Goal: Task Accomplishment & Management: Use online tool/utility

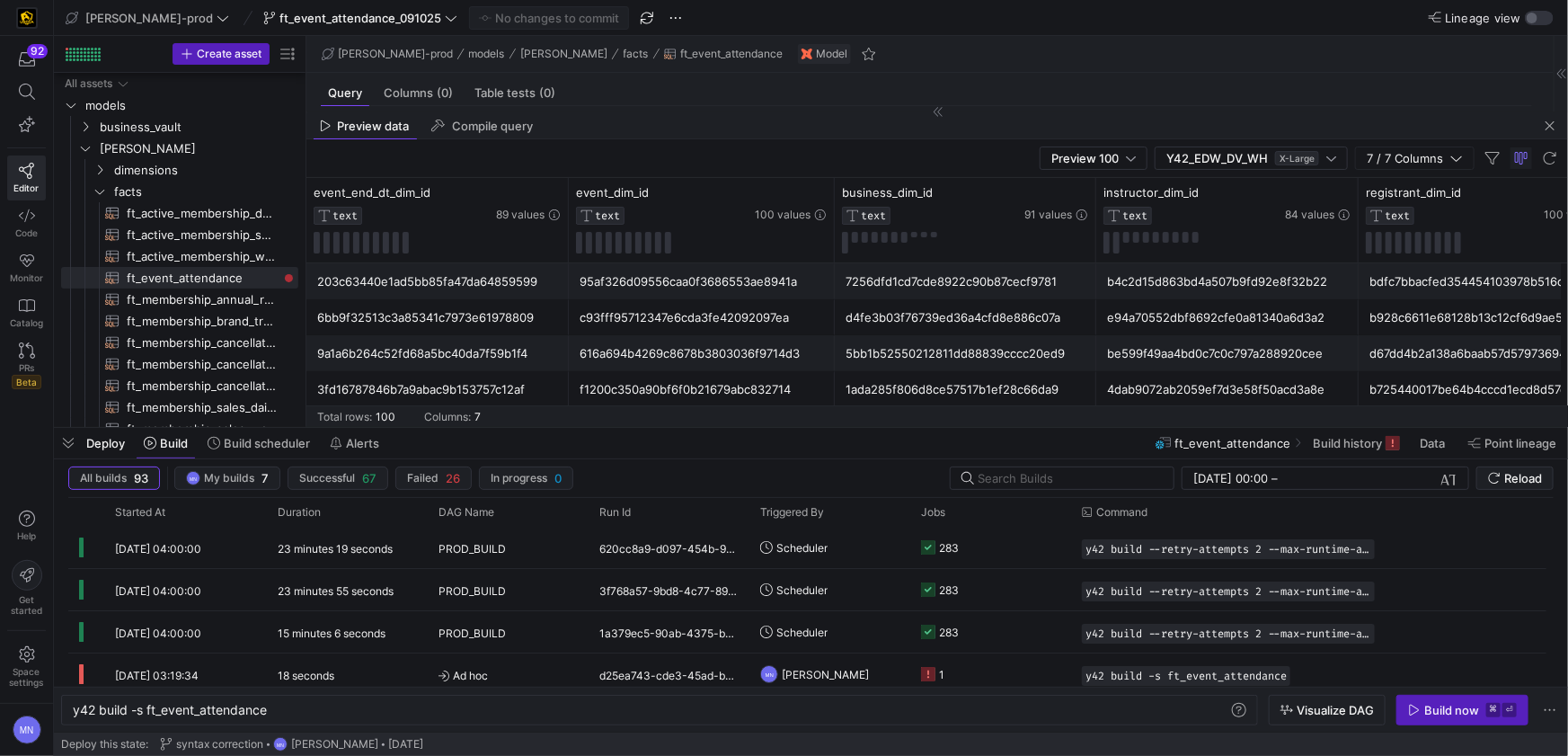
scroll to position [96, 0]
drag, startPoint x: 1558, startPoint y: 123, endPoint x: 1539, endPoint y: 106, distance: 25.5
click at [1558, 123] on span "button" at bounding box center [1549, 125] width 22 height 22
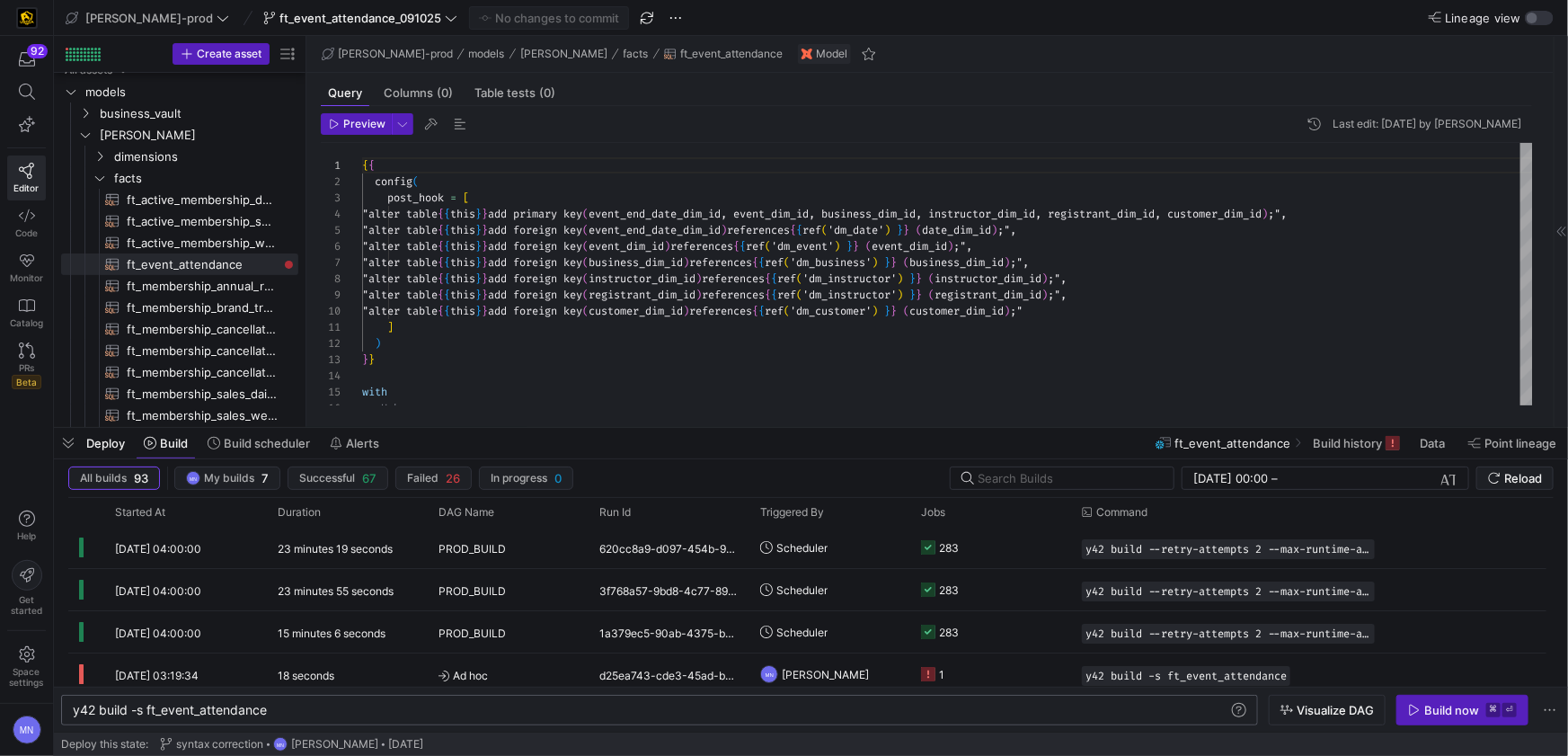
click at [334, 715] on div "y42 build -s ft_event_attendance" at bounding box center [651, 709] width 1156 height 14
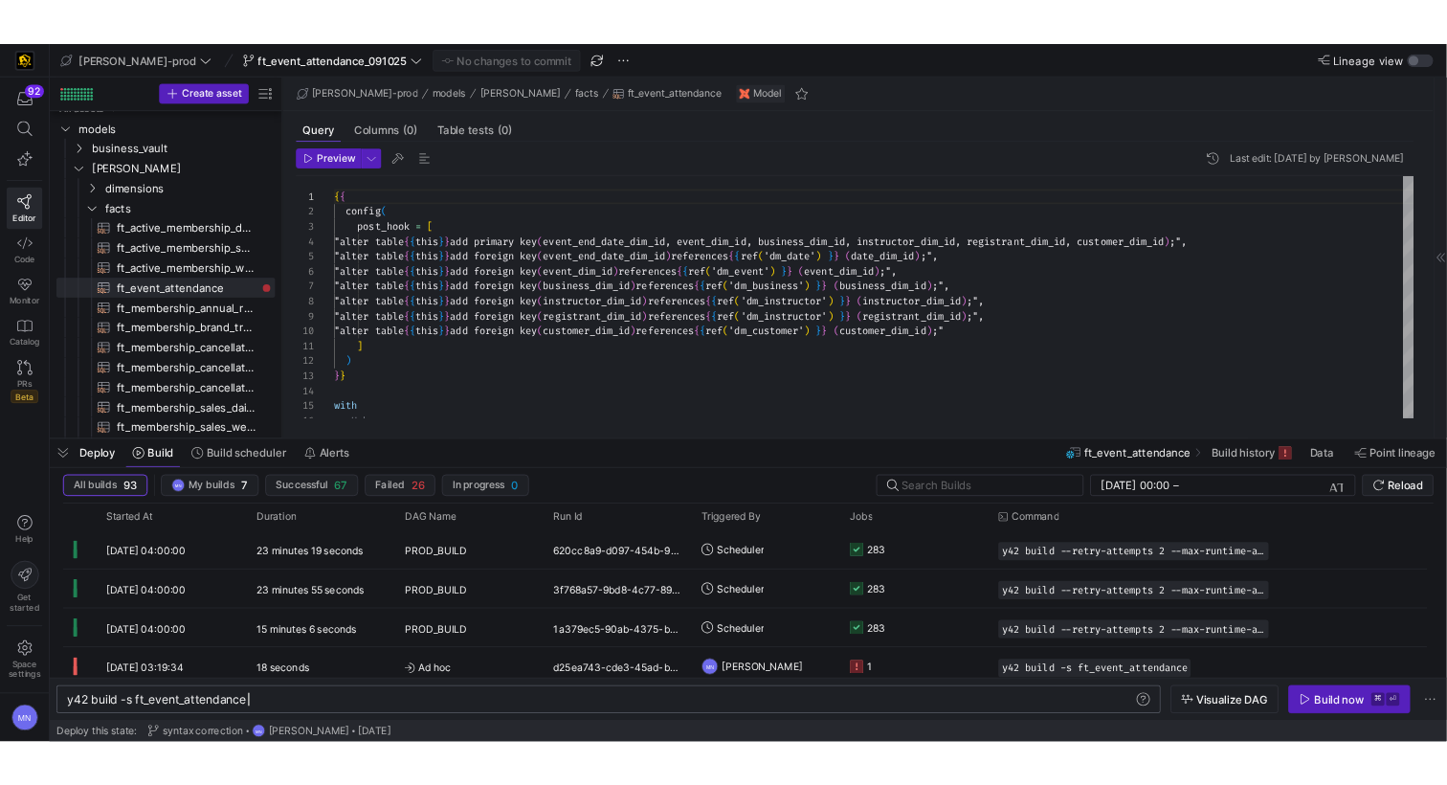
scroll to position [0, 207]
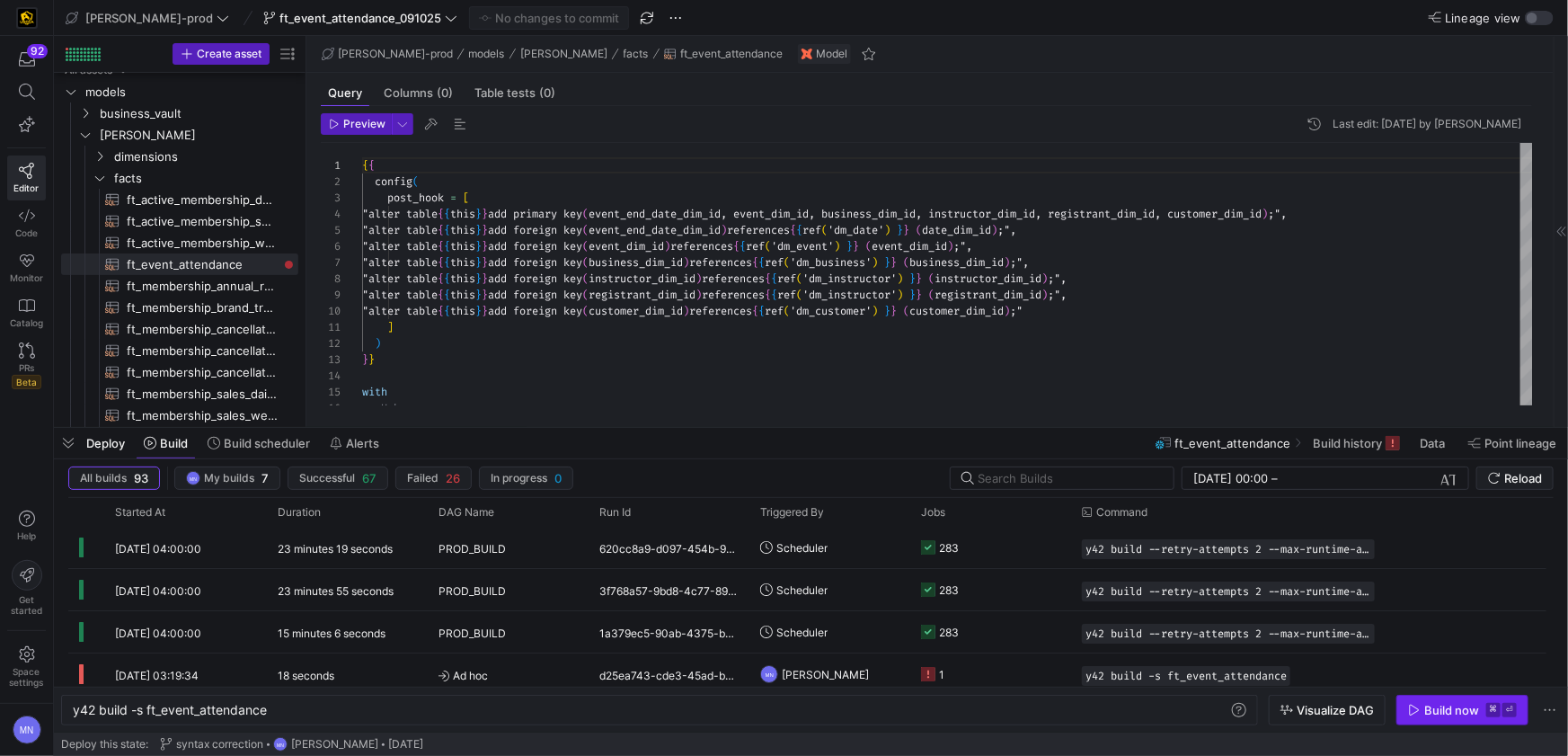
click at [1452, 707] on div "Build now" at bounding box center [1452, 709] width 54 height 14
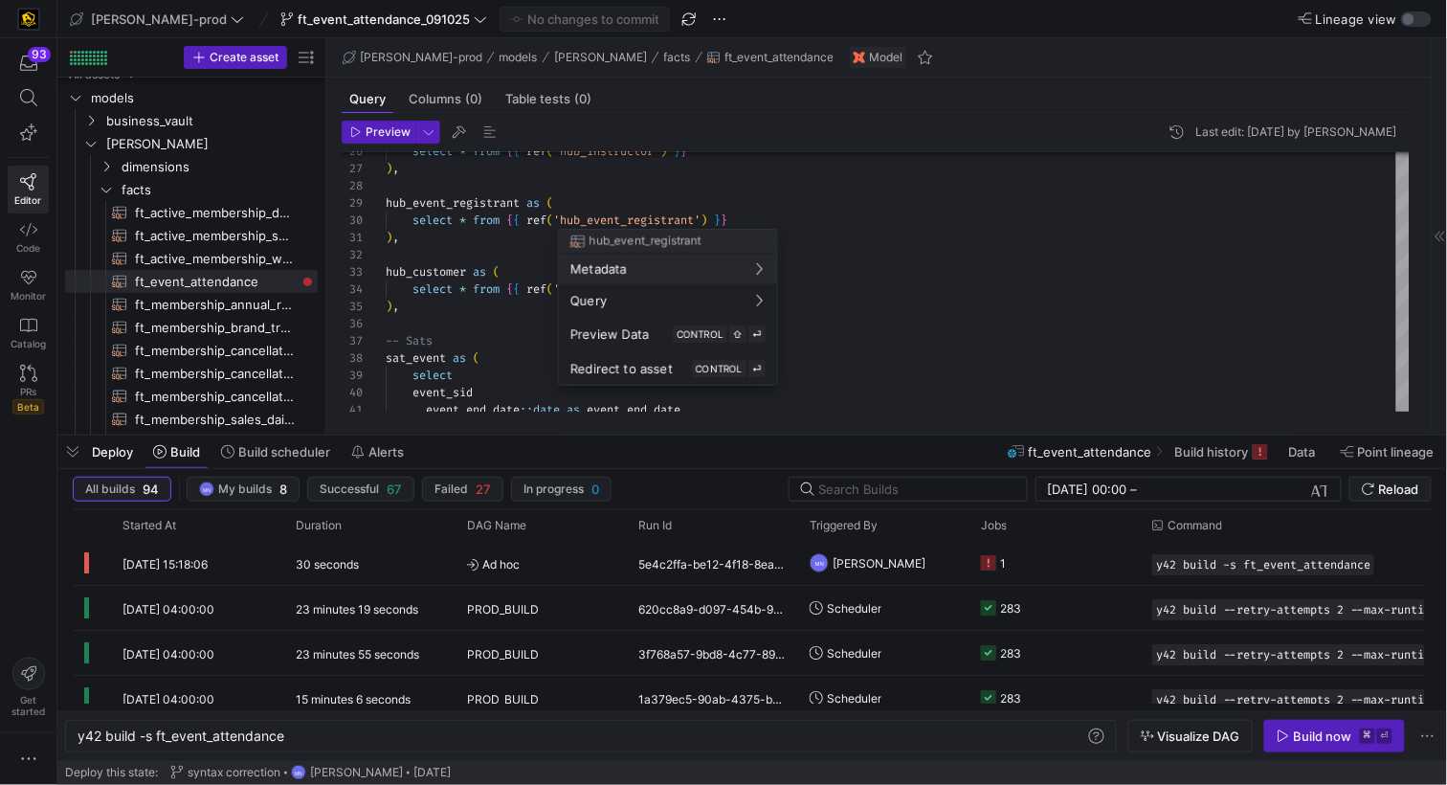
click at [619, 222] on div at bounding box center [723, 392] width 1447 height 785
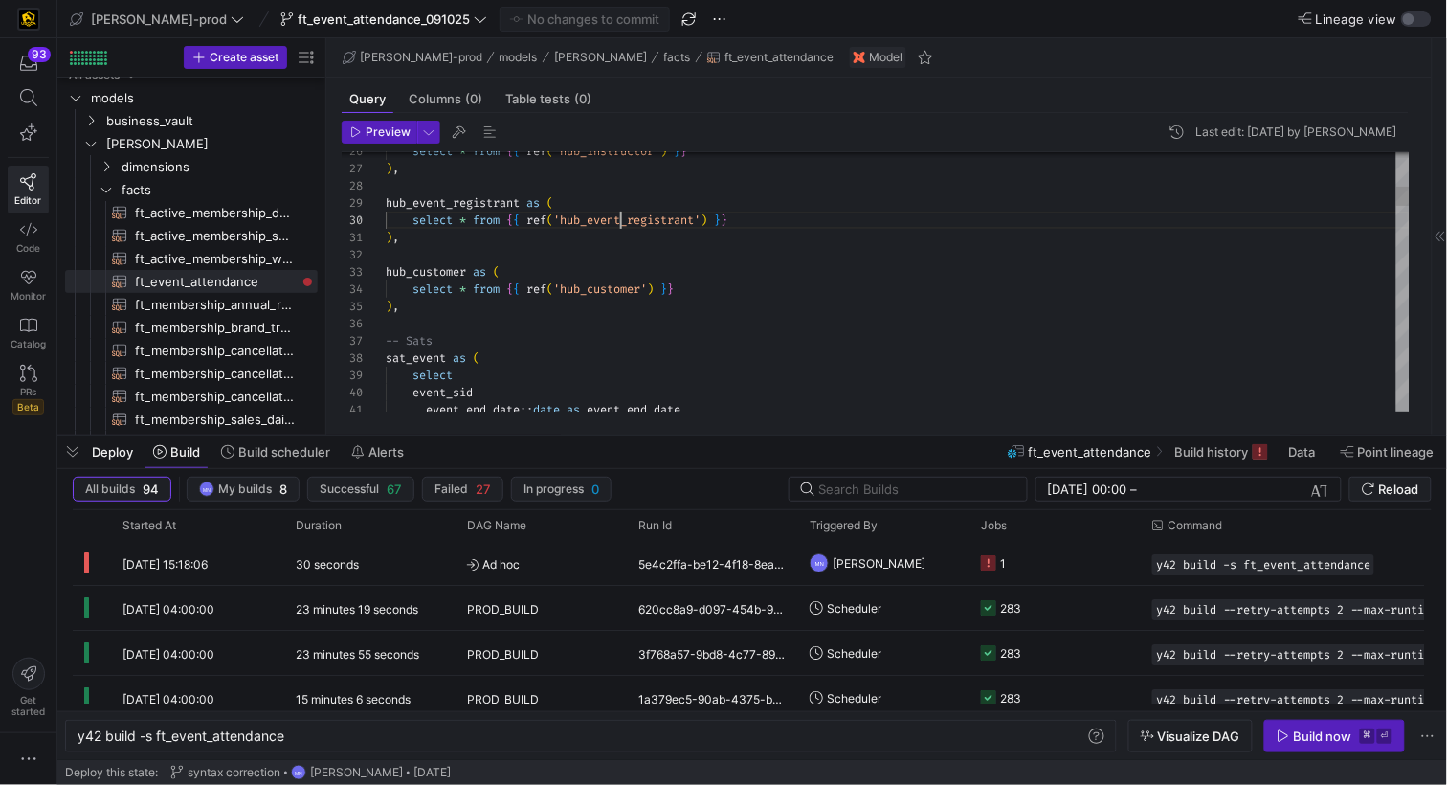
scroll to position [154, 234]
click at [619, 221] on span "'hub_event_registrant'" at bounding box center [626, 219] width 147 height 15
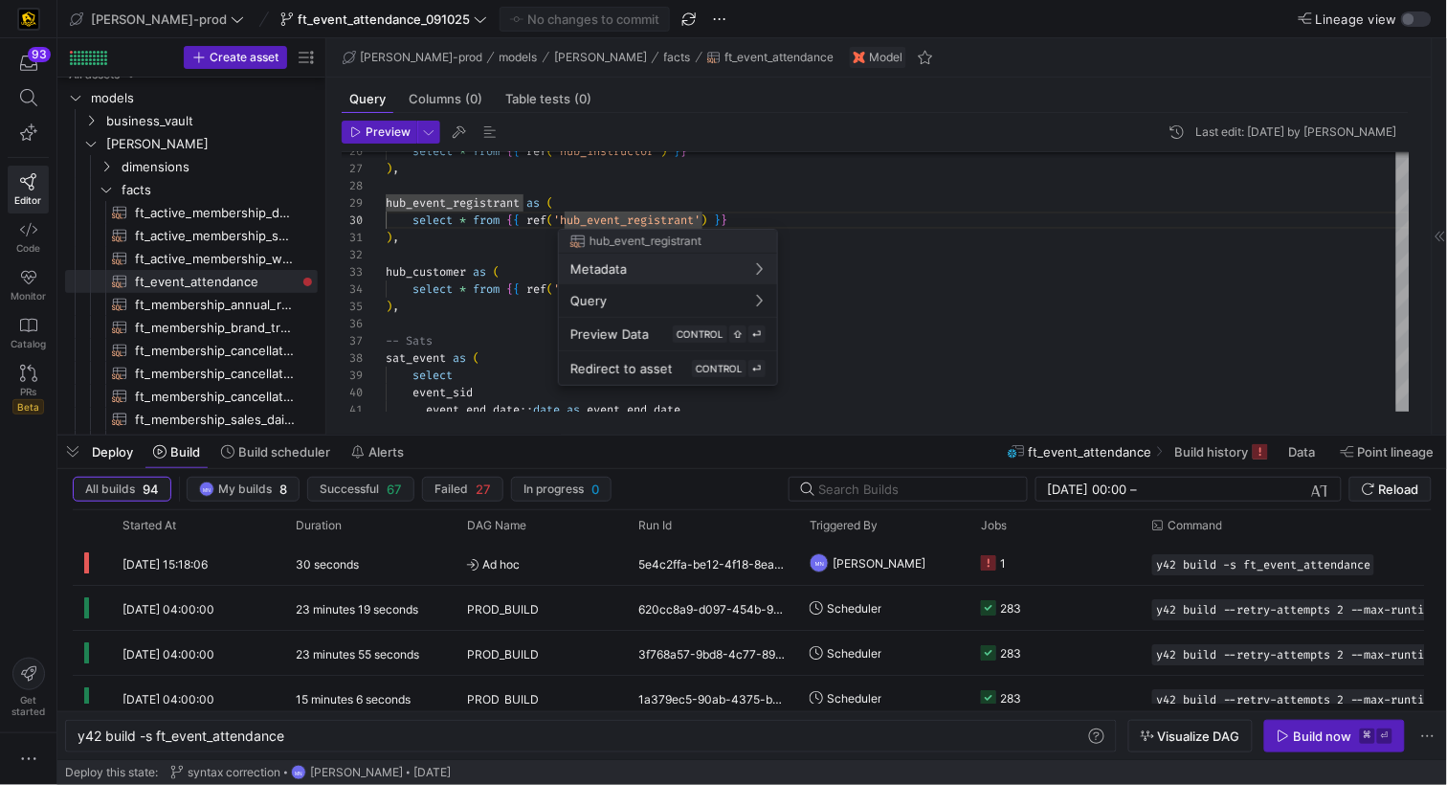
click at [473, 203] on div at bounding box center [723, 392] width 1447 height 785
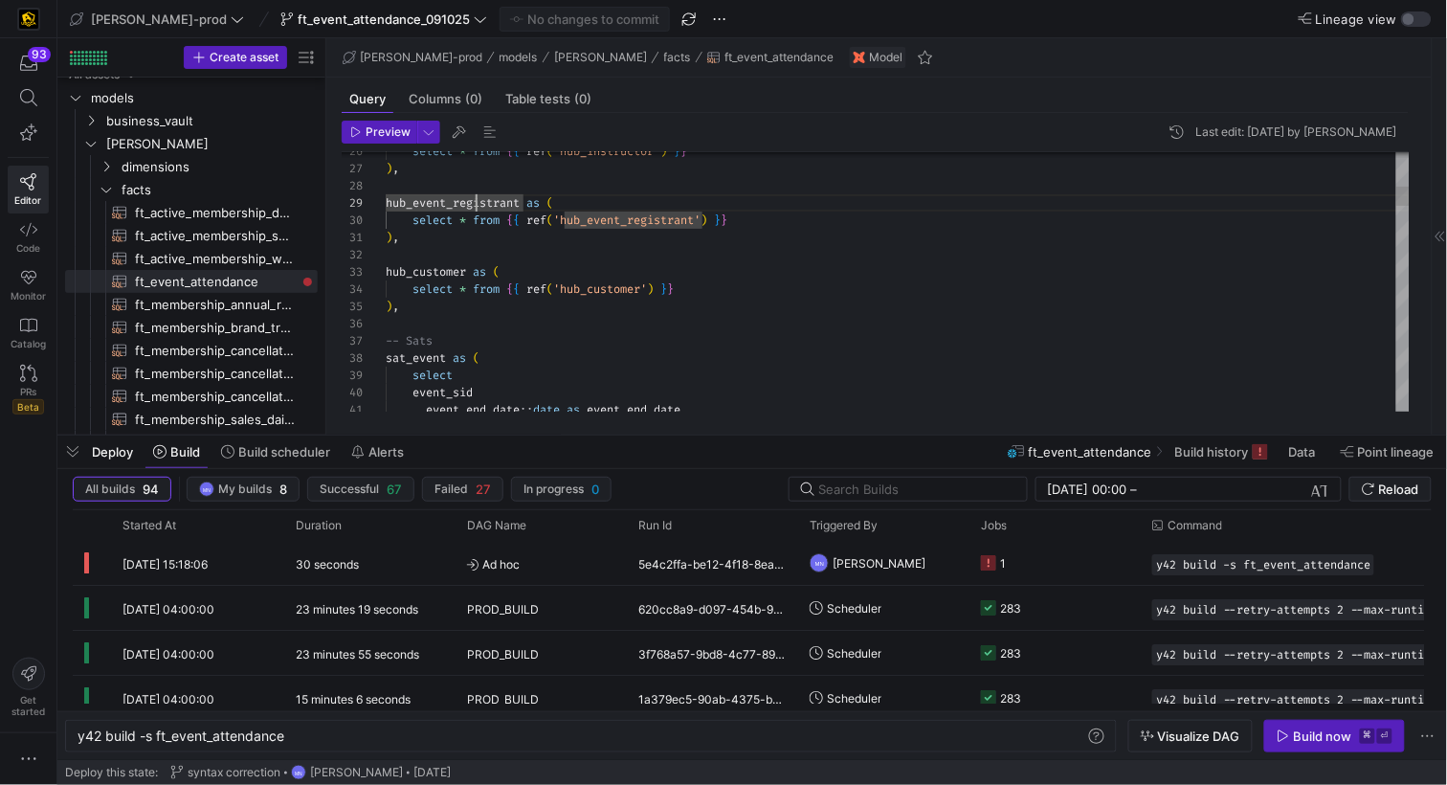
click at [474, 204] on span "hub_event_registrant" at bounding box center [453, 202] width 134 height 15
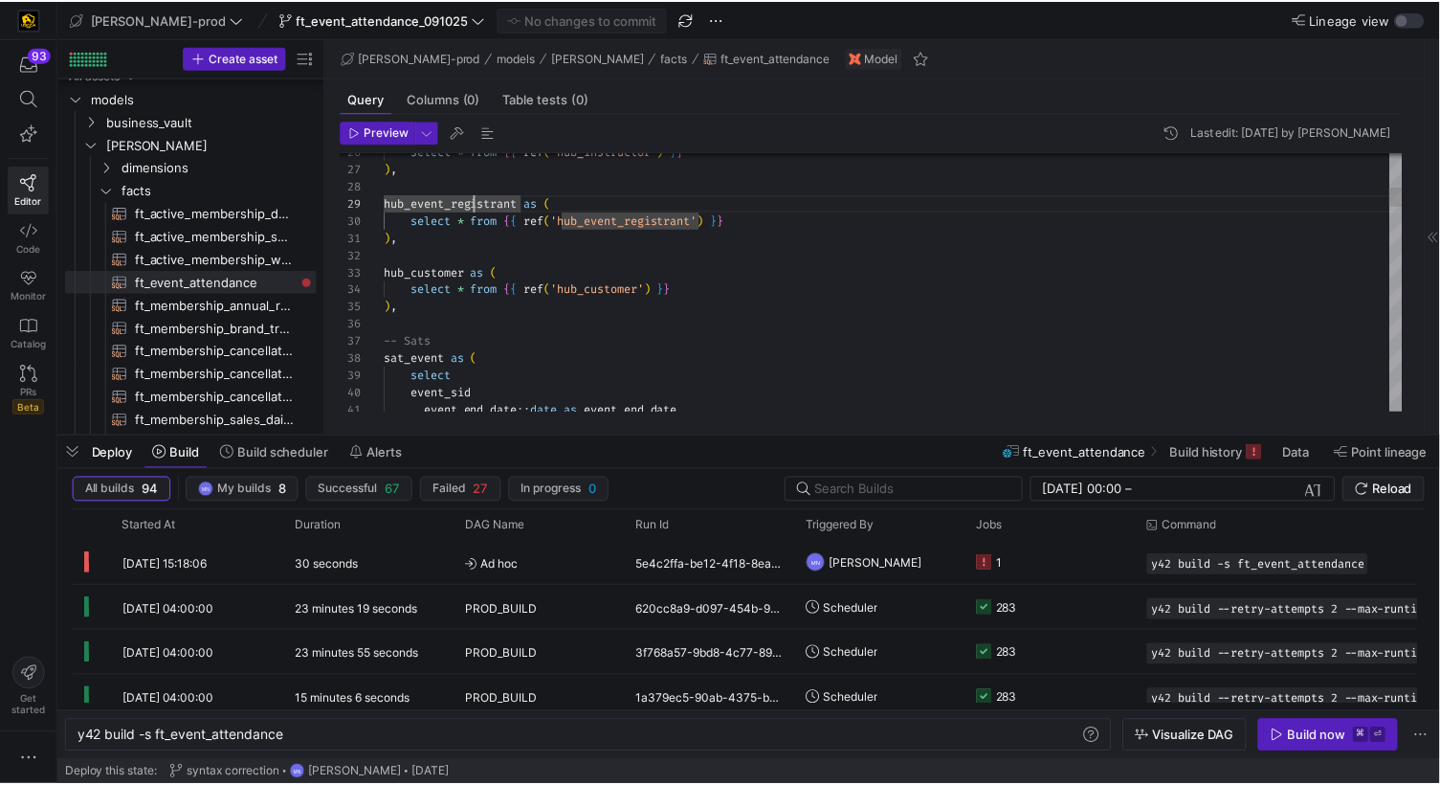
scroll to position [138, 138]
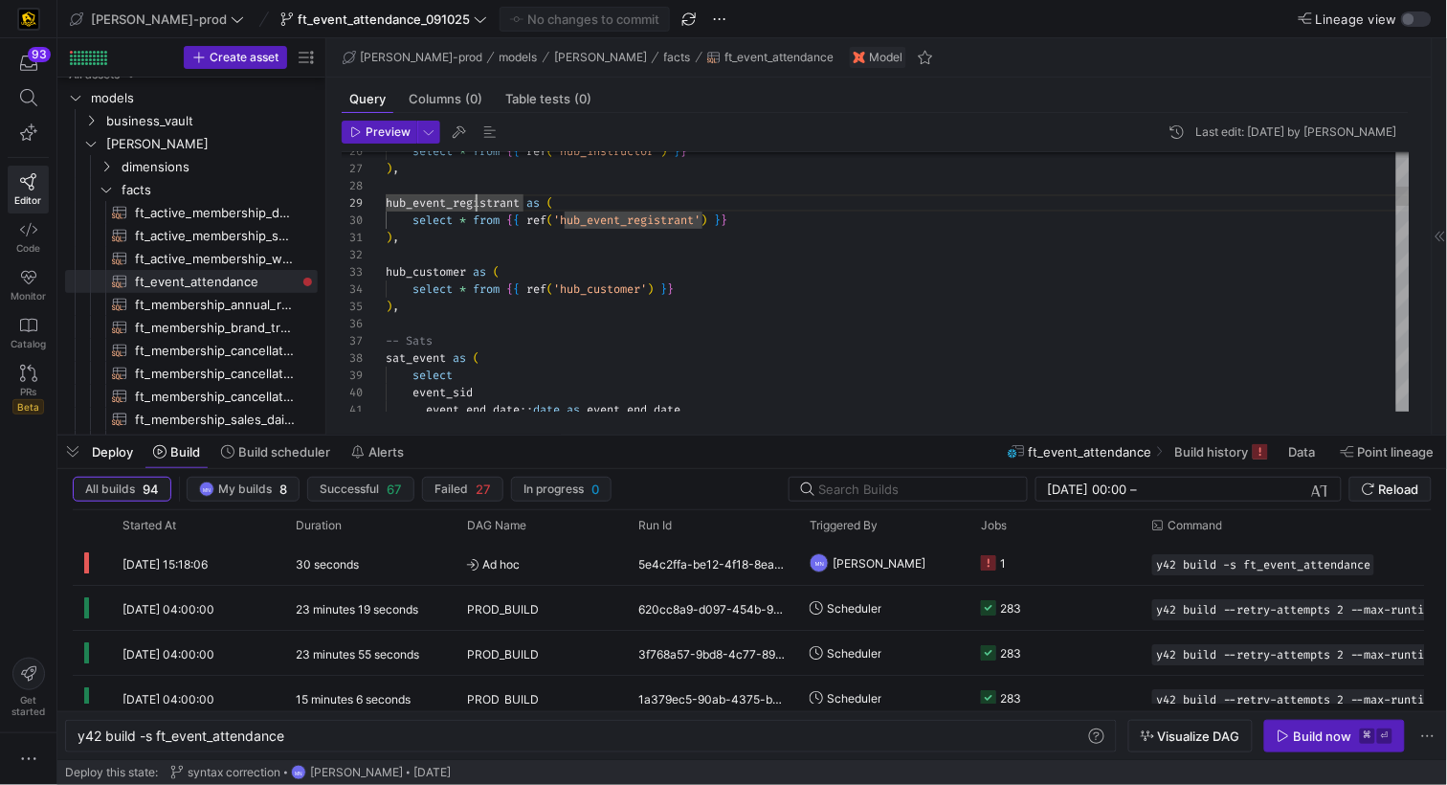
click at [475, 204] on span "hub_event_registrant" at bounding box center [453, 202] width 134 height 15
click at [999, 563] on div "1" at bounding box center [993, 563] width 25 height 45
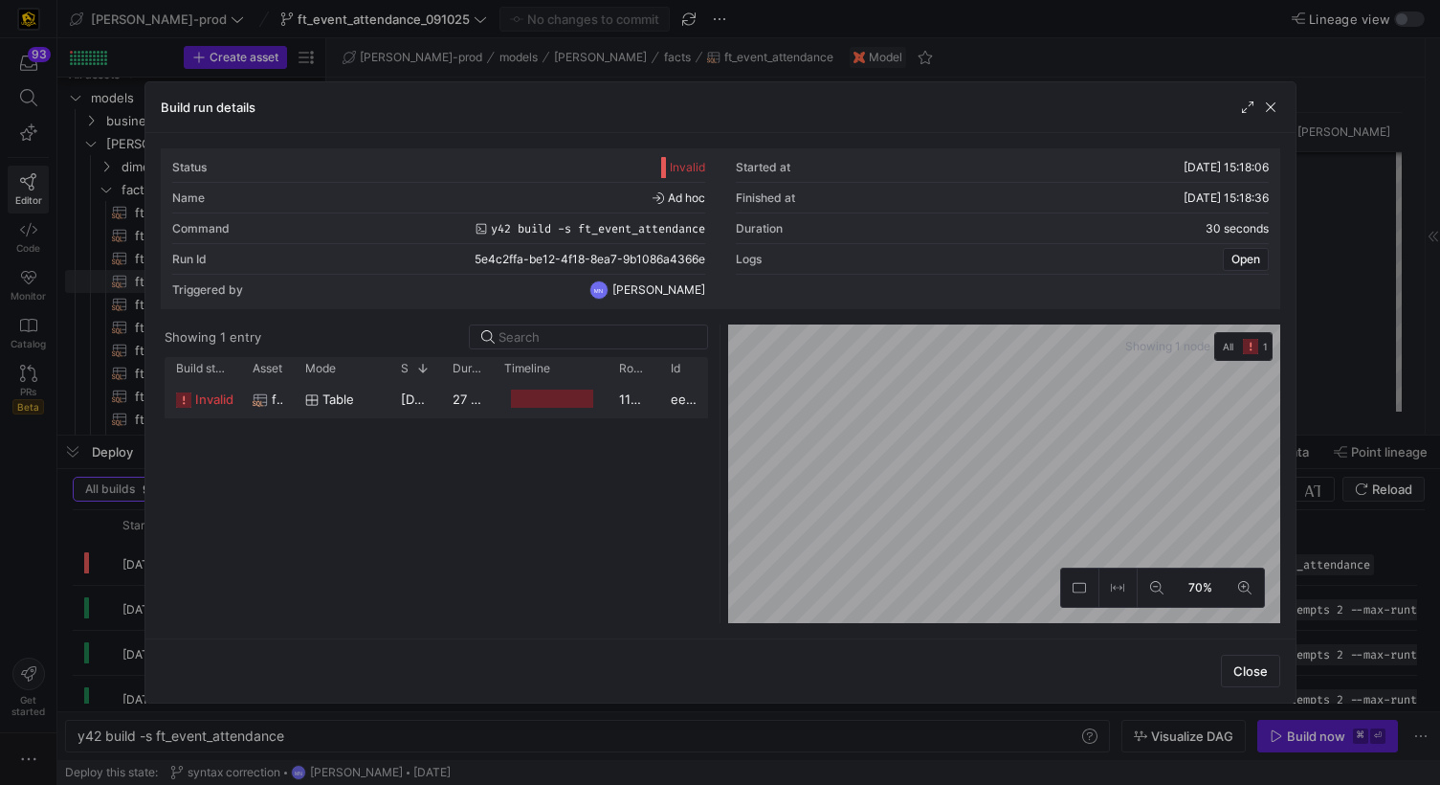
click at [210, 397] on span "invalid" at bounding box center [214, 399] width 38 height 37
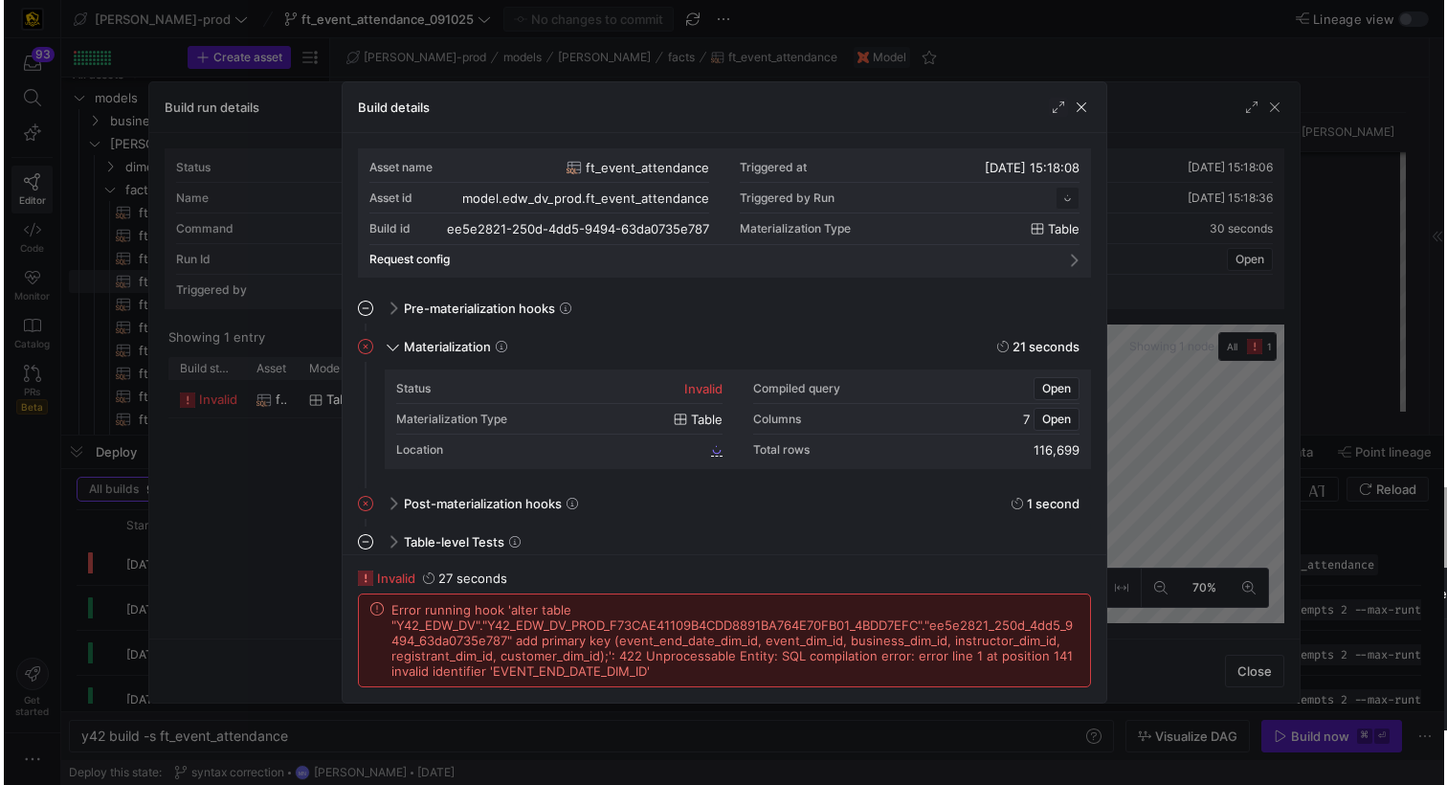
scroll to position [172, 0]
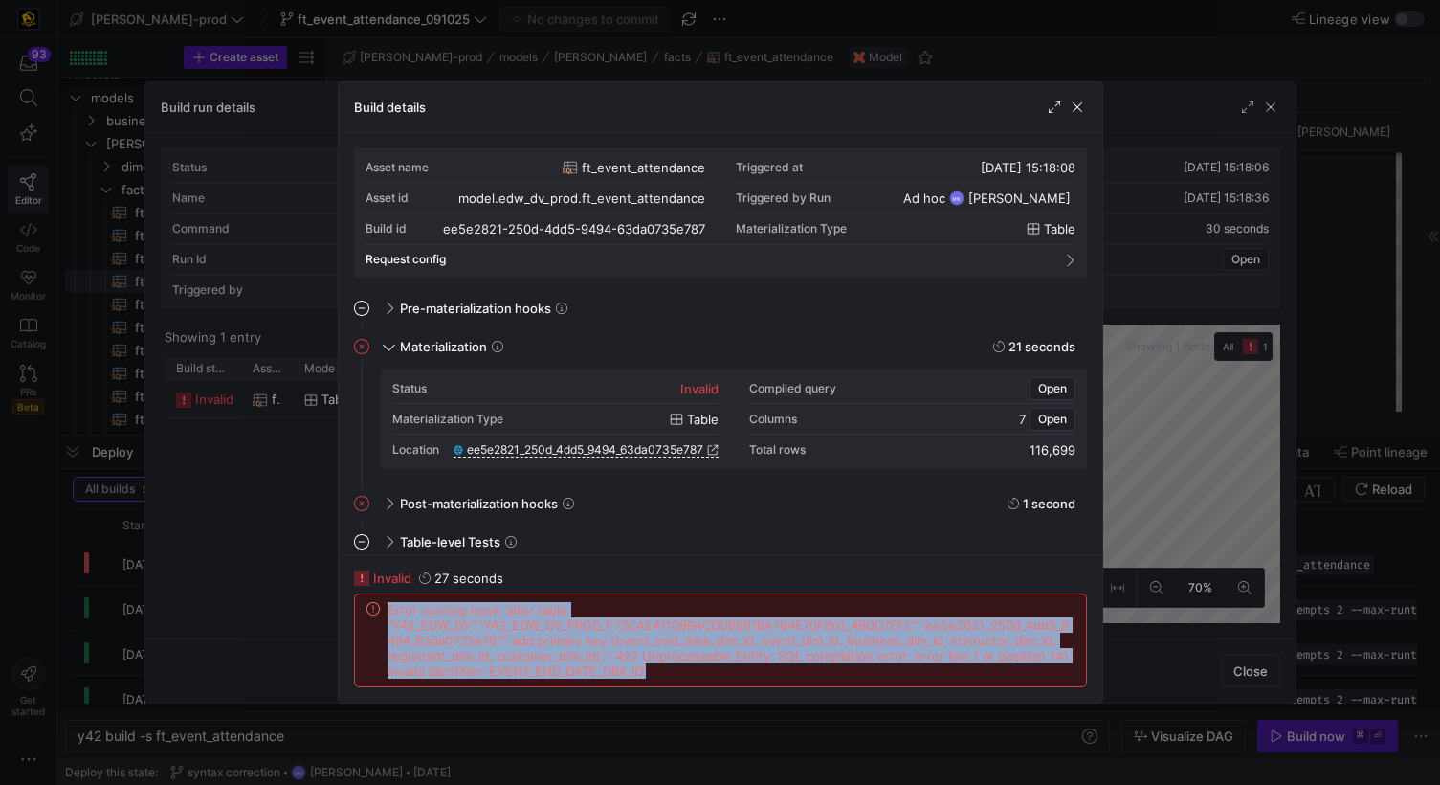
drag, startPoint x: 623, startPoint y: 664, endPoint x: 384, endPoint y: 614, distance: 244.3
click at [386, 609] on div "Error running hook 'alter table "Y42_EDW_DV"."Y42_EDW_DV_PROD_F73CAE41109B4CDD8…" at bounding box center [720, 640] width 708 height 77
copy span "Error running hook 'alter table "Y42_EDW_DV"."Y42_EDW_DV_PROD_F73CAE41109B4CDD8…"
click at [1072, 105] on span "button" at bounding box center [1077, 107] width 19 height 19
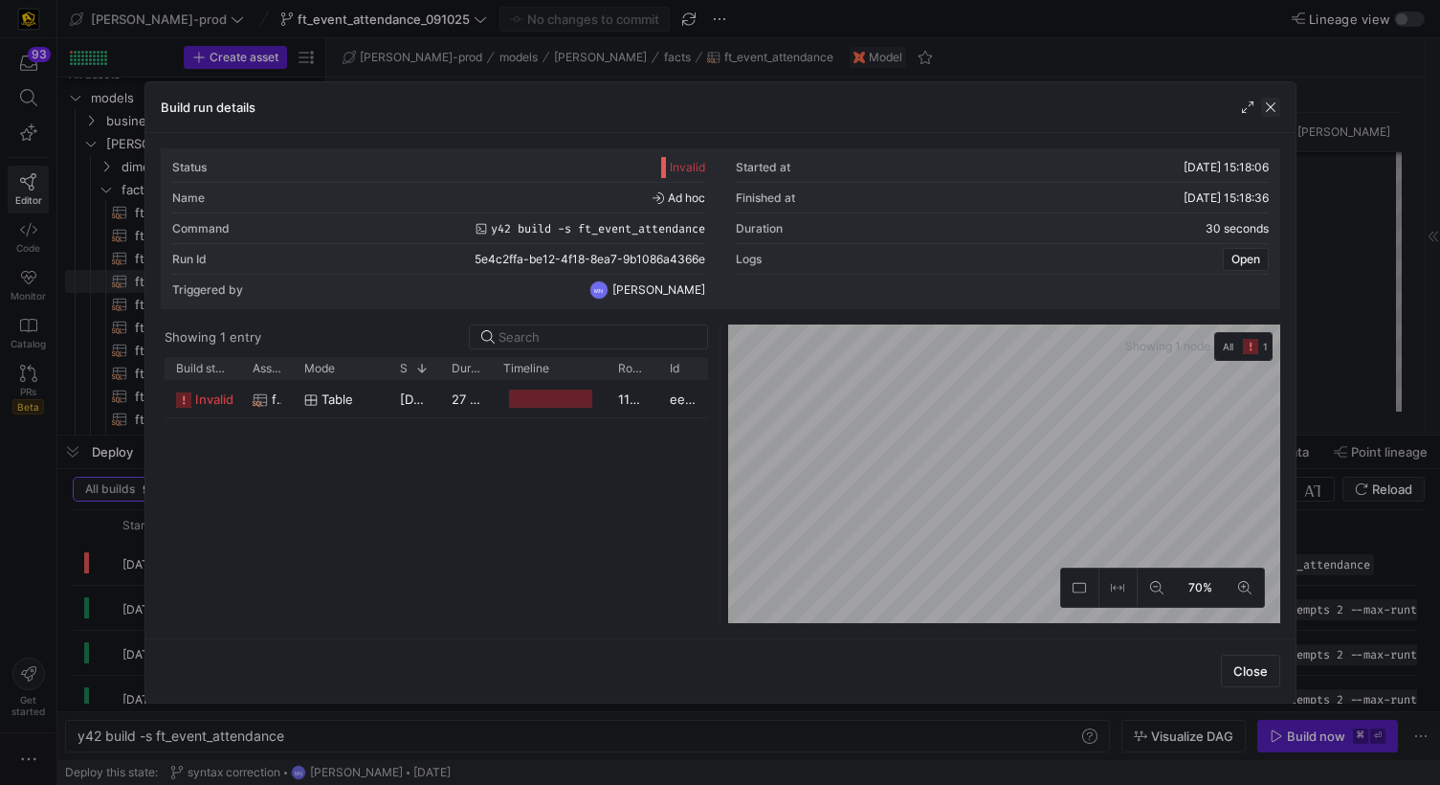
click at [1274, 109] on span "button" at bounding box center [1270, 107] width 19 height 19
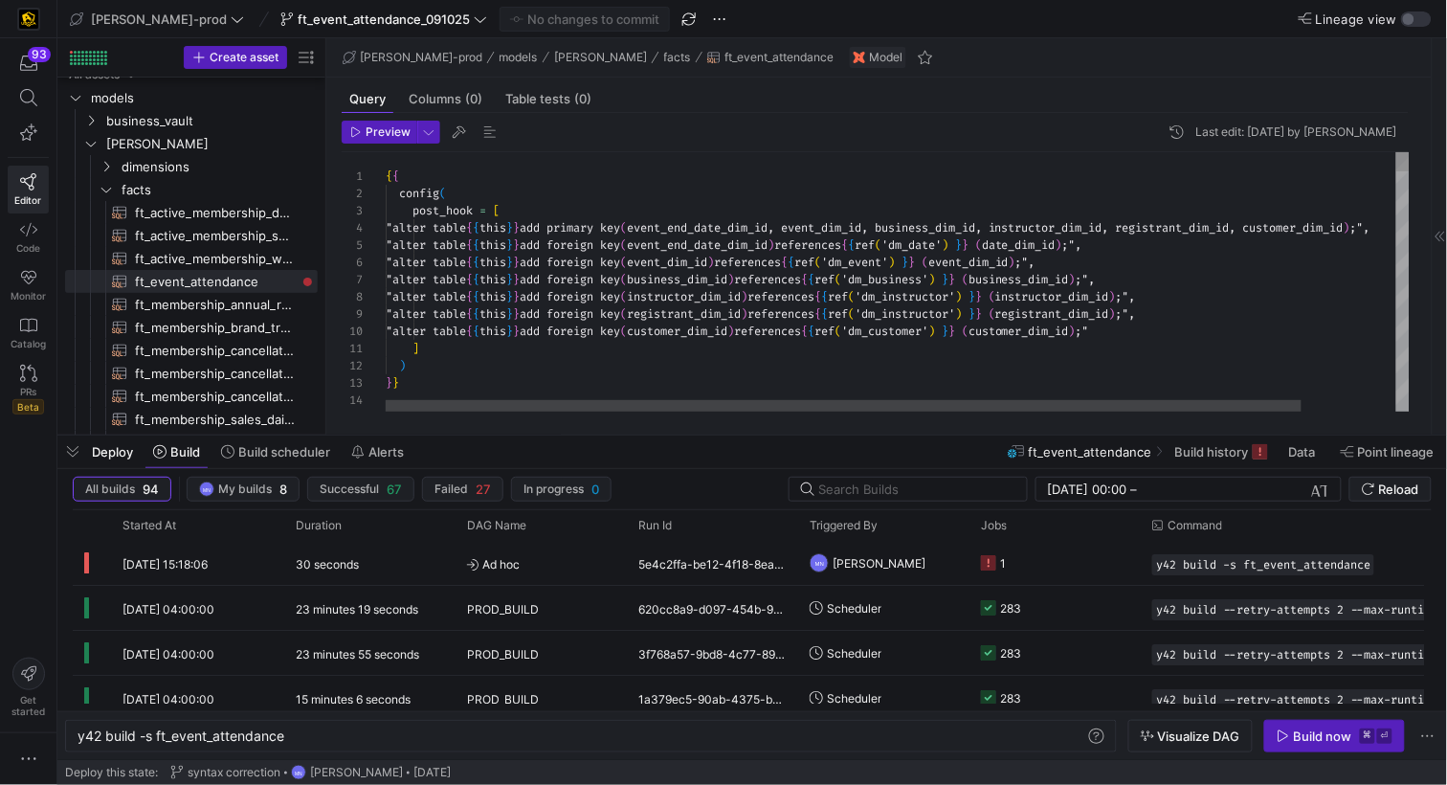
click at [1221, 243] on div ""alter table { { this } } add foreign key ( event_end_date_dim_id ) references …" at bounding box center [949, 241] width 1129 height 17
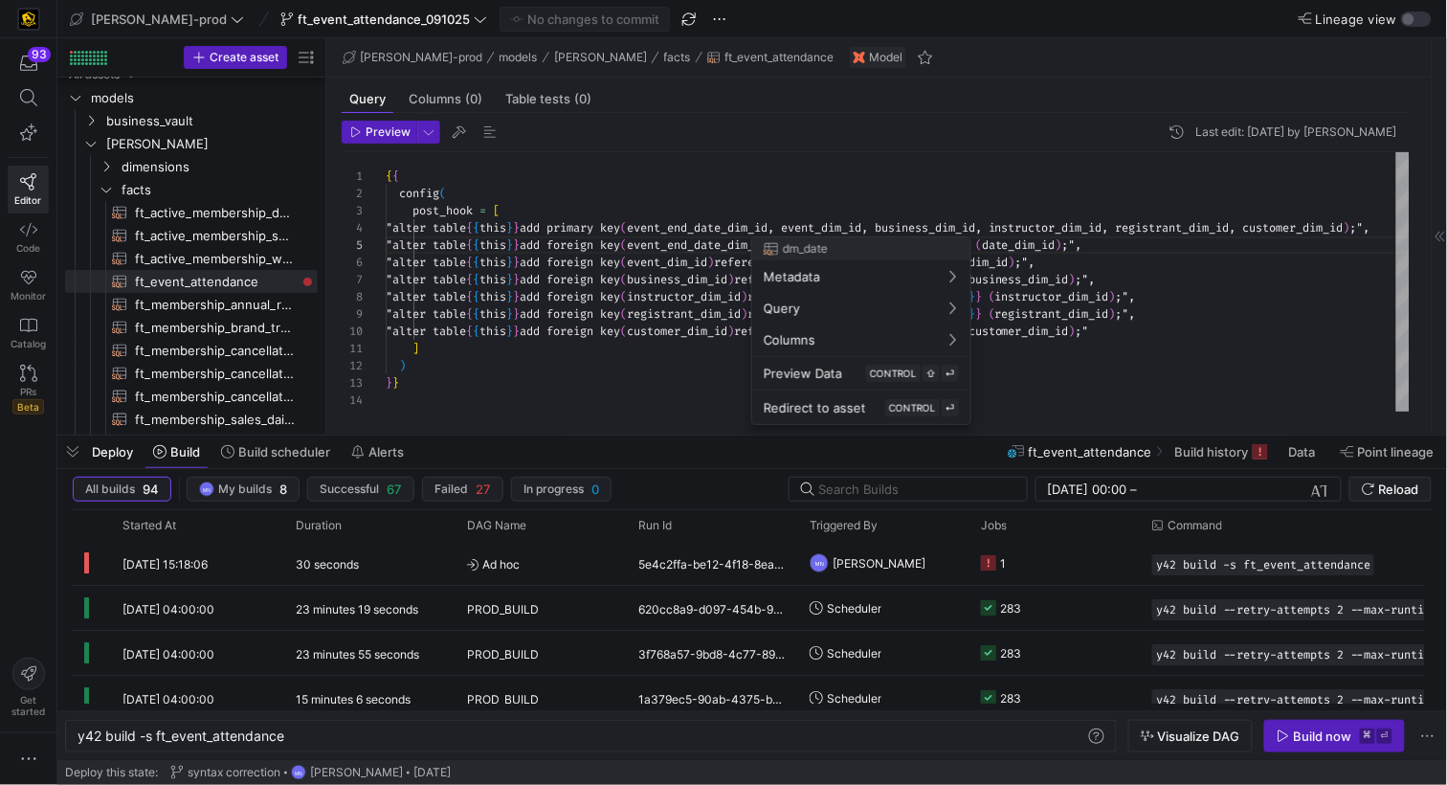
click at [1124, 243] on div at bounding box center [723, 392] width 1447 height 785
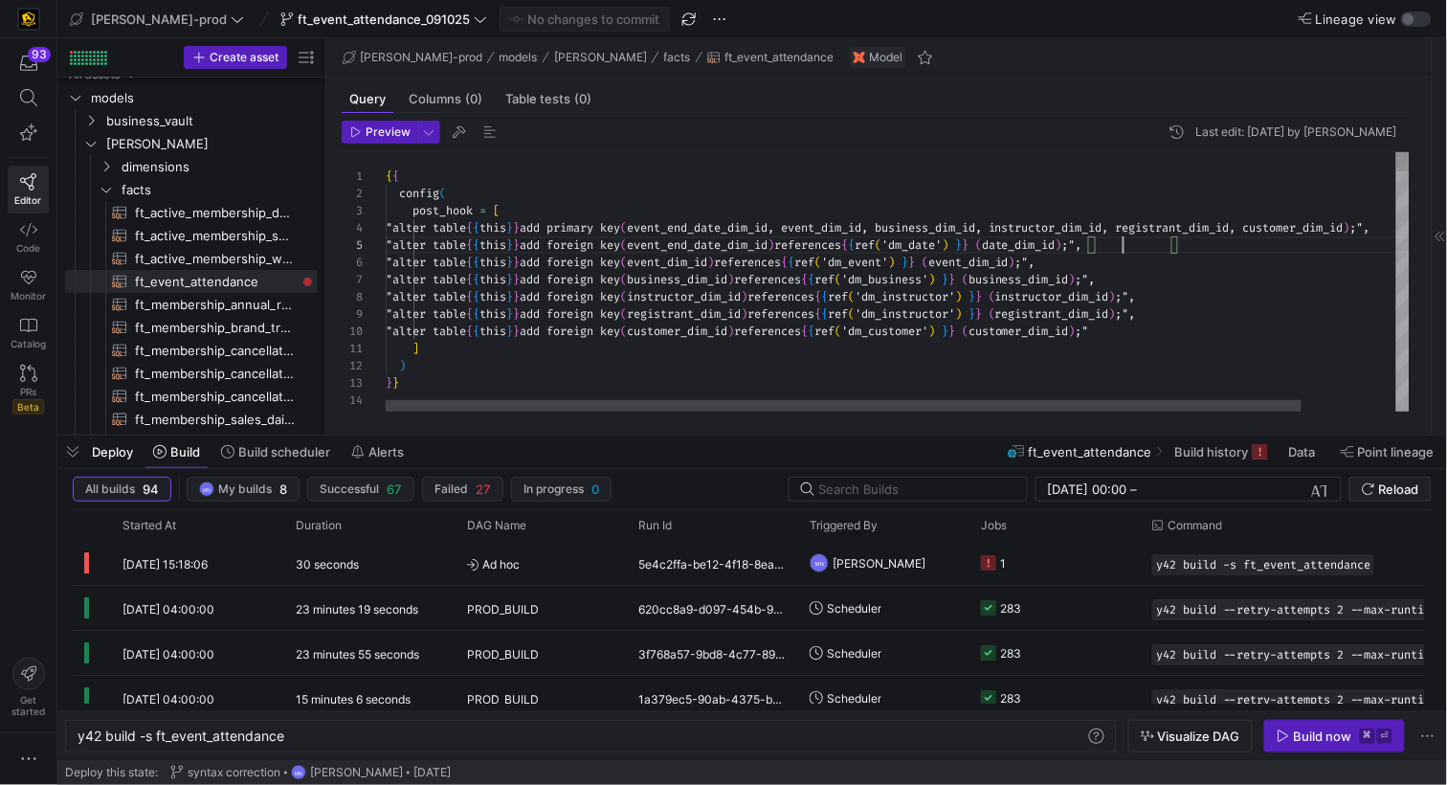
scroll to position [68, 737]
click at [1055, 243] on span "date_dim_id" at bounding box center [1019, 244] width 74 height 15
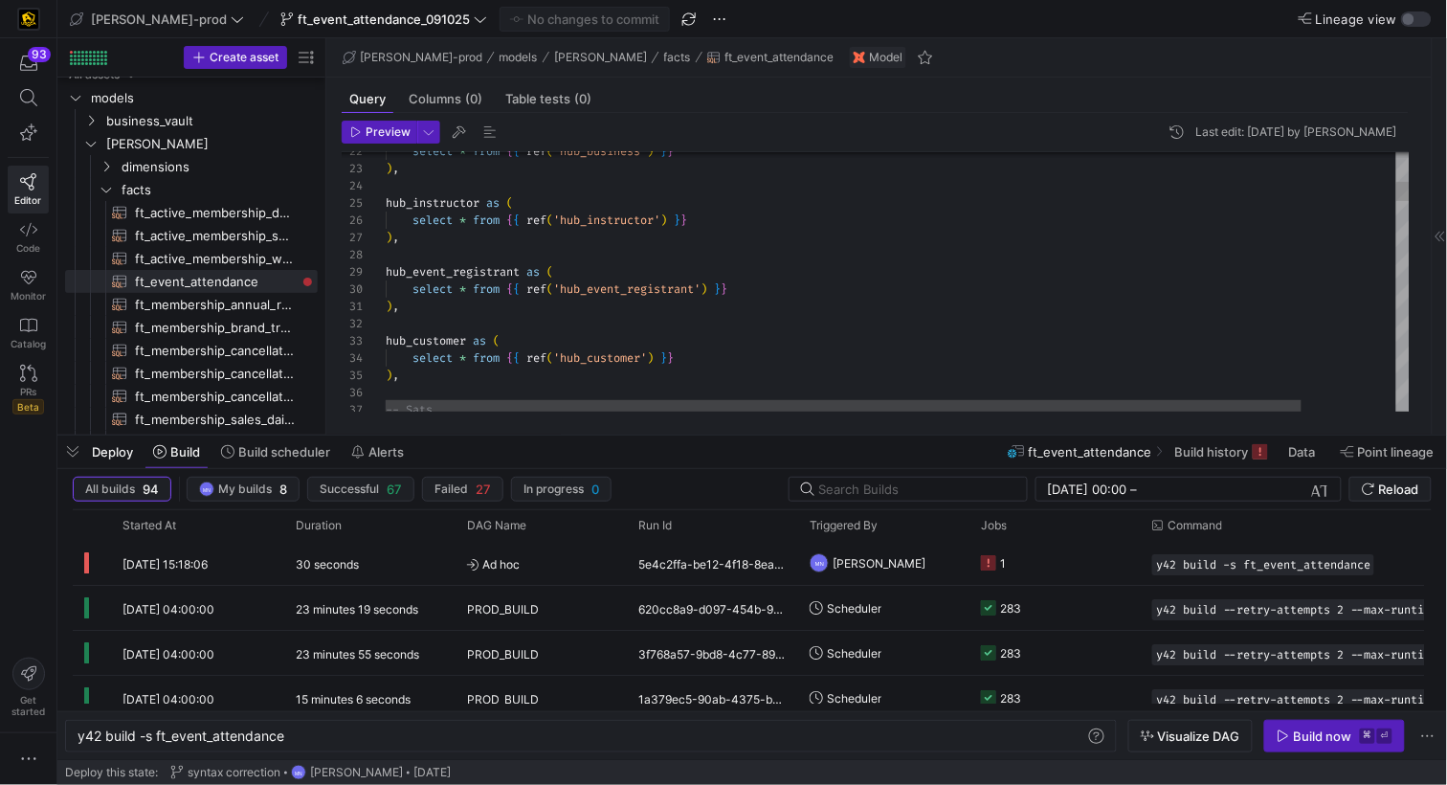
click at [470, 272] on span "hub_event_registrant" at bounding box center [453, 271] width 134 height 15
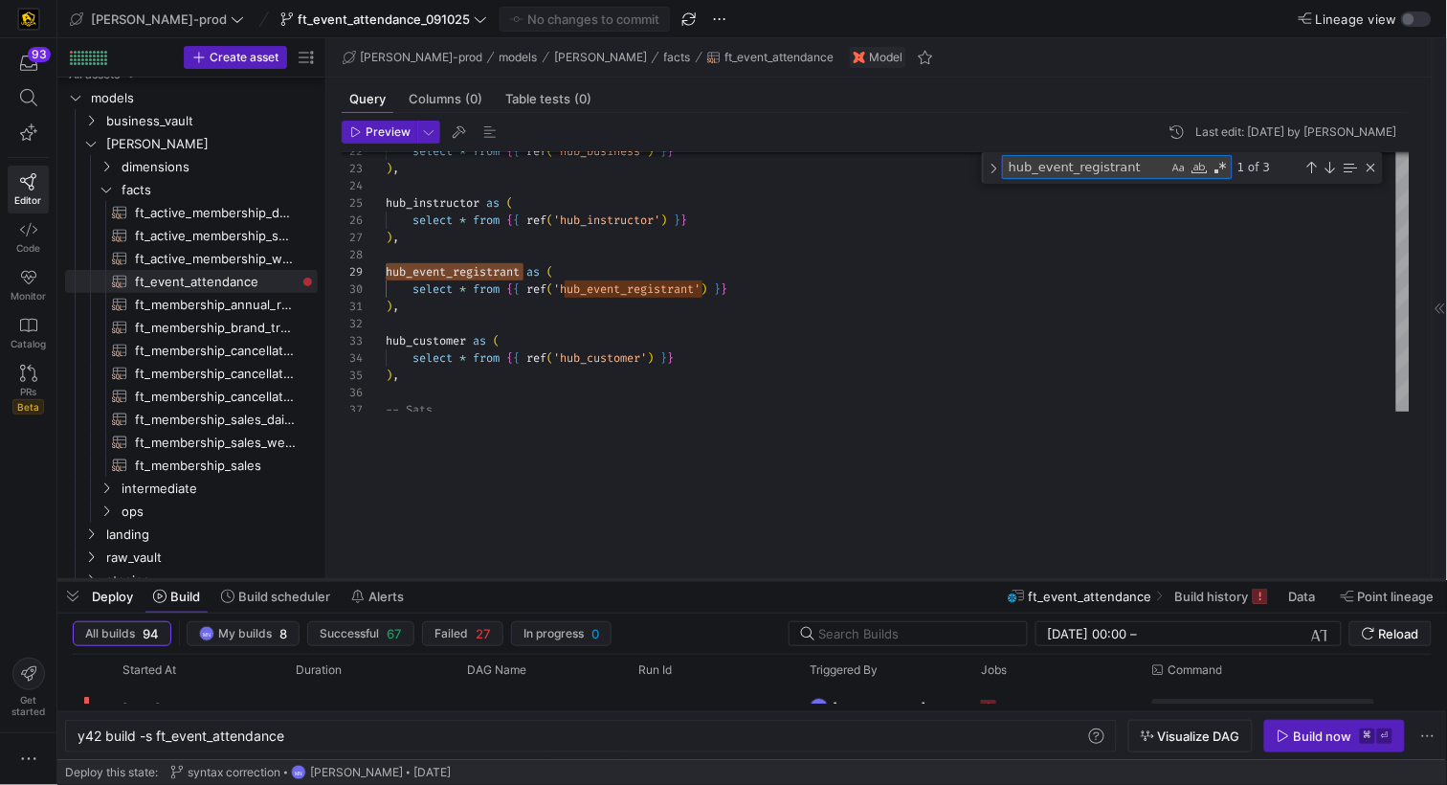
scroll to position [6, 0]
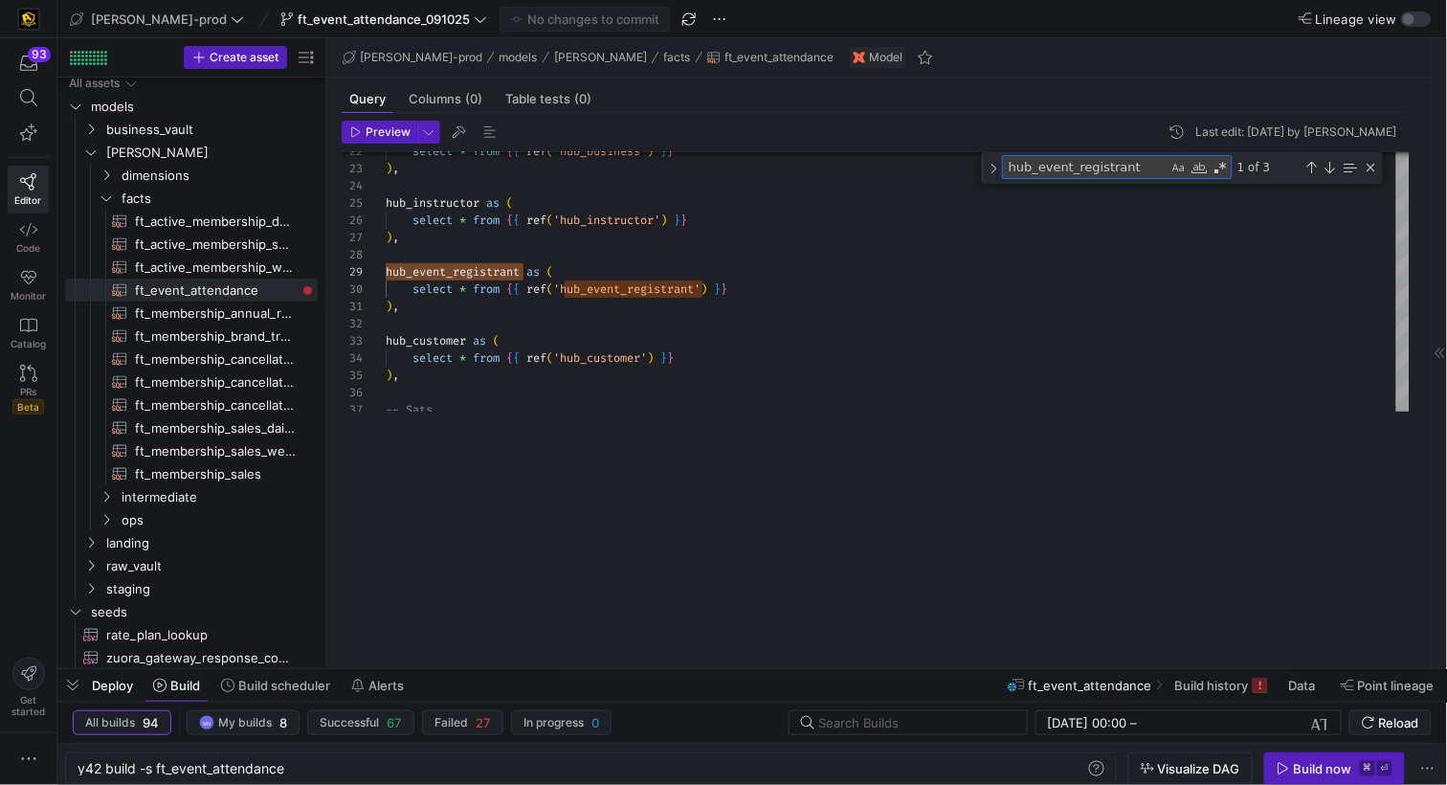
drag, startPoint x: 963, startPoint y: 437, endPoint x: 913, endPoint y: 658, distance: 226.6
click at [913, 668] on div at bounding box center [751, 669] width 1389 height 8
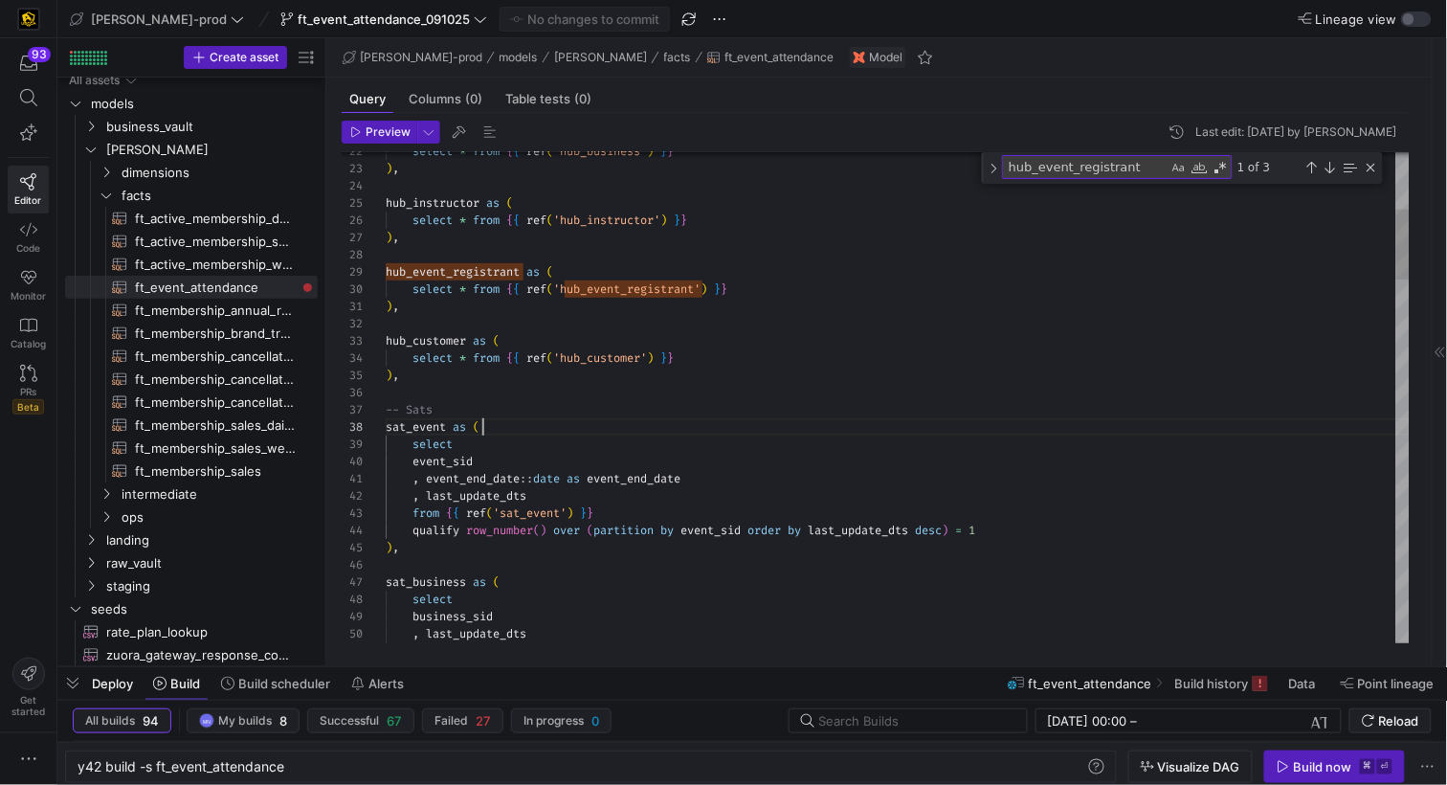
scroll to position [120, 96]
click at [1328, 171] on div "Next Match (Enter)" at bounding box center [1329, 167] width 15 height 15
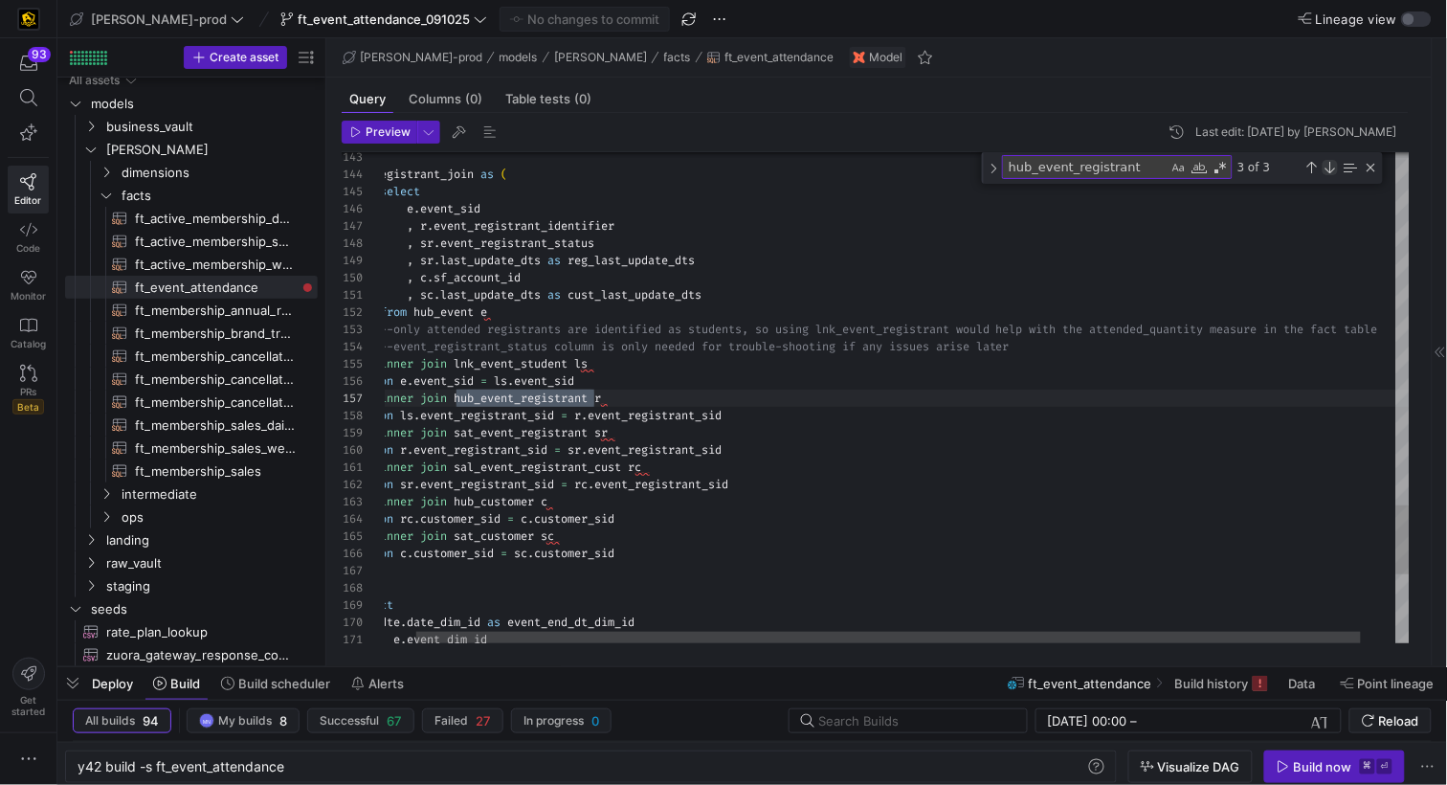
click at [1328, 171] on div "Next Match (Enter)" at bounding box center [1329, 167] width 15 height 15
type textarea "hub_business as ( select * from {{ ref('hub_business') }} ), hub_instructor as …"
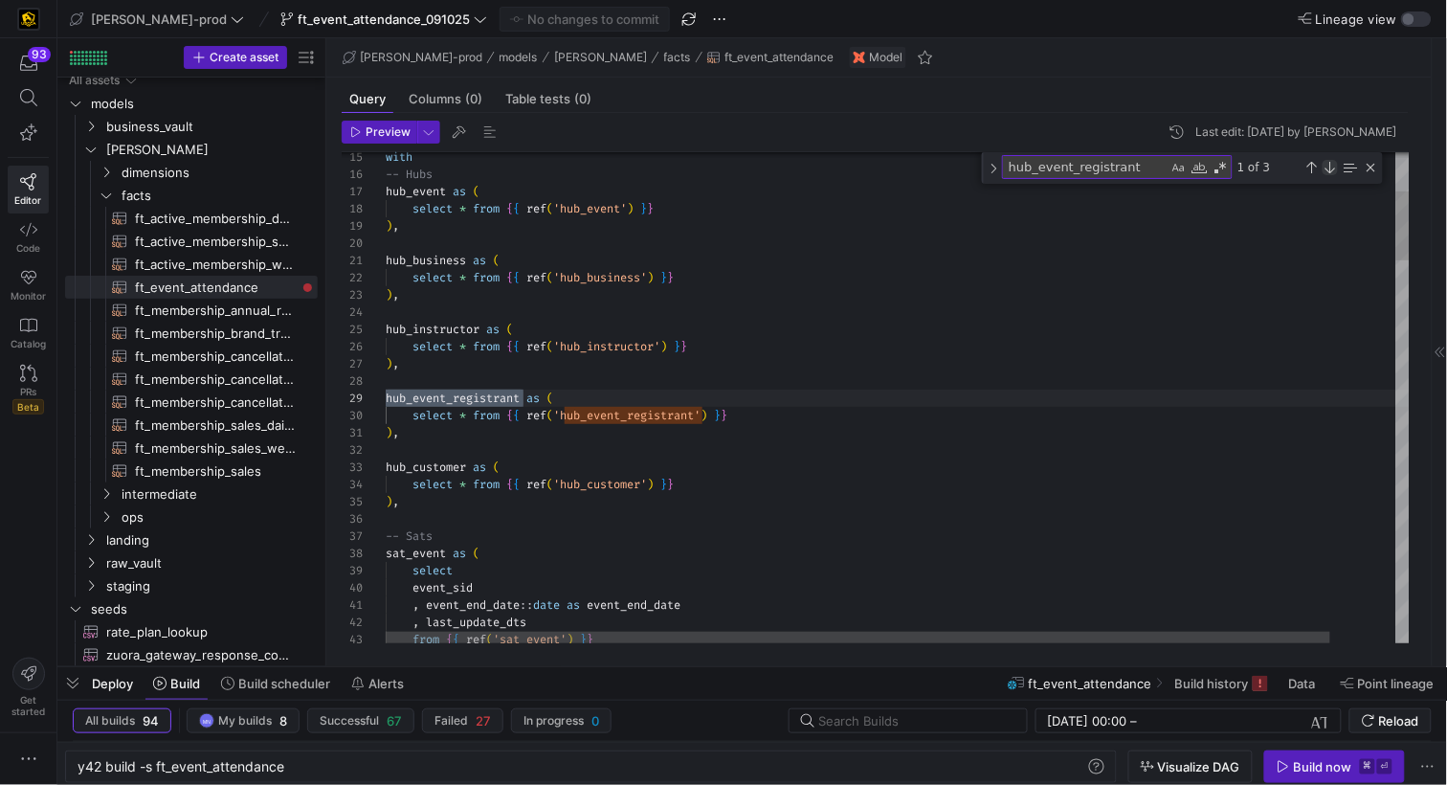
scroll to position [0, 138]
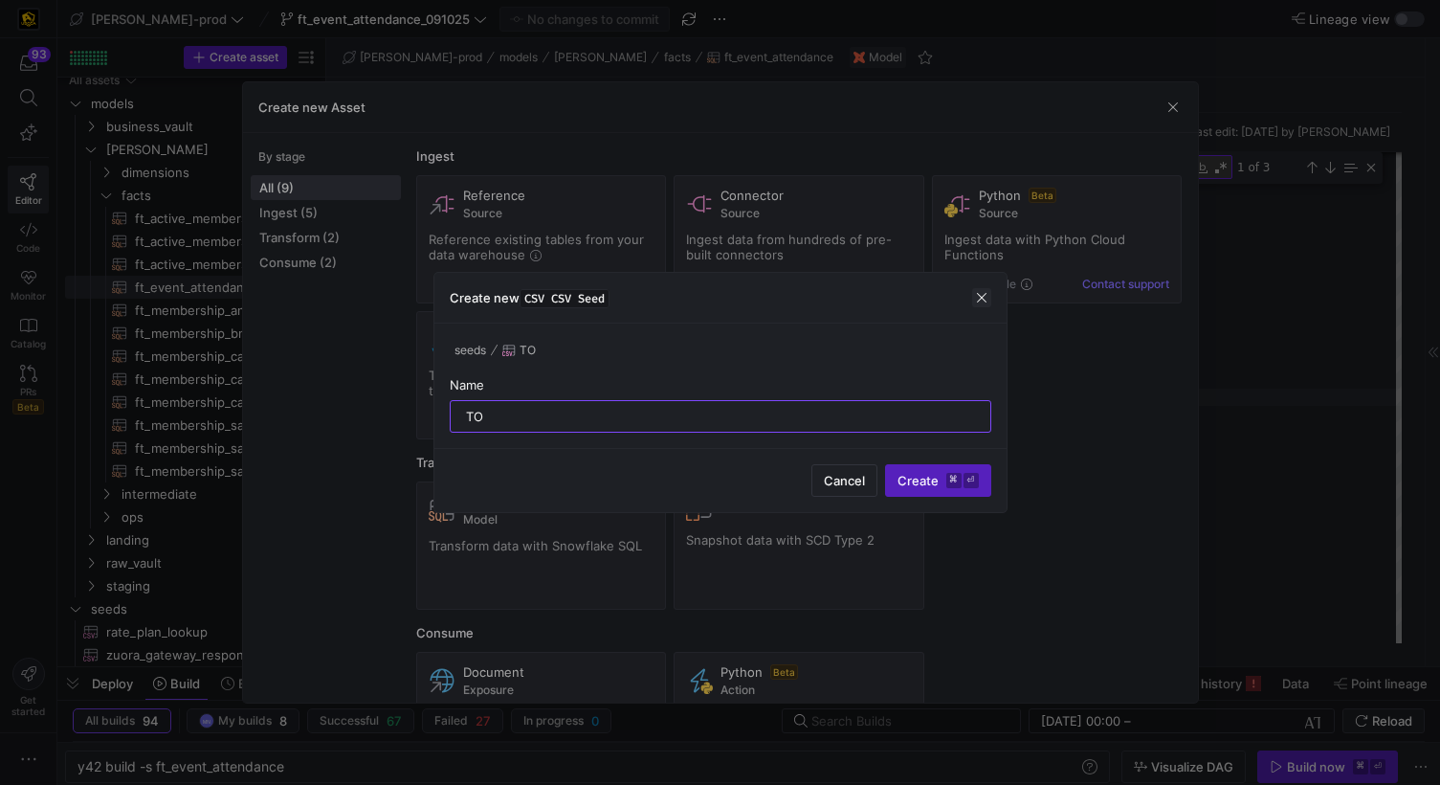
type input "TO"
click at [980, 298] on span "button" at bounding box center [981, 297] width 19 height 19
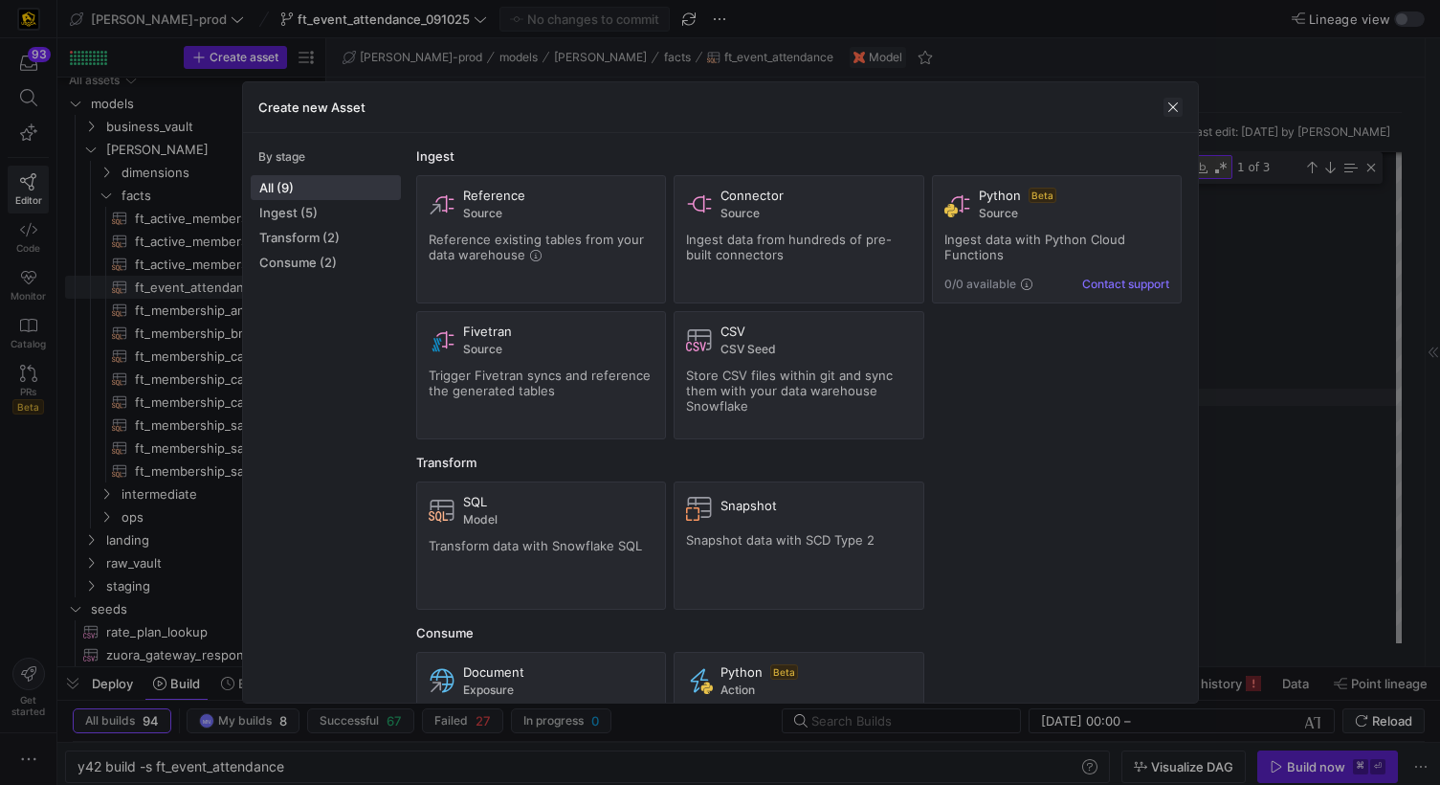
click at [1171, 108] on span "button" at bounding box center [1173, 107] width 19 height 19
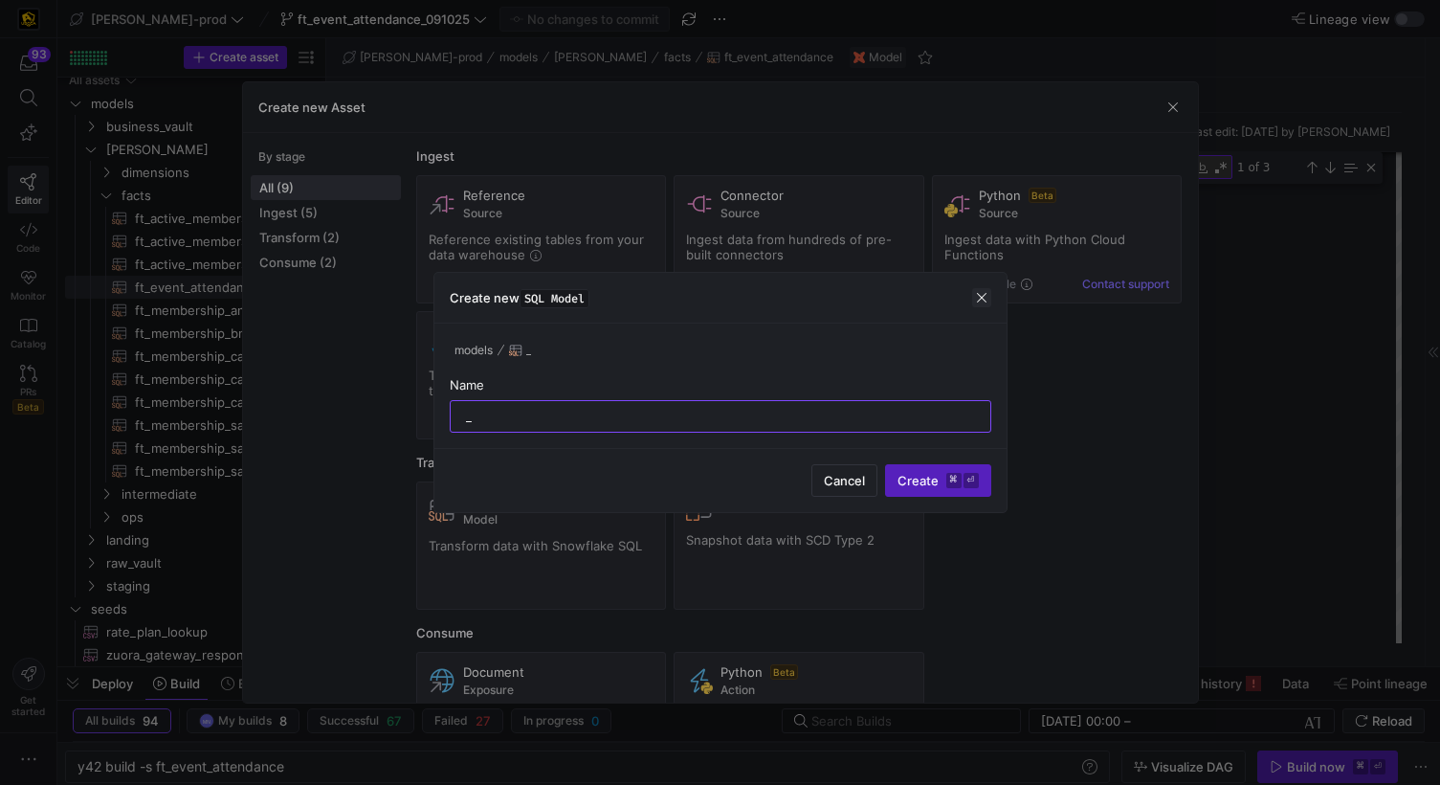
type input "_"
click at [977, 301] on span "button" at bounding box center [981, 297] width 19 height 19
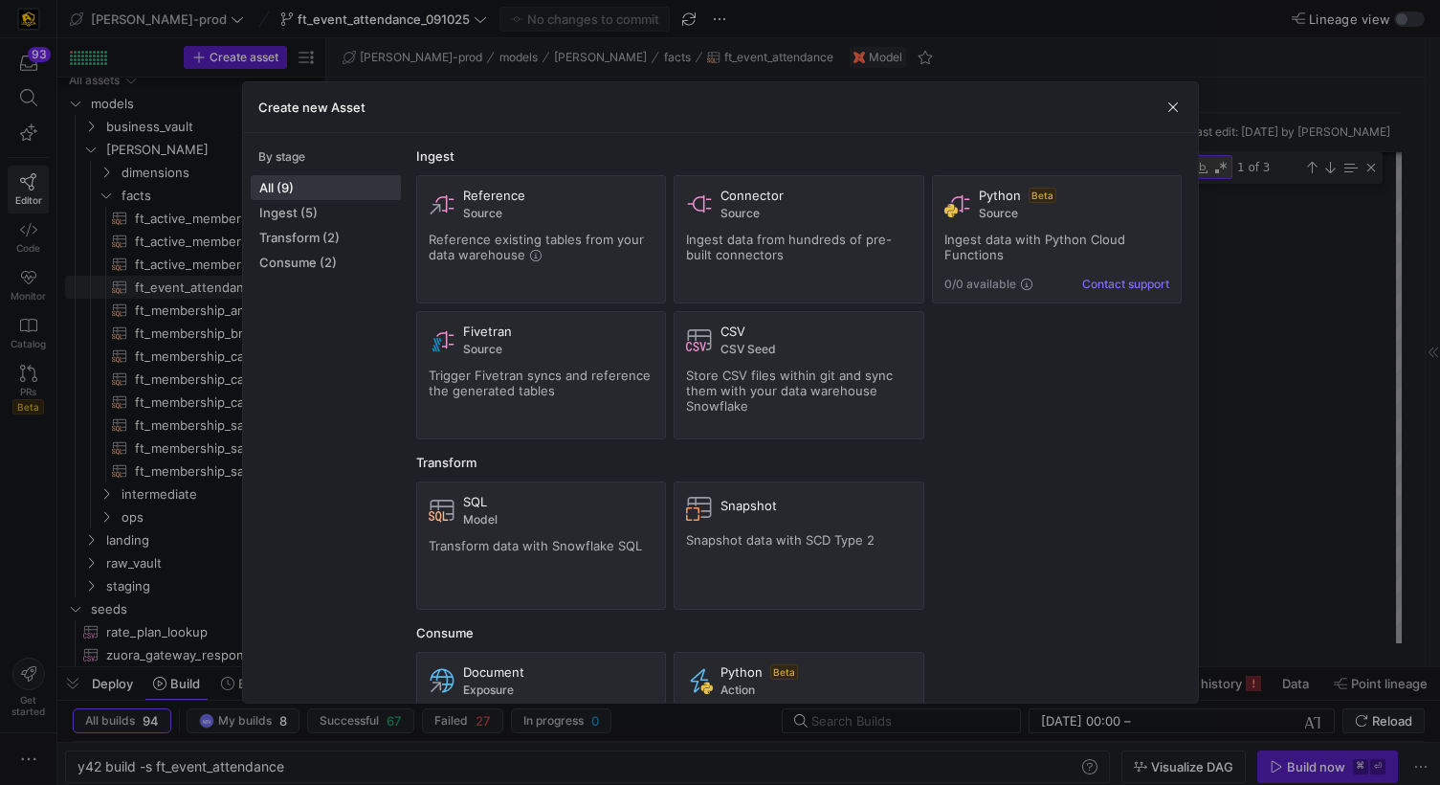
click at [1183, 108] on div "Create new Asset" at bounding box center [720, 107] width 955 height 51
drag, startPoint x: 1173, startPoint y: 110, endPoint x: 1118, endPoint y: 114, distance: 55.6
click at [1172, 110] on span "button" at bounding box center [1173, 107] width 19 height 19
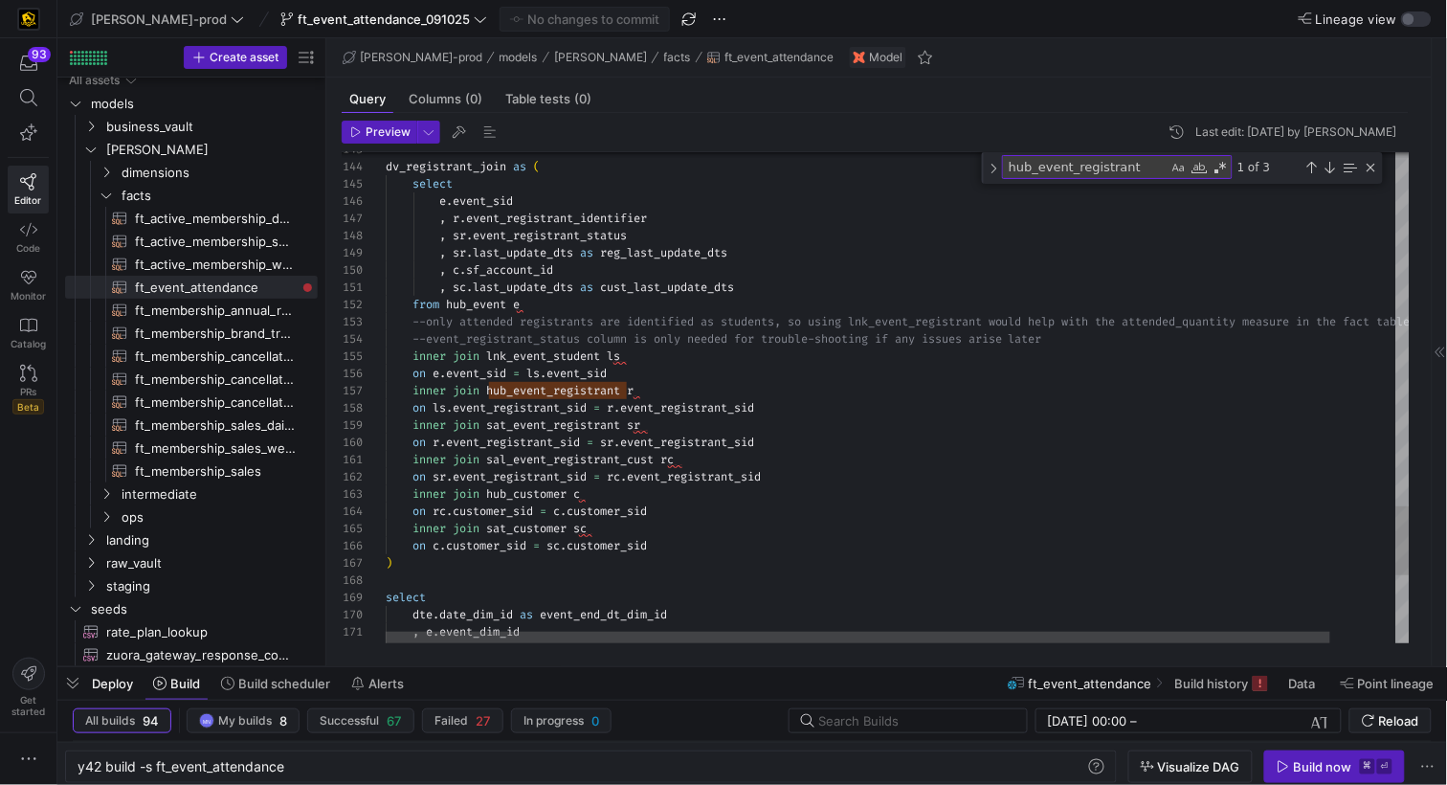
drag, startPoint x: 749, startPoint y: 453, endPoint x: 764, endPoint y: 456, distance: 14.9
click at [753, 454] on div "inner join sal_event_registrant_cust rc" at bounding box center [933, 459] width 1095 height 17
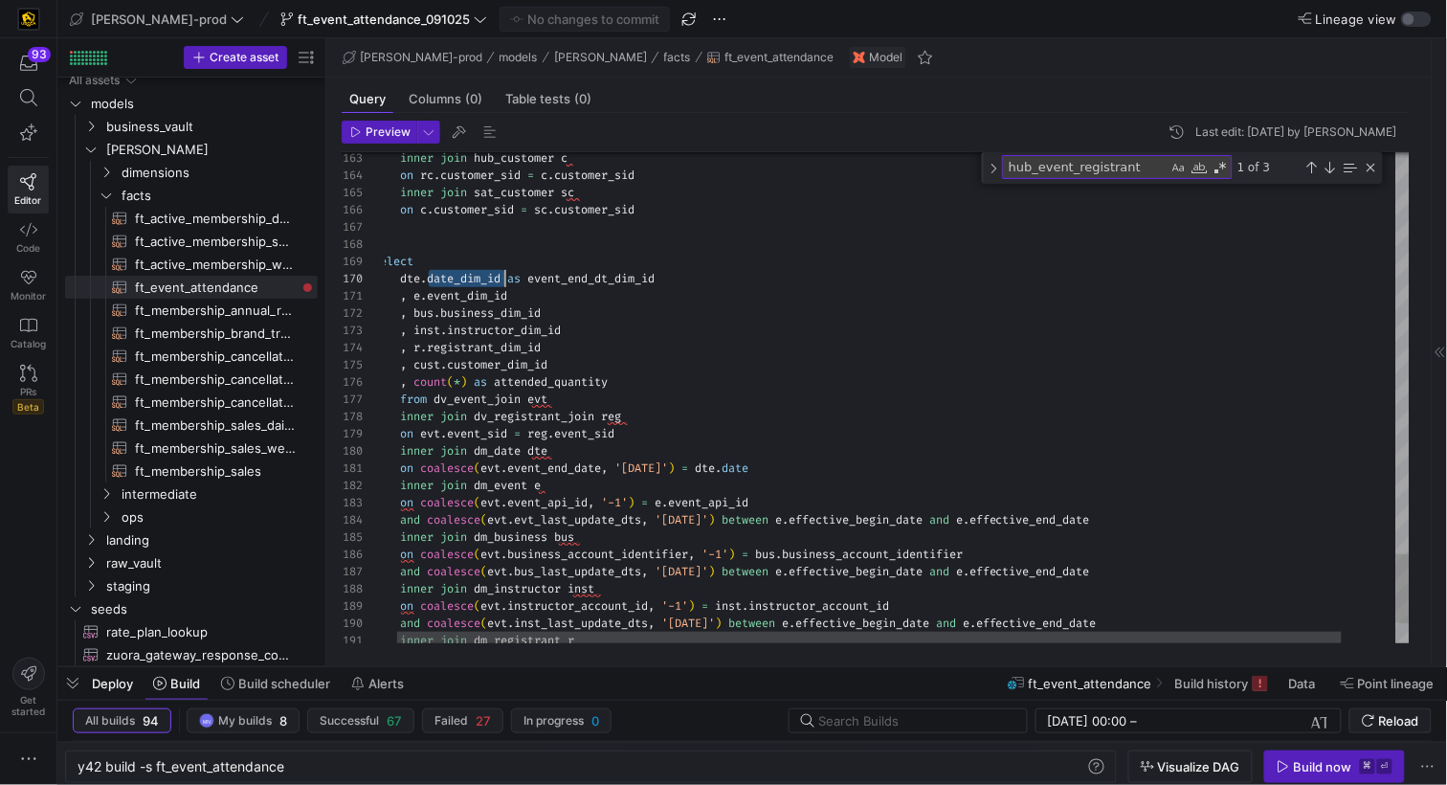
scroll to position [33, 192]
click at [752, 335] on div ", inst . instructor_dim_id" at bounding box center [920, 329] width 1095 height 17
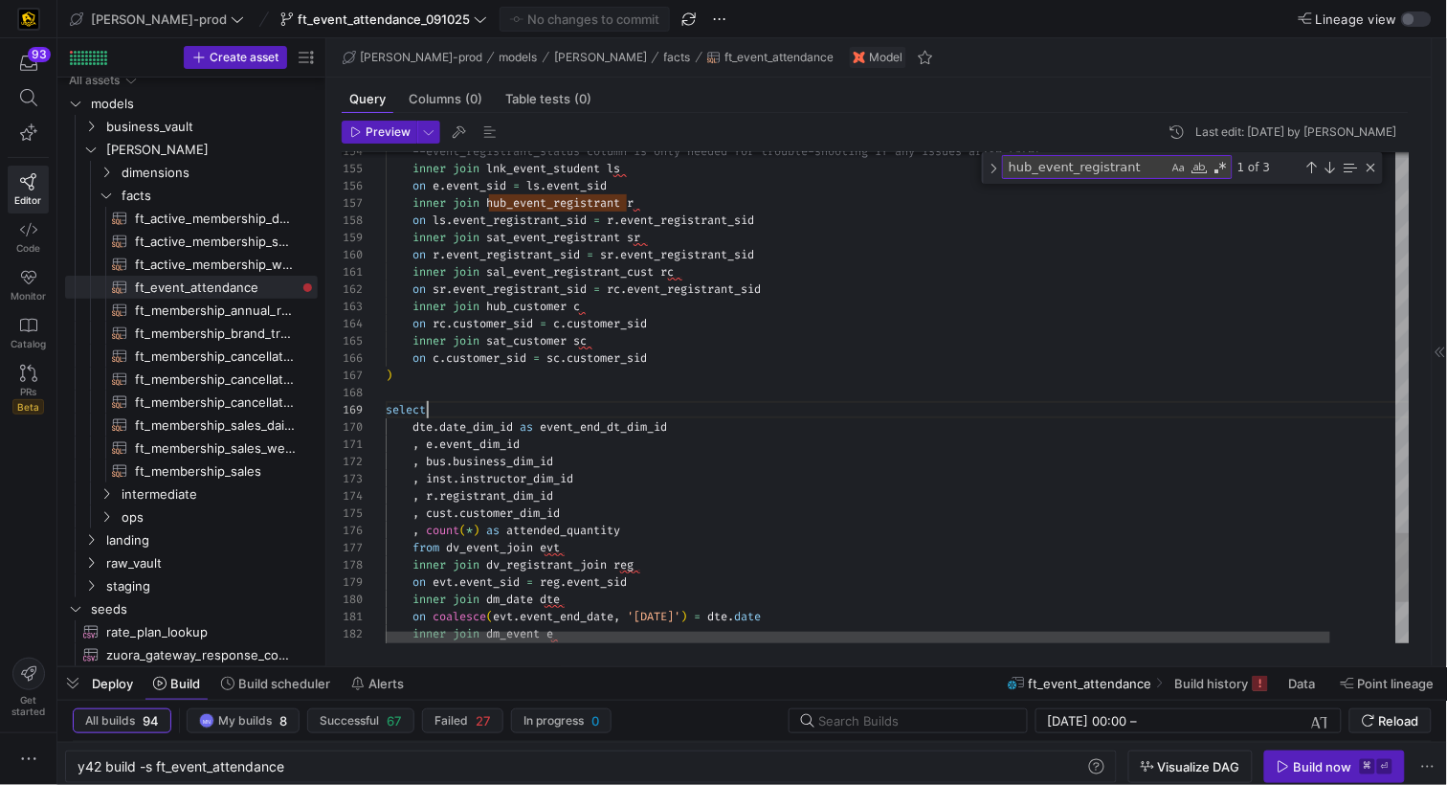
click at [534, 375] on div ")" at bounding box center [933, 374] width 1095 height 17
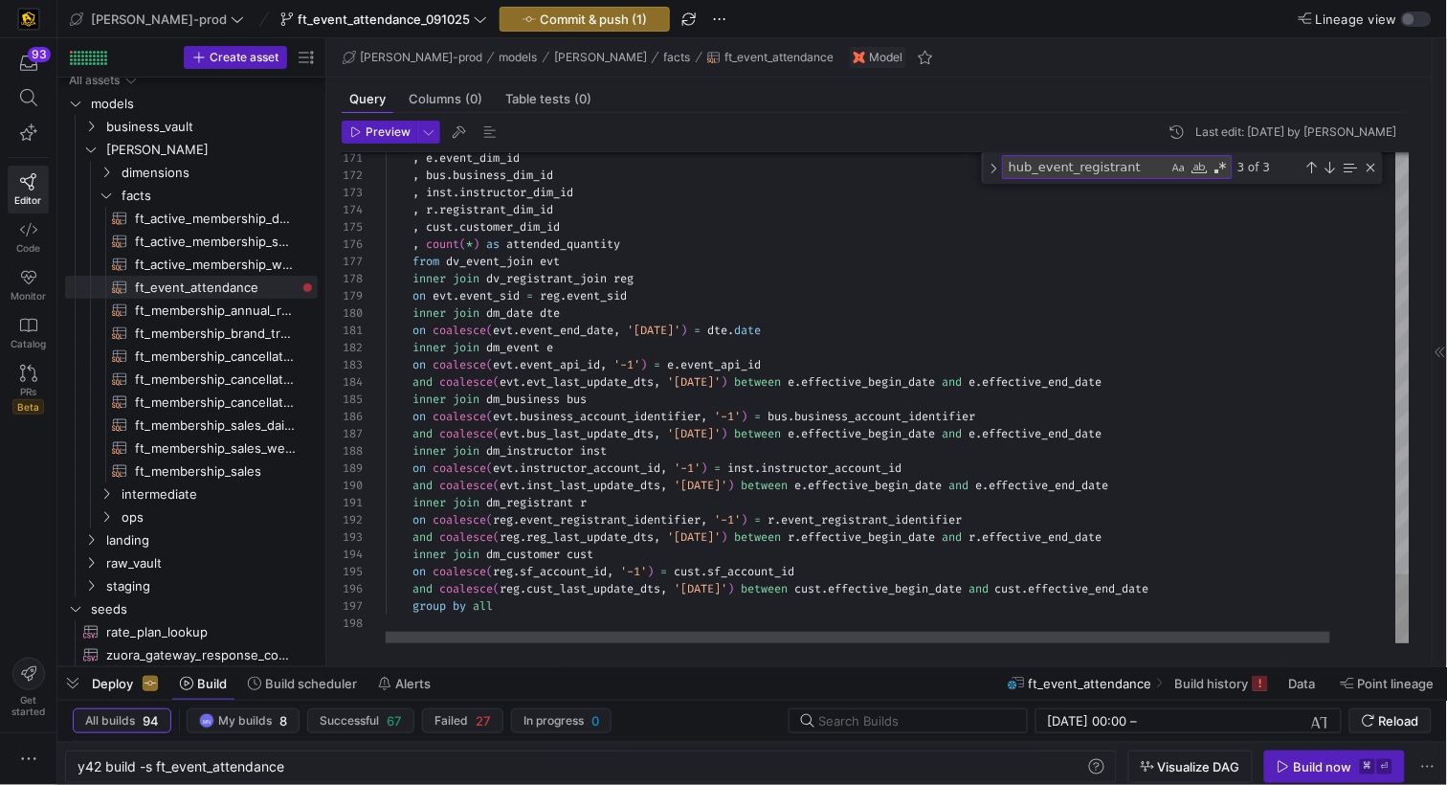
scroll to position [103, 110]
click at [549, 606] on div "group by all" at bounding box center [933, 605] width 1095 height 17
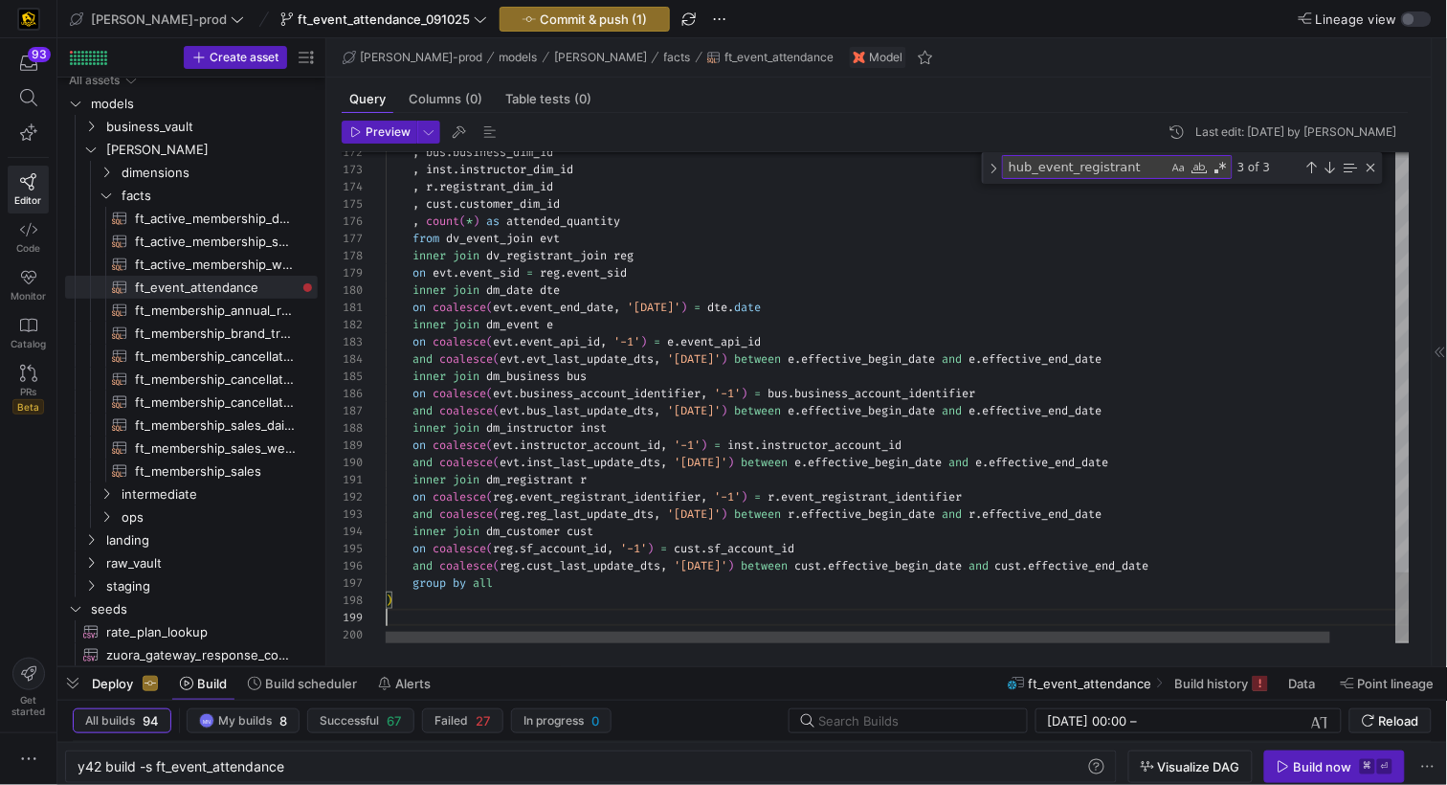
scroll to position [138, 0]
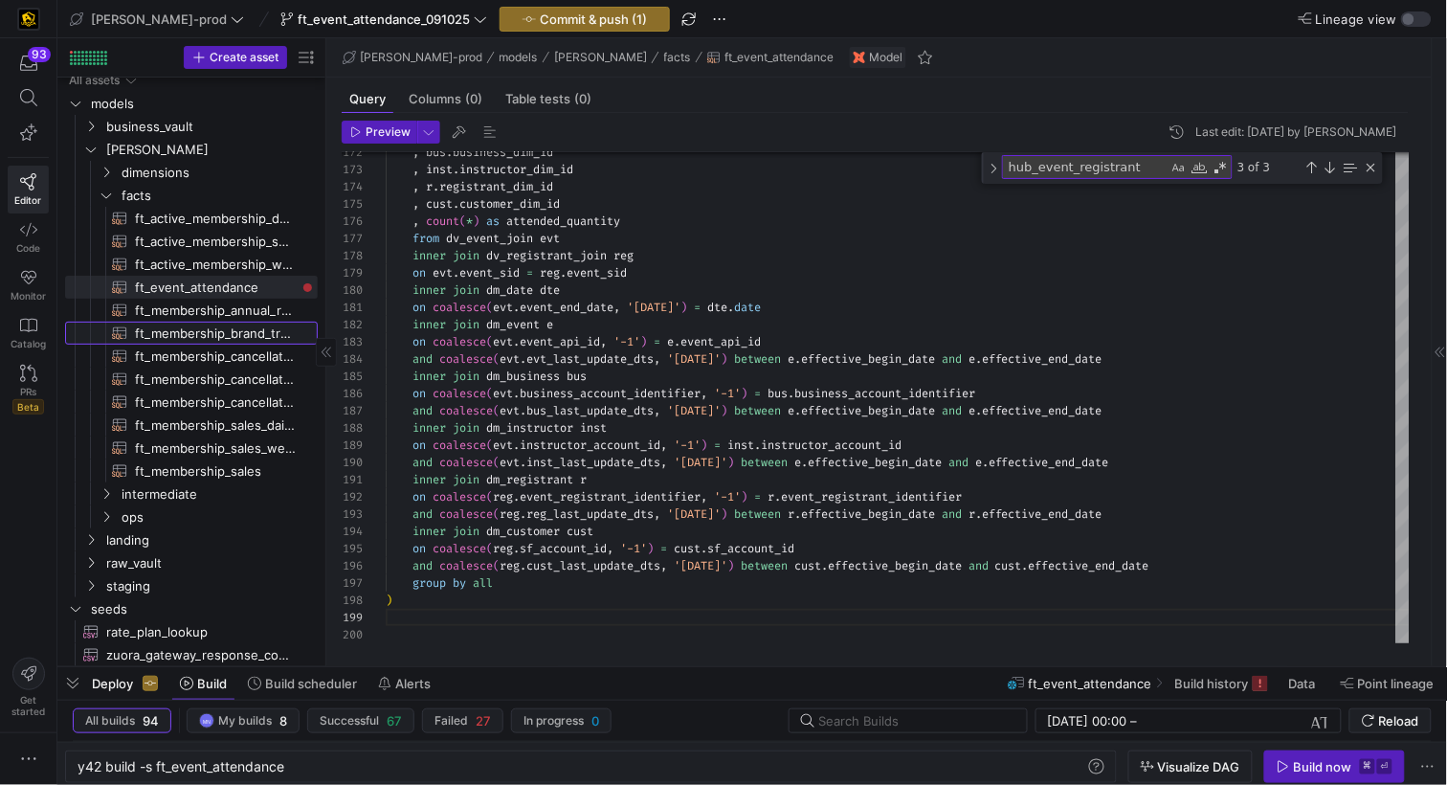
click at [226, 321] on link "ft_membership_brand_transfer​​​​​​​​​​" at bounding box center [191, 332] width 253 height 23
type textarea "{{ config( post_hook = [ "alter table {{ this }} add primary key (brand_transfe…"
type textarea "y42 build -s ft_membership_brand_transfer"
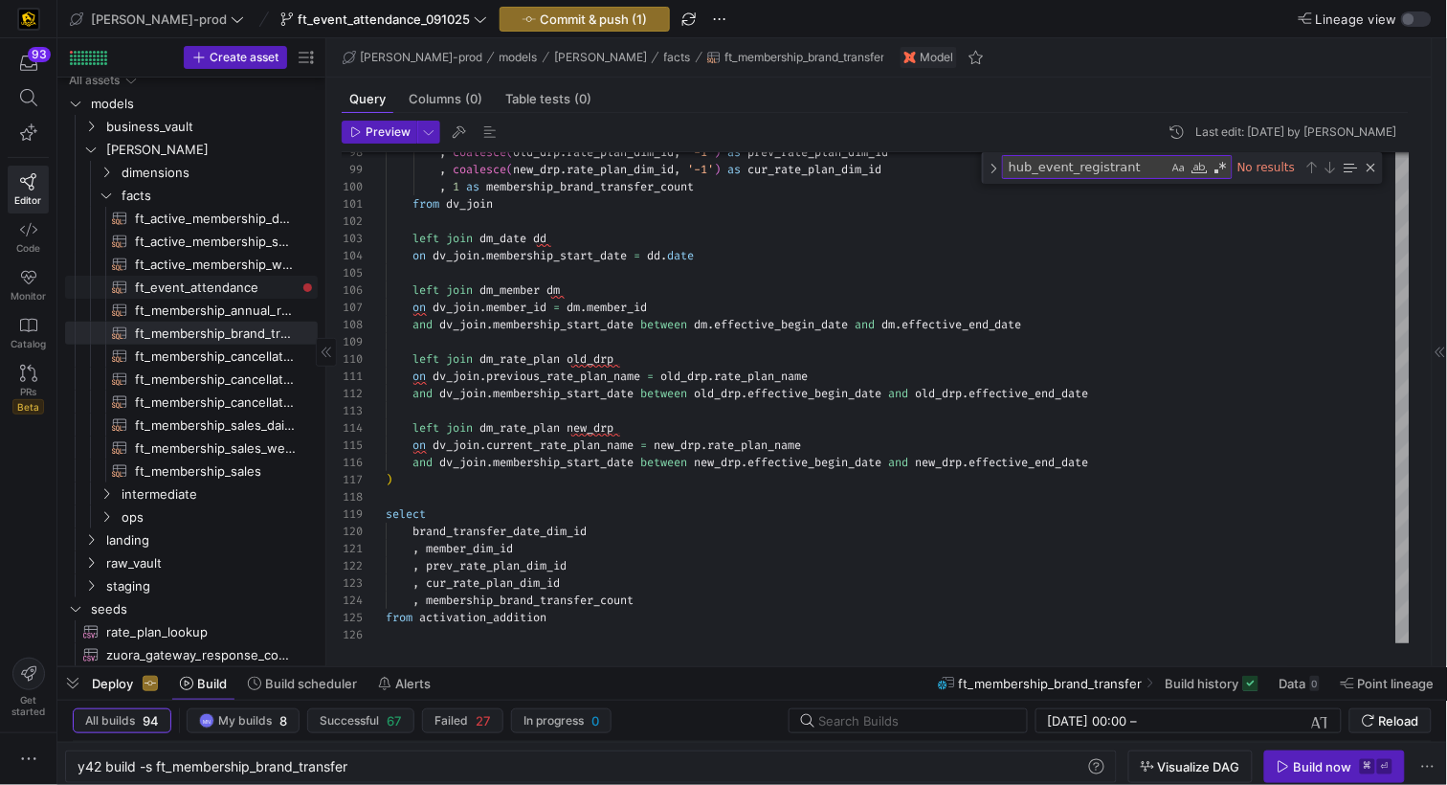
click at [204, 288] on span "ft_event_attendance​​​​​​​​​​" at bounding box center [215, 288] width 161 height 22
type textarea "{{ config( post_hook = [ "alter table {{ this }} add primary key (event_end_dat…"
type textarea "y42 build -s ft_event_attendance"
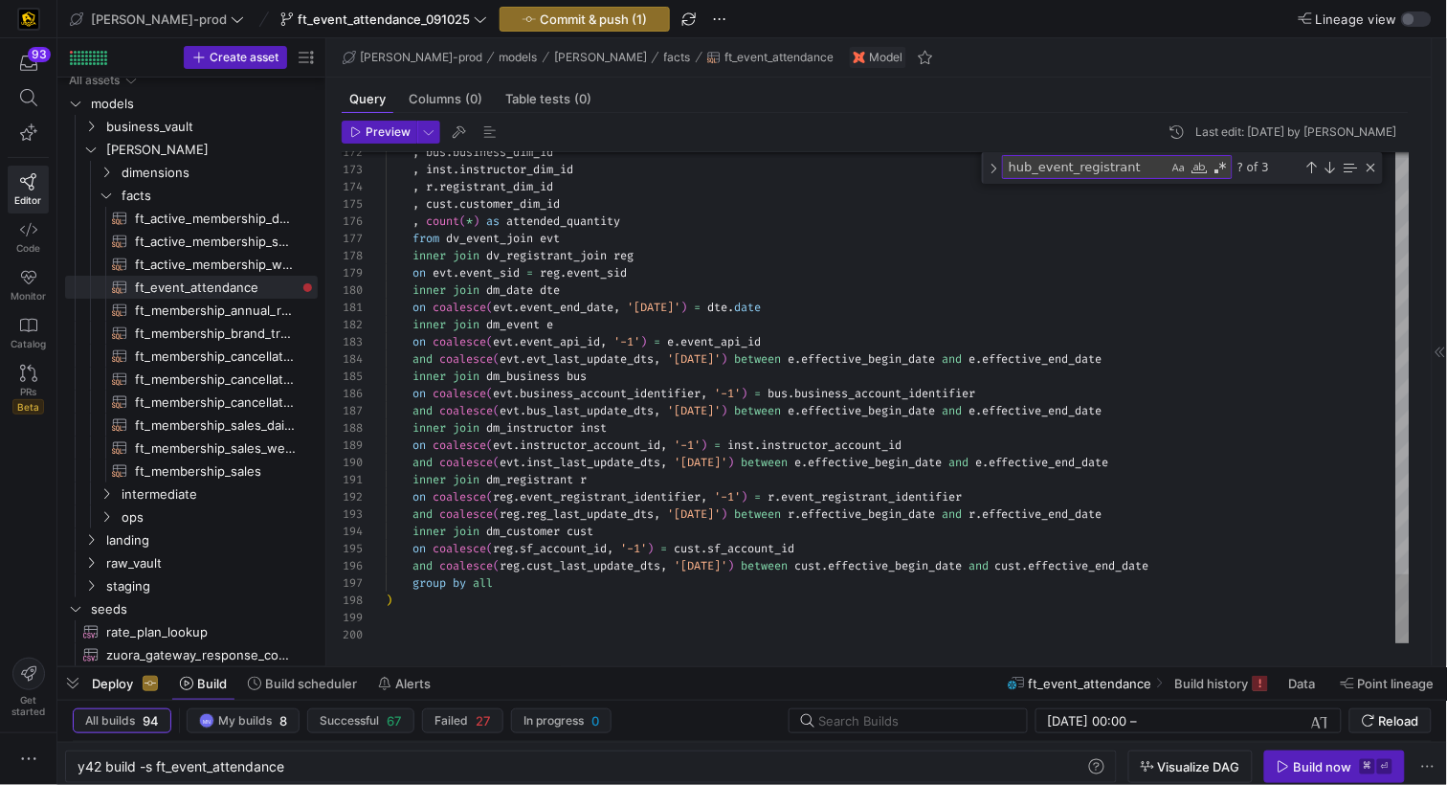
scroll to position [138, 0]
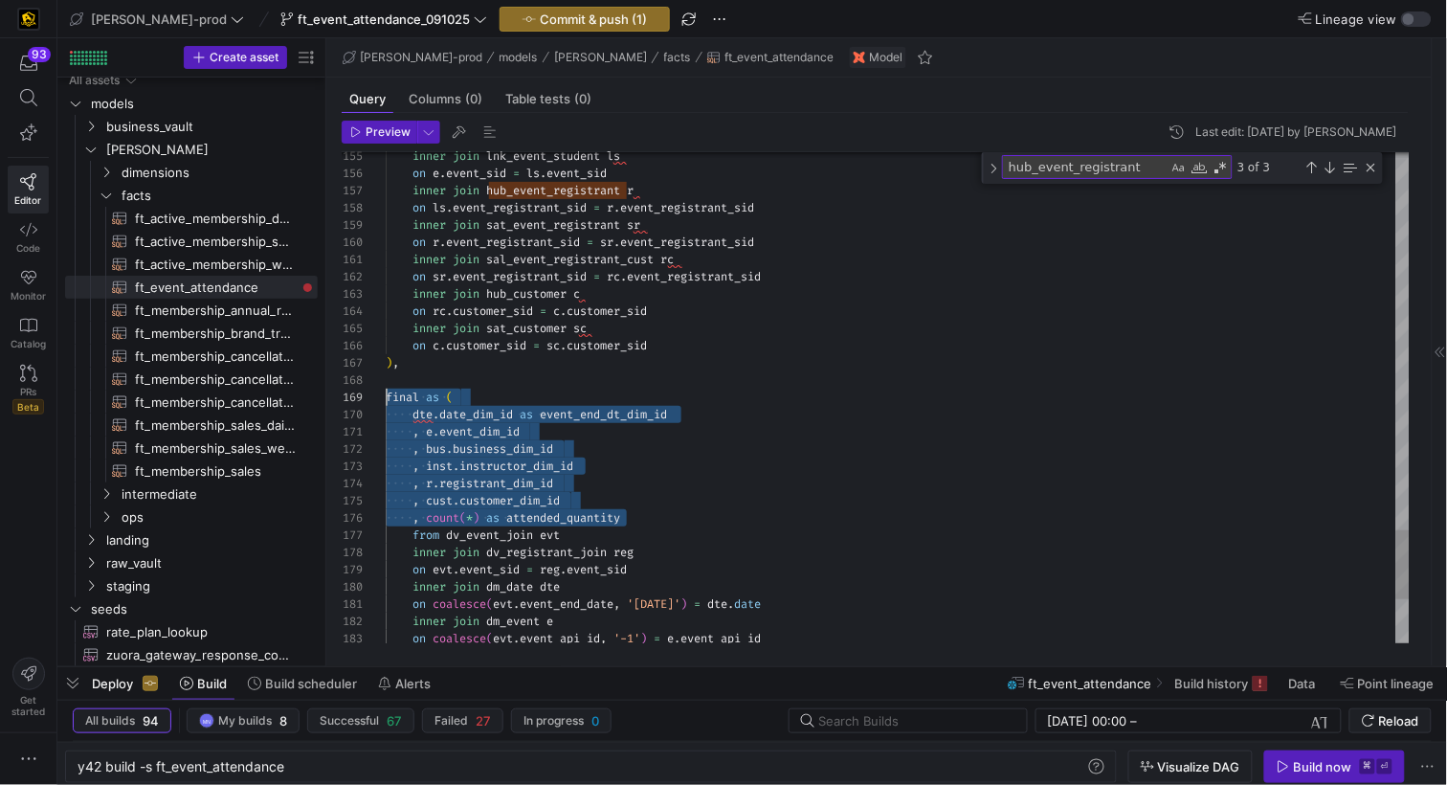
scroll to position [154, 0]
drag, startPoint x: 625, startPoint y: 511, endPoint x: 332, endPoint y: 412, distance: 308.9
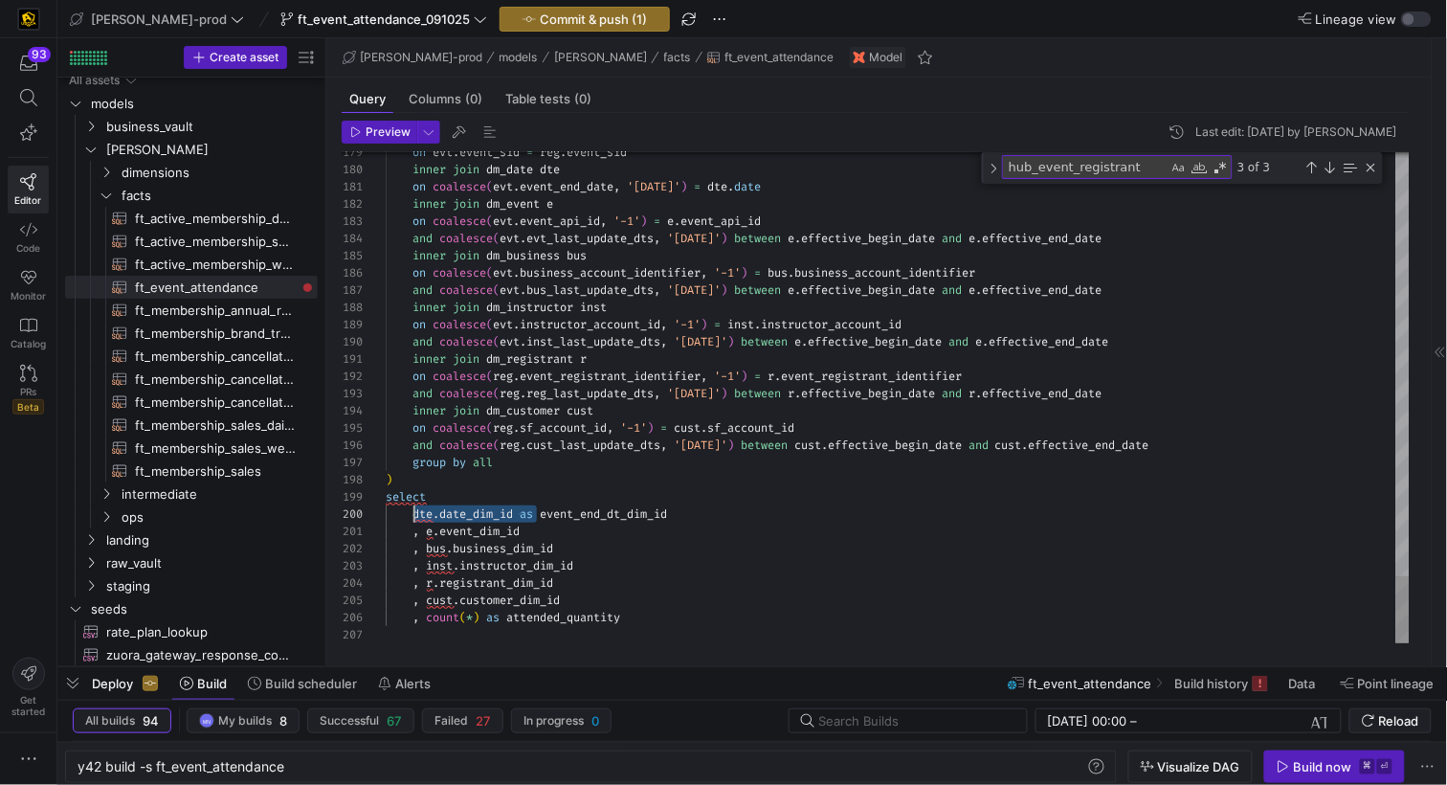
scroll to position [154, 28]
drag, startPoint x: 529, startPoint y: 514, endPoint x: 632, endPoint y: 603, distance: 135.6
click at [413, 513] on span "dte . date_dim_id as event_end_dt_dim_id" at bounding box center [526, 513] width 281 height 15
drag, startPoint x: 444, startPoint y: 529, endPoint x: 480, endPoint y: 540, distance: 37.9
click at [444, 529] on span "event_dim_id" at bounding box center [479, 530] width 80 height 15
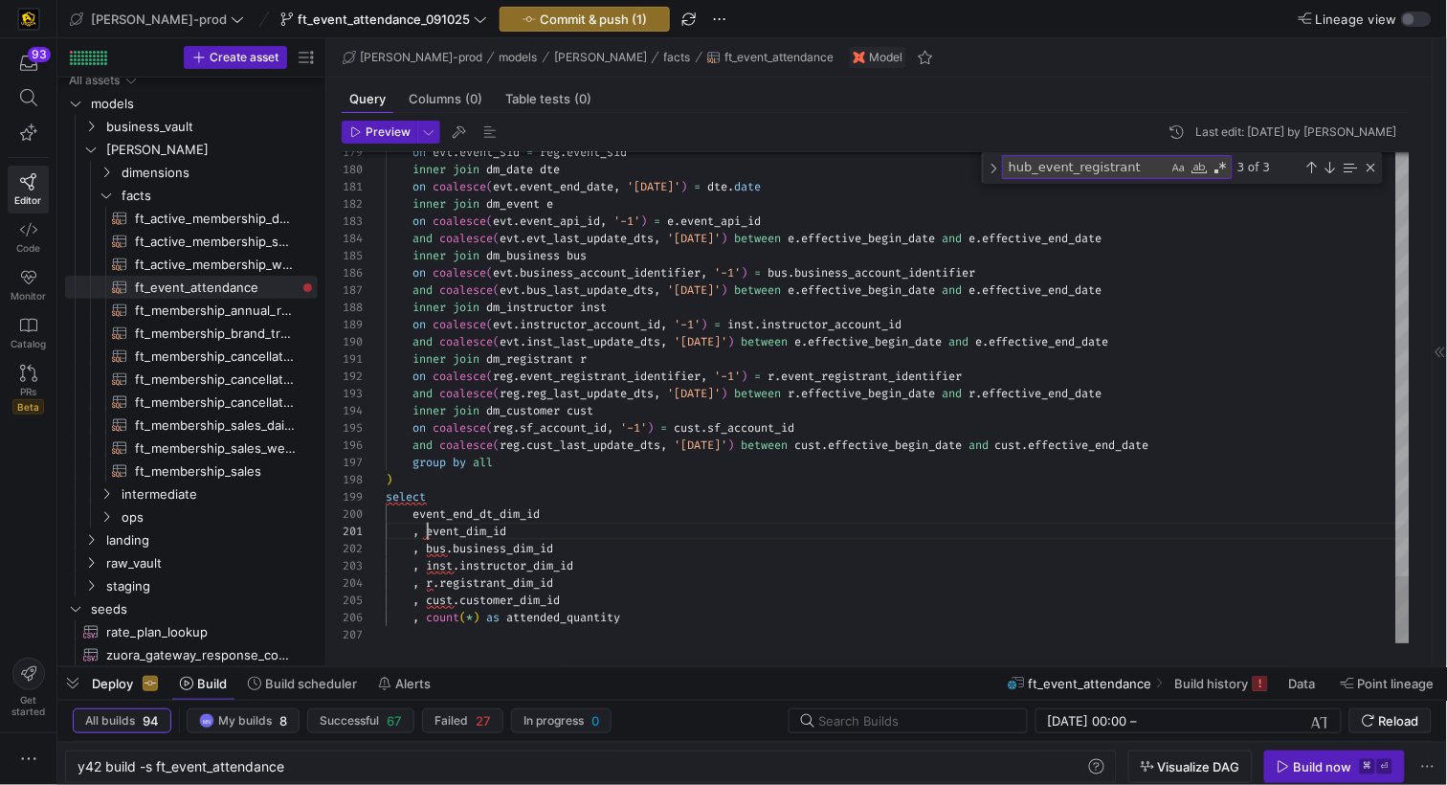
scroll to position [0, 41]
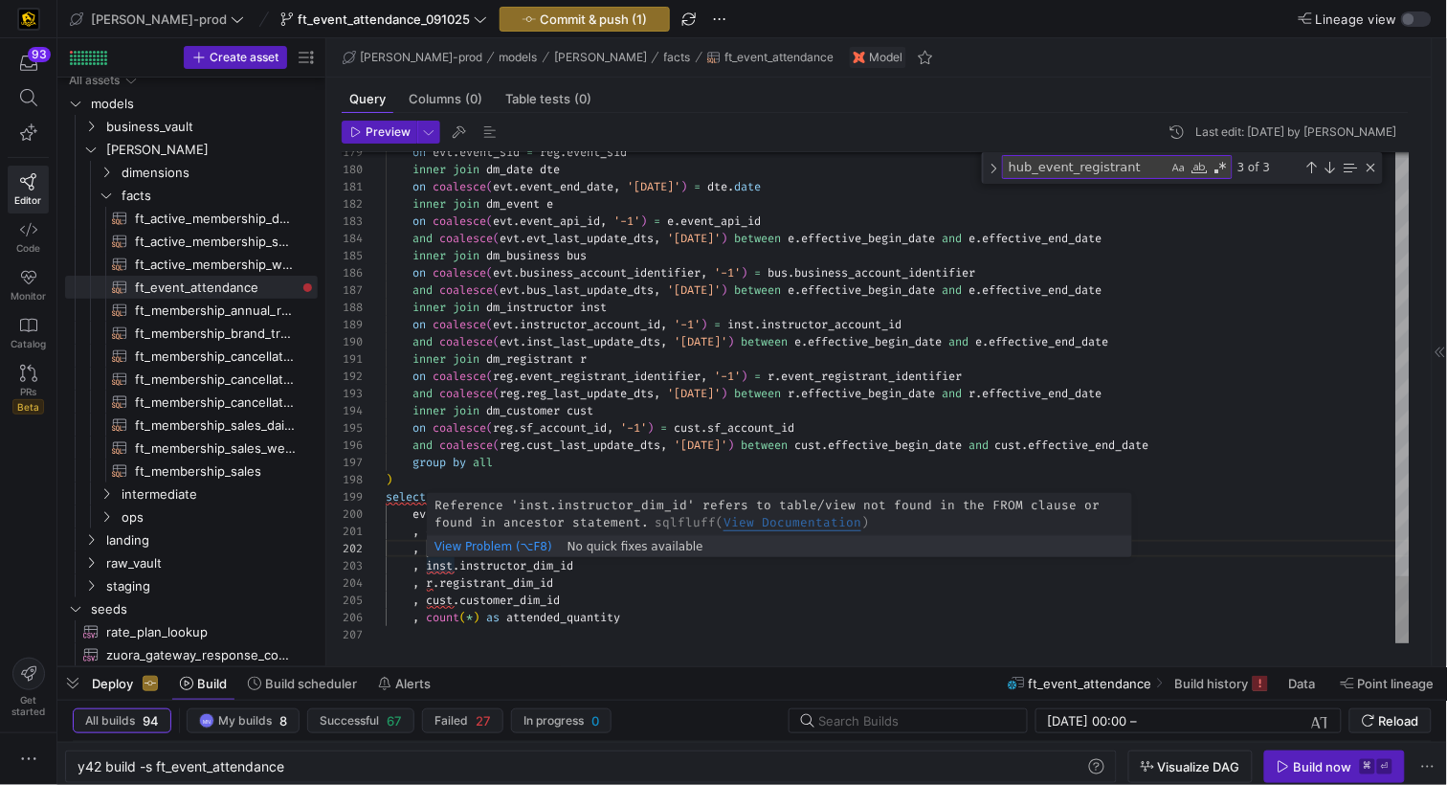
drag, startPoint x: 459, startPoint y: 566, endPoint x: 487, endPoint y: 627, distance: 66.4
click at [459, 566] on span "." at bounding box center [456, 565] width 7 height 15
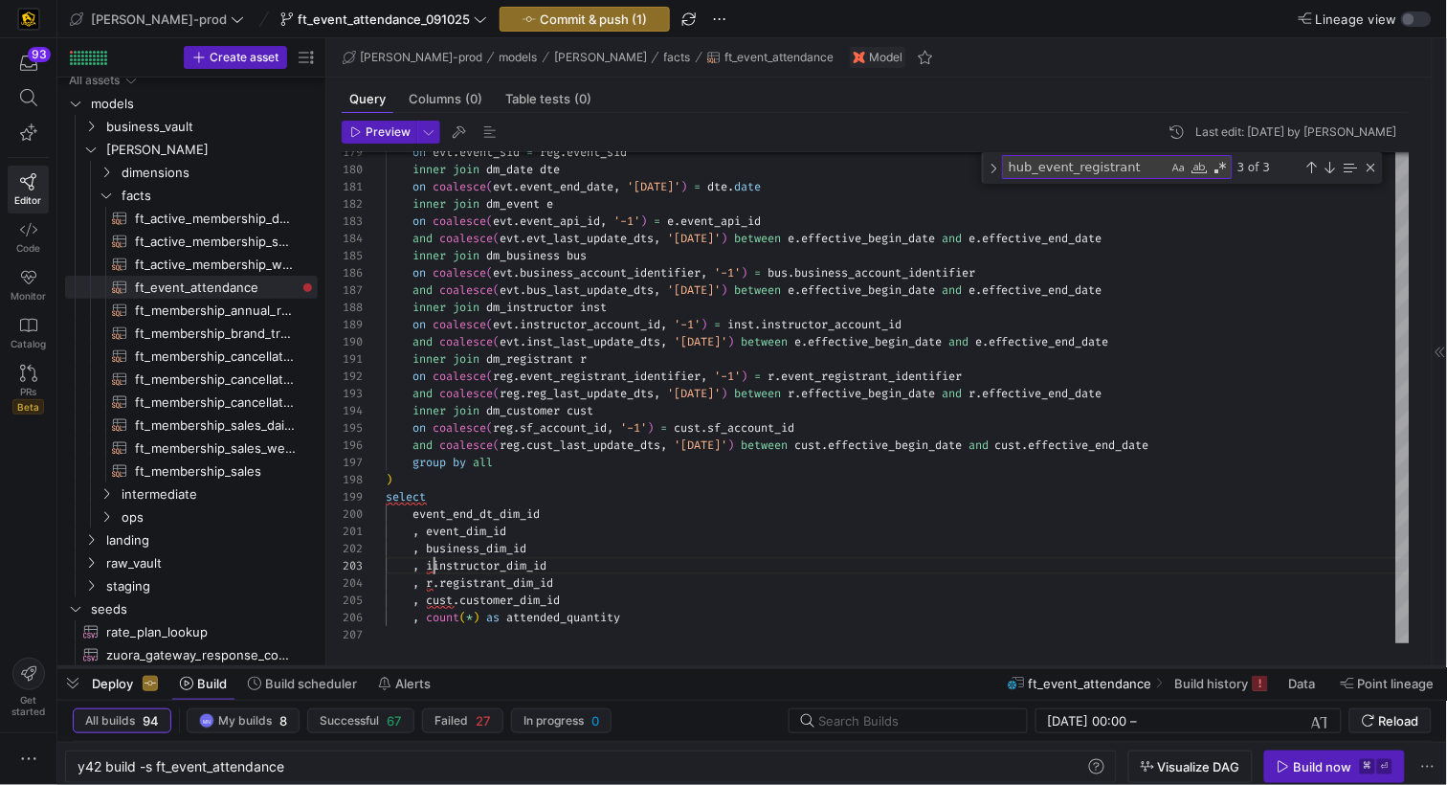
scroll to position [33, 41]
click at [444, 581] on span "registrant_dim_id" at bounding box center [496, 582] width 114 height 15
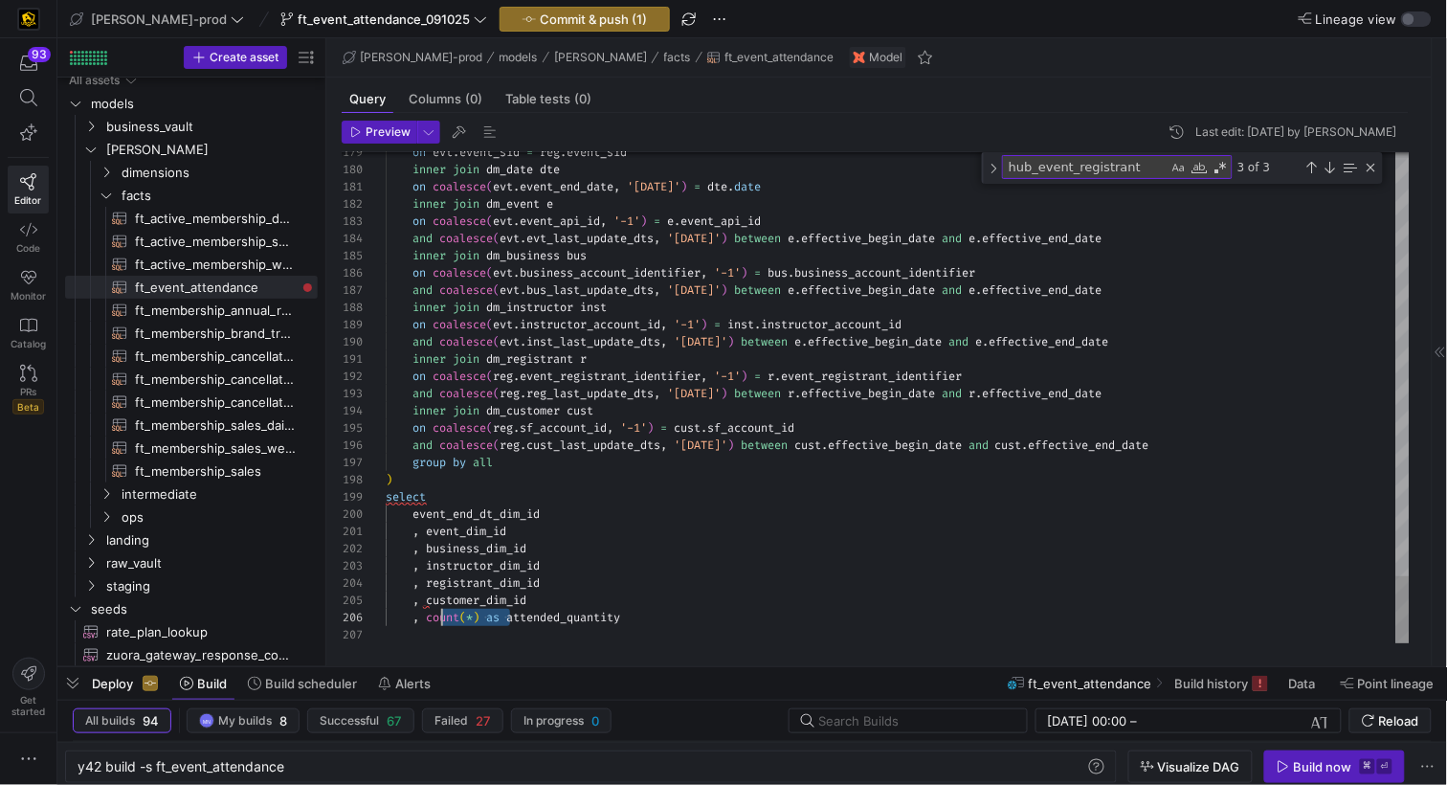
scroll to position [86, 48]
drag, startPoint x: 512, startPoint y: 621, endPoint x: 423, endPoint y: 694, distance: 114.9
click at [431, 619] on span ", count ( * ) as attended_quantity" at bounding box center [503, 617] width 234 height 15
click at [590, 619] on div ", attended_quantity" at bounding box center [898, 617] width 1024 height 17
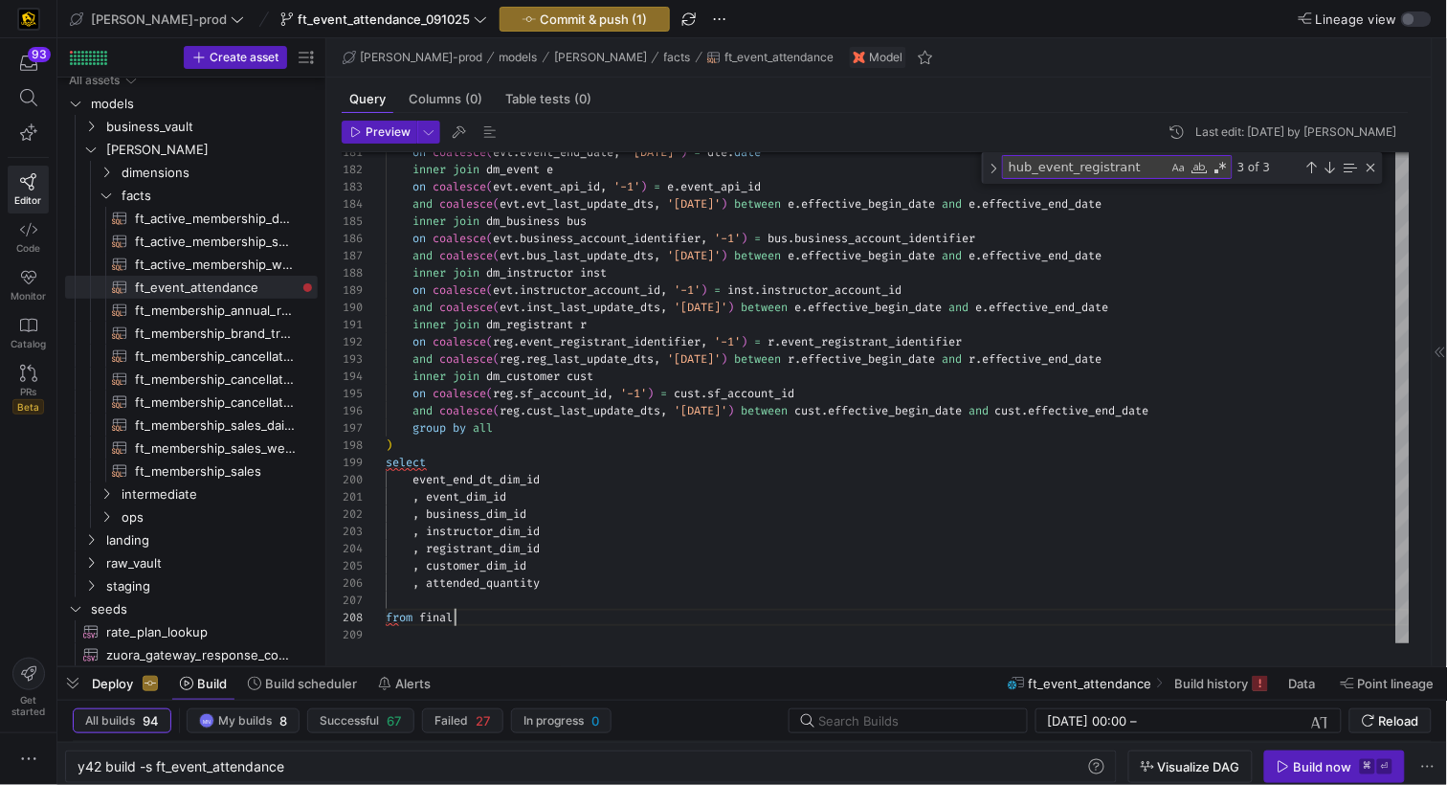
scroll to position [120, 68]
click at [529, 607] on div at bounding box center [898, 599] width 1024 height 17
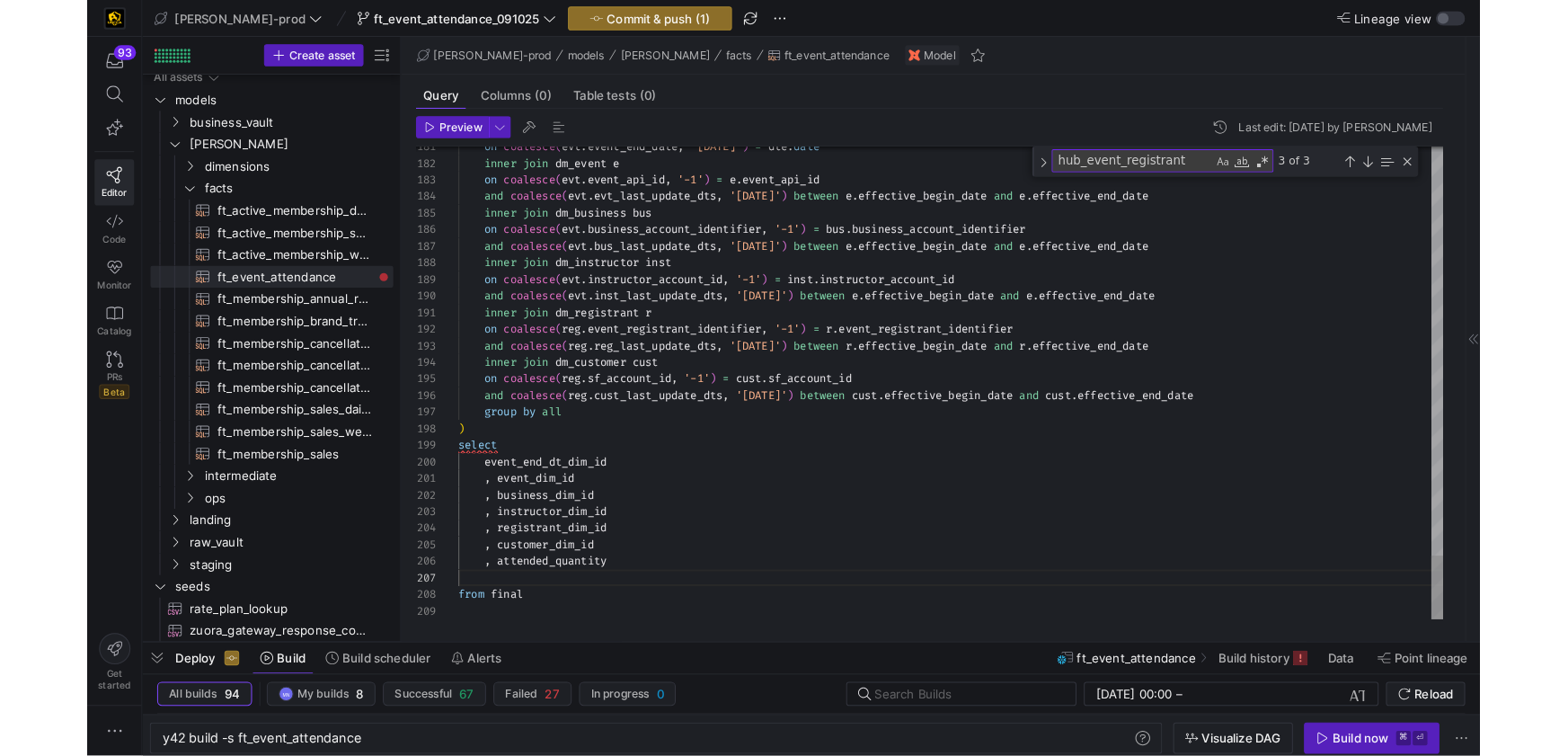
scroll to position [81, 147]
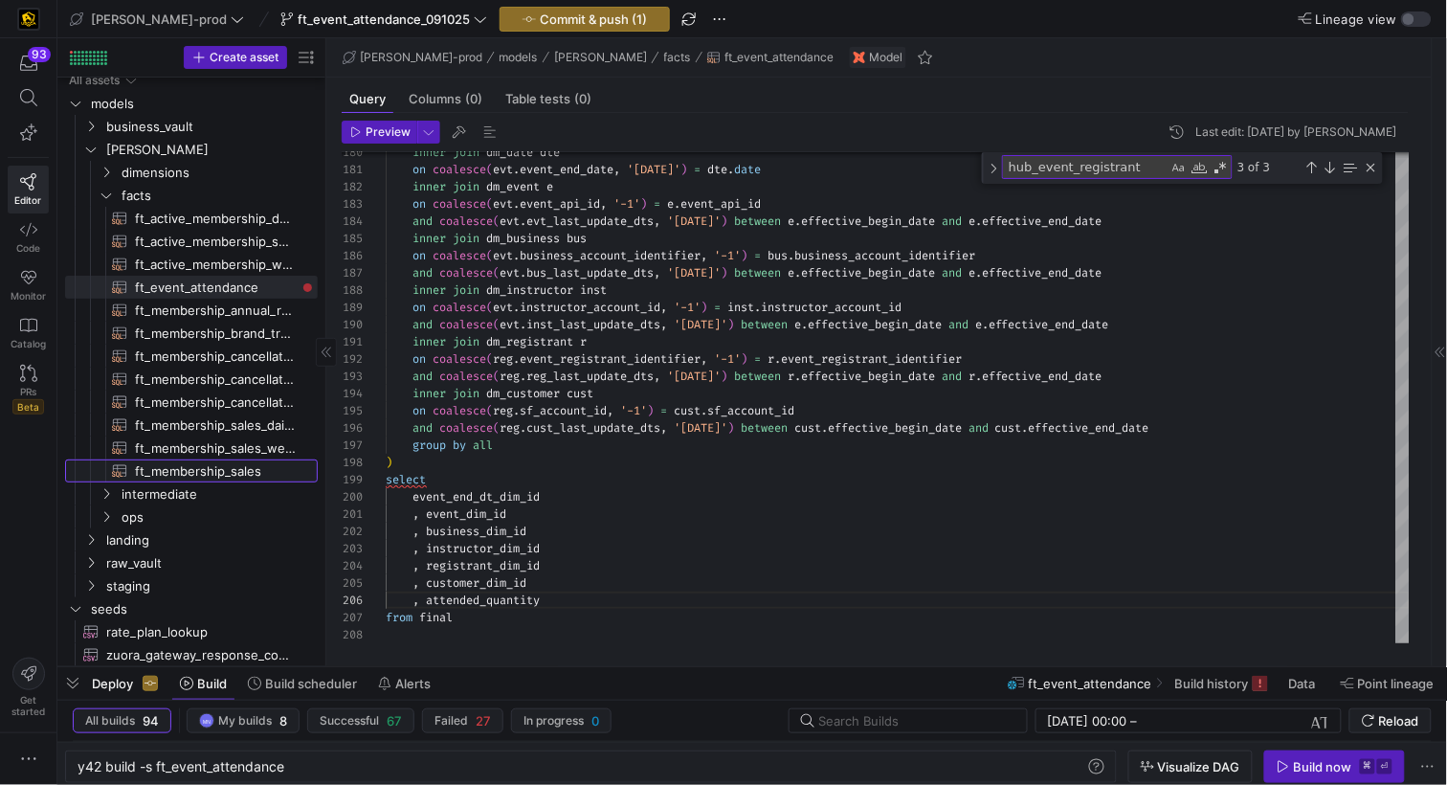
click at [165, 469] on span "ft_membership_sales​​​​​​​​​​" at bounding box center [215, 471] width 161 height 22
type textarea "{{ config( post_hook = [ "alter table {{ this }} add primary key (member_dim_id…"
type textarea "y42 build -s ft_membership_sales"
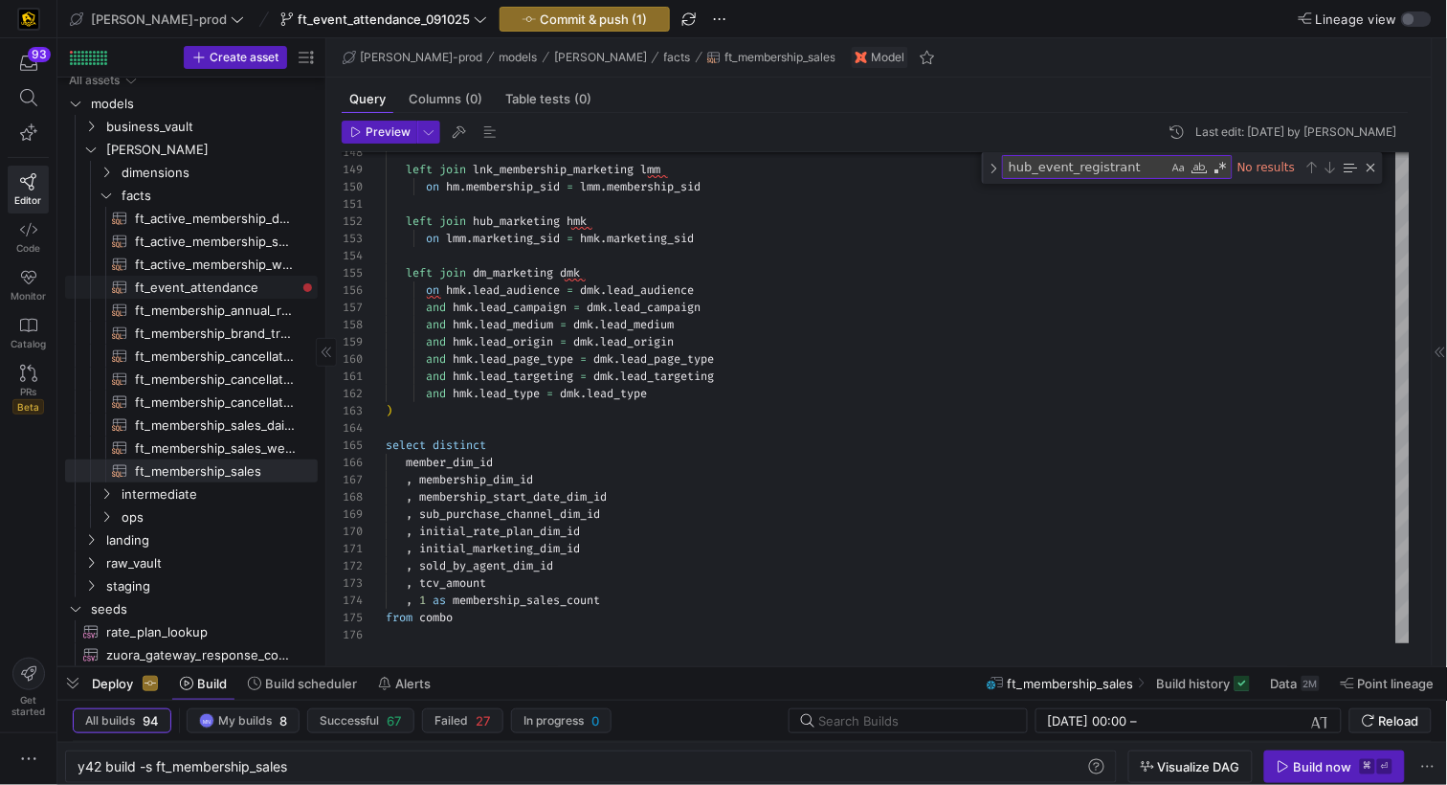
drag, startPoint x: 200, startPoint y: 290, endPoint x: 225, endPoint y: 297, distance: 25.8
click at [200, 290] on span "ft_event_attendance​​​​​​​​​​" at bounding box center [215, 288] width 161 height 22
type textarea "{{ config( post_hook = [ "alter table {{ this }} add primary key (event_end_dat…"
type textarea "y42 build -s ft_event_attendance"
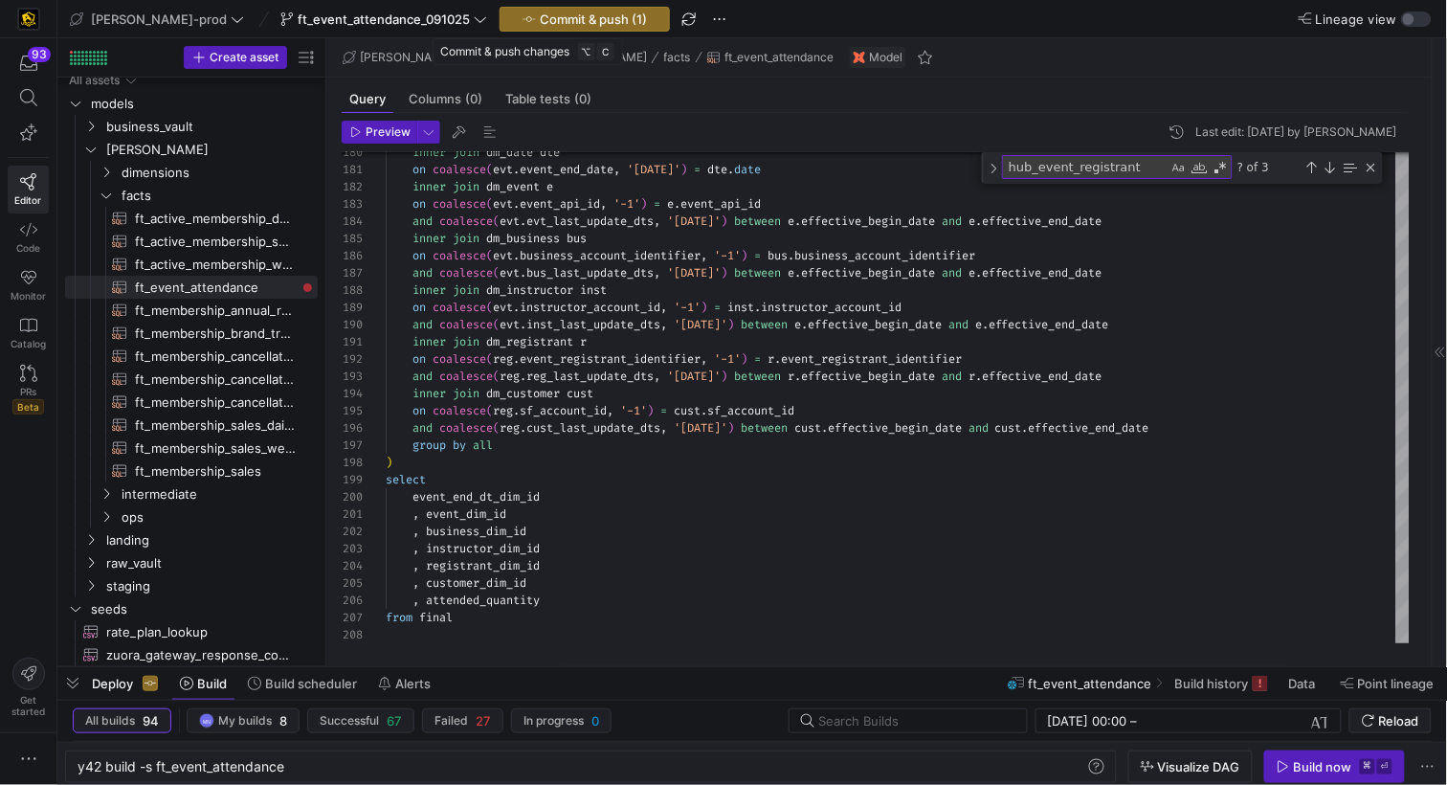
drag, startPoint x: 528, startPoint y: 24, endPoint x: 523, endPoint y: 33, distance: 10.7
click at [540, 22] on span "Commit & push (1)" at bounding box center [593, 18] width 107 height 15
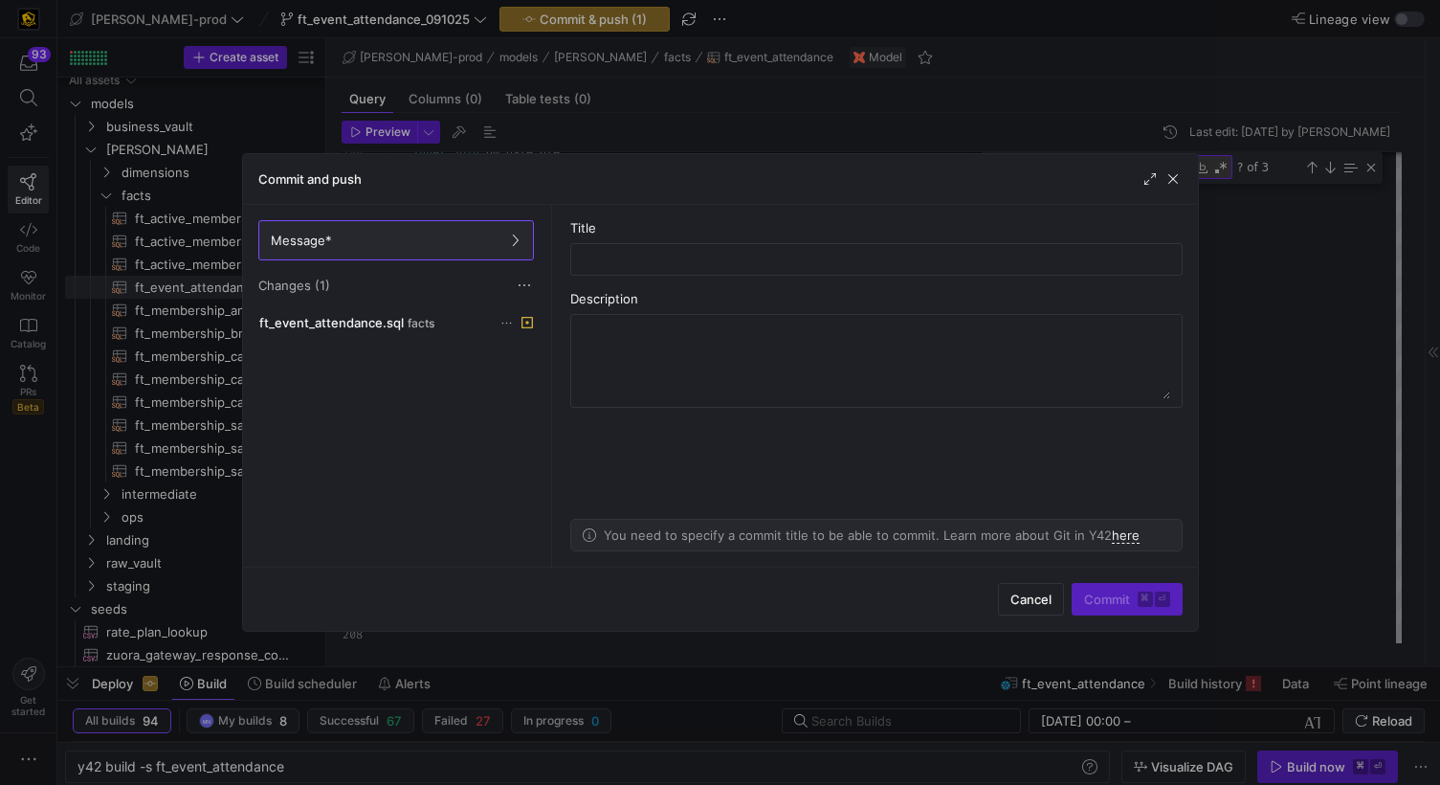
drag, startPoint x: 1035, startPoint y: 592, endPoint x: 759, endPoint y: 535, distance: 282.4
click at [1034, 592] on span "Cancel" at bounding box center [1030, 598] width 41 height 15
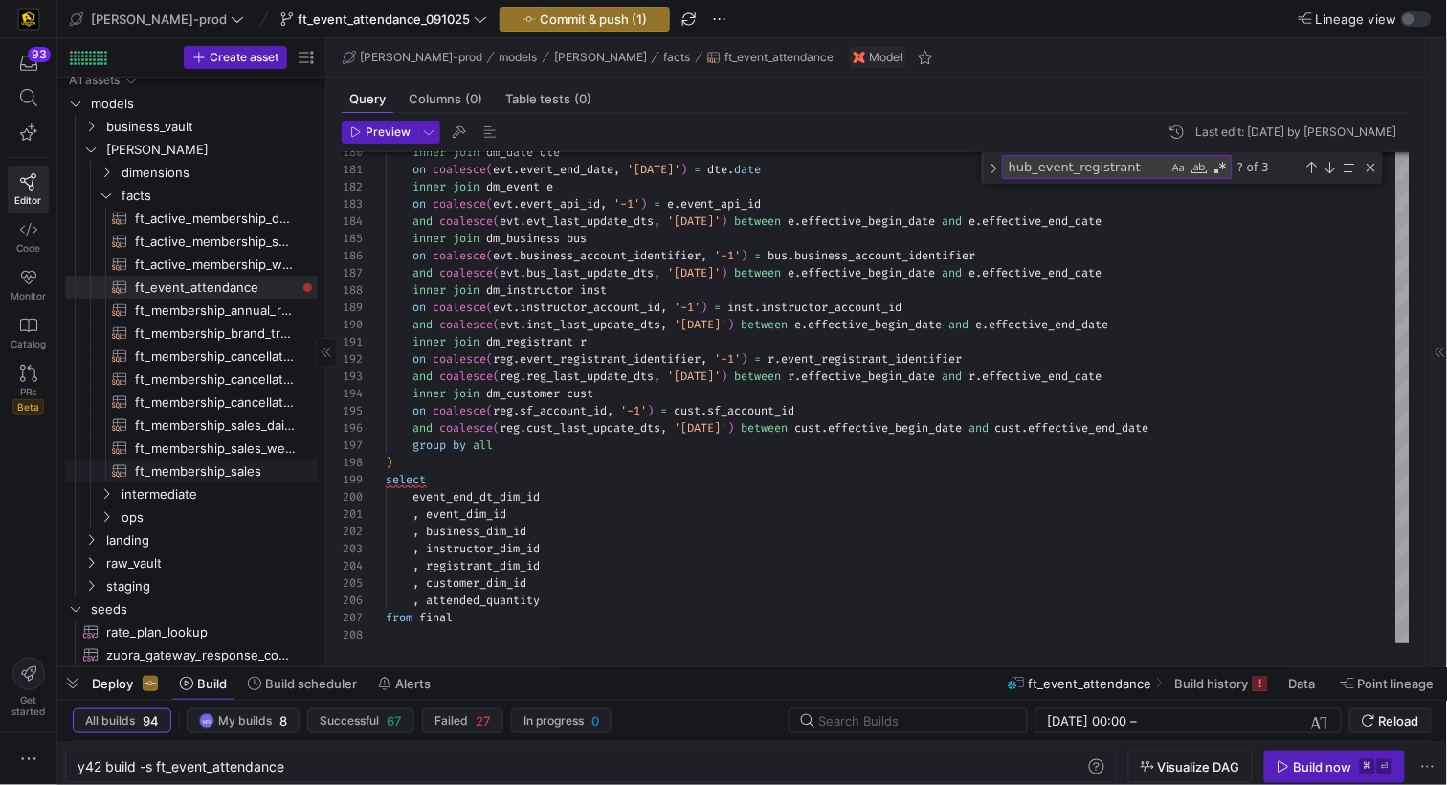
drag, startPoint x: 231, startPoint y: 469, endPoint x: 257, endPoint y: 470, distance: 26.8
click at [232, 469] on span "ft_membership_sales​​​​​​​​​​" at bounding box center [215, 471] width 161 height 22
type textarea "{{ config( post_hook = [ "alter table {{ this }} add primary key (member_dim_id…"
type textarea "y42 build -s ft_membership_sales"
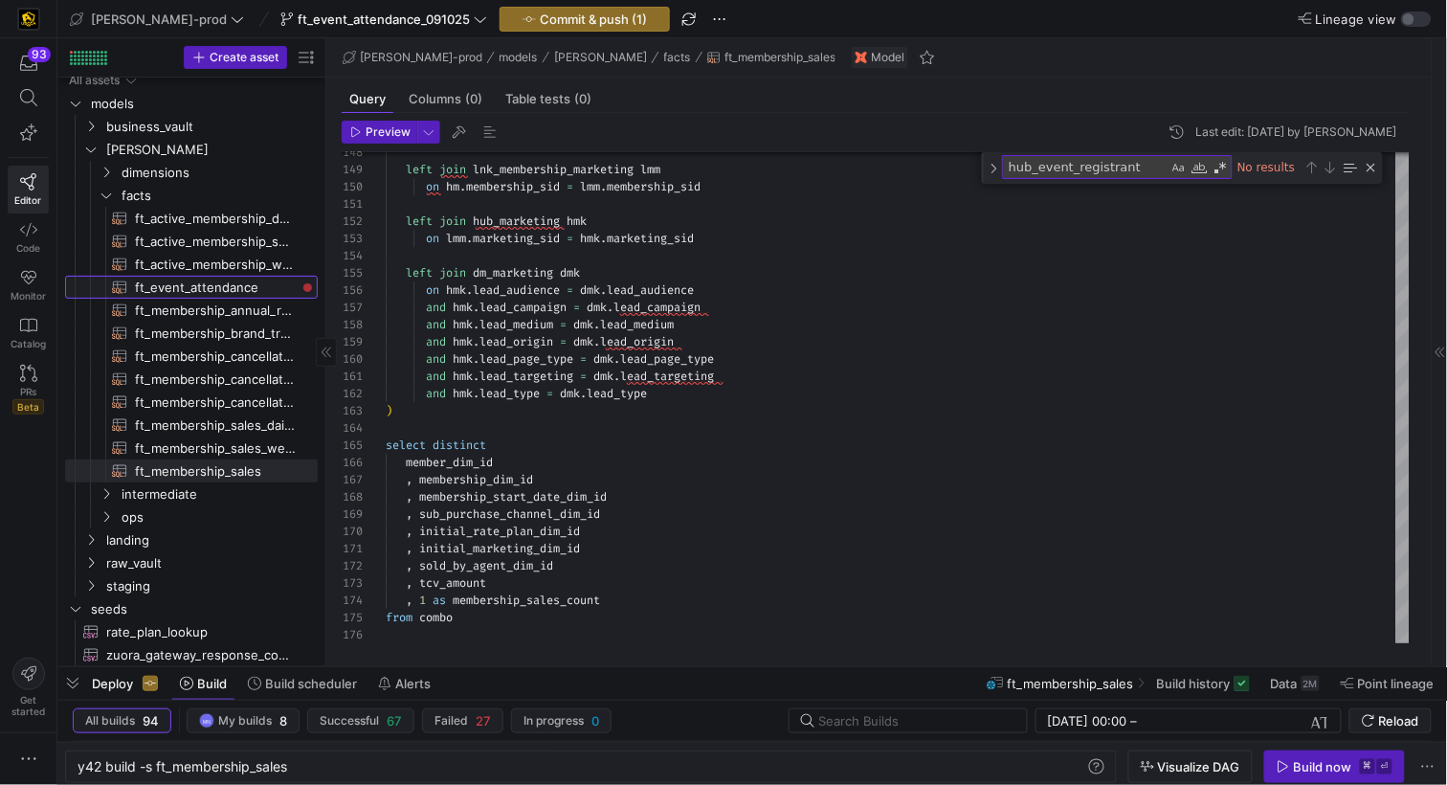
click at [179, 277] on span "ft_event_attendance​​​​​​​​​​" at bounding box center [215, 288] width 161 height 22
type textarea "{{ config( post_hook = [ "alter table {{ this }} add primary key (event_end_dat…"
type textarea "y42 build -s ft_event_attendance"
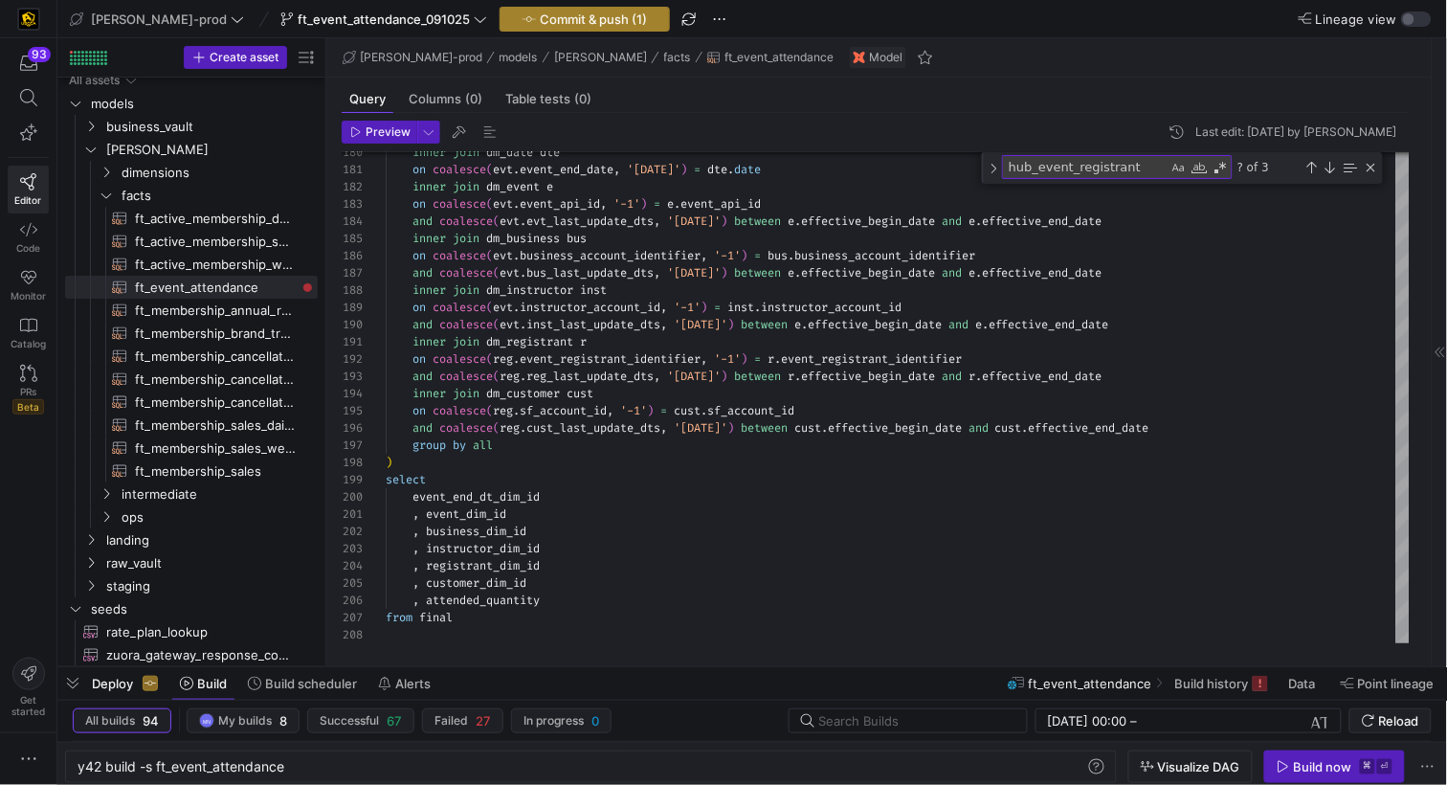
click at [552, 13] on span "Commit & push (1)" at bounding box center [593, 18] width 107 height 15
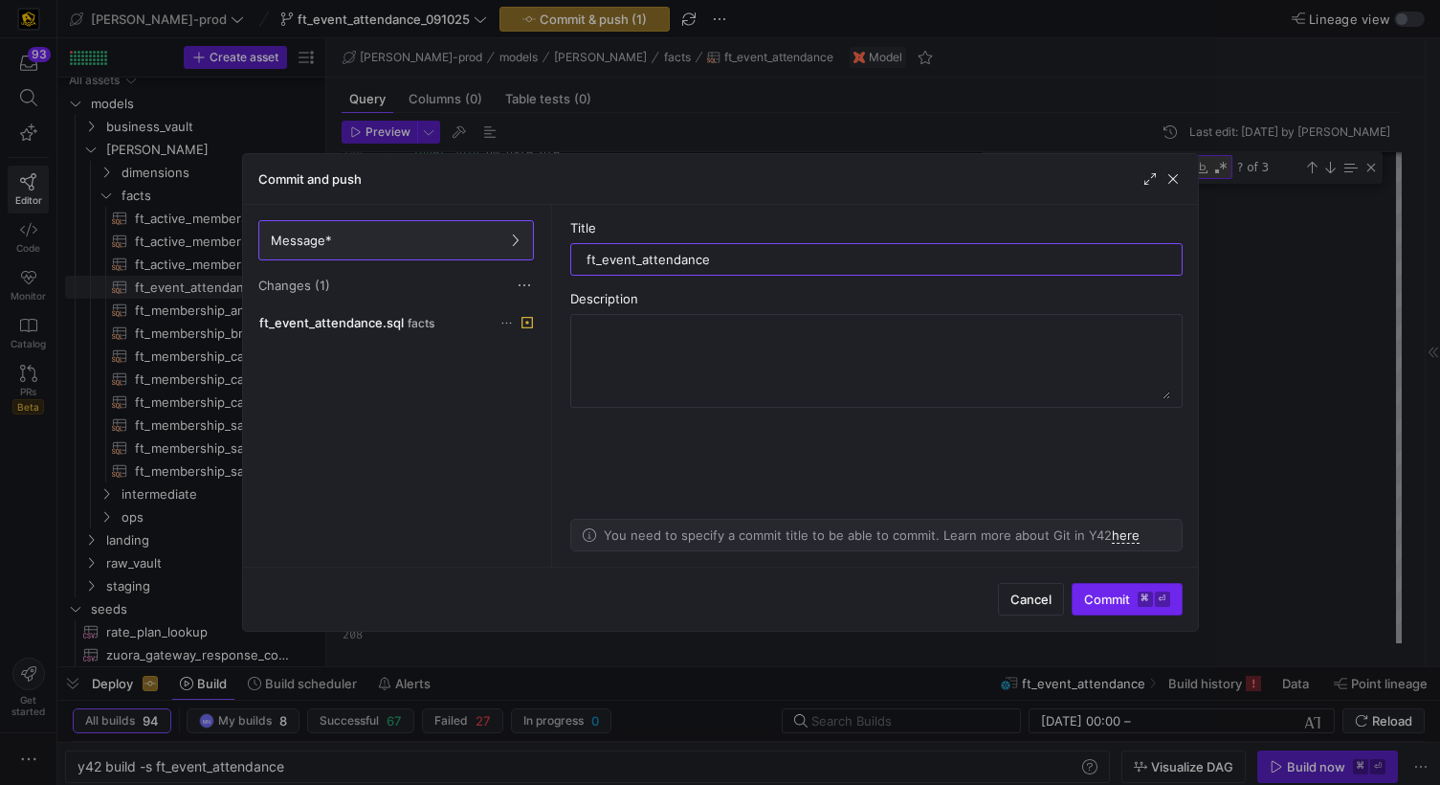
type input "ft_event_attendance"
click at [1111, 603] on span "Commit ⌘ ⏎" at bounding box center [1127, 598] width 86 height 15
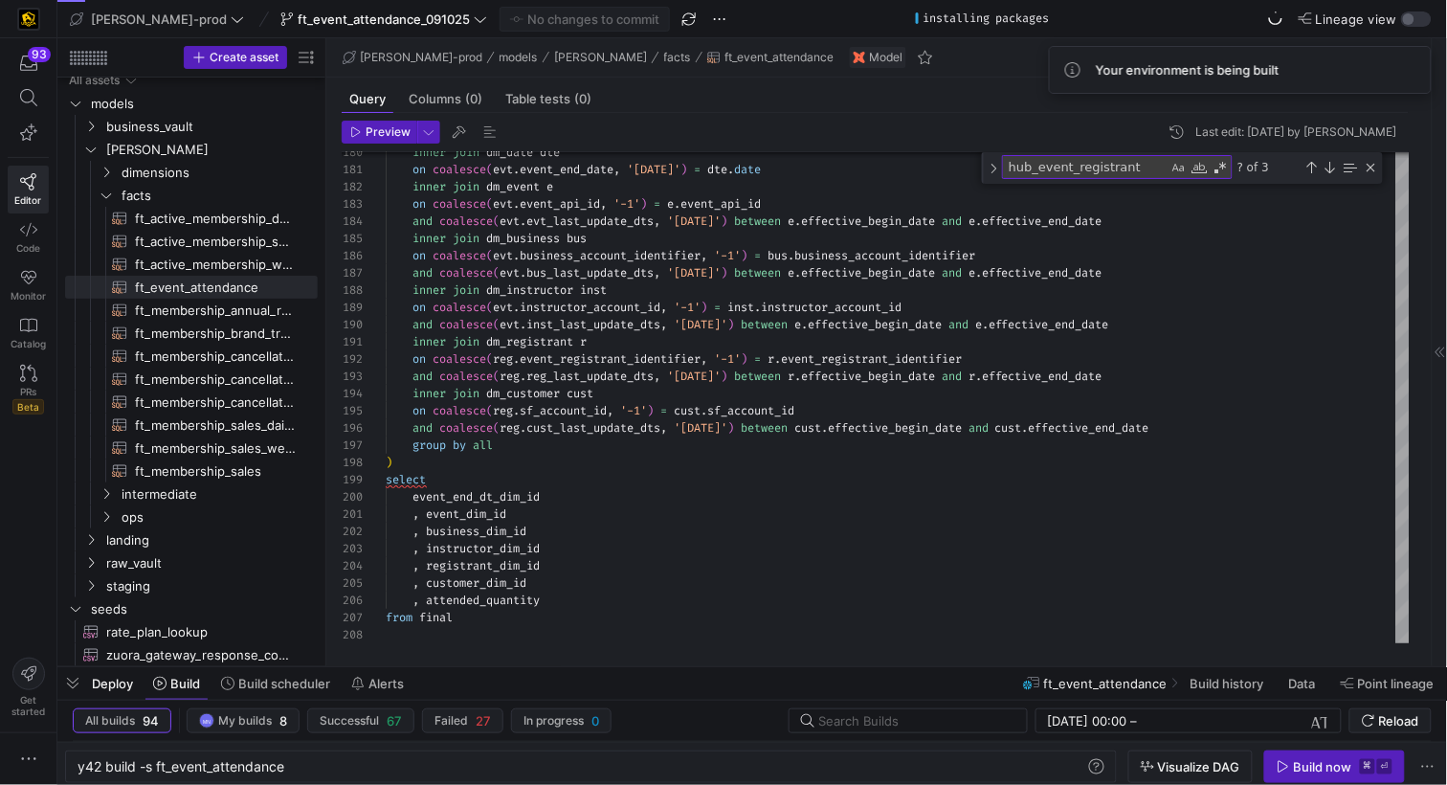
drag, startPoint x: 382, startPoint y: 134, endPoint x: 445, endPoint y: 168, distance: 71.9
click at [382, 134] on span "Preview" at bounding box center [388, 131] width 45 height 13
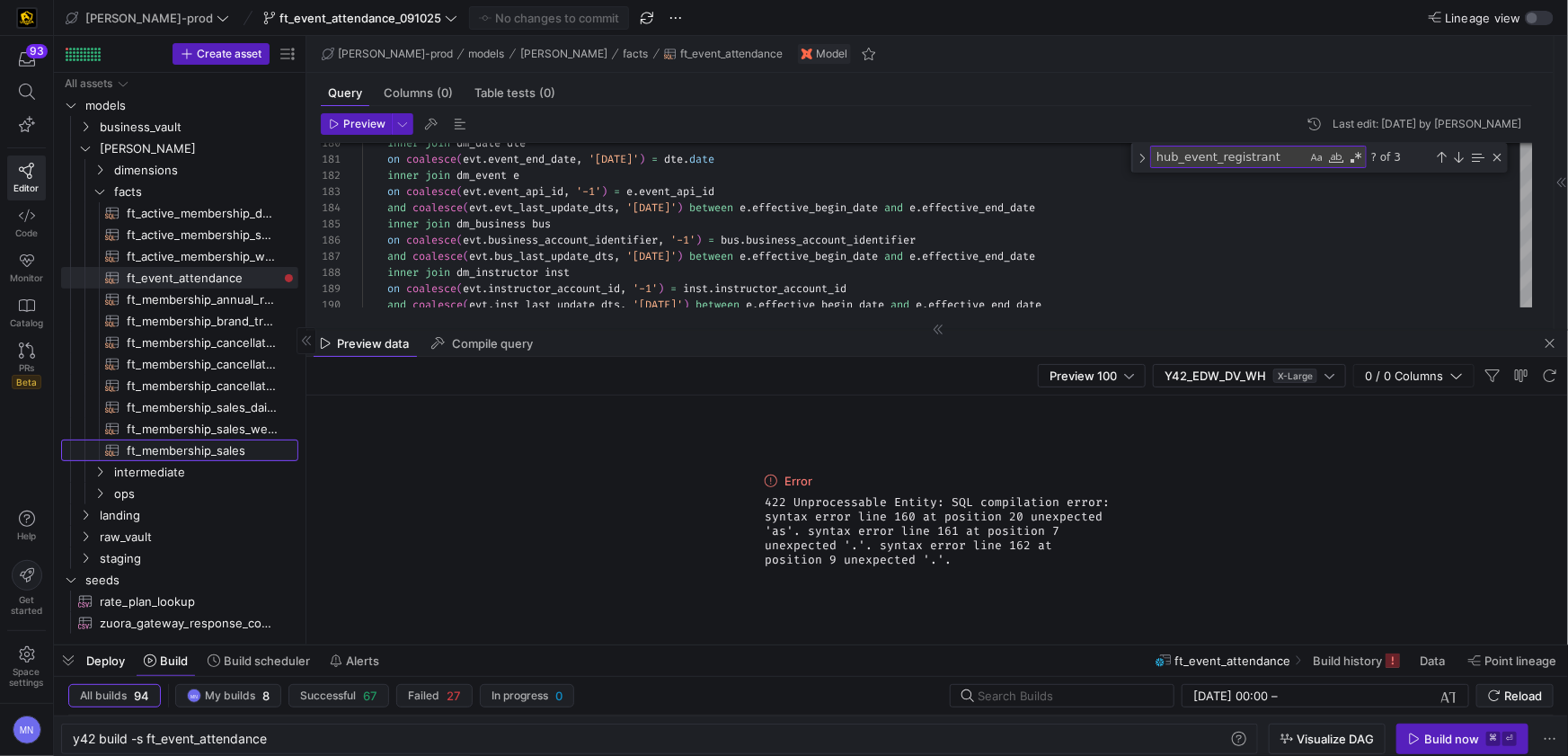
drag, startPoint x: 209, startPoint y: 448, endPoint x: 223, endPoint y: 427, distance: 25.2
click at [208, 448] on span "ft_membership_sales​​​​​​​​​​" at bounding box center [202, 451] width 151 height 21
type textarea "{{ config( post_hook = [ "alter table {{ this }} add primary key (member_dim_id…"
type textarea "y42 build -s ft_membership_sales"
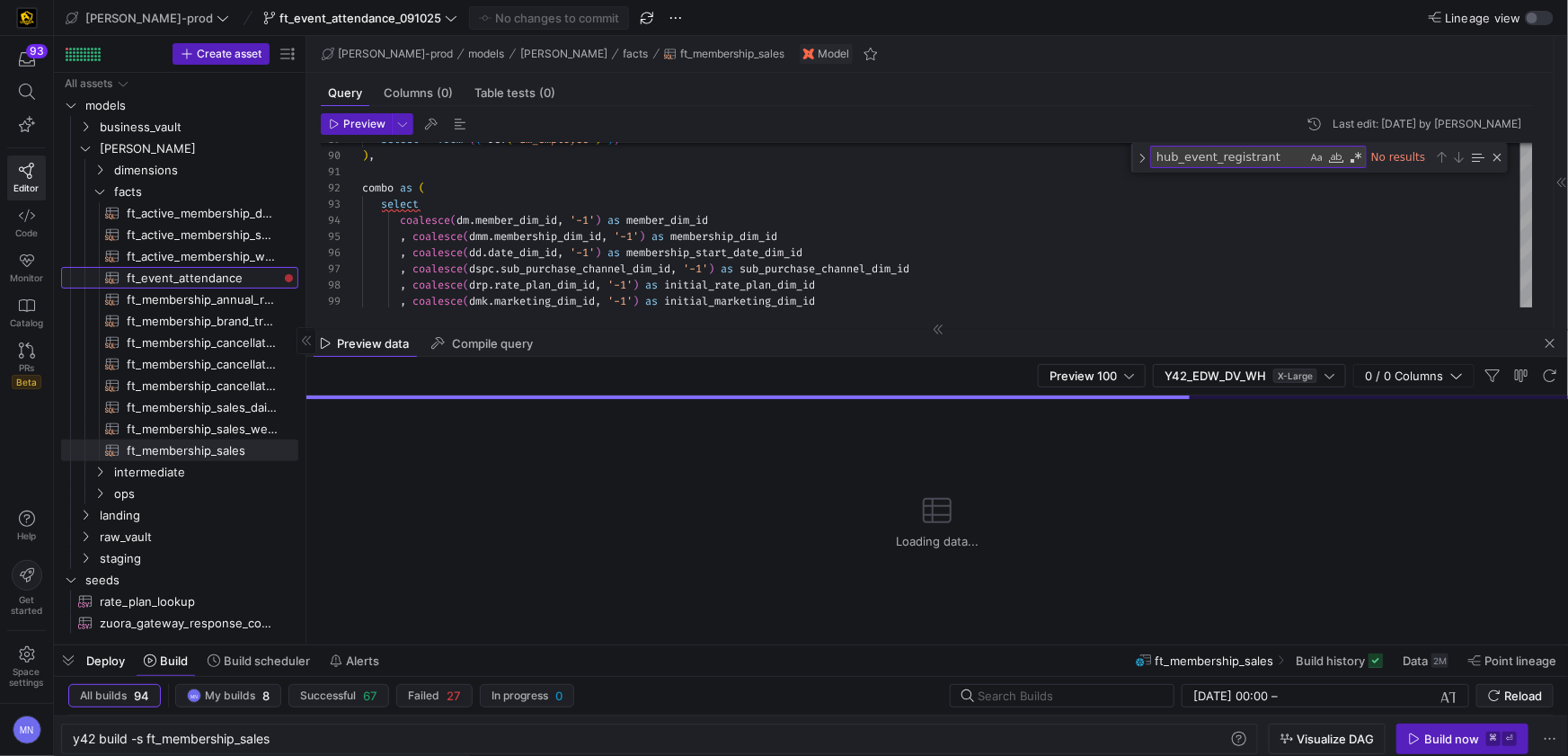
click at [231, 275] on span "ft_event_attendance​​​​​​​​​​" at bounding box center [202, 278] width 151 height 21
type textarea "{{ config( post_hook = [ "alter table {{ this }} add primary key (event_end_dat…"
type textarea "y42 build -s ft_event_attendance"
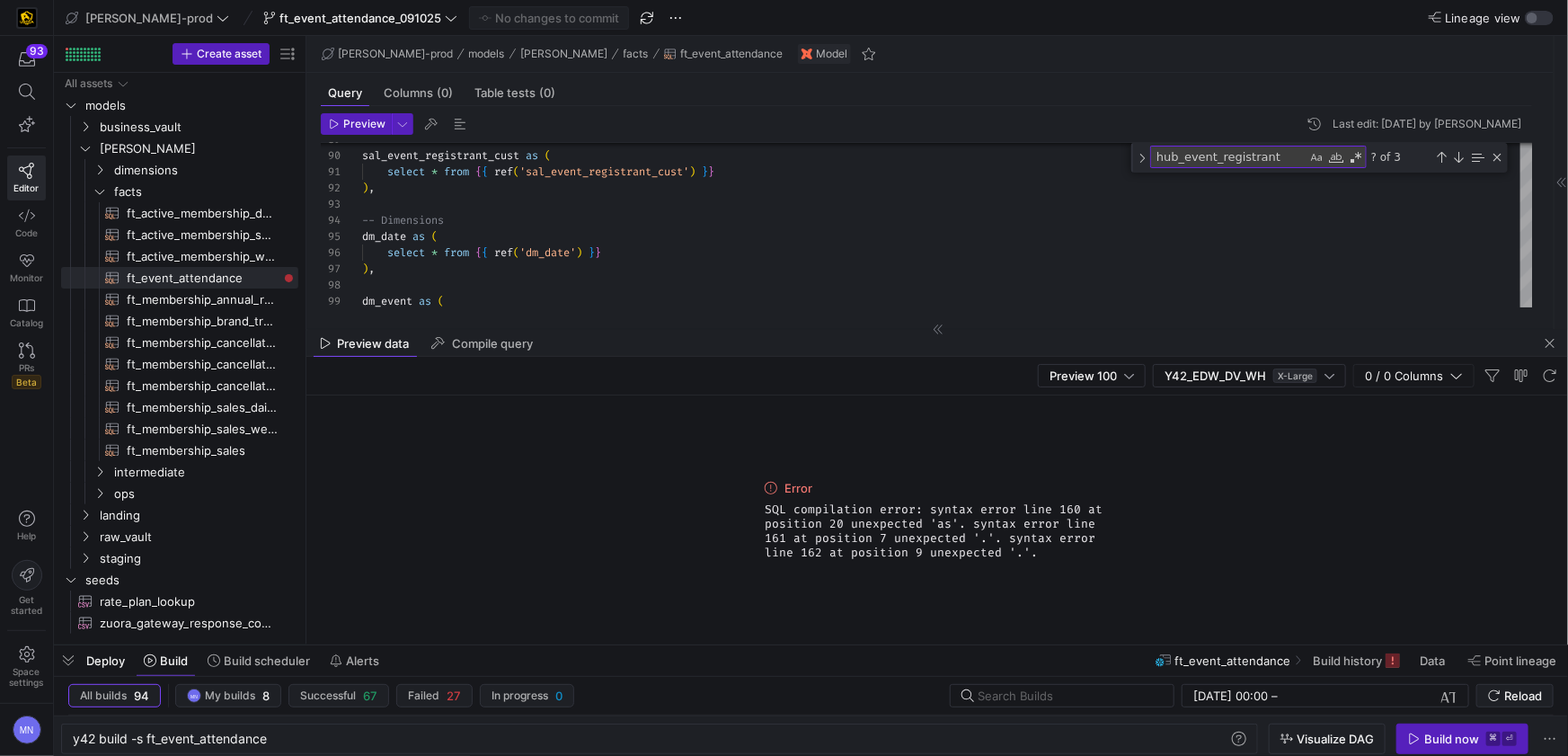
drag, startPoint x: 1024, startPoint y: 557, endPoint x: 752, endPoint y: 515, distance: 275.2
click at [746, 512] on div "Error SQL compilation error: syntax error line 160 at position 20 unexpected 'a…" at bounding box center [936, 519] width 1261 height 249
click at [1548, 344] on span "button" at bounding box center [1549, 343] width 22 height 22
click at [1548, 344] on as-split "[PERSON_NAME]-prod models [PERSON_NAME] facts ft_event_attendance Model Query C…" at bounding box center [936, 340] width 1261 height 609
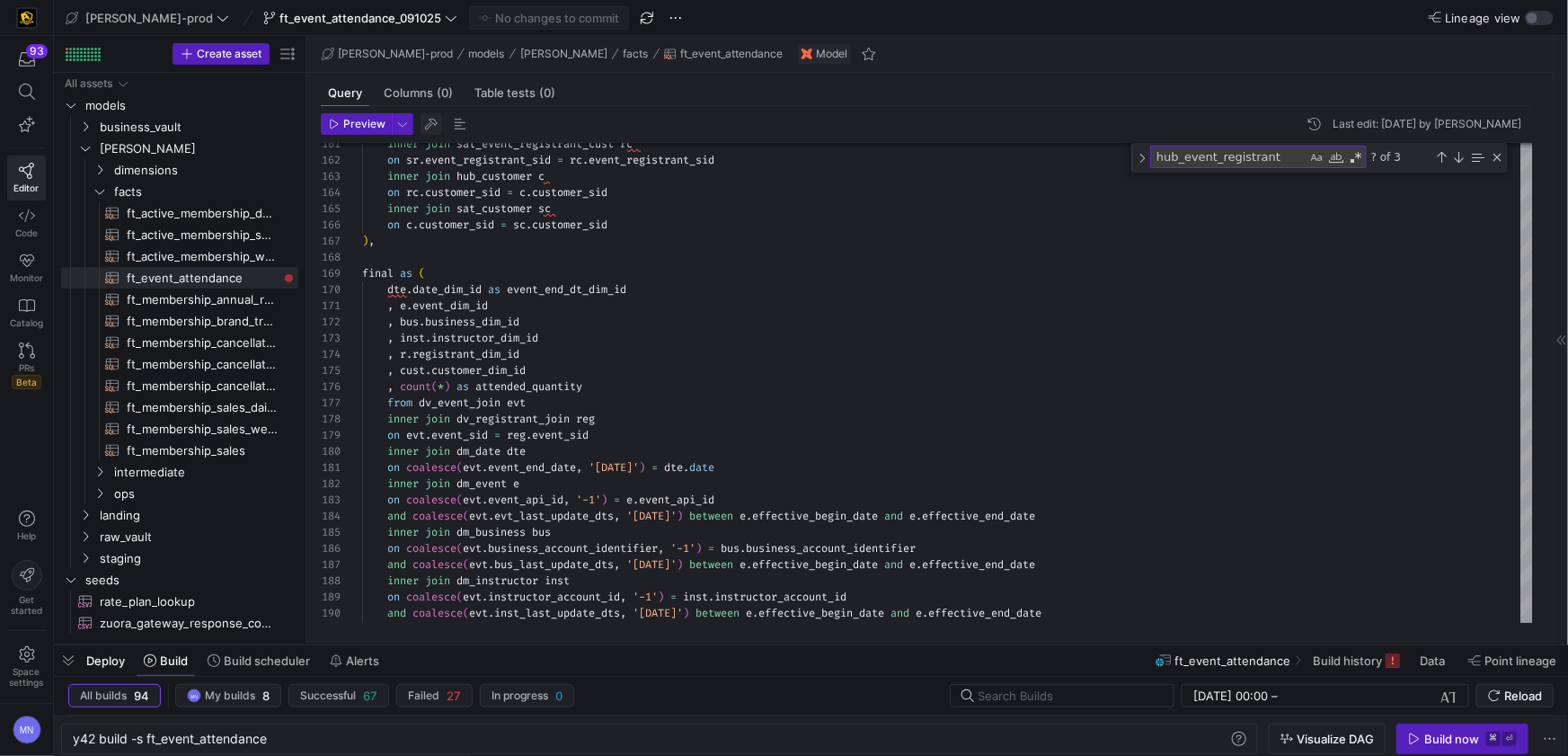
click at [426, 127] on span "button" at bounding box center [431, 124] width 22 height 22
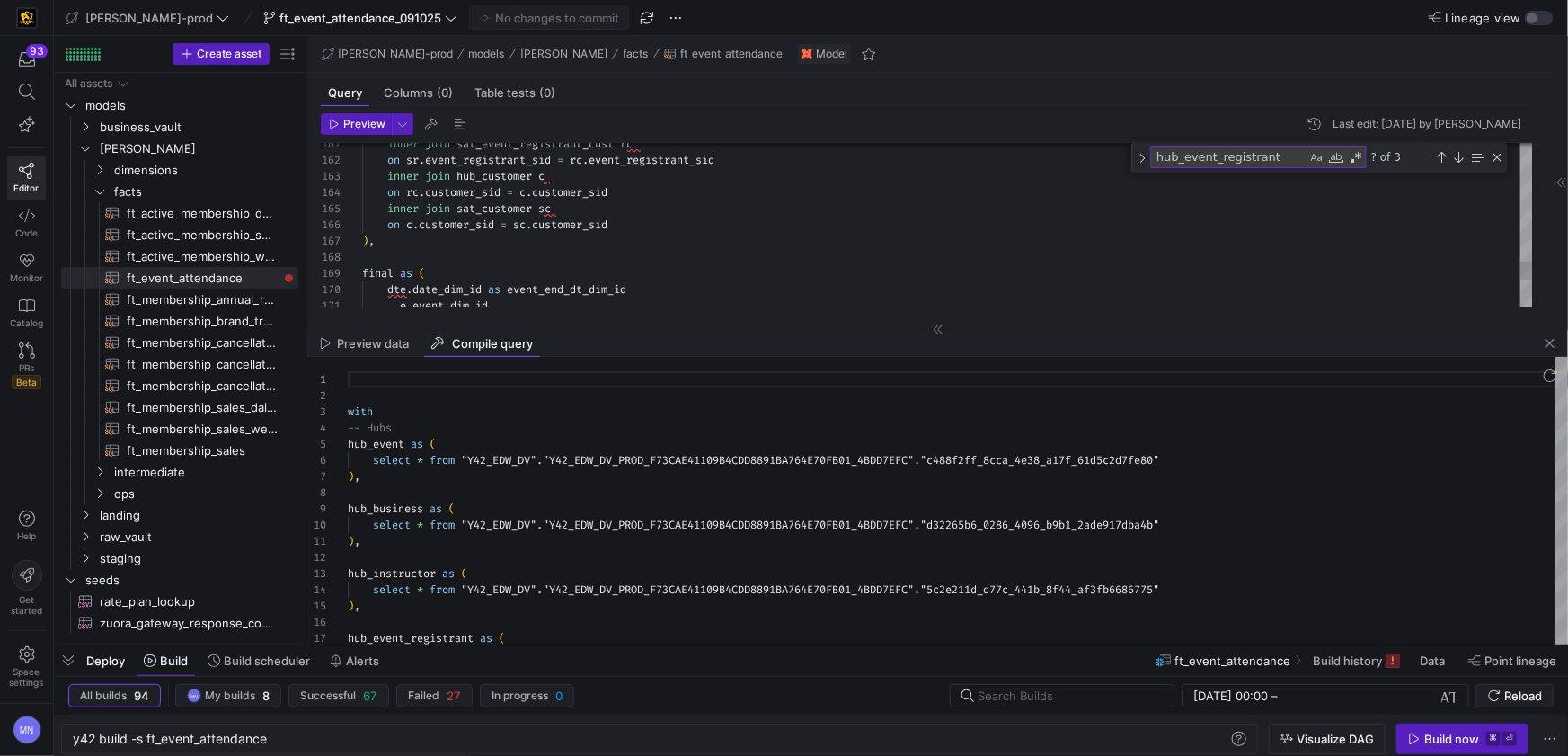
scroll to position [162, 0]
click at [743, 492] on div at bounding box center [957, 492] width 1220 height 16
type textarea "with -- Hubs hub_event as ( select * from "Y42_EDW_DV"."Y42_EDW_DV_PROD_F73CAE4…"
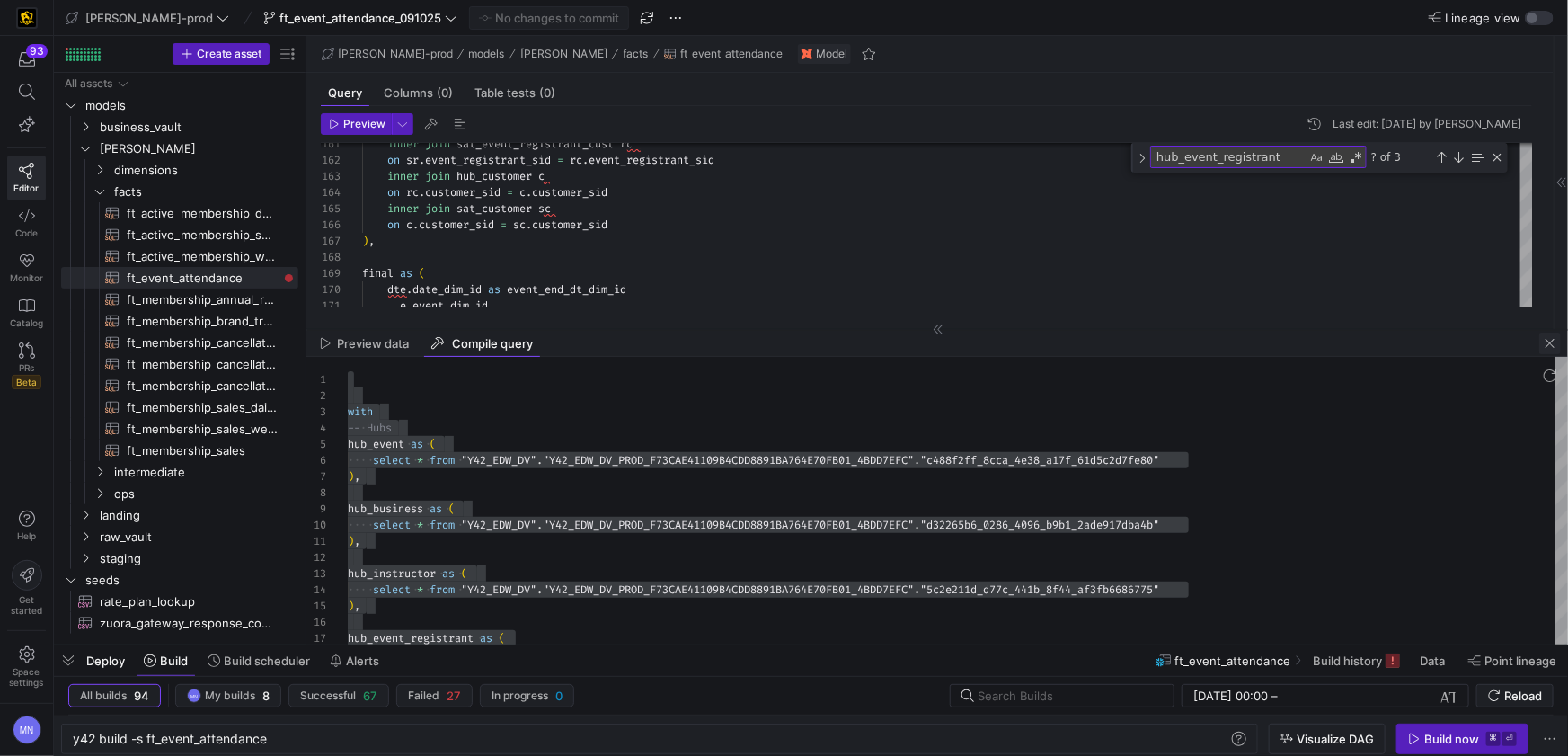
click at [1548, 345] on span "button" at bounding box center [1549, 343] width 22 height 22
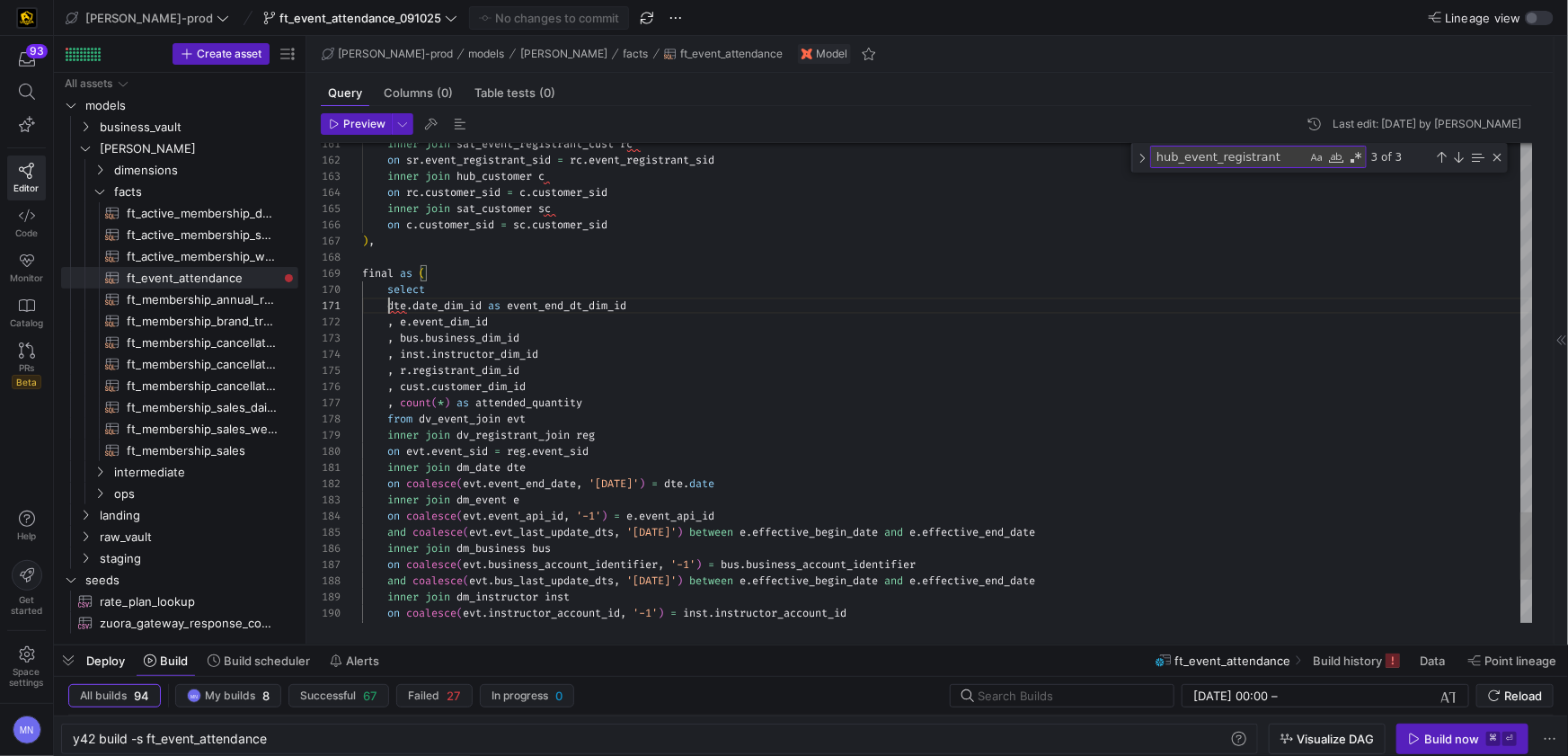
scroll to position [0, 26]
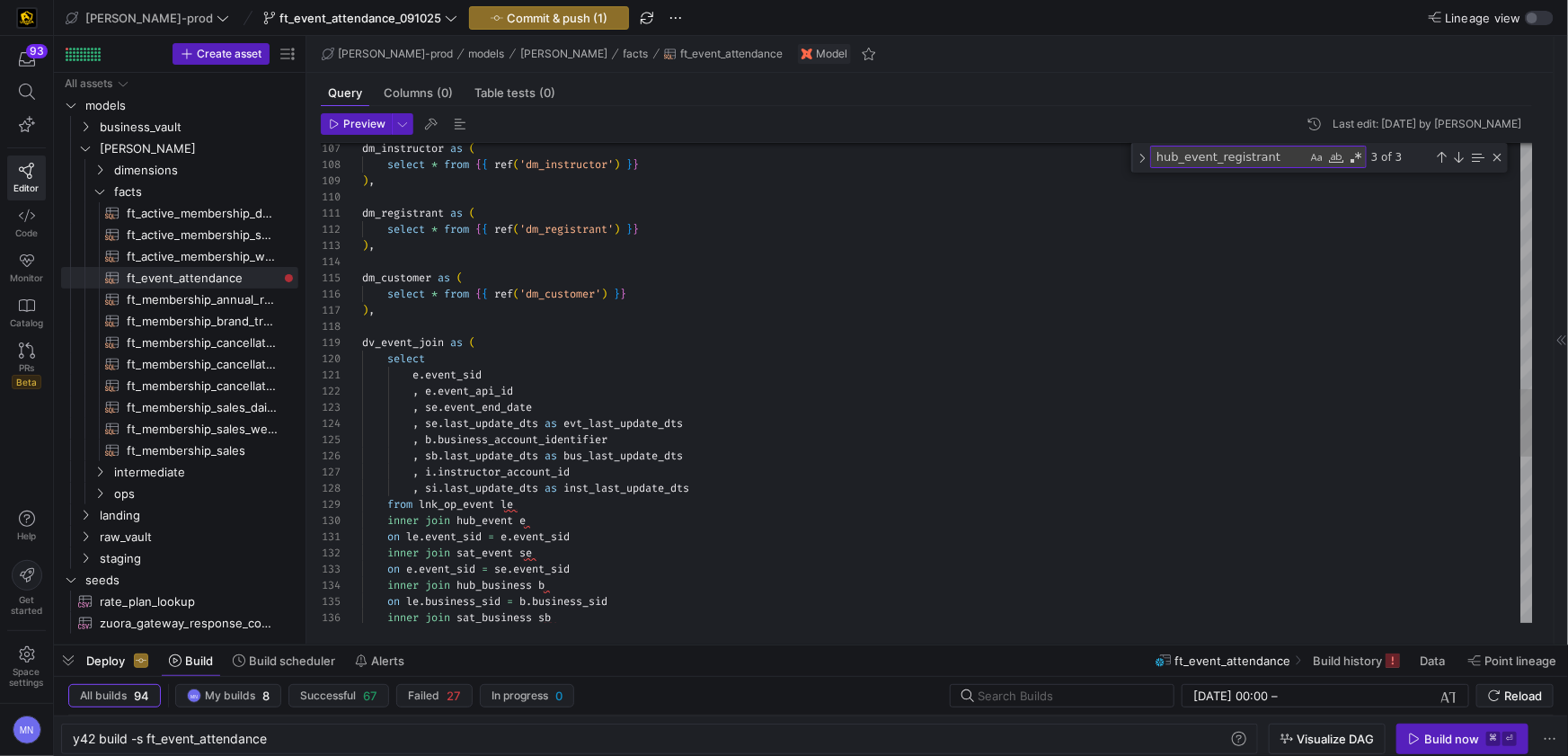
click at [415, 376] on div "dm_instructor as ( select * from { { ref ( 'dm_instructor' ) } } ) , dm_registr…" at bounding box center [947, 100] width 1171 height 3410
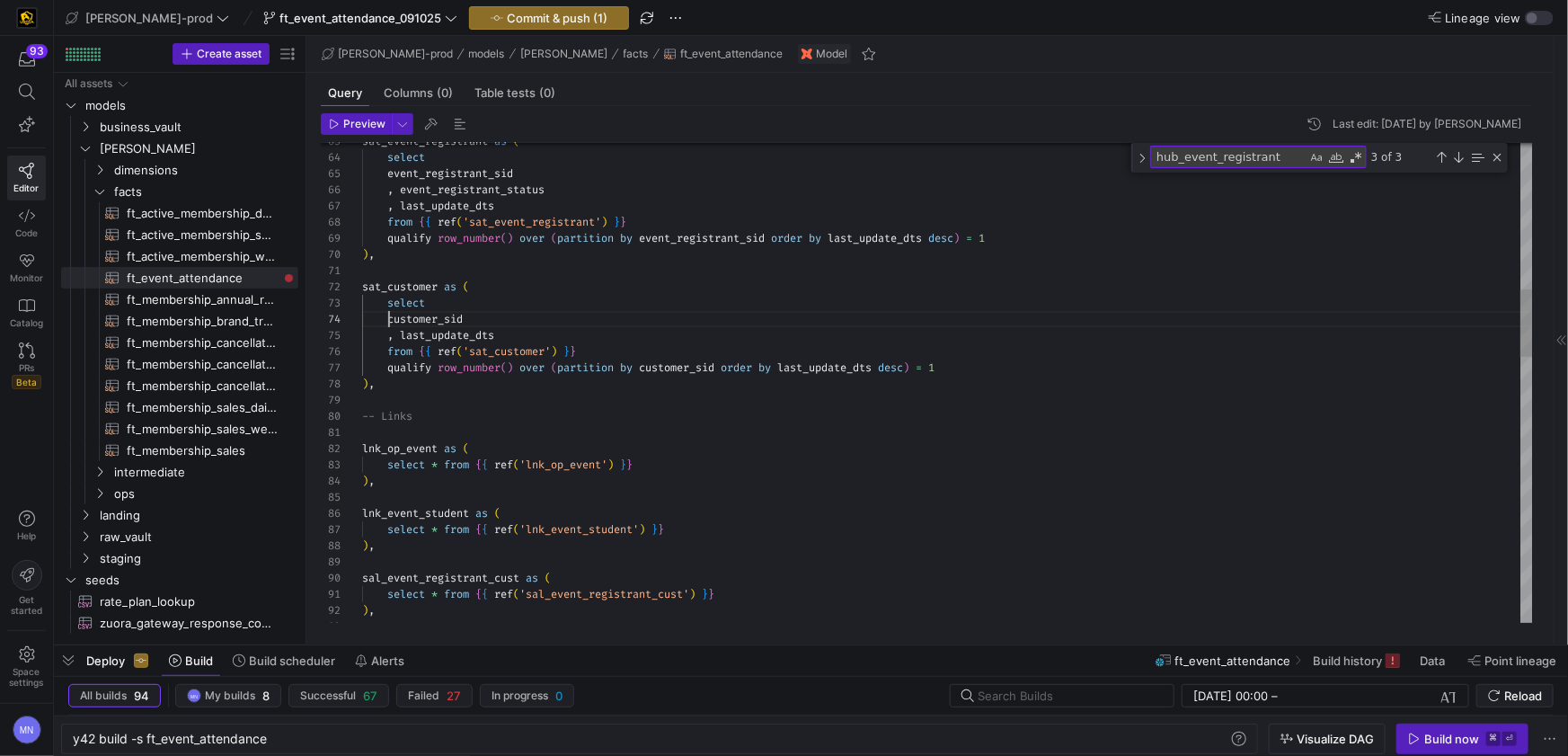
drag, startPoint x: 389, startPoint y: 317, endPoint x: 435, endPoint y: 340, distance: 51.4
click at [391, 337] on span "," at bounding box center [390, 334] width 7 height 14
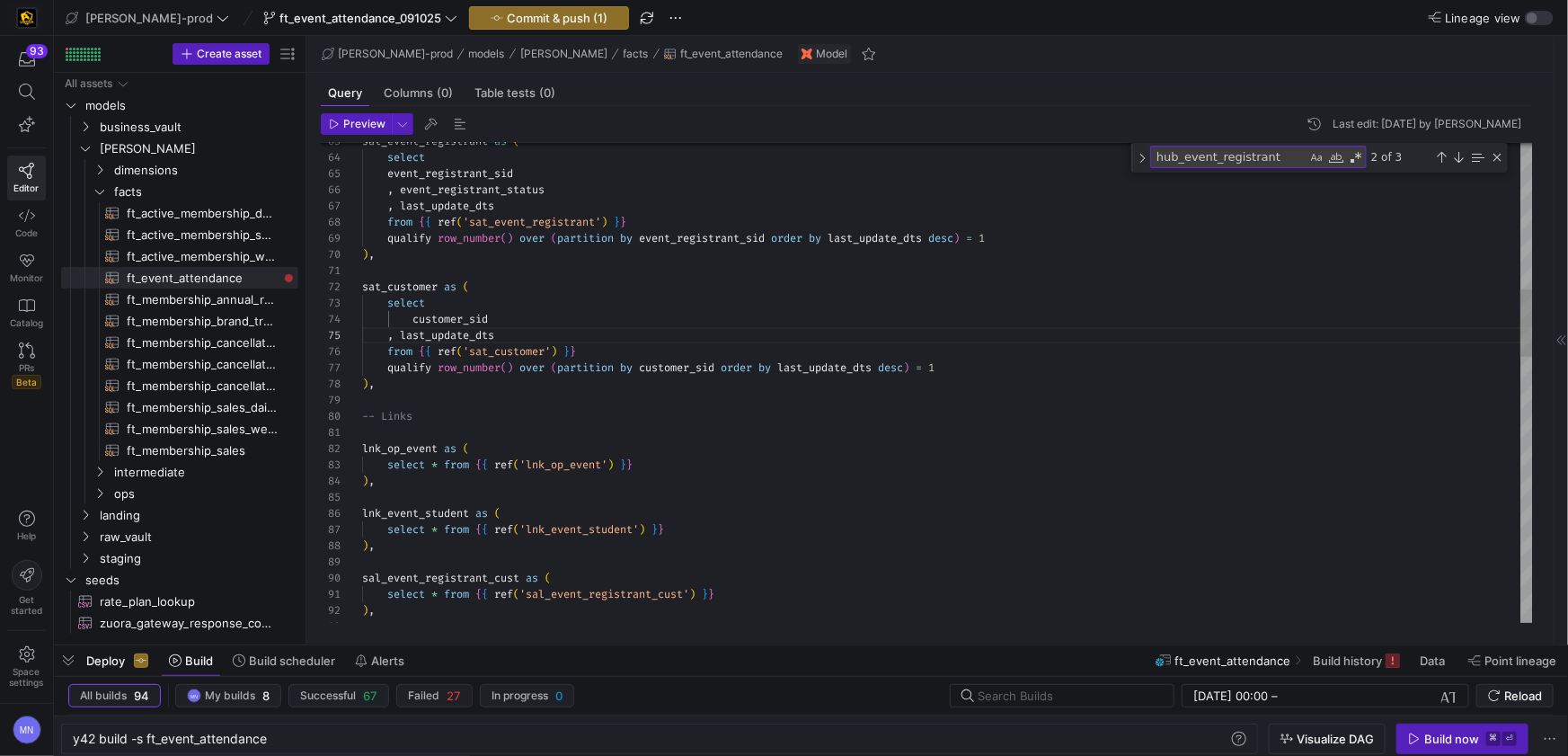
drag, startPoint x: 391, startPoint y: 333, endPoint x: 488, endPoint y: 334, distance: 97.0
click at [391, 333] on span "," at bounding box center [390, 334] width 7 height 14
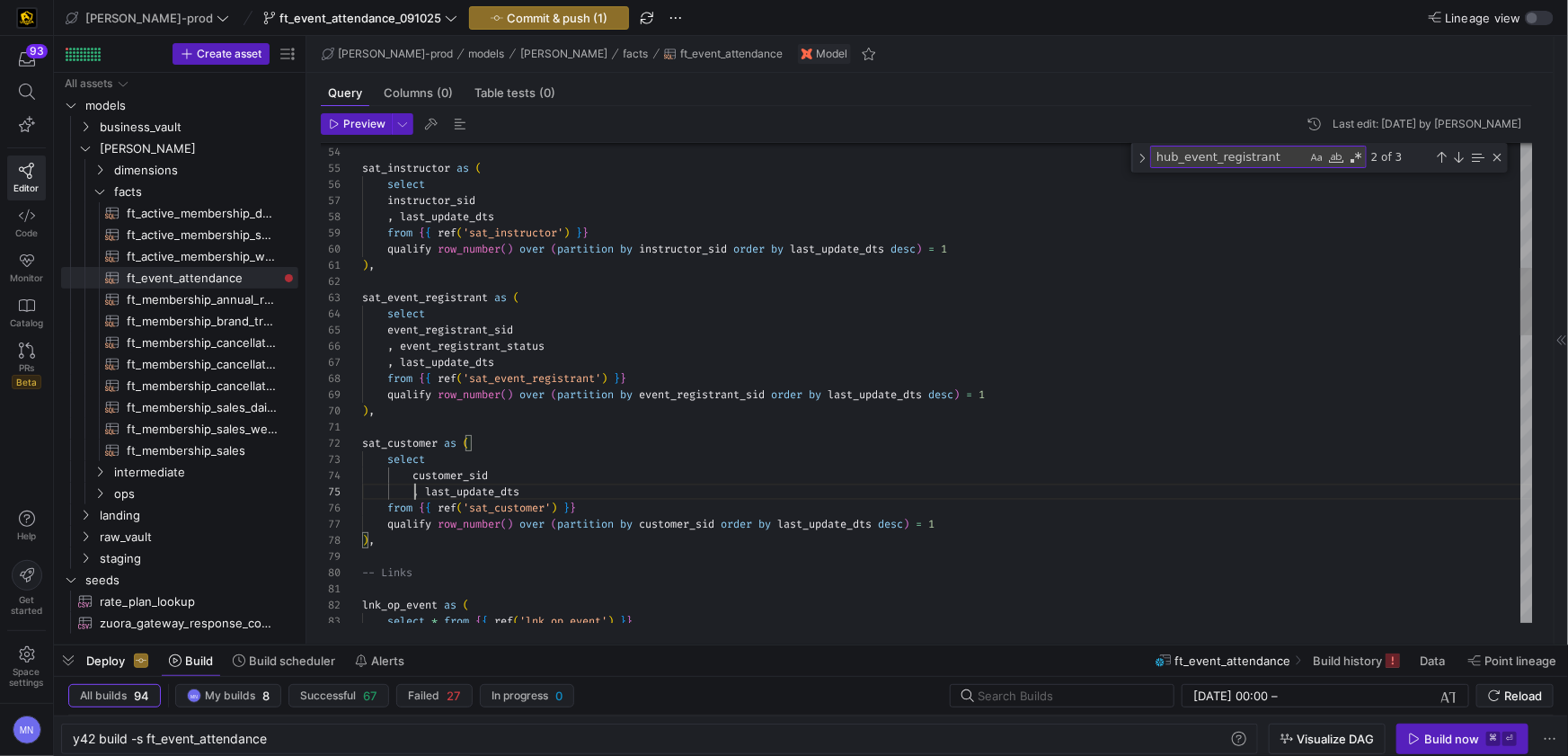
click at [386, 329] on span "event_registrant_sid" at bounding box center [438, 330] width 151 height 14
click at [389, 347] on span "," at bounding box center [390, 346] width 7 height 14
type textarea "), sat_event_registrant as ( select event_registrant_sid , event_registrant_sta…"
drag, startPoint x: 392, startPoint y: 364, endPoint x: 401, endPoint y: 366, distance: 9.2
click at [391, 364] on span "," at bounding box center [390, 362] width 7 height 14
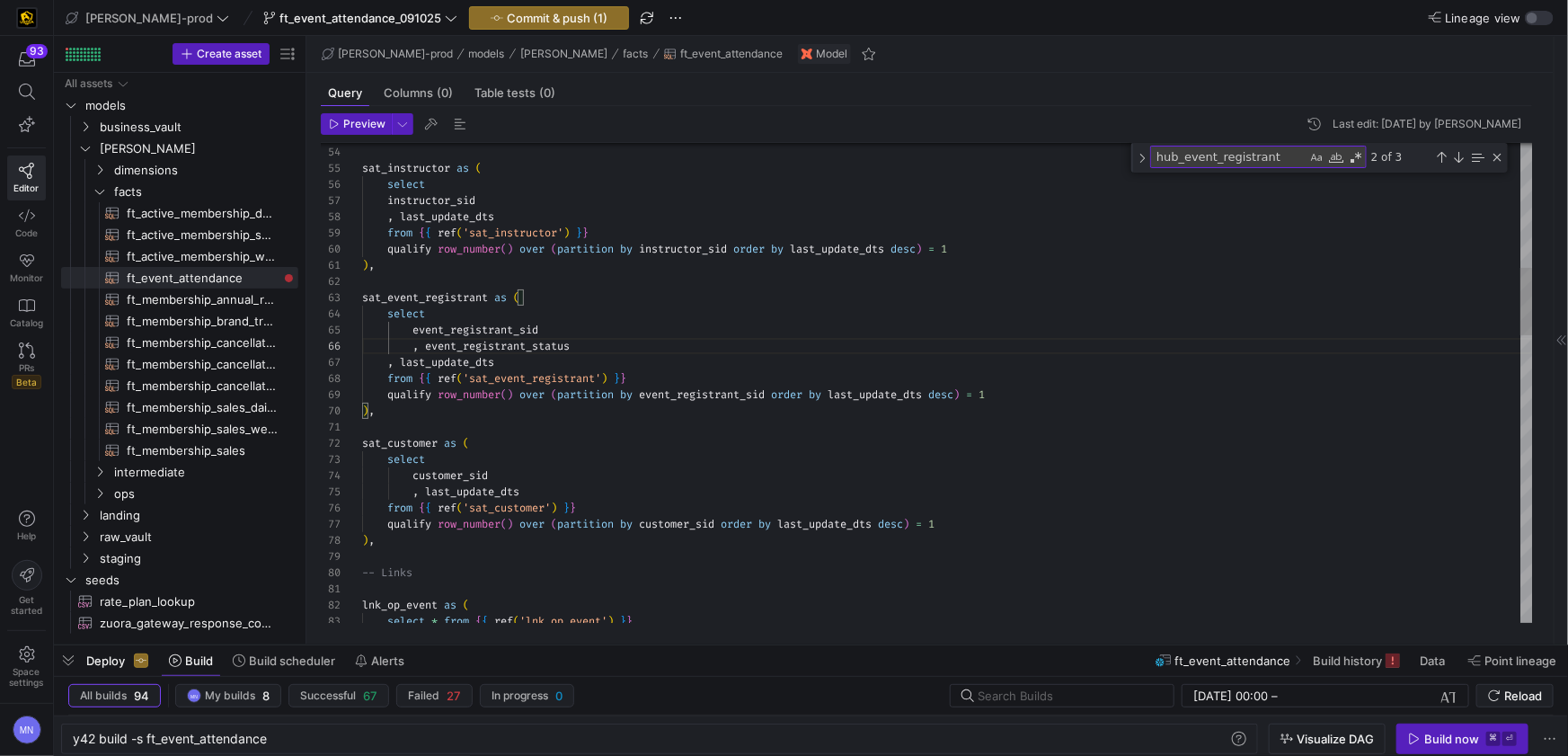
scroll to position [97, 31]
click at [391, 364] on div at bounding box center [784, 378] width 1568 height 756
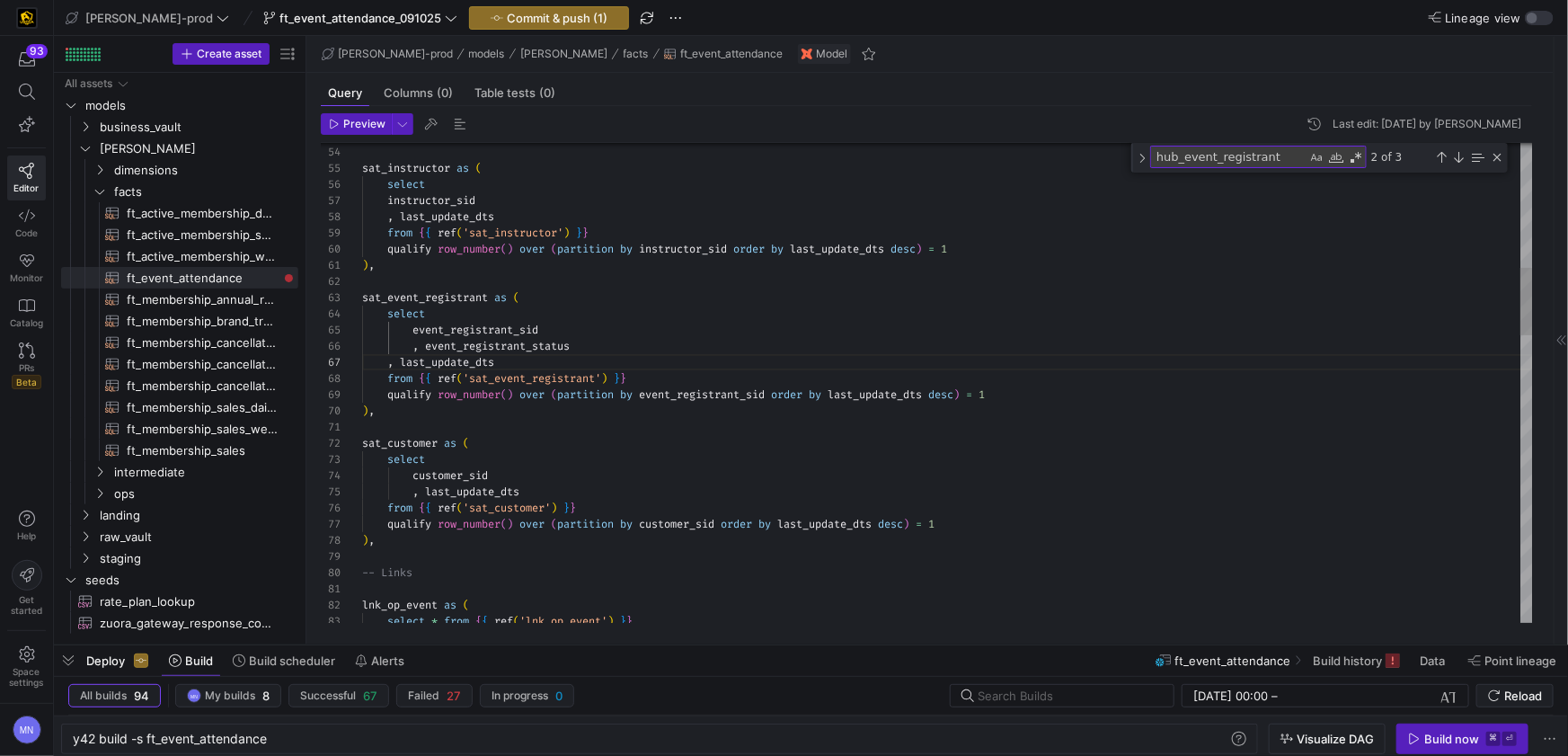
drag, startPoint x: 392, startPoint y: 364, endPoint x: 494, endPoint y: 383, distance: 103.8
click at [392, 364] on span "," at bounding box center [390, 362] width 7 height 14
click at [236, 297] on span "ft_membership_annual_retention​​​​​​​​​​" at bounding box center [202, 300] width 151 height 21
type textarea "{{ config( post_hook = [ "alter table {{ this }} add primary key (membership_di…"
type textarea "y42 build -s ft_membership_annual_retention"
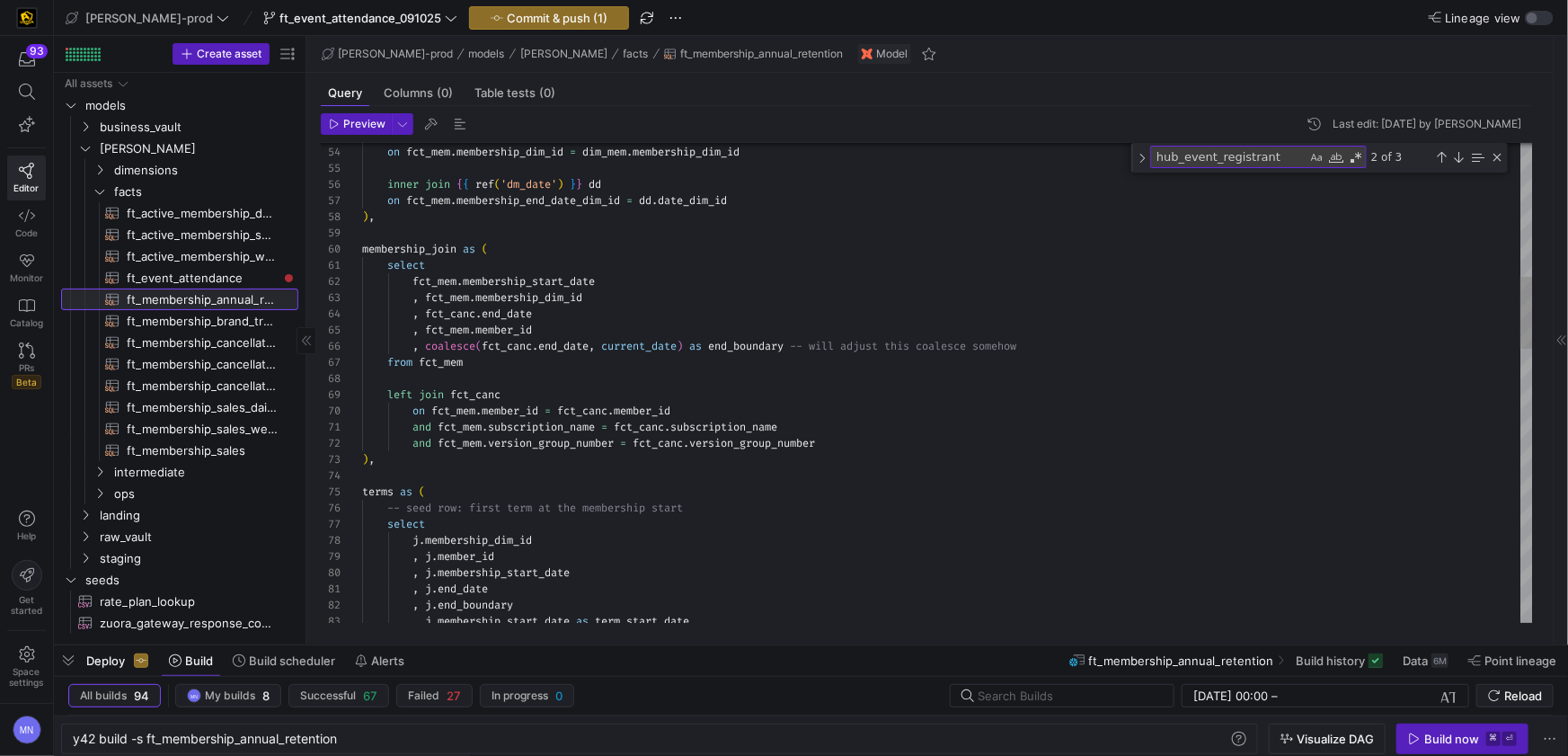
scroll to position [96, 31]
drag, startPoint x: 203, startPoint y: 271, endPoint x: 281, endPoint y: 283, distance: 78.9
click at [203, 271] on span "ft_event_attendance​​​​​​​​​​" at bounding box center [202, 278] width 151 height 21
type textarea "{{ config( post_hook = [ "alter table {{ this }} add primary key (event_end_dat…"
type textarea "y42 build -s ft_event_attendance"
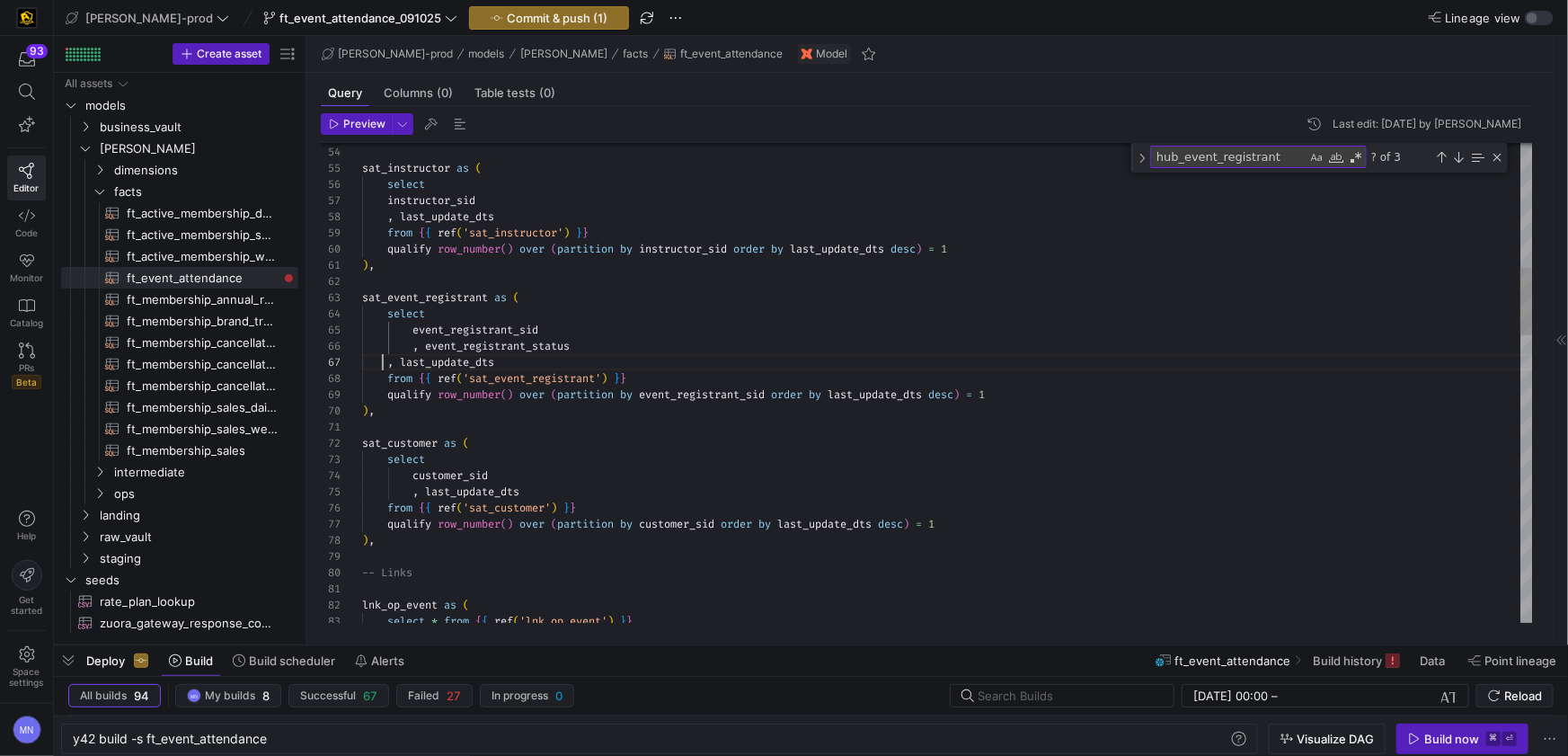
drag, startPoint x: 385, startPoint y: 363, endPoint x: 565, endPoint y: 364, distance: 180.0
click at [392, 363] on span ", last_update_dts" at bounding box center [428, 362] width 132 height 14
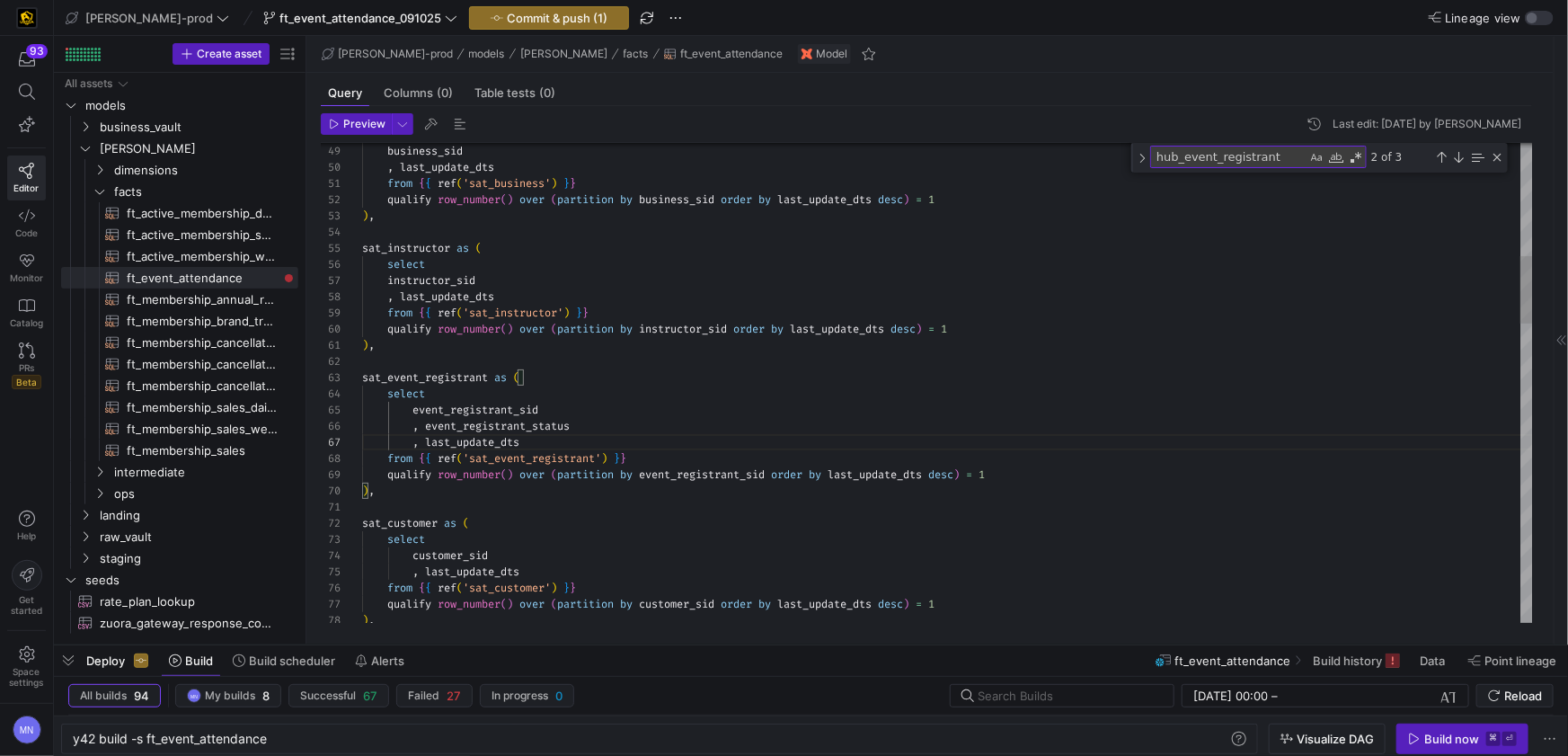
drag, startPoint x: 386, startPoint y: 281, endPoint x: 444, endPoint y: 302, distance: 61.7
click at [386, 281] on span at bounding box center [375, 280] width 25 height 14
type textarea "from {{ ref('sat_business') }} qualify row_number() over (partition by business…"
drag, startPoint x: 392, startPoint y: 295, endPoint x: 522, endPoint y: 302, distance: 130.2
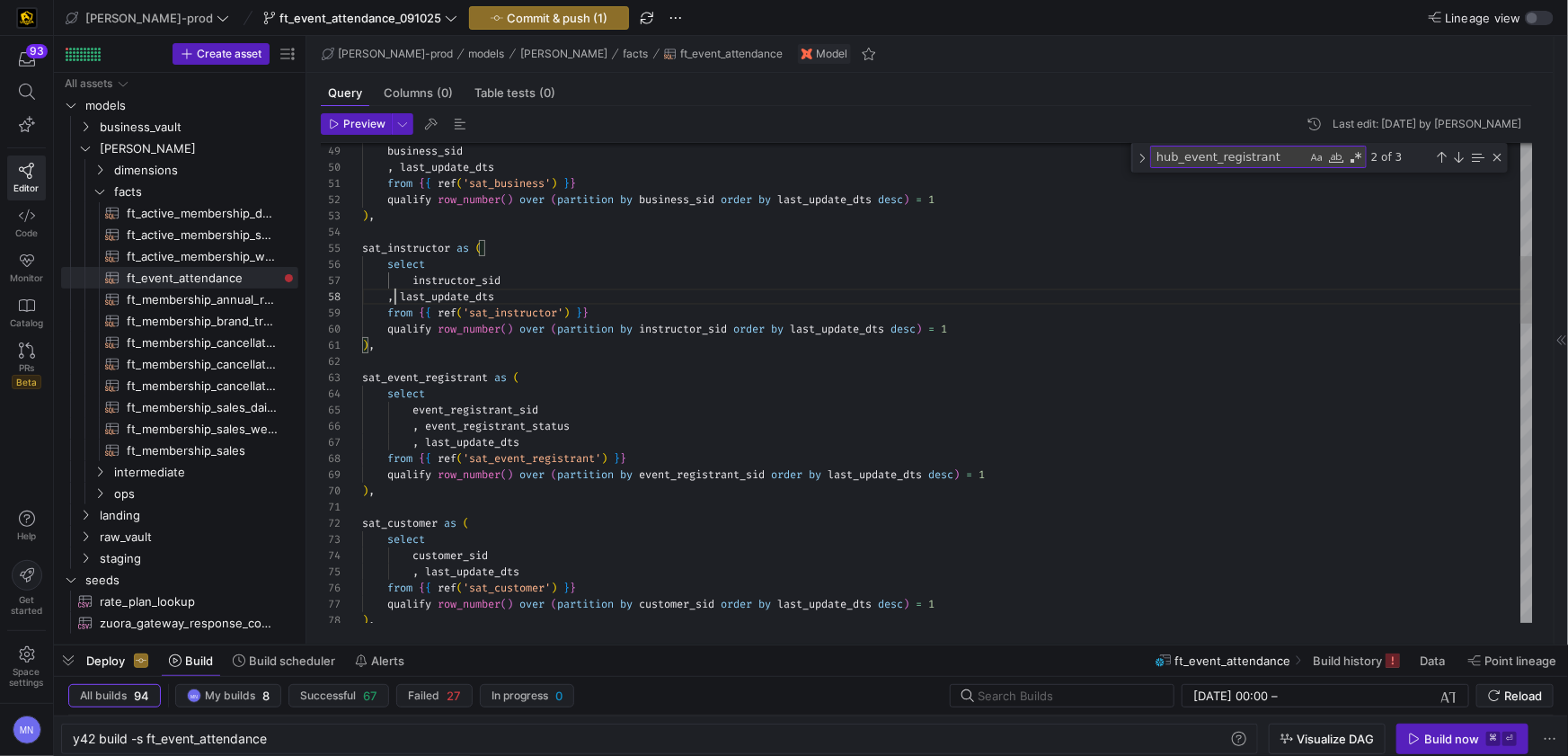
click at [393, 296] on span "," at bounding box center [390, 296] width 7 height 14
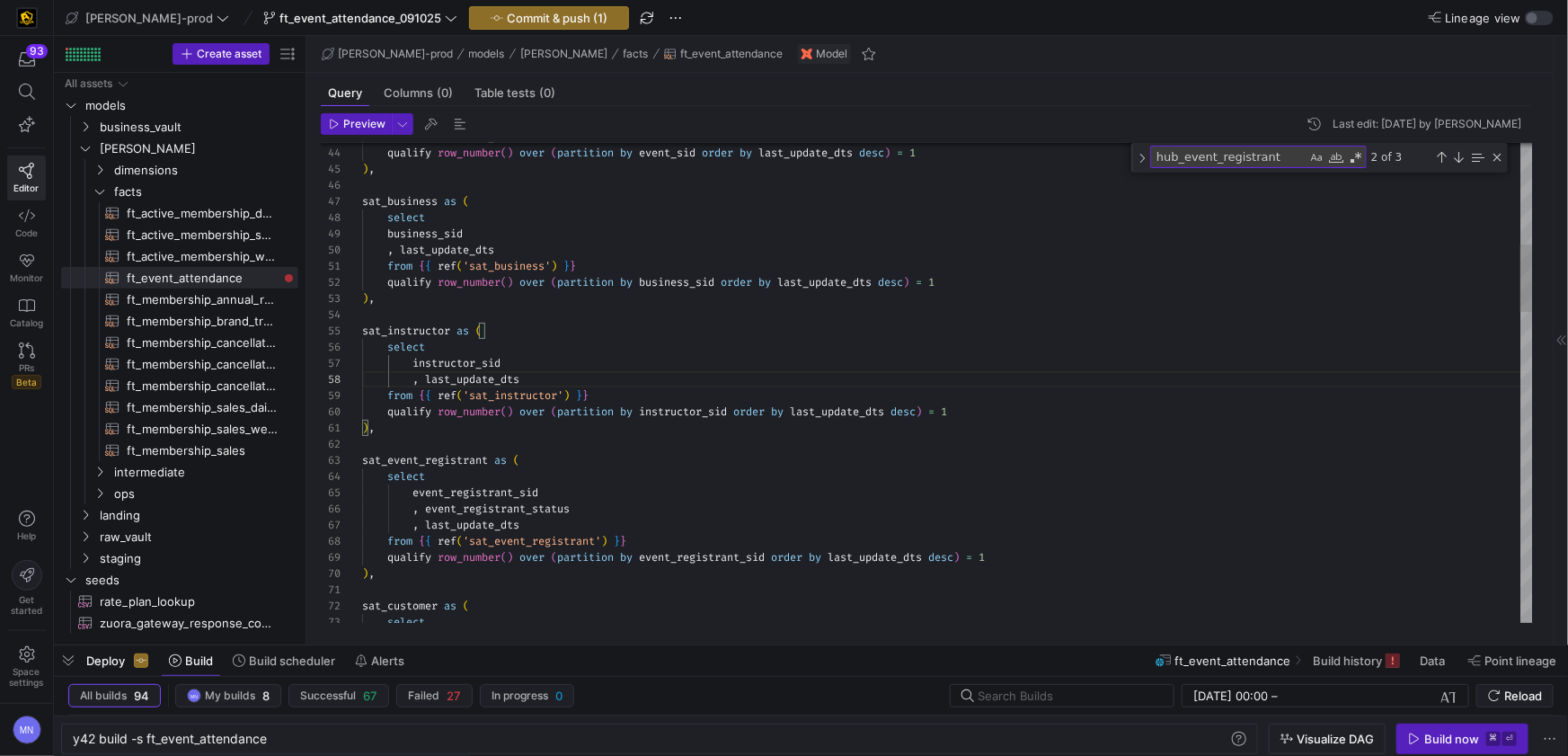
drag, startPoint x: 391, startPoint y: 232, endPoint x: 426, endPoint y: 236, distance: 35.2
click at [391, 232] on span "business_sid" at bounding box center [424, 233] width 75 height 14
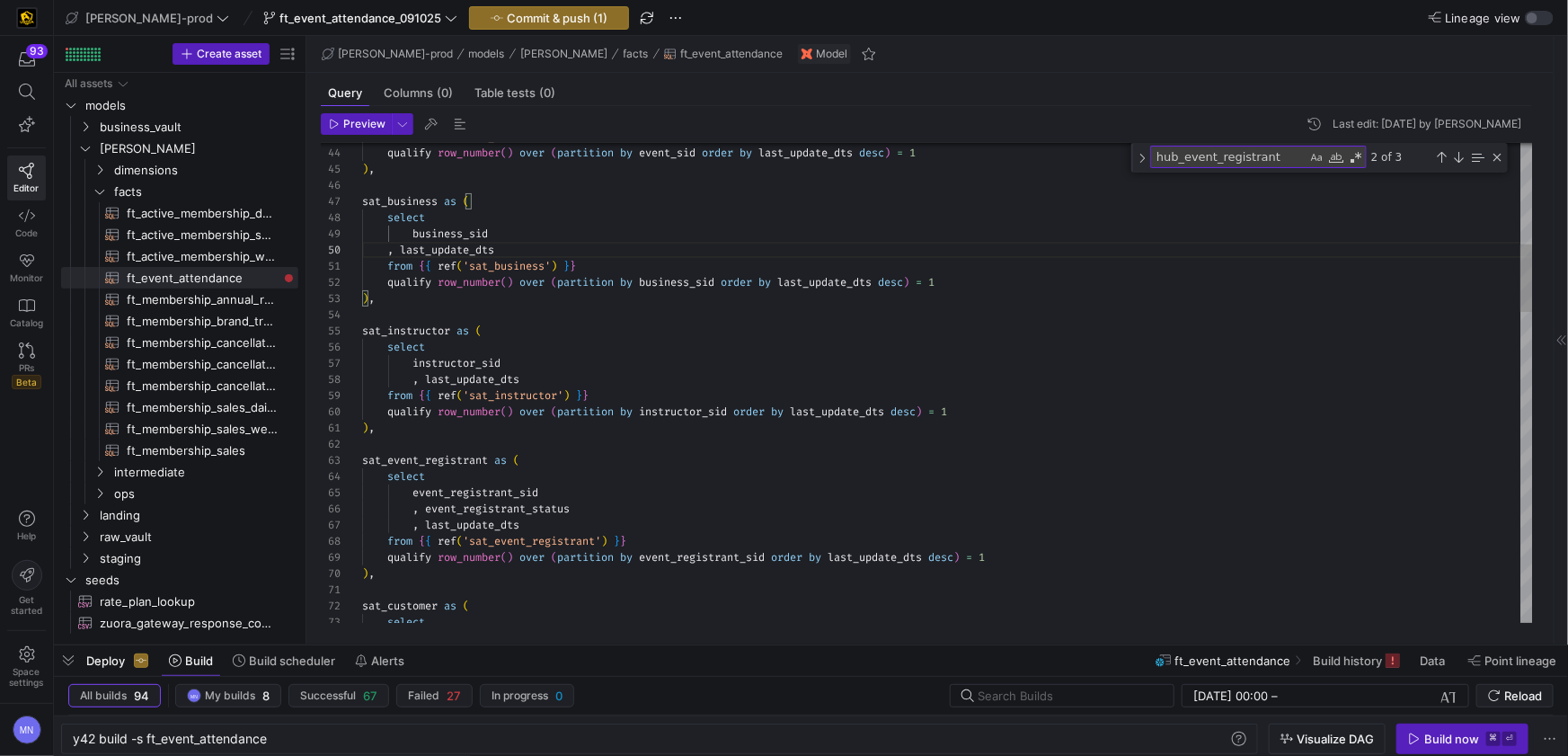
drag, startPoint x: 390, startPoint y: 254, endPoint x: 407, endPoint y: 265, distance: 20.2
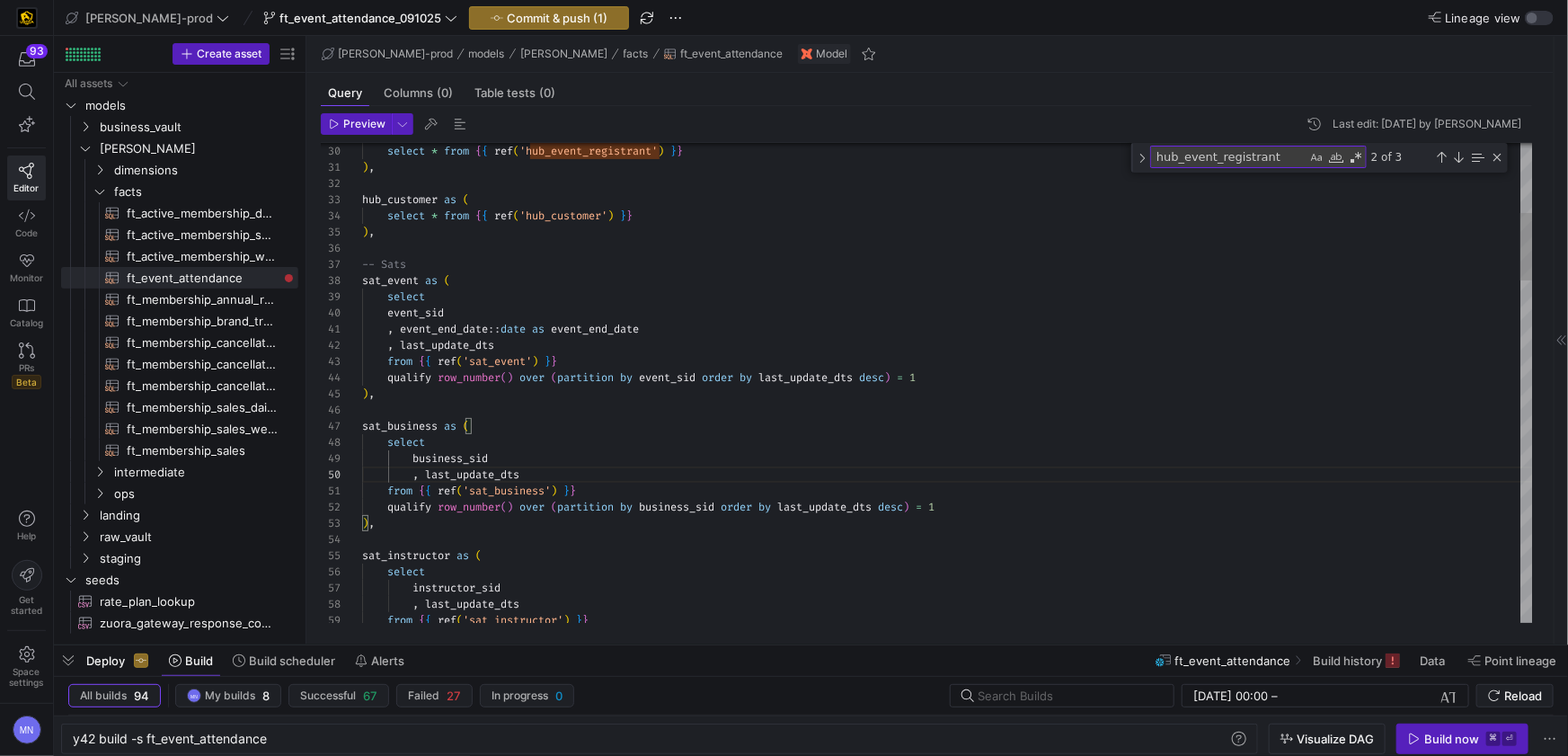
click at [392, 311] on span "event_sid" at bounding box center [415, 312] width 56 height 14
drag, startPoint x: 387, startPoint y: 332, endPoint x: 406, endPoint y: 341, distance: 21.0
click at [387, 332] on span at bounding box center [375, 329] width 25 height 14
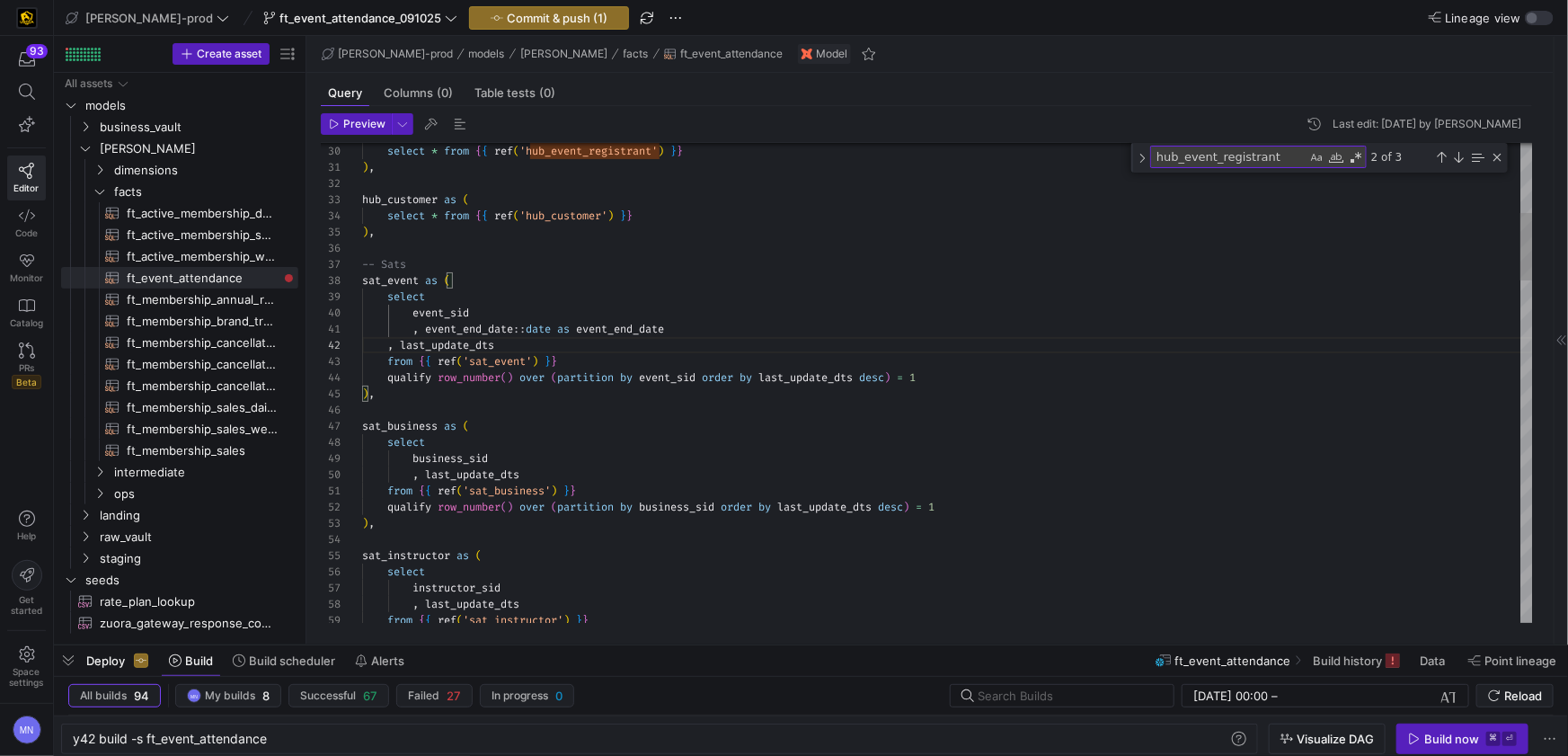
scroll to position [16, 52]
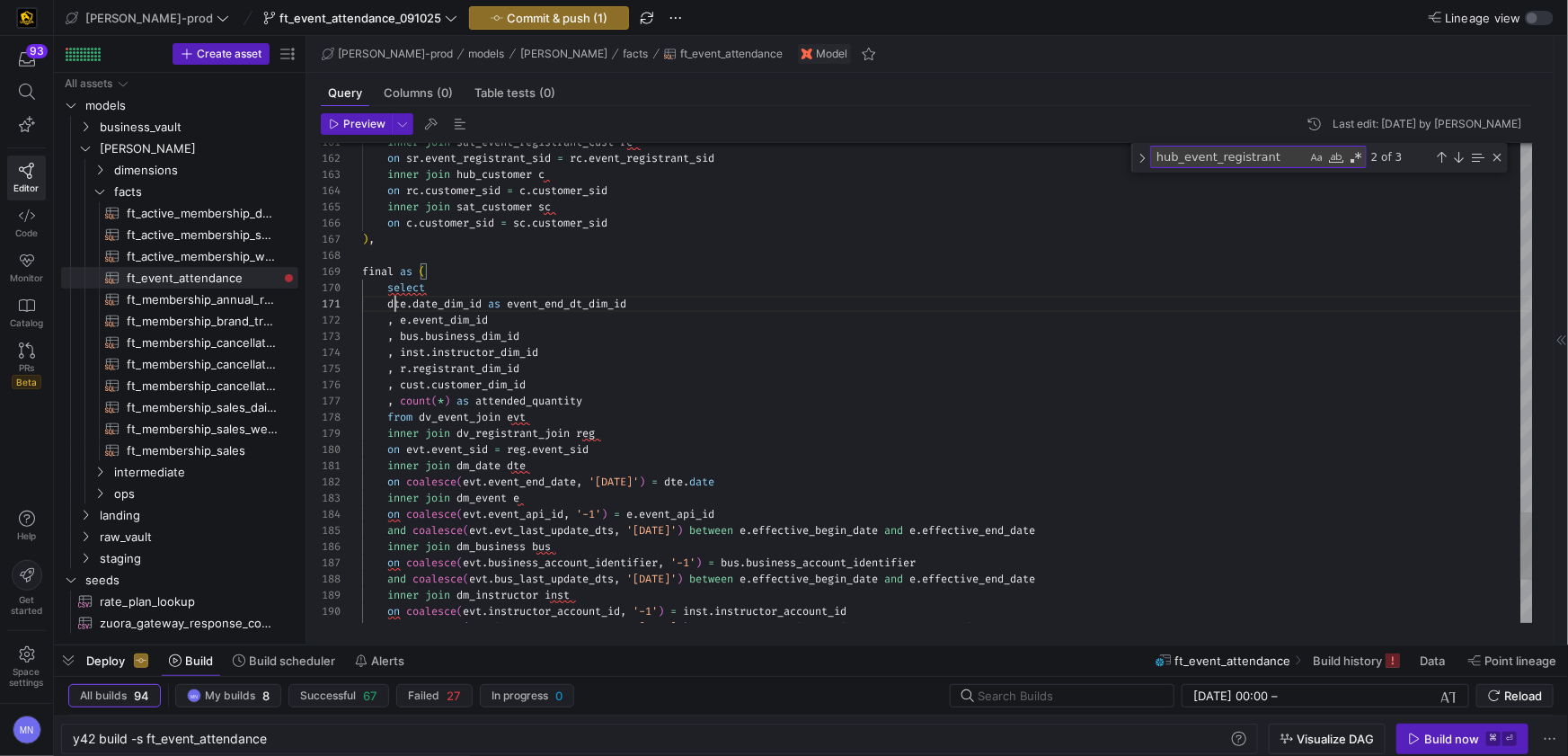
drag, startPoint x: 392, startPoint y: 304, endPoint x: 477, endPoint y: 315, distance: 85.7
click at [391, 304] on span "dte" at bounding box center [396, 303] width 19 height 14
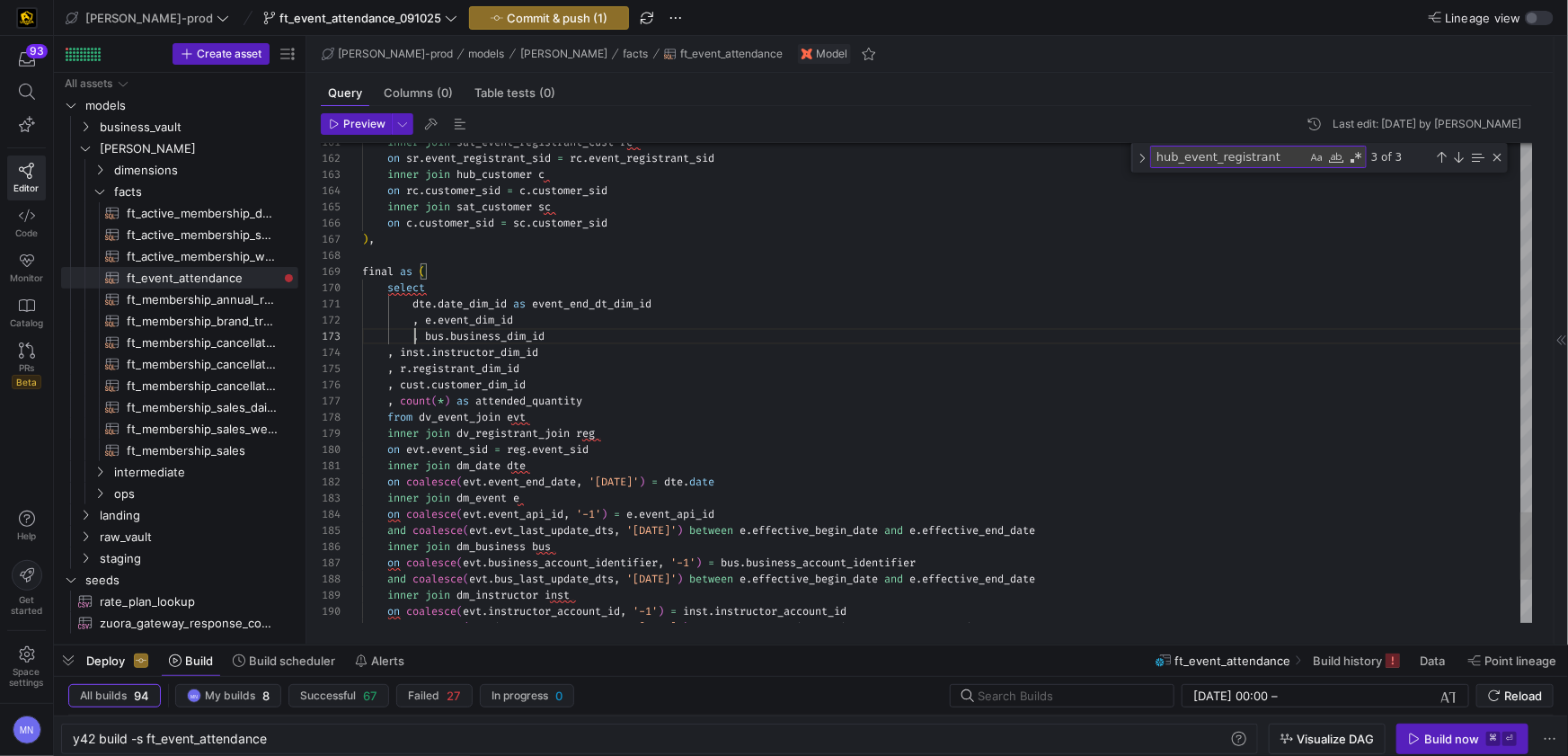
scroll to position [31, 52]
click at [390, 356] on span "," at bounding box center [390, 351] width 7 height 14
drag, startPoint x: 388, startPoint y: 371, endPoint x: 430, endPoint y: 384, distance: 44.0
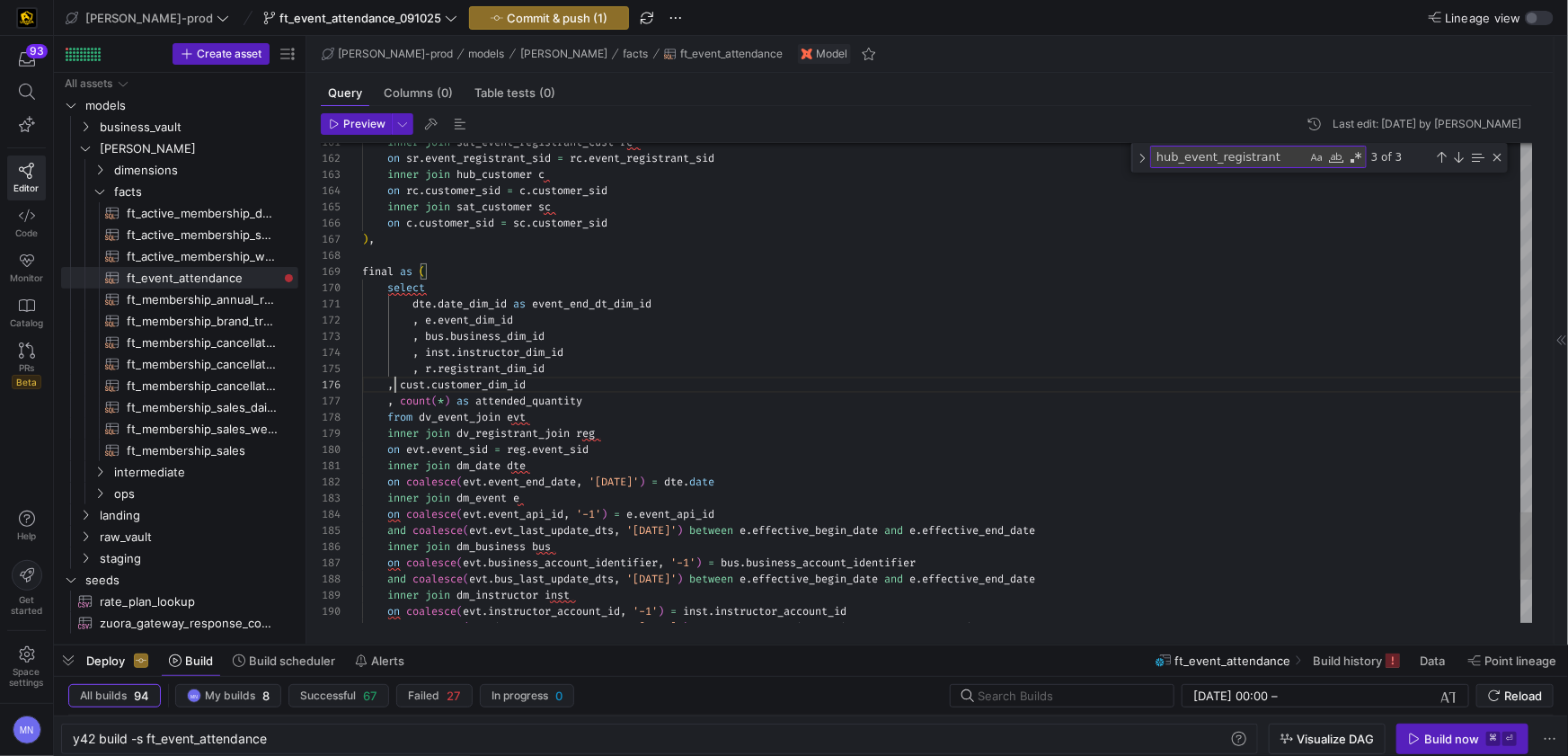
click at [392, 389] on span "," at bounding box center [390, 384] width 7 height 14
click at [392, 402] on span "," at bounding box center [390, 400] width 7 height 14
type textarea "[DOMAIN_NAME]_dim_id as event_end_dt_dim_id , e.event_dim_id , [DOMAIN_NAME]_di…"
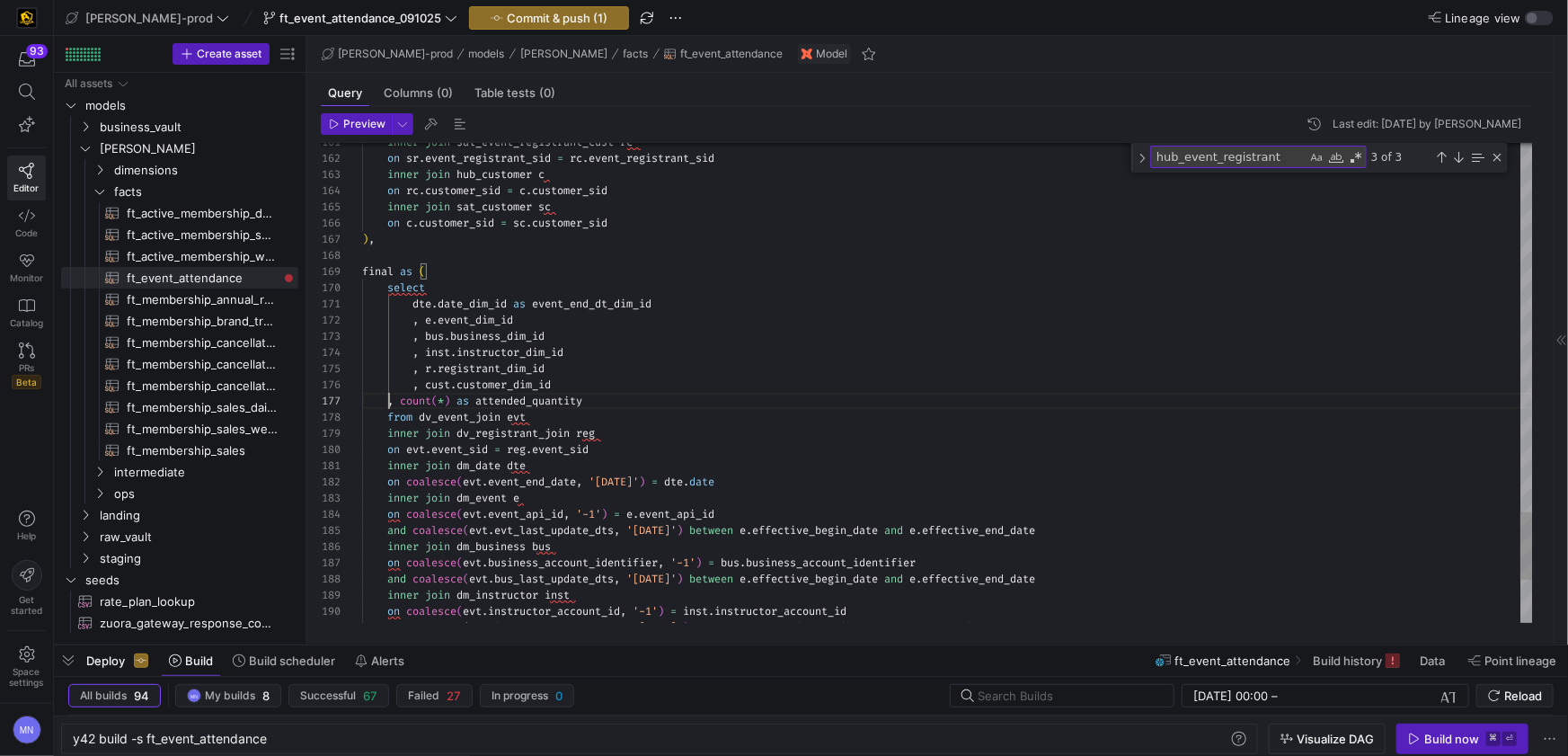
scroll to position [97, 52]
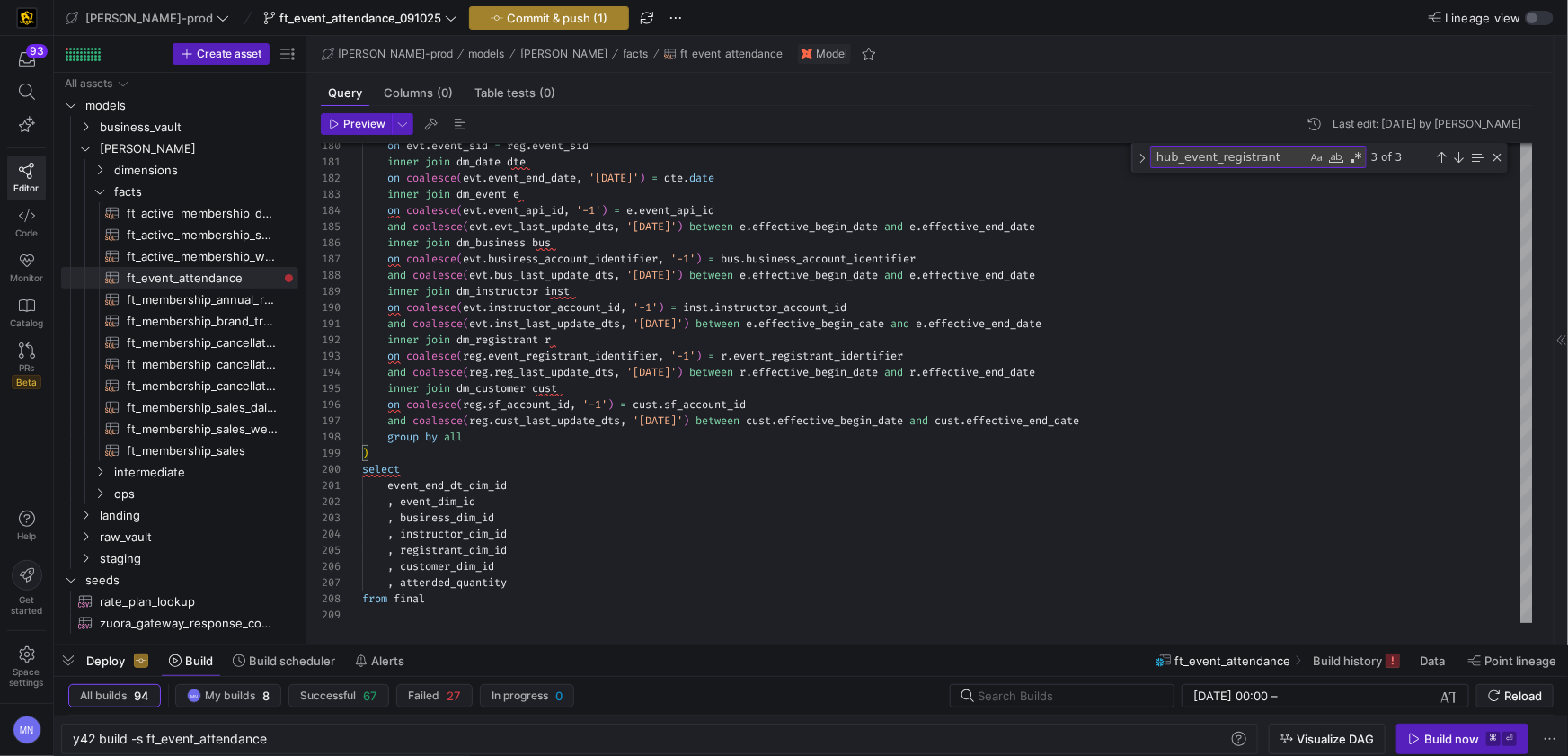
click at [469, 24] on span "button" at bounding box center [548, 18] width 158 height 22
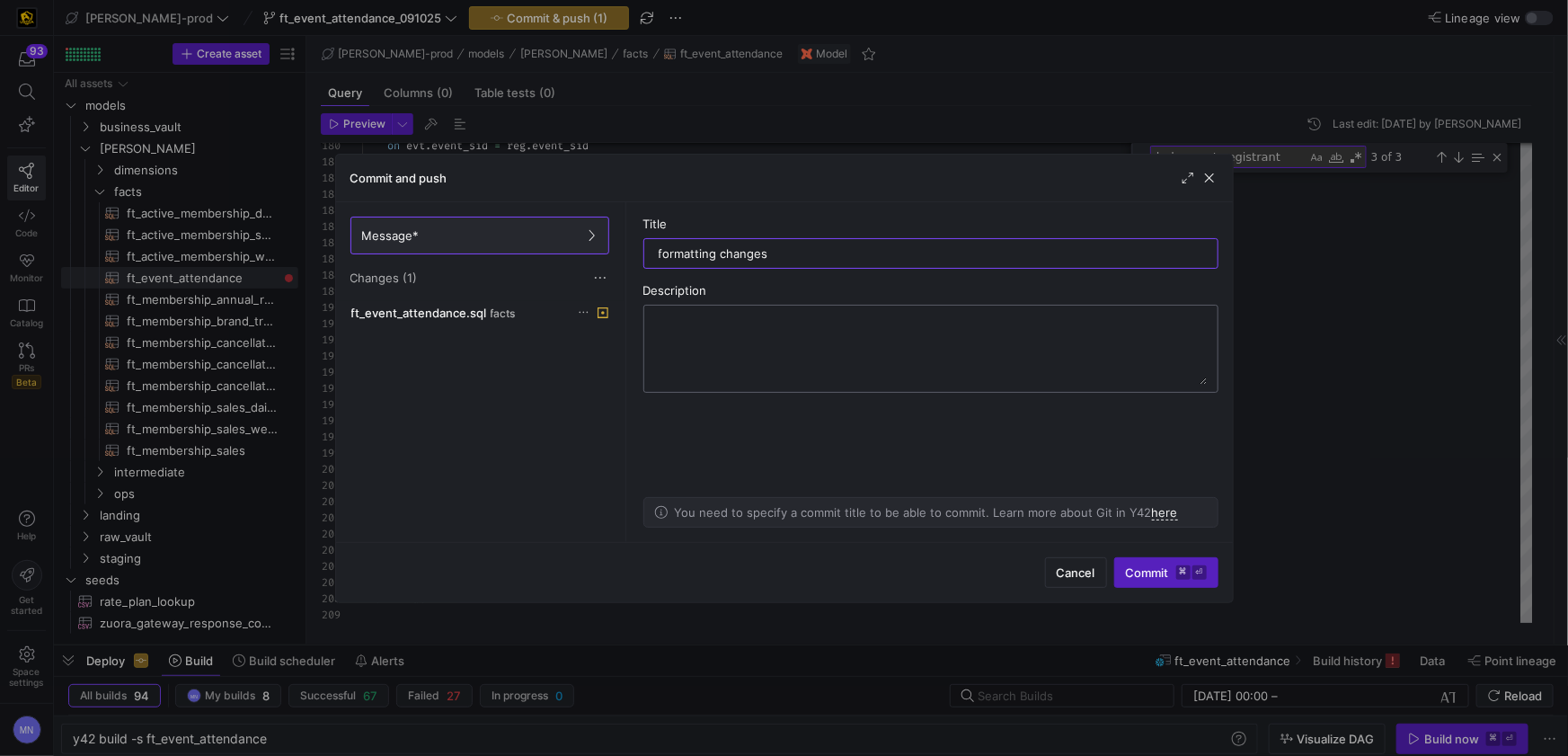
type input "formatting changes"
click at [1140, 575] on span "Commit ⌘ ⏎" at bounding box center [1166, 572] width 81 height 14
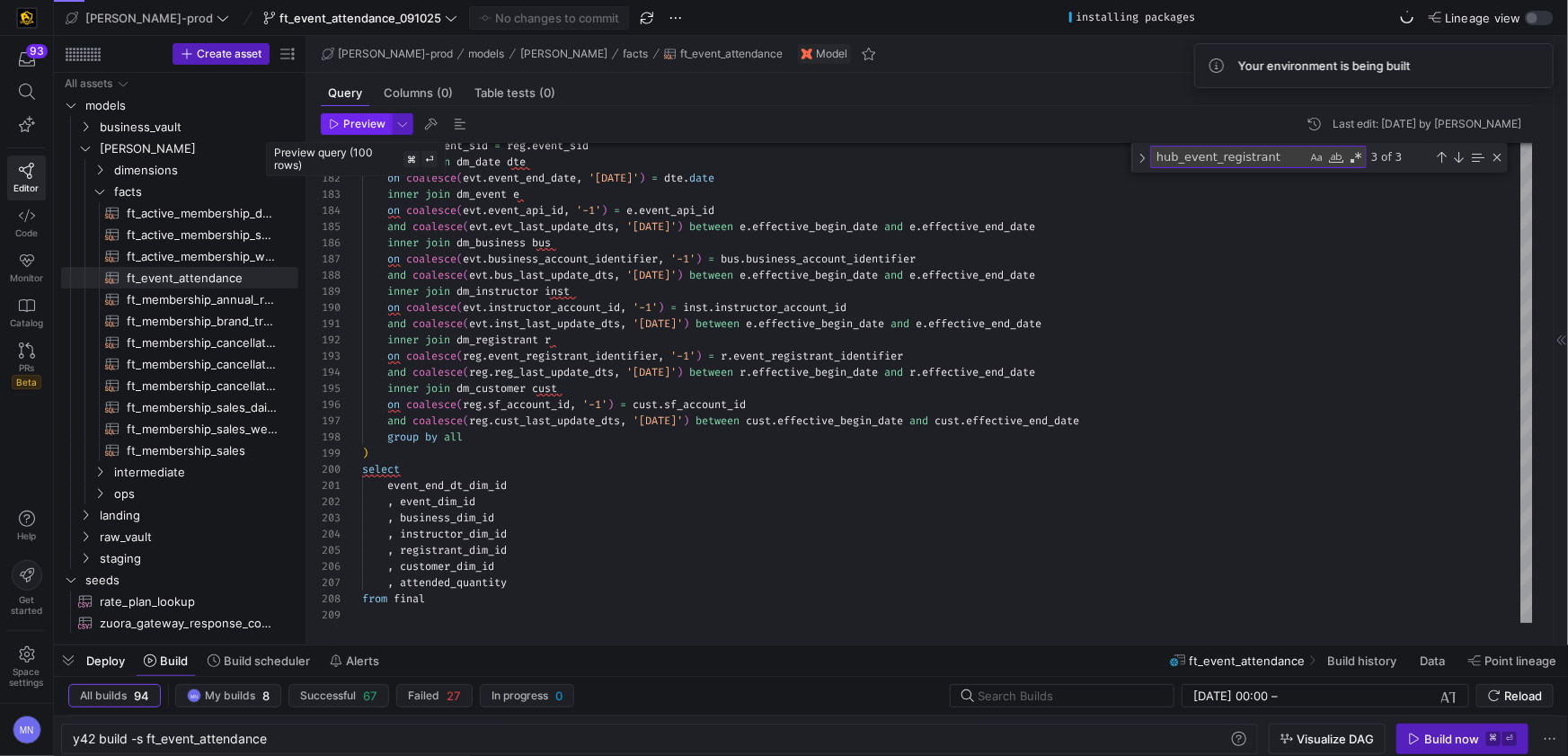
click at [365, 126] on span "Preview" at bounding box center [364, 123] width 42 height 12
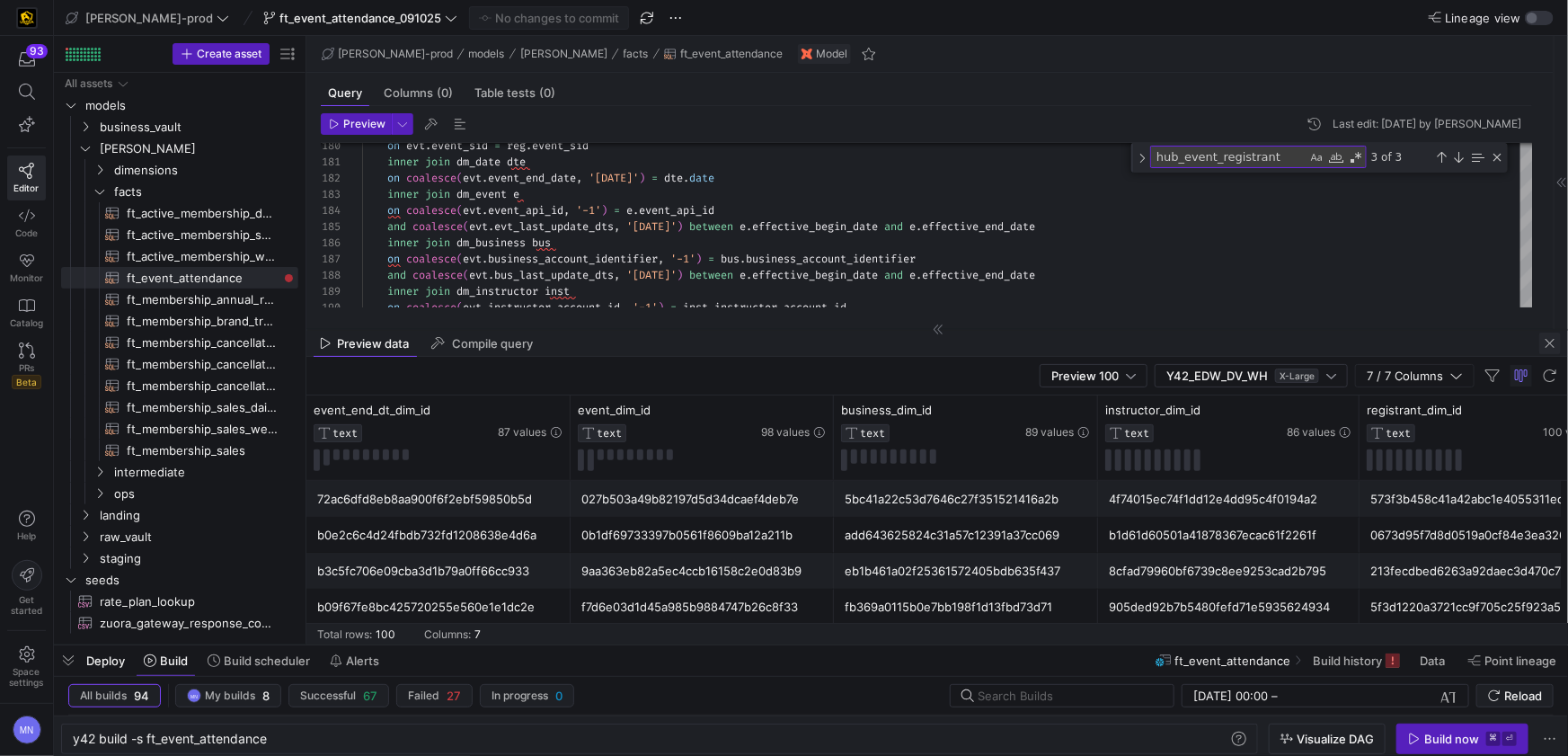
click at [1549, 343] on span "button" at bounding box center [1549, 343] width 22 height 22
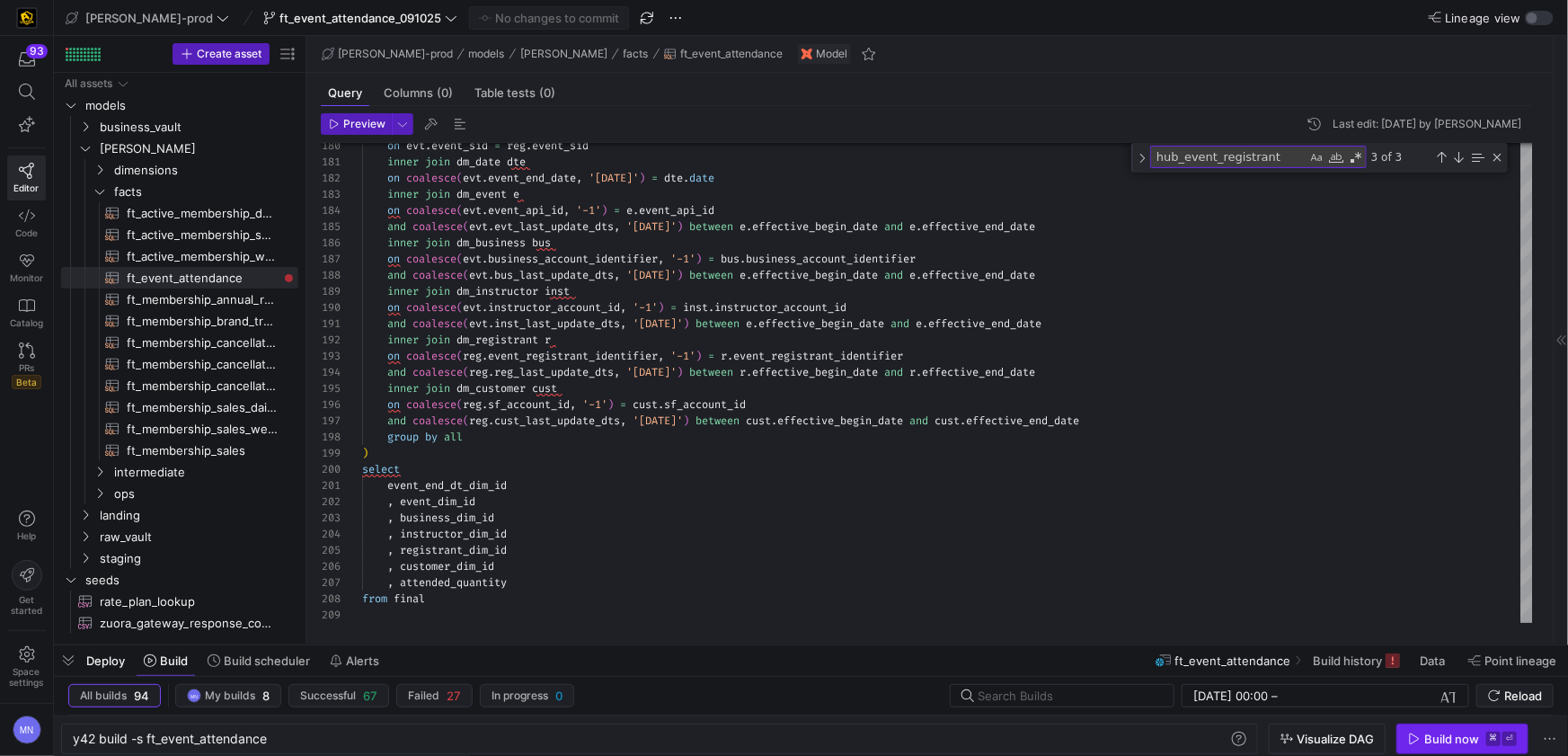
click at [1432, 741] on div "Build now" at bounding box center [1452, 738] width 54 height 14
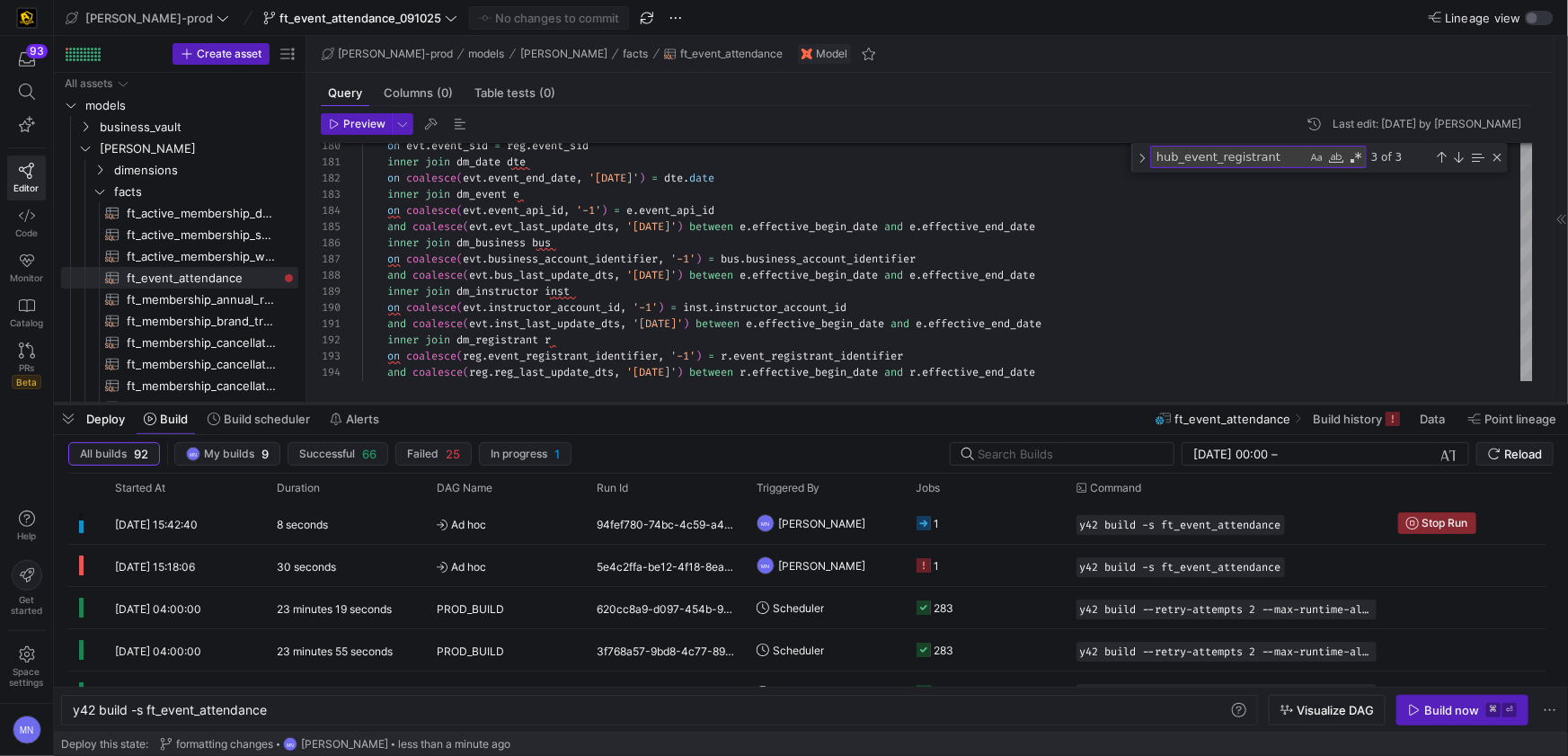
drag, startPoint x: 810, startPoint y: 646, endPoint x: 824, endPoint y: 404, distance: 242.4
click at [824, 404] on div at bounding box center [810, 404] width 1514 height 8
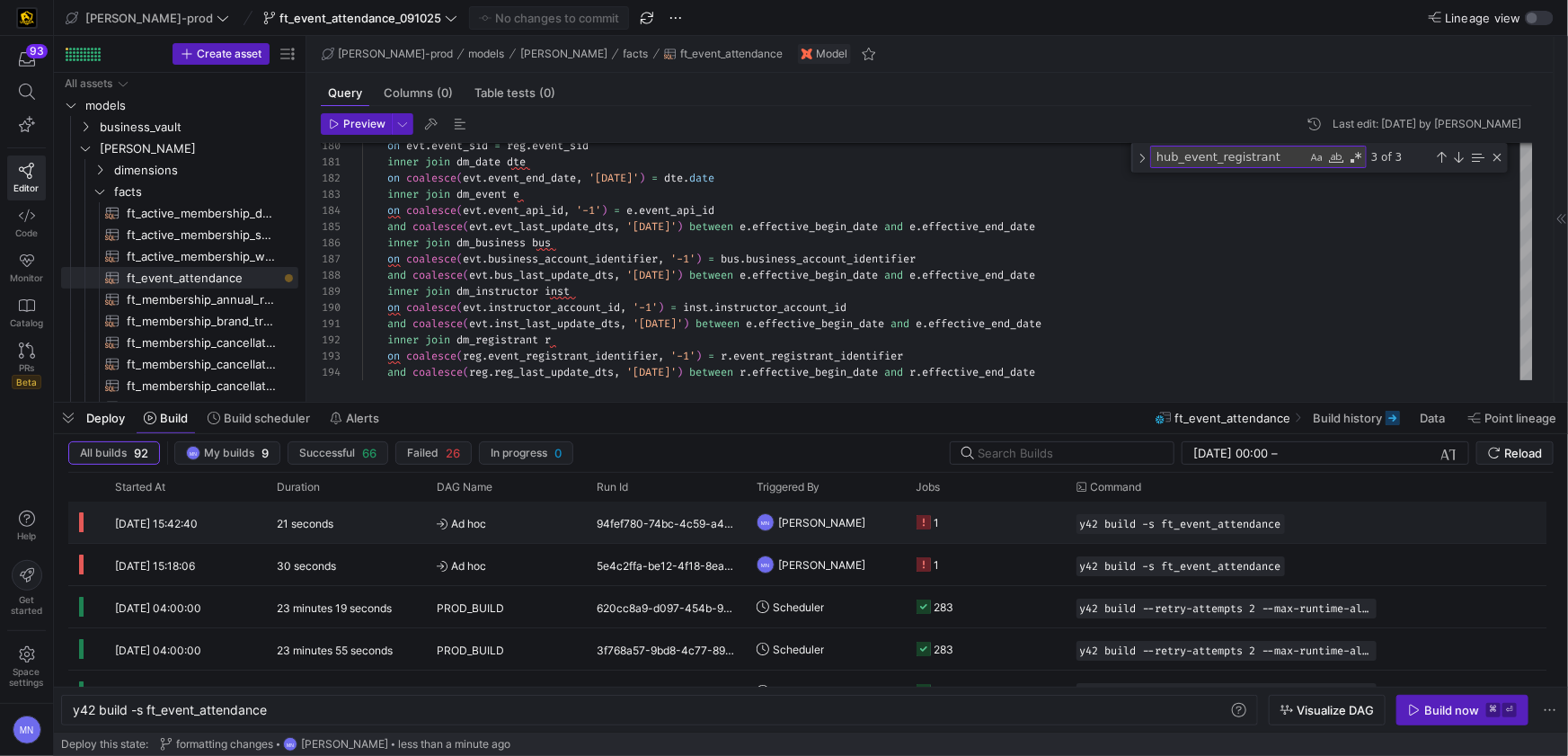
click at [924, 523] on icon "Press SPACE to select this row." at bounding box center [923, 521] width 14 height 14
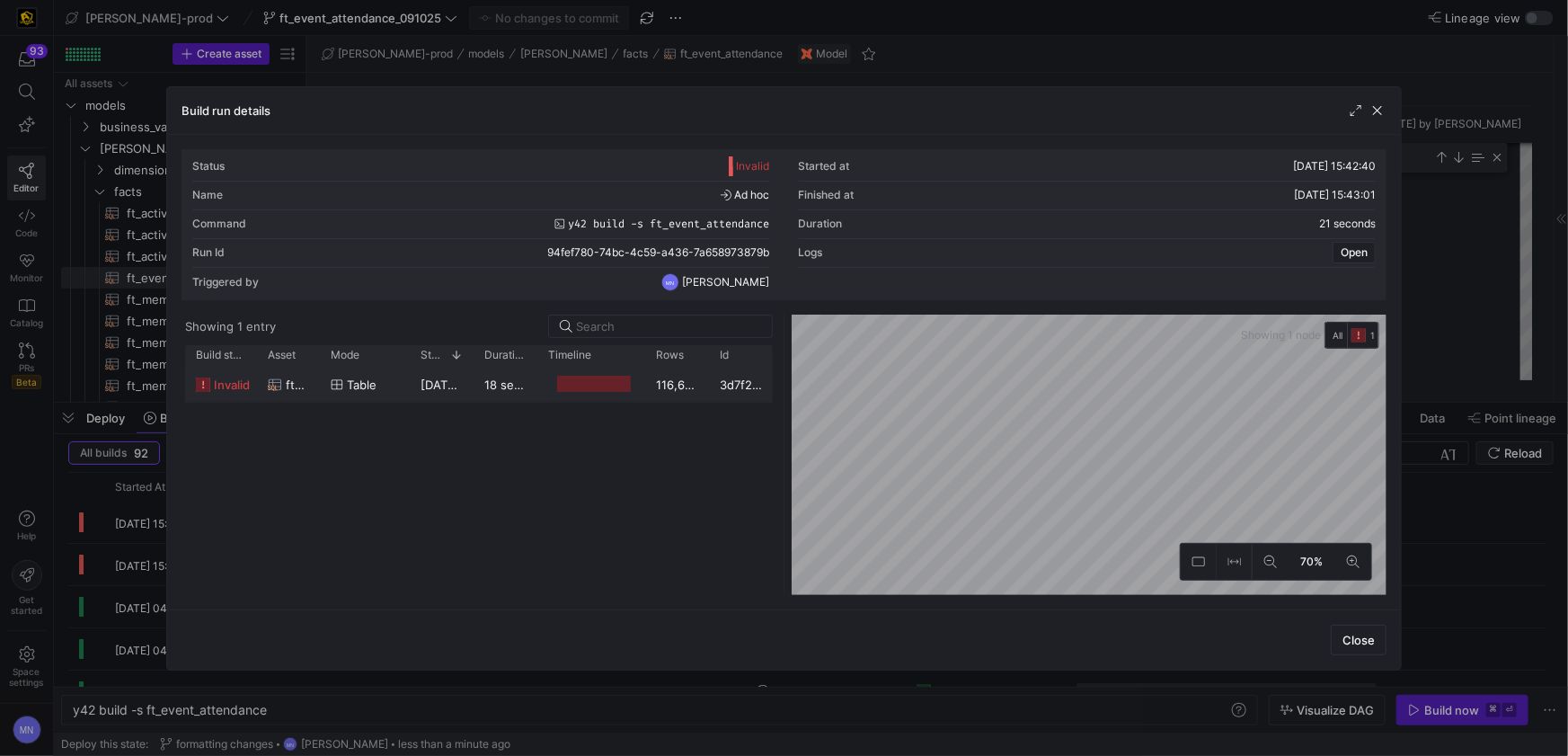
click at [607, 382] on div at bounding box center [593, 384] width 74 height 17
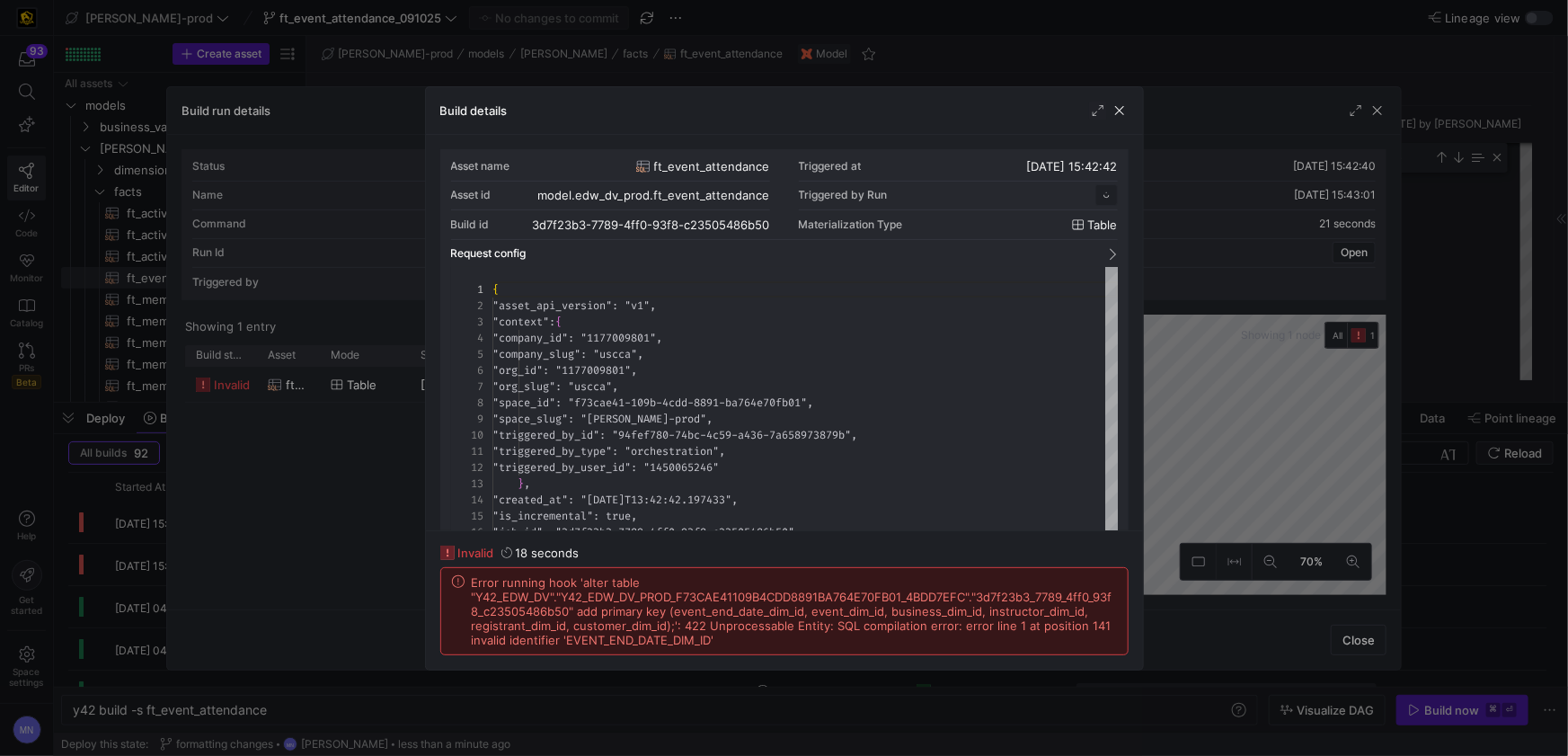
scroll to position [162, 0]
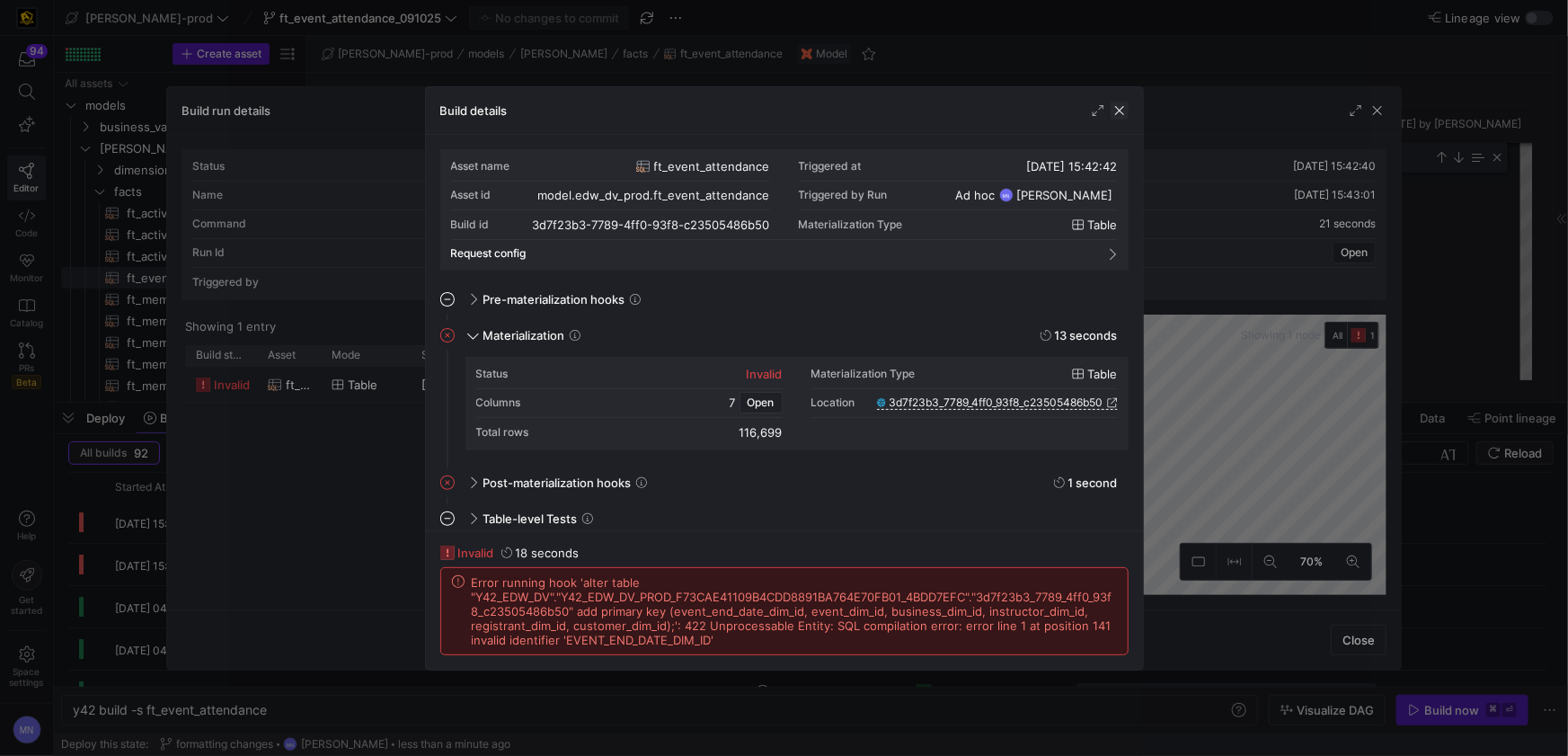
click at [1124, 114] on span "button" at bounding box center [1119, 110] width 18 height 18
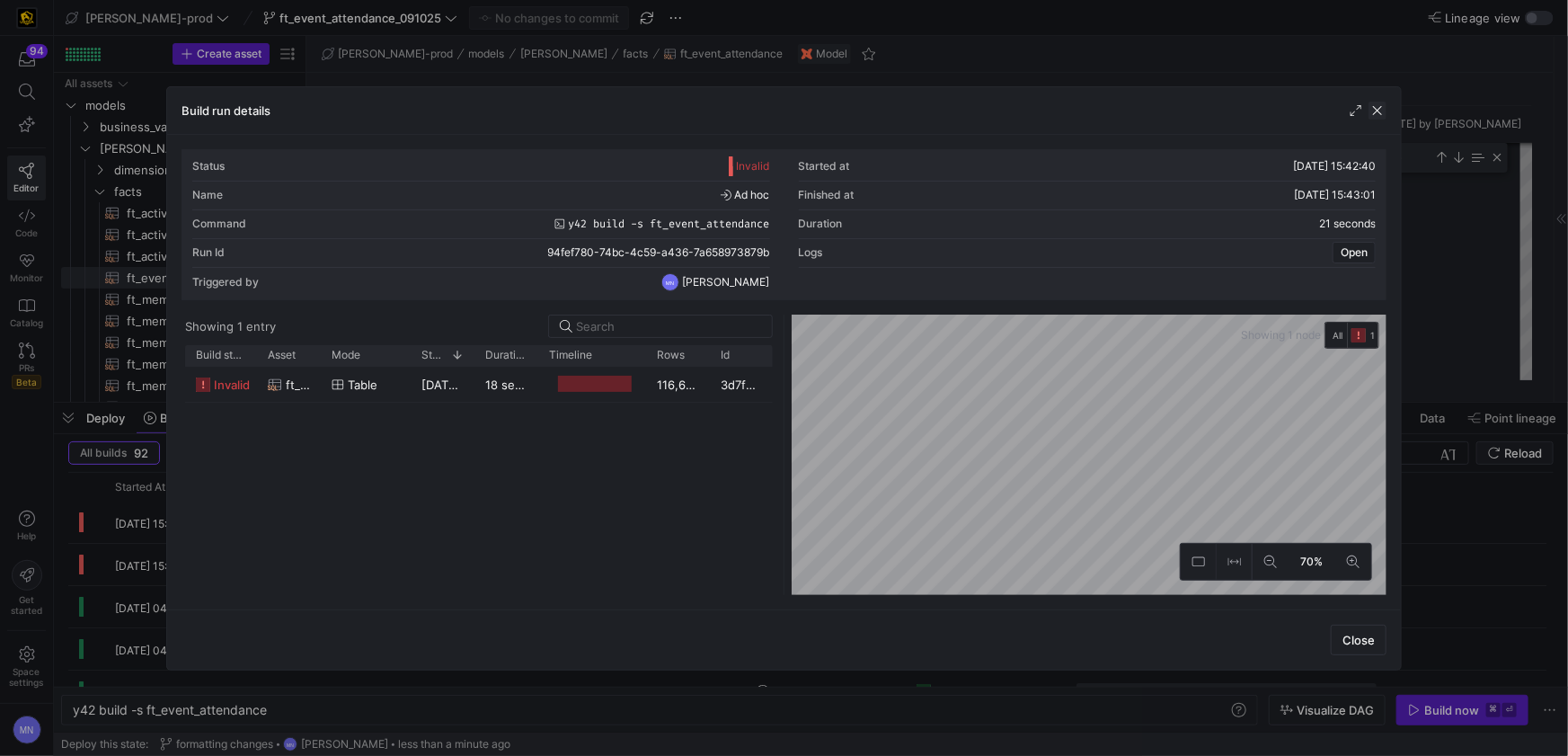
click at [1379, 108] on span "button" at bounding box center [1376, 110] width 18 height 18
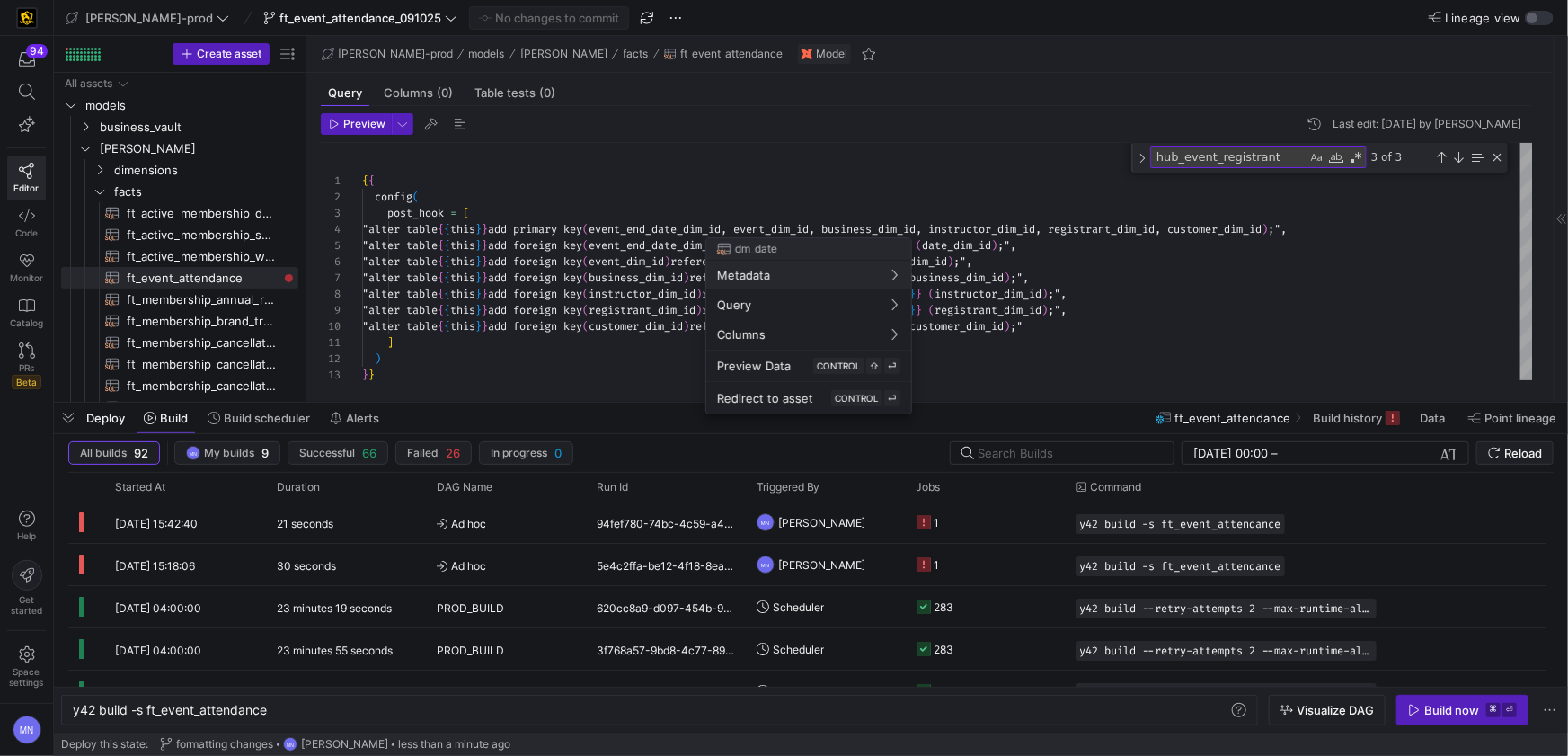
click at [728, 230] on div at bounding box center [784, 378] width 1568 height 756
click at [730, 230] on div at bounding box center [784, 378] width 1568 height 756
click at [730, 227] on div at bounding box center [784, 378] width 1568 height 756
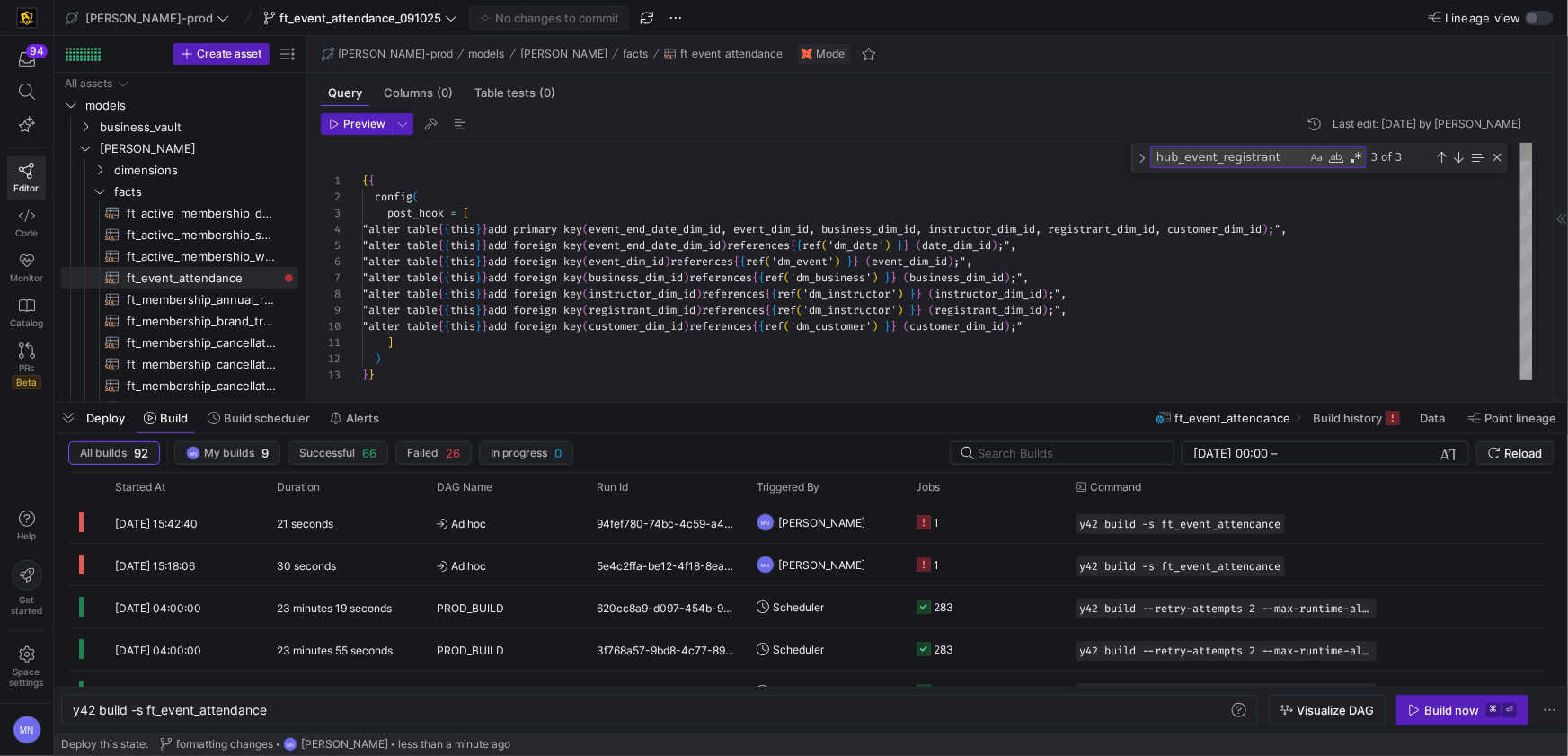
scroll to position [16, 58]
click at [701, 198] on div "config (" at bounding box center [947, 196] width 1171 height 16
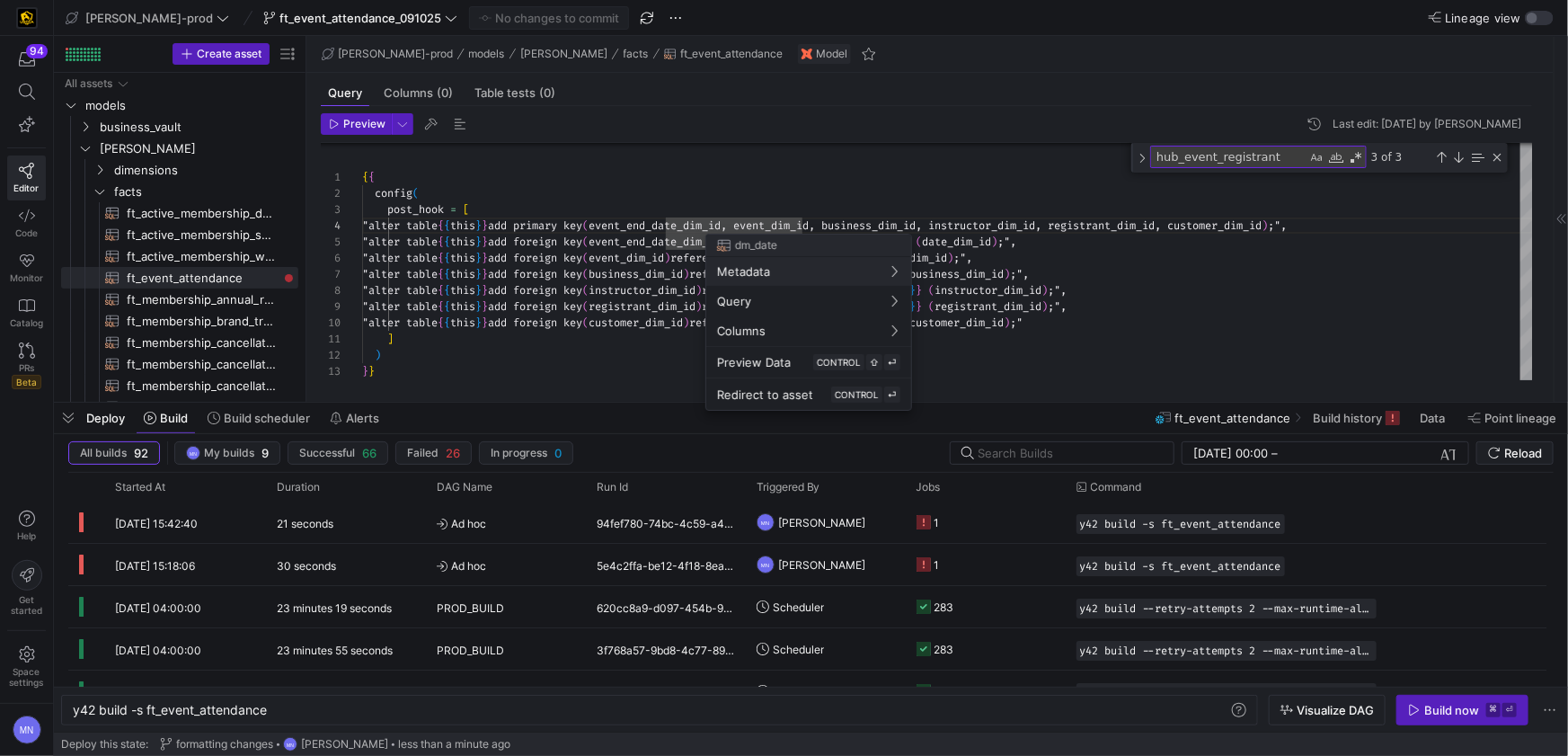
click at [635, 238] on div at bounding box center [784, 378] width 1568 height 756
click at [677, 240] on div at bounding box center [784, 378] width 1568 height 756
click at [710, 232] on div at bounding box center [784, 378] width 1568 height 756
click at [729, 227] on div at bounding box center [784, 378] width 1568 height 756
click at [732, 226] on div at bounding box center [784, 378] width 1568 height 756
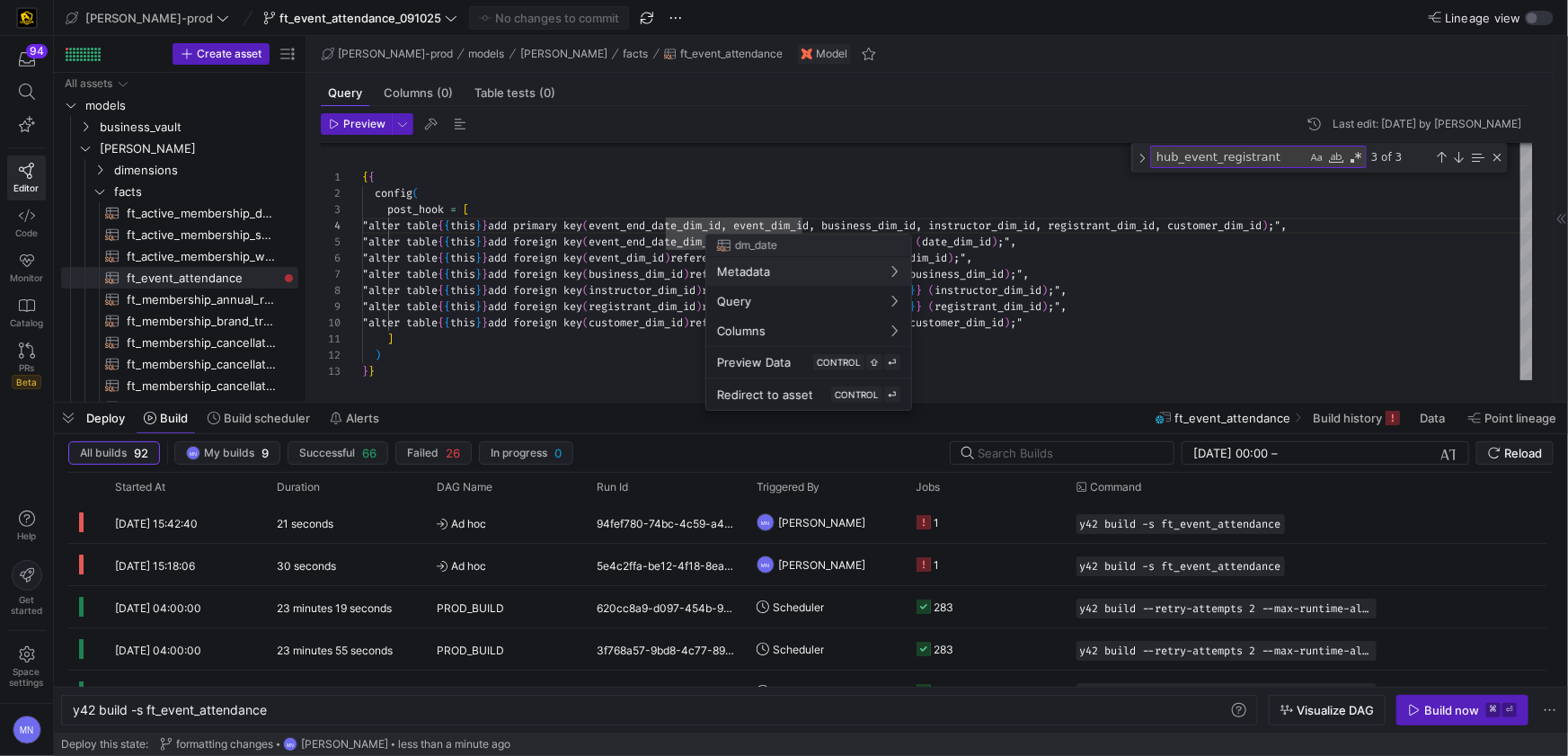
click at [725, 224] on div at bounding box center [784, 378] width 1568 height 756
click at [726, 226] on div at bounding box center [784, 378] width 1568 height 756
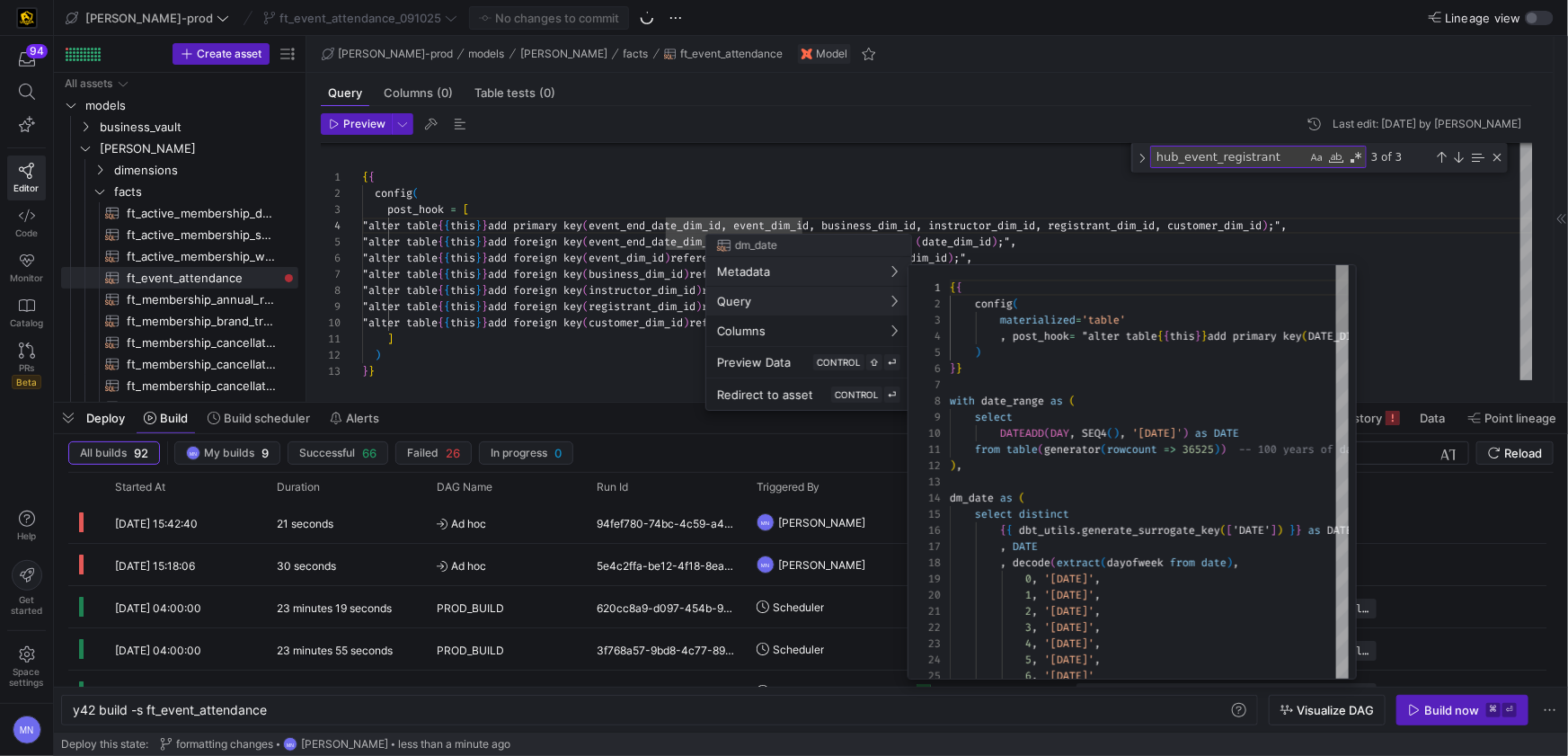
scroll to position [162, 0]
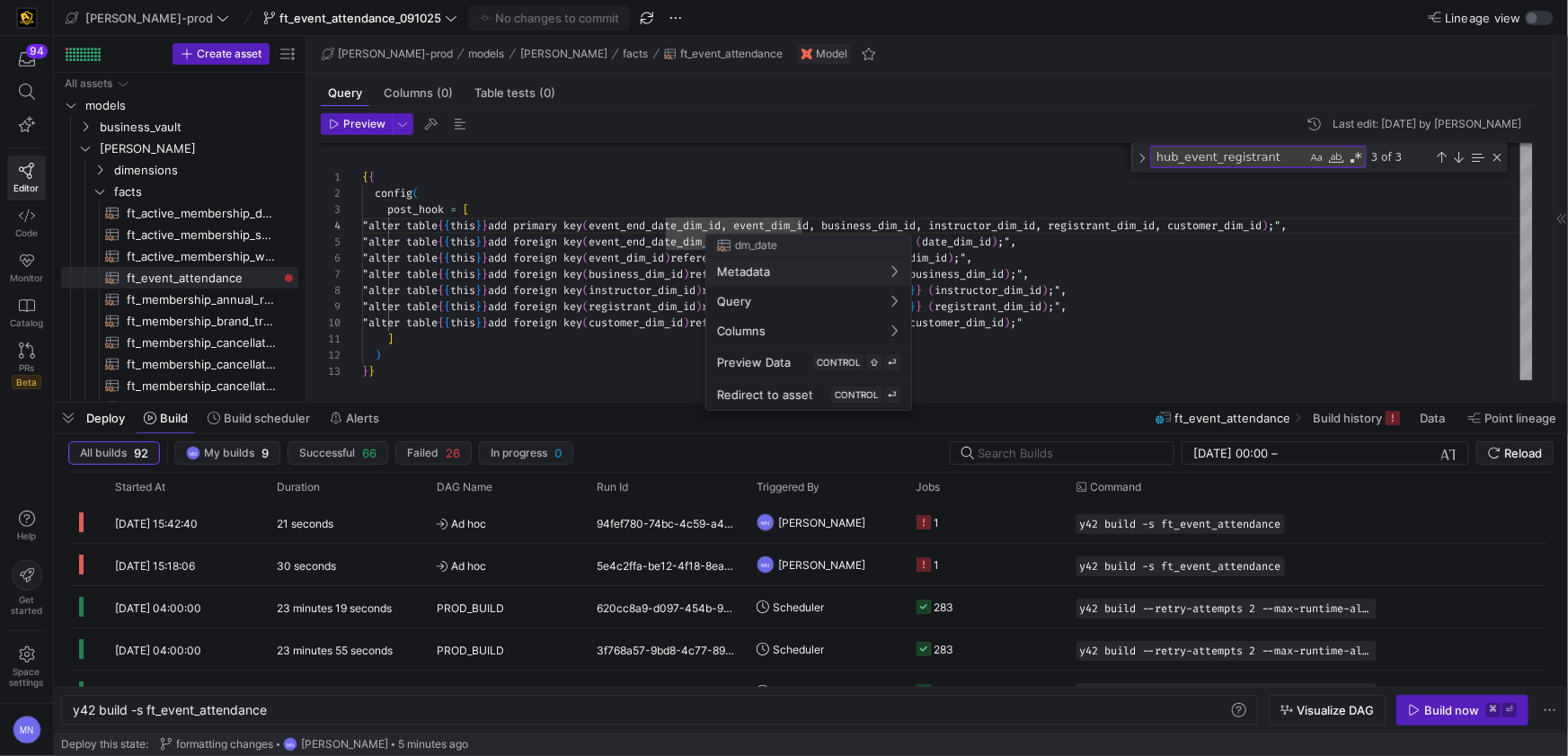
click at [635, 360] on div at bounding box center [784, 378] width 1568 height 756
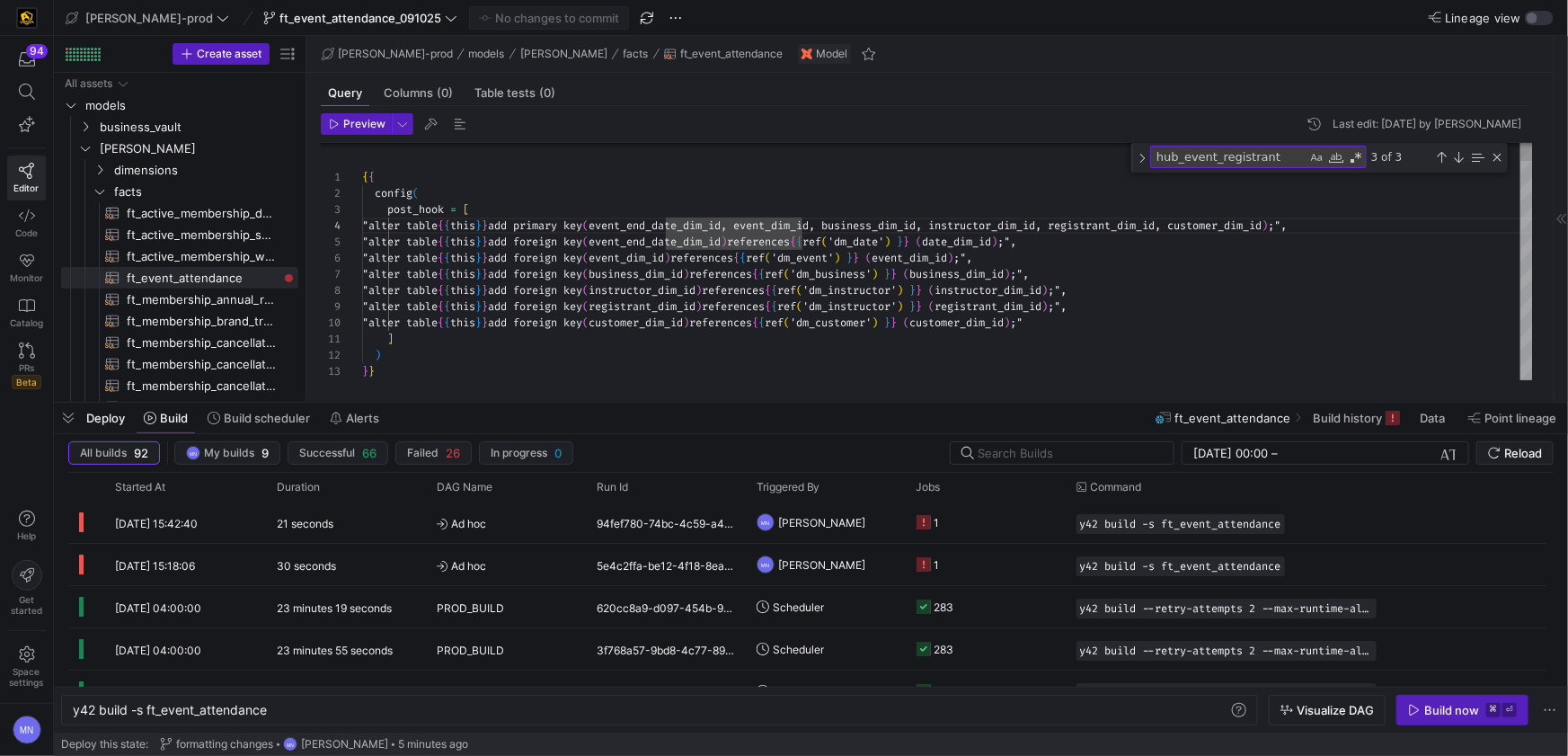
scroll to position [49, 421]
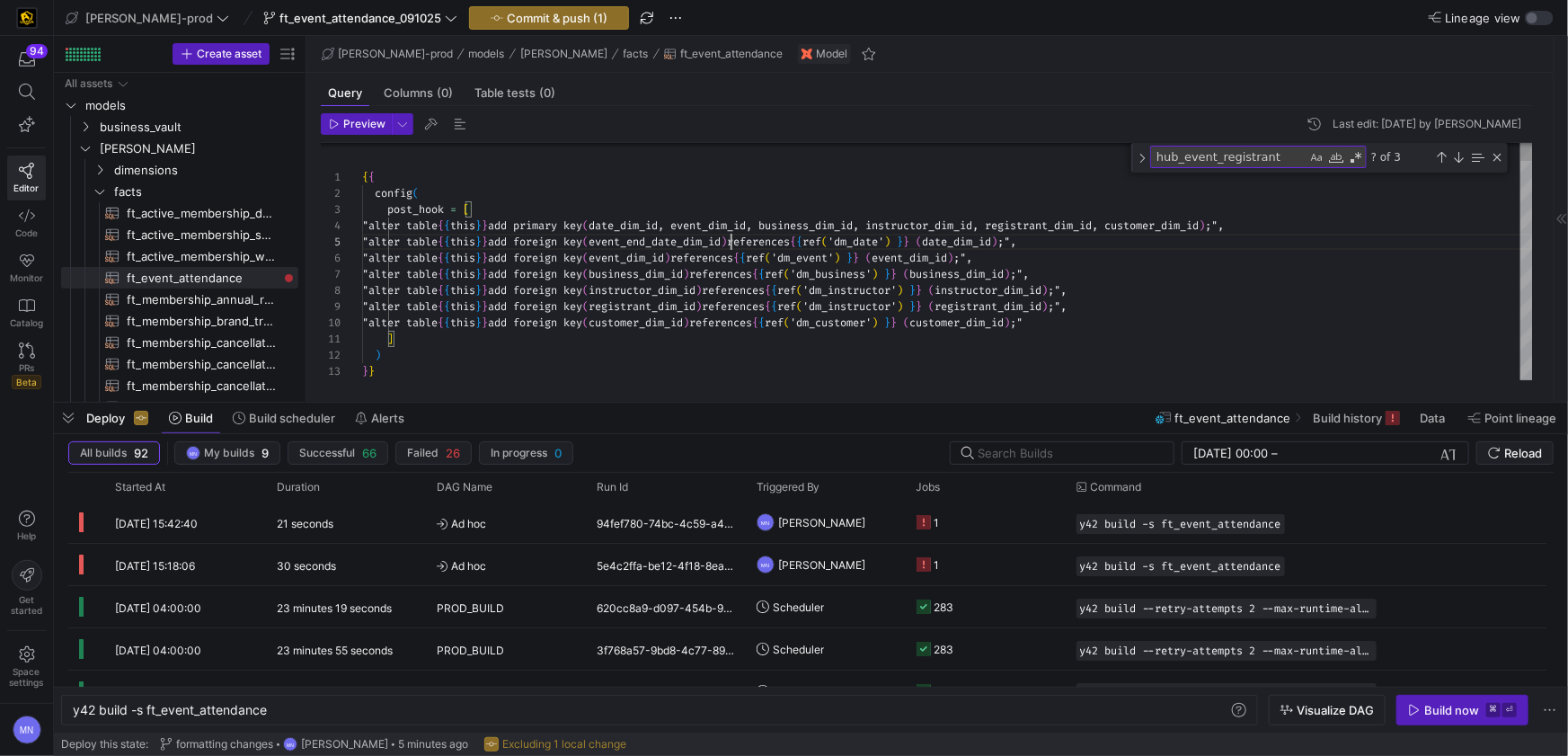
scroll to position [64, 368]
click at [720, 241] on span "event_end_date_dim_id" at bounding box center [654, 241] width 132 height 14
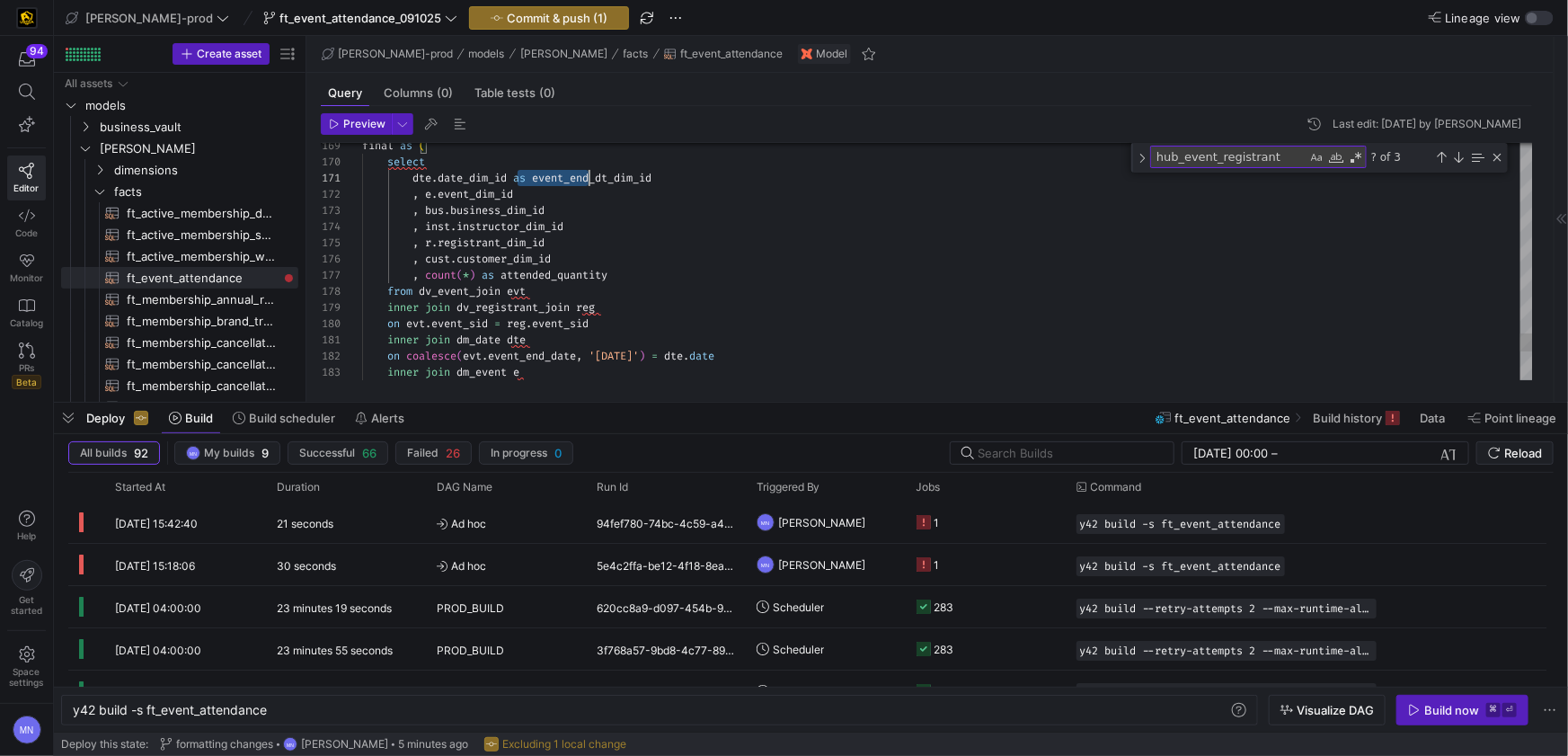
scroll to position [0, 297]
drag, startPoint x: 520, startPoint y: 177, endPoint x: 653, endPoint y: 175, distance: 133.0
click at [665, 176] on div "dte . date_dim_id as event_end_dt_dim_id" at bounding box center [947, 177] width 1171 height 16
drag, startPoint x: 515, startPoint y: 177, endPoint x: 533, endPoint y: 210, distance: 37.6
click at [513, 177] on span at bounding box center [510, 177] width 7 height 14
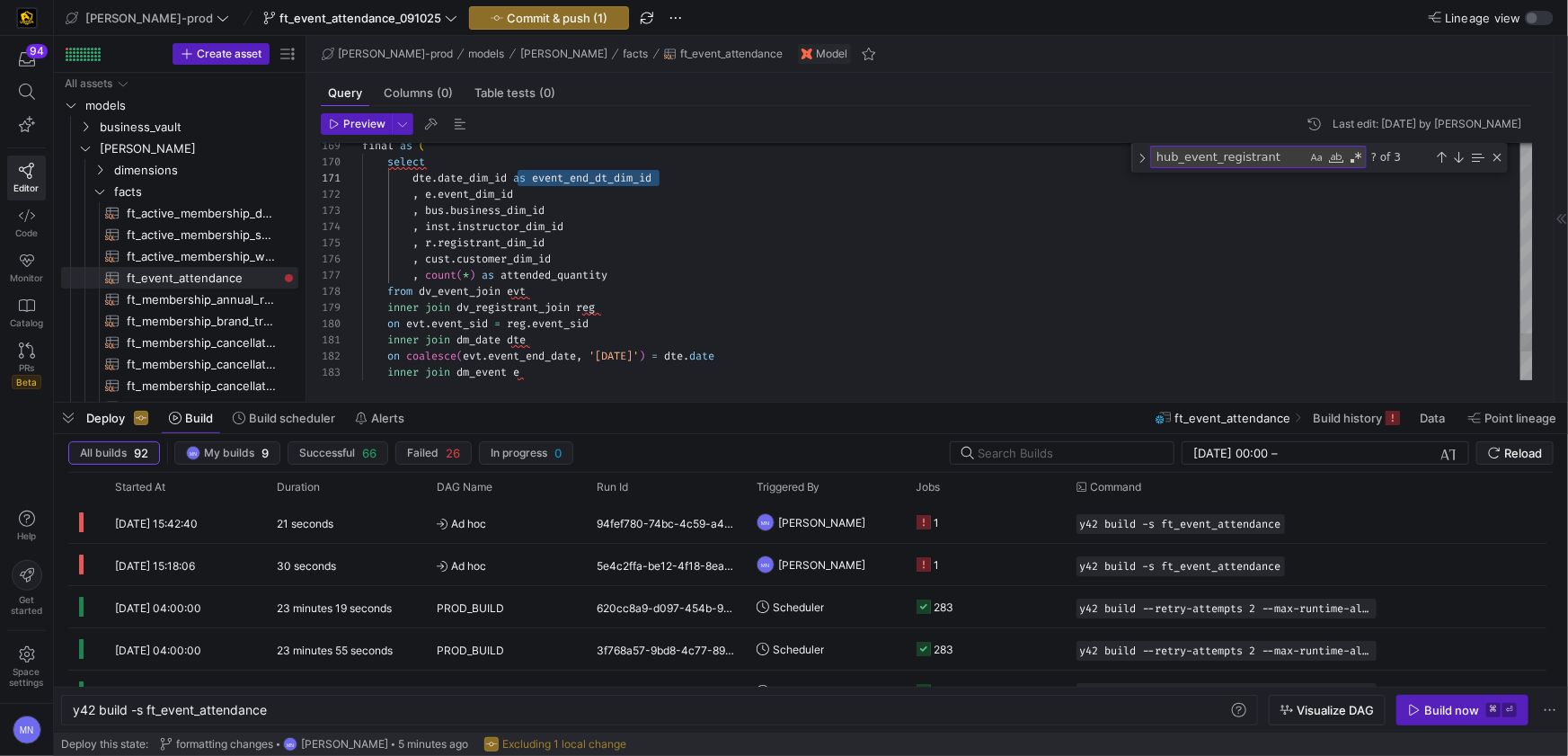
click at [513, 178] on span at bounding box center [510, 177] width 7 height 14
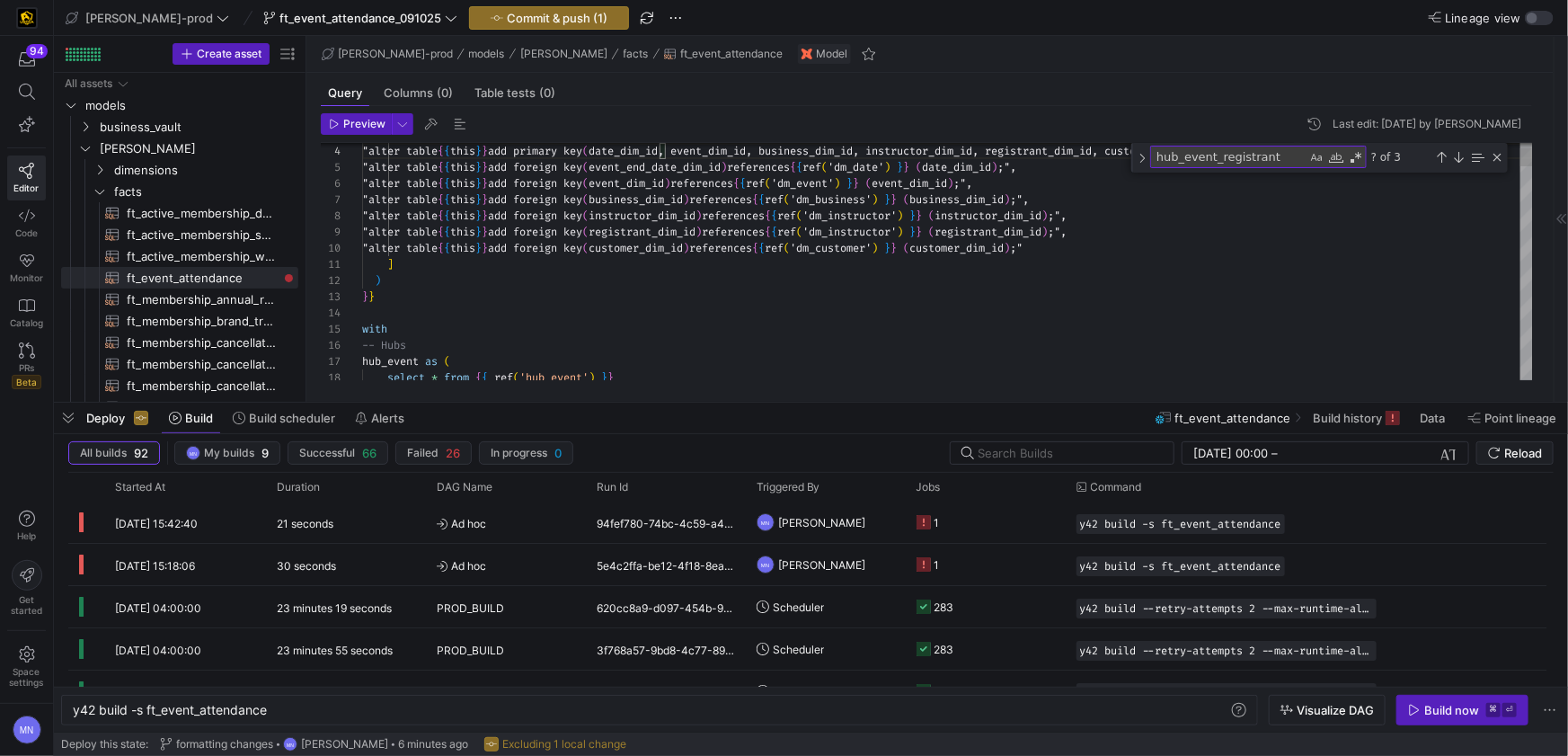
scroll to position [49, 368]
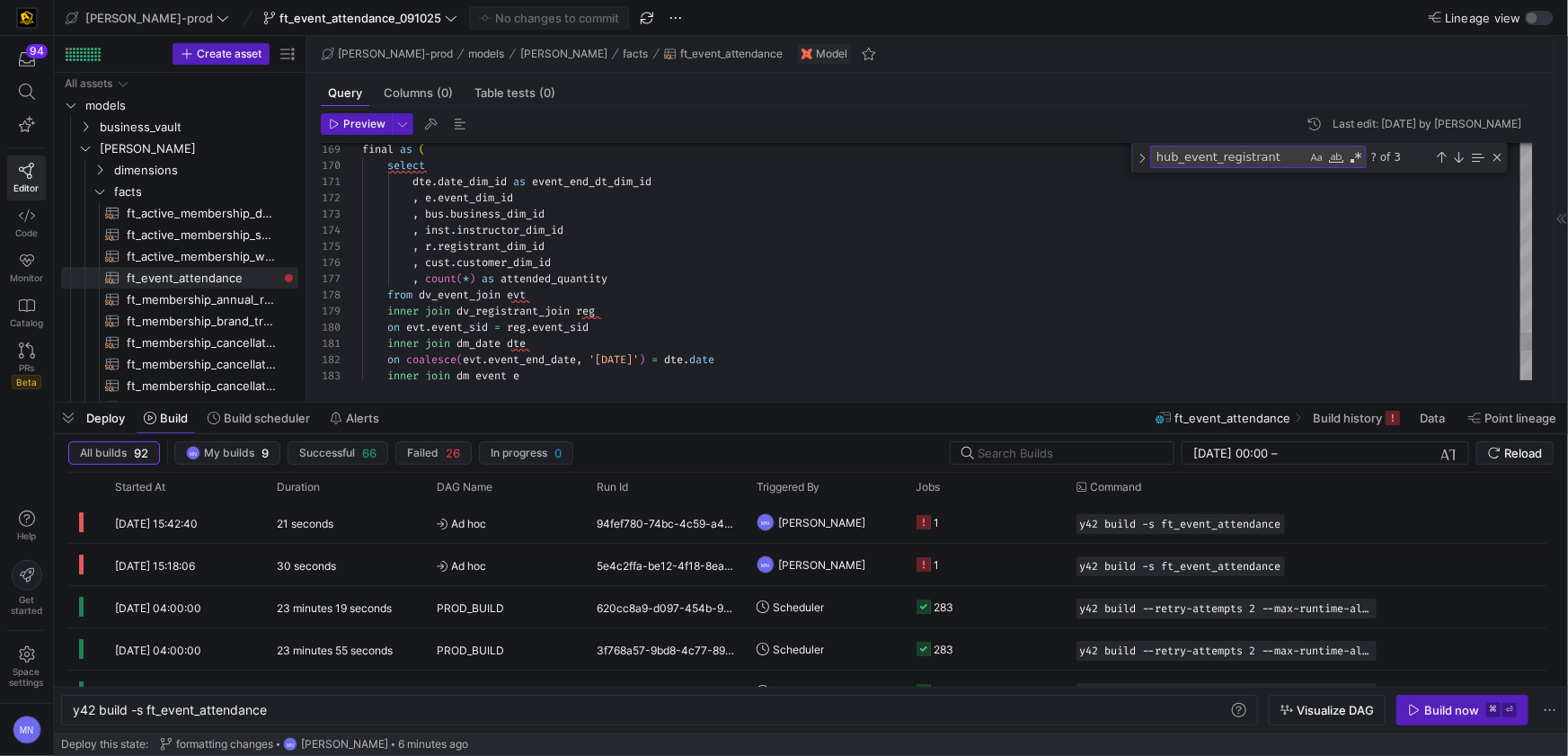
drag, startPoint x: 616, startPoint y: 182, endPoint x: 626, endPoint y: 208, distance: 27.9
click at [616, 182] on span "event_end_dt_dim_id" at bounding box center [591, 181] width 119 height 14
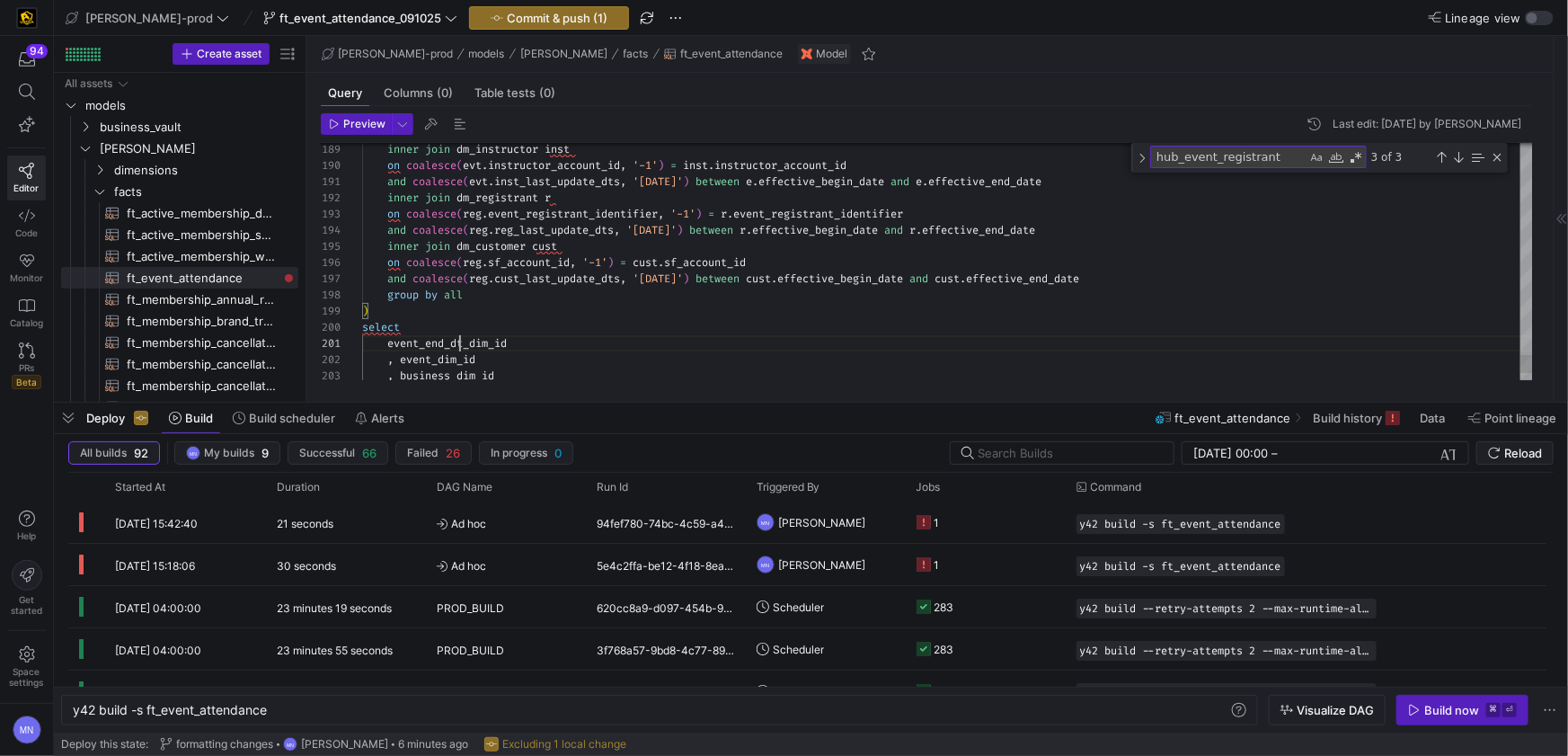
type textarea "event_end_date_dim_id , event_dim_id , business_dim_id , instructor_dim_id , re…"
click at [507, 20] on span "Commit & push (1)" at bounding box center [557, 17] width 100 height 14
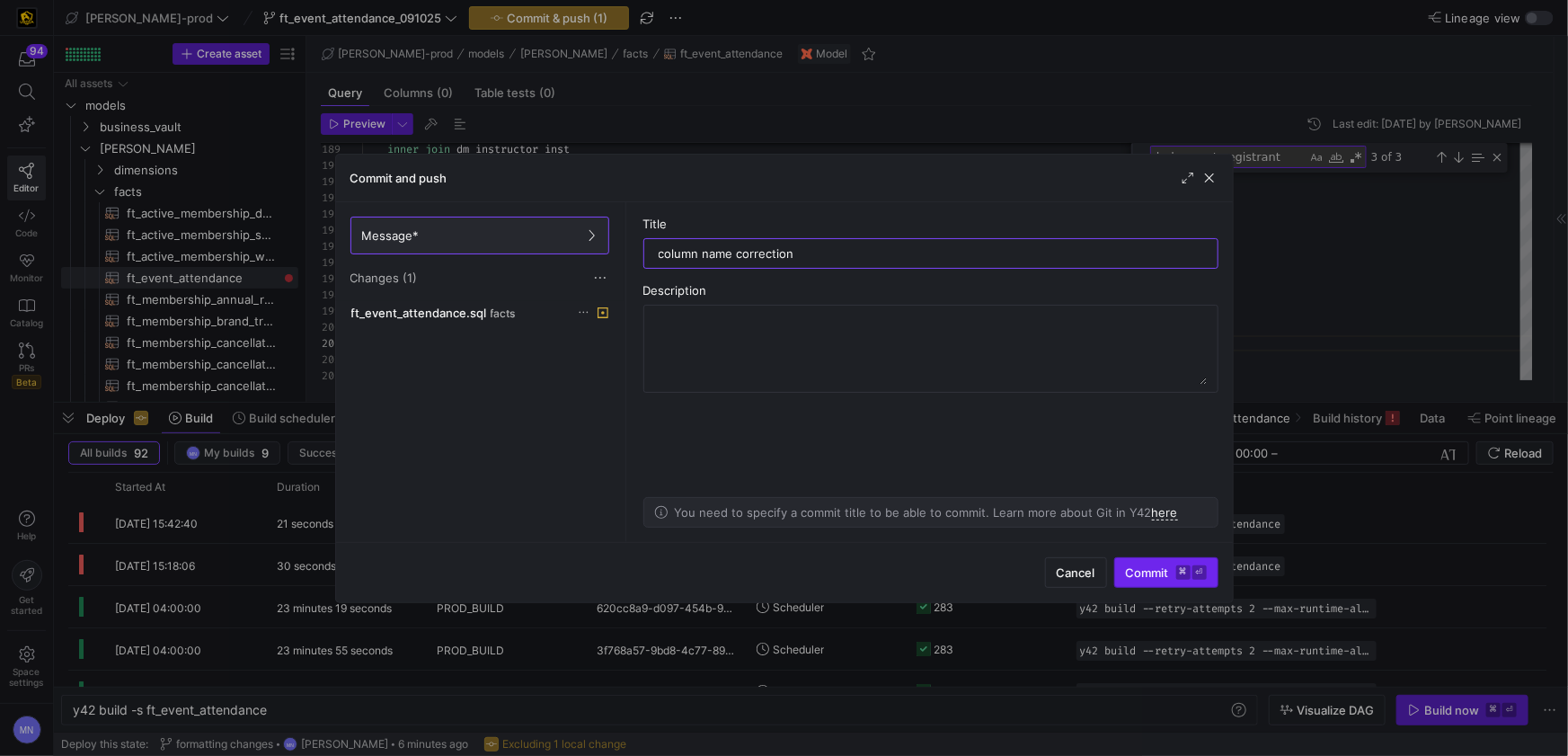
type input "column name correction"
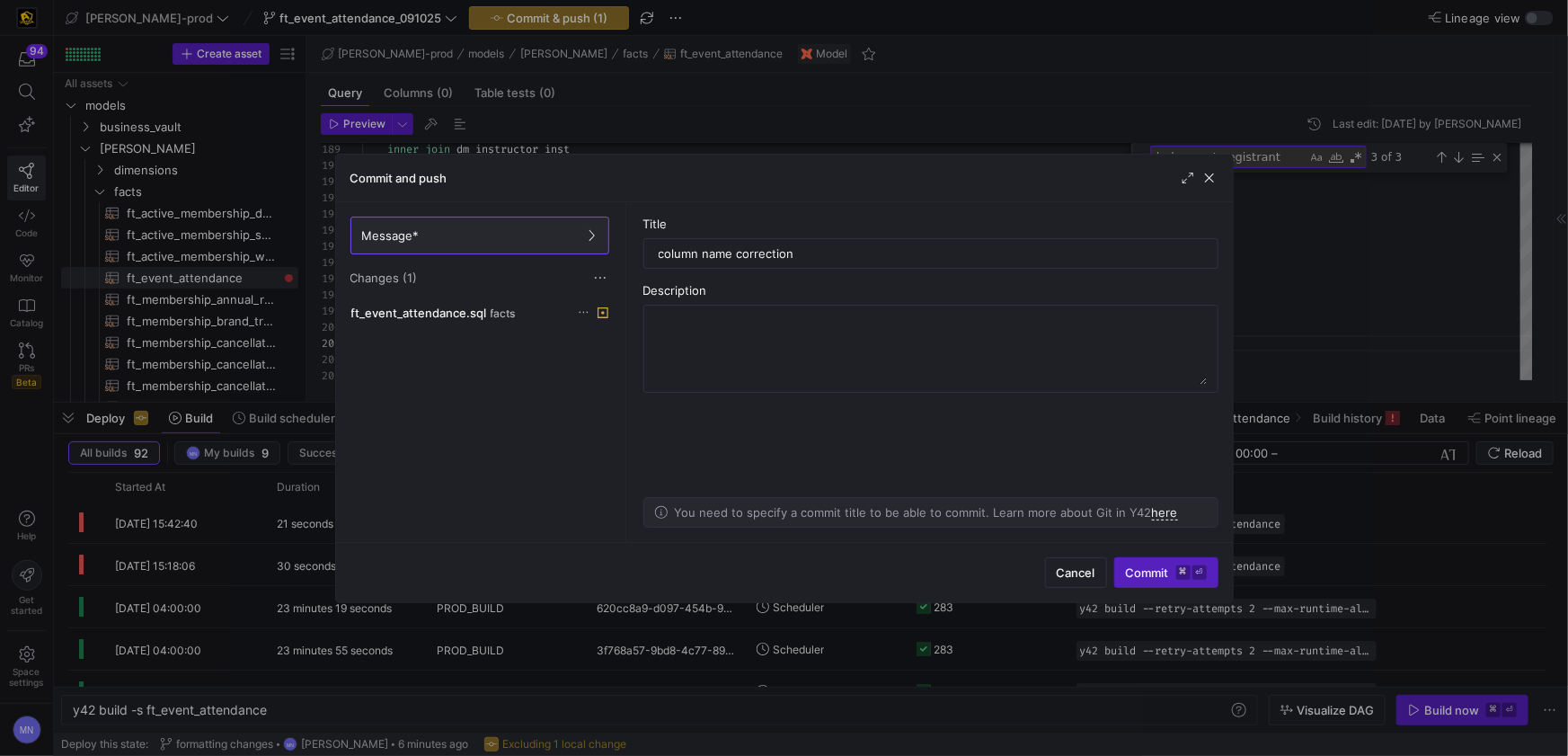
click at [1153, 567] on span "Commit ⌘ ⏎" at bounding box center [1166, 572] width 81 height 14
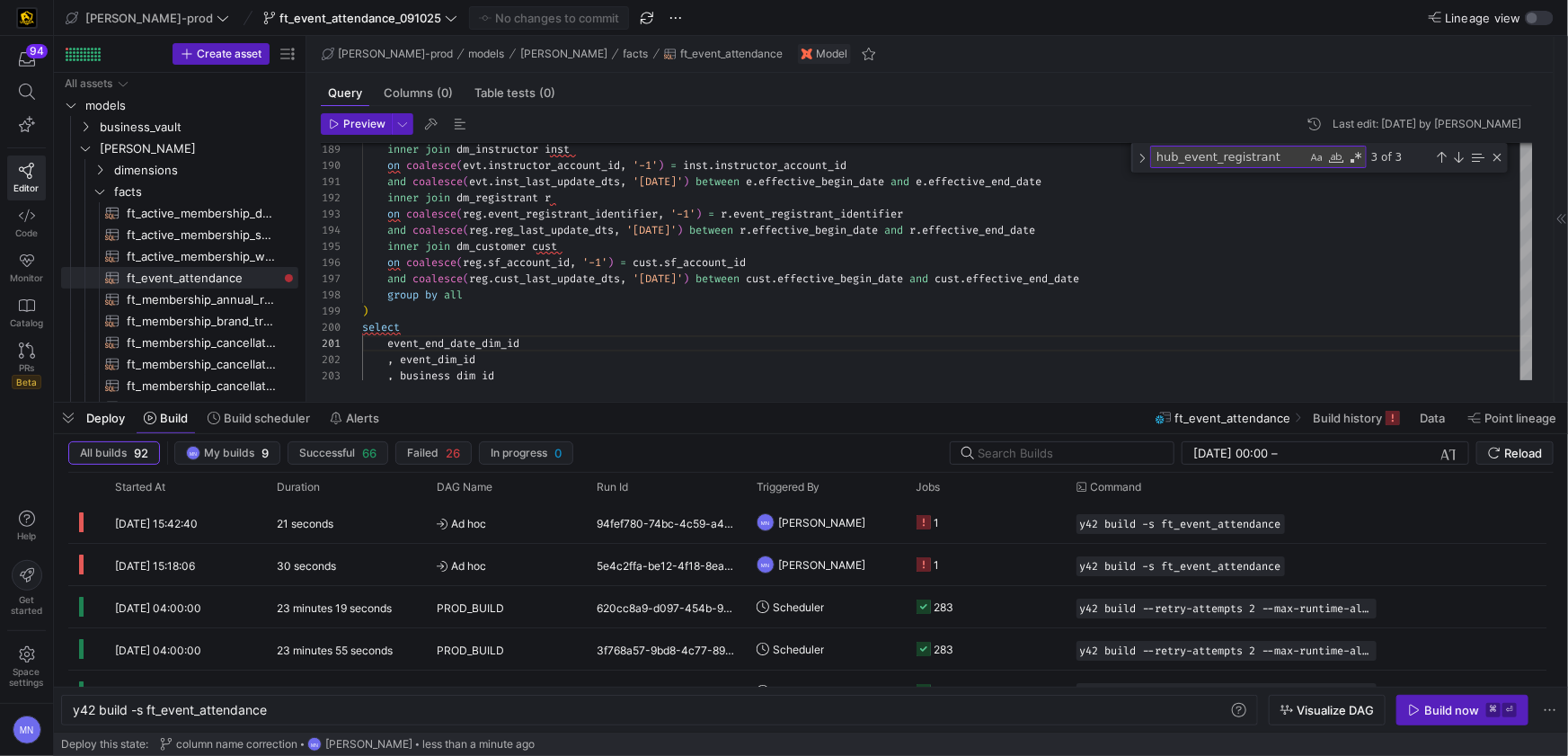
drag, startPoint x: 367, startPoint y: 125, endPoint x: 378, endPoint y: 136, distance: 15.6
click at [367, 125] on span "Preview" at bounding box center [364, 123] width 42 height 12
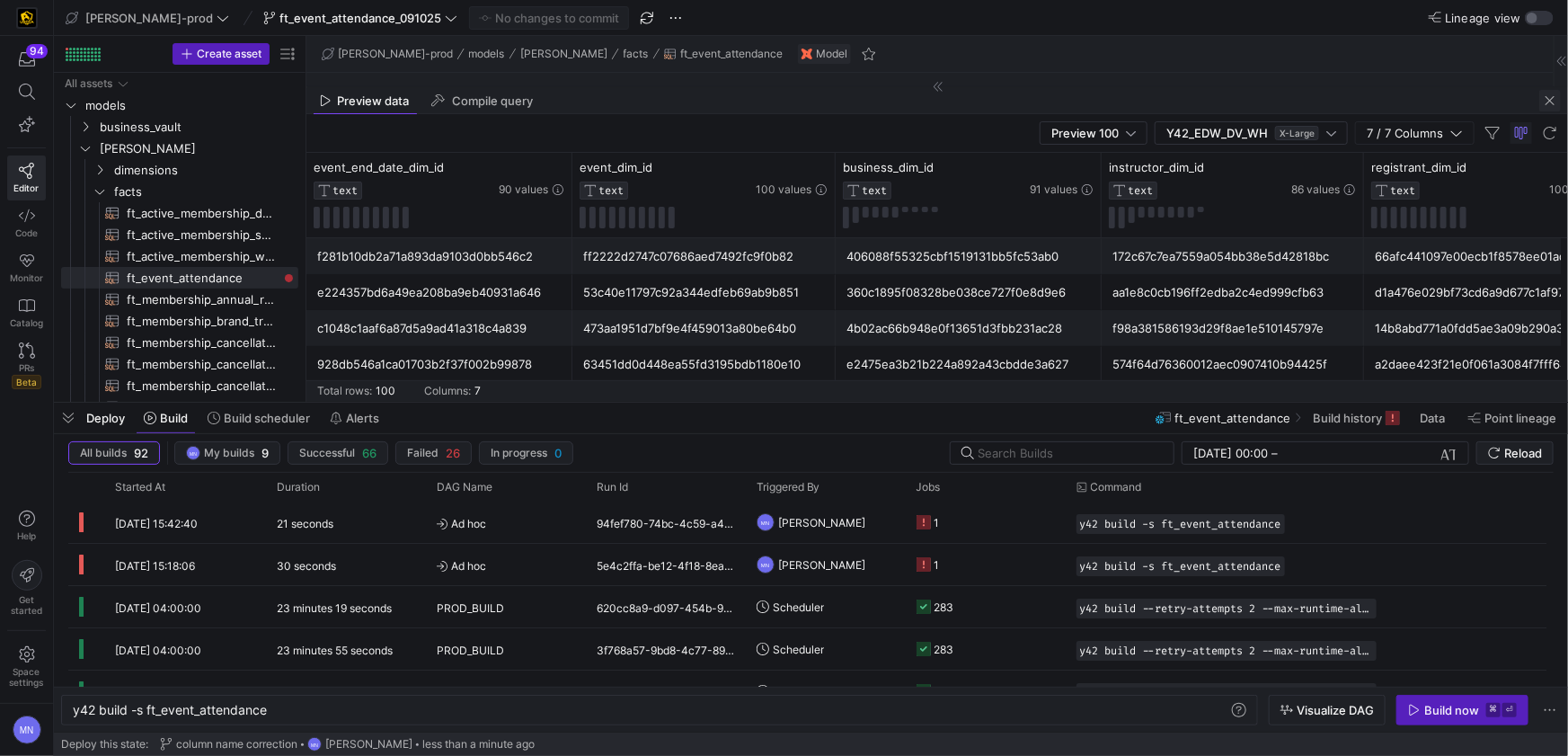
click at [1556, 105] on span "button" at bounding box center [1549, 100] width 22 height 22
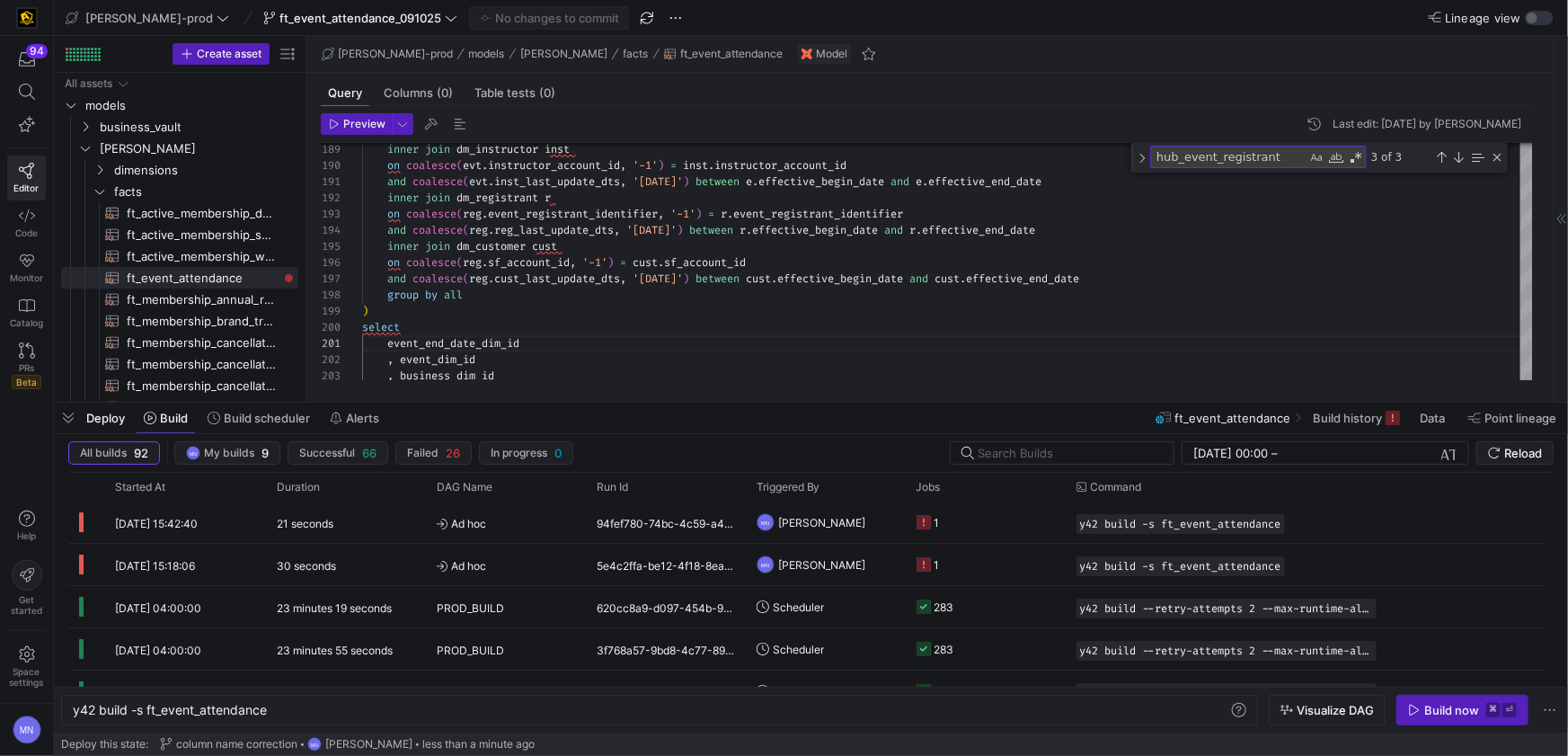
click at [1433, 707] on div "Build now" at bounding box center [1452, 709] width 54 height 14
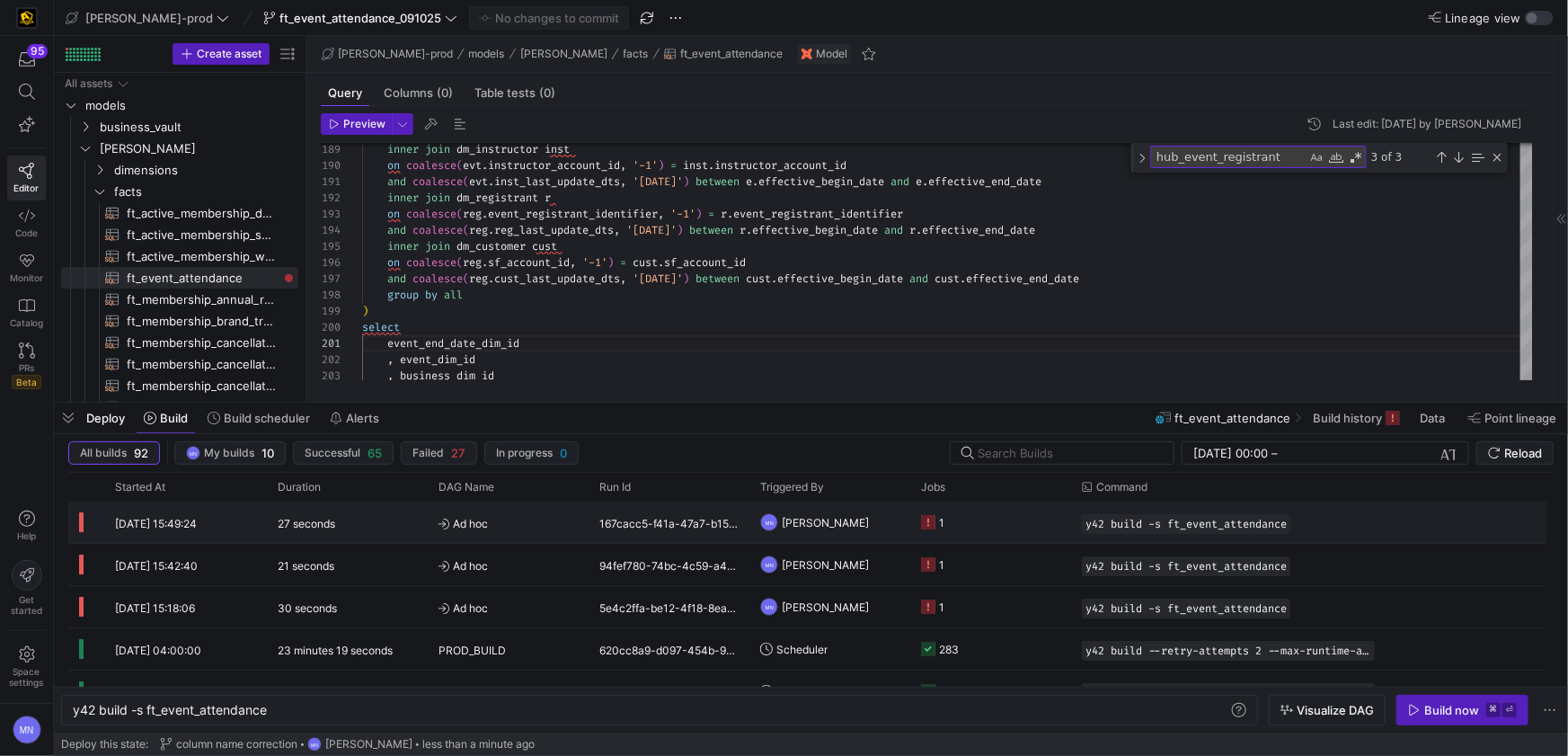
click at [930, 524] on icon "Press SPACE to select this row." at bounding box center [928, 521] width 14 height 14
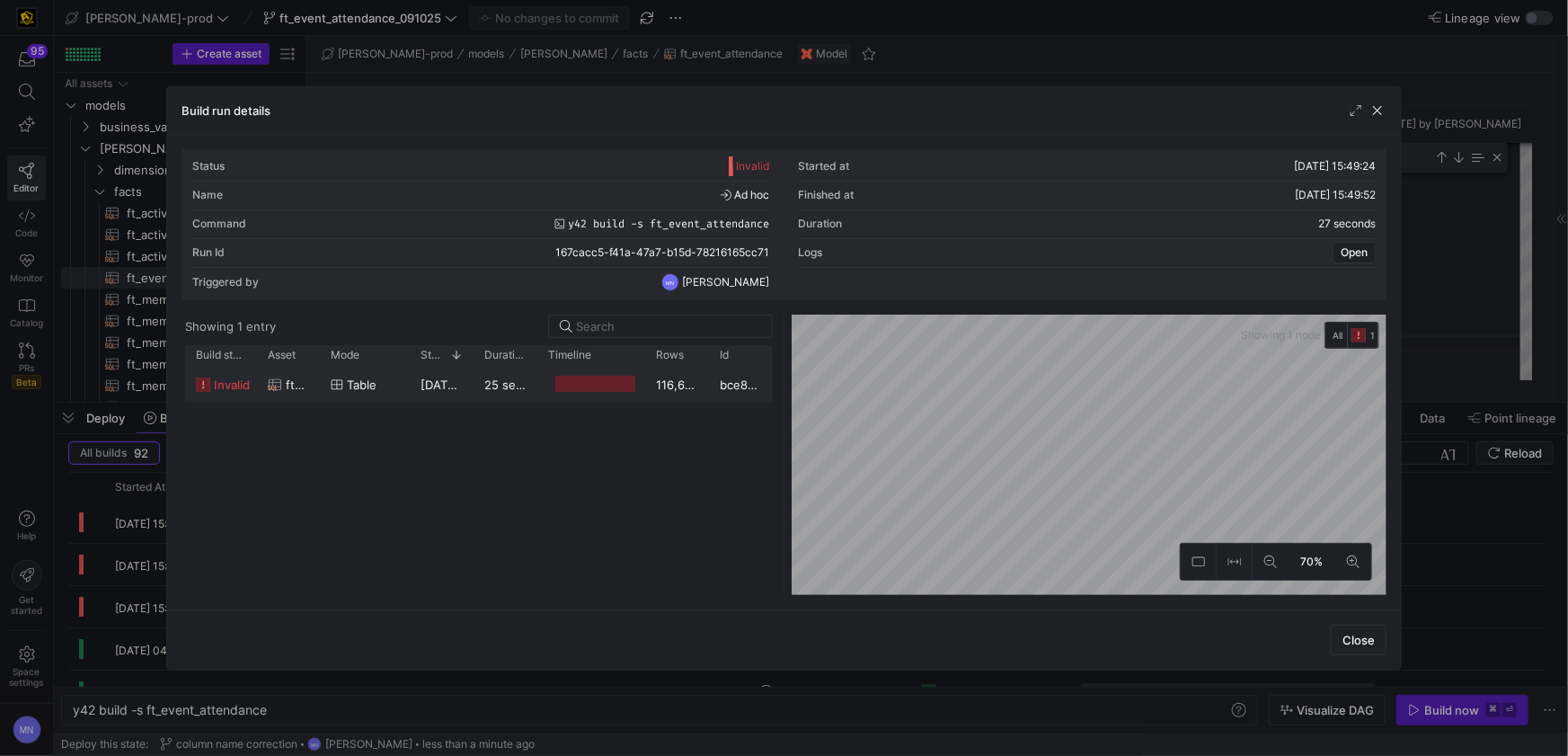
click at [241, 385] on span "invalid" at bounding box center [232, 384] width 36 height 35
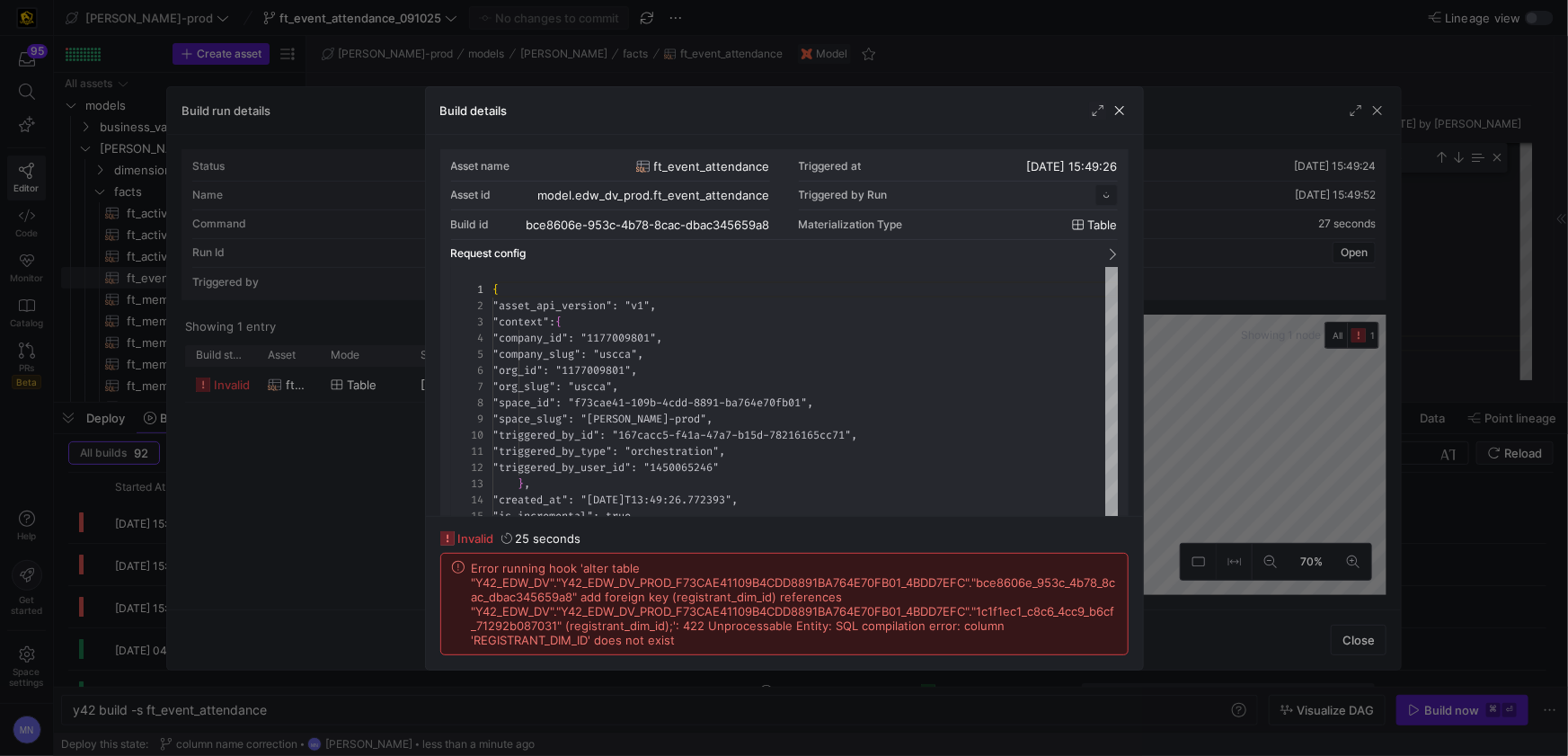
scroll to position [162, 0]
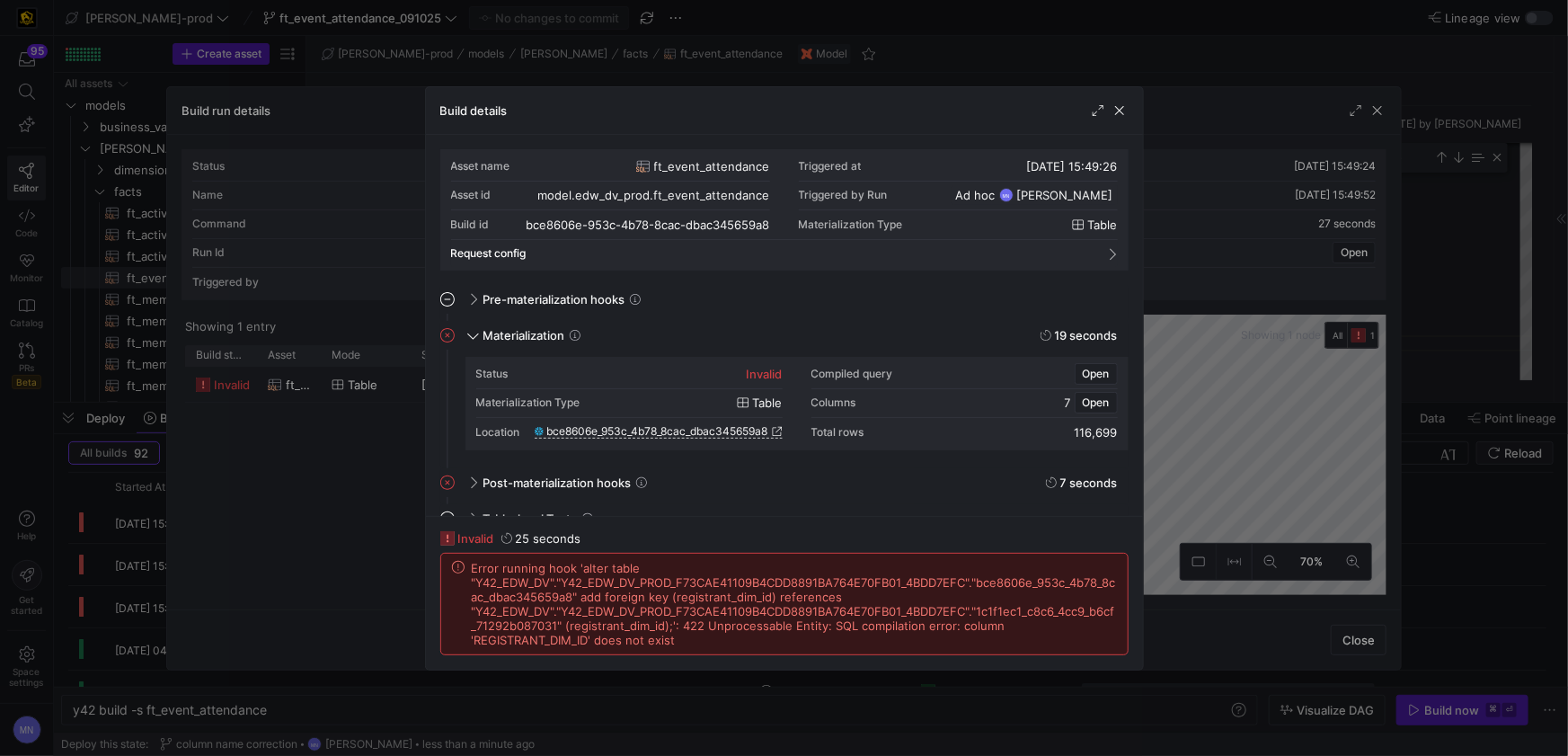
drag, startPoint x: 675, startPoint y: 642, endPoint x: 504, endPoint y: 598, distance: 176.6
click at [452, 579] on div "Error running hook 'alter table "Y42_EDW_DV"."Y42_EDW_DV_PROD_F73CAE41109B4CDD8…" at bounding box center [784, 604] width 665 height 86
copy span "Error running hook 'alter table "Y42_EDW_DV"."Y42_EDW_DV_PROD_F73CAE41109B4CDD8…"
click at [1120, 112] on span "button" at bounding box center [1119, 110] width 18 height 18
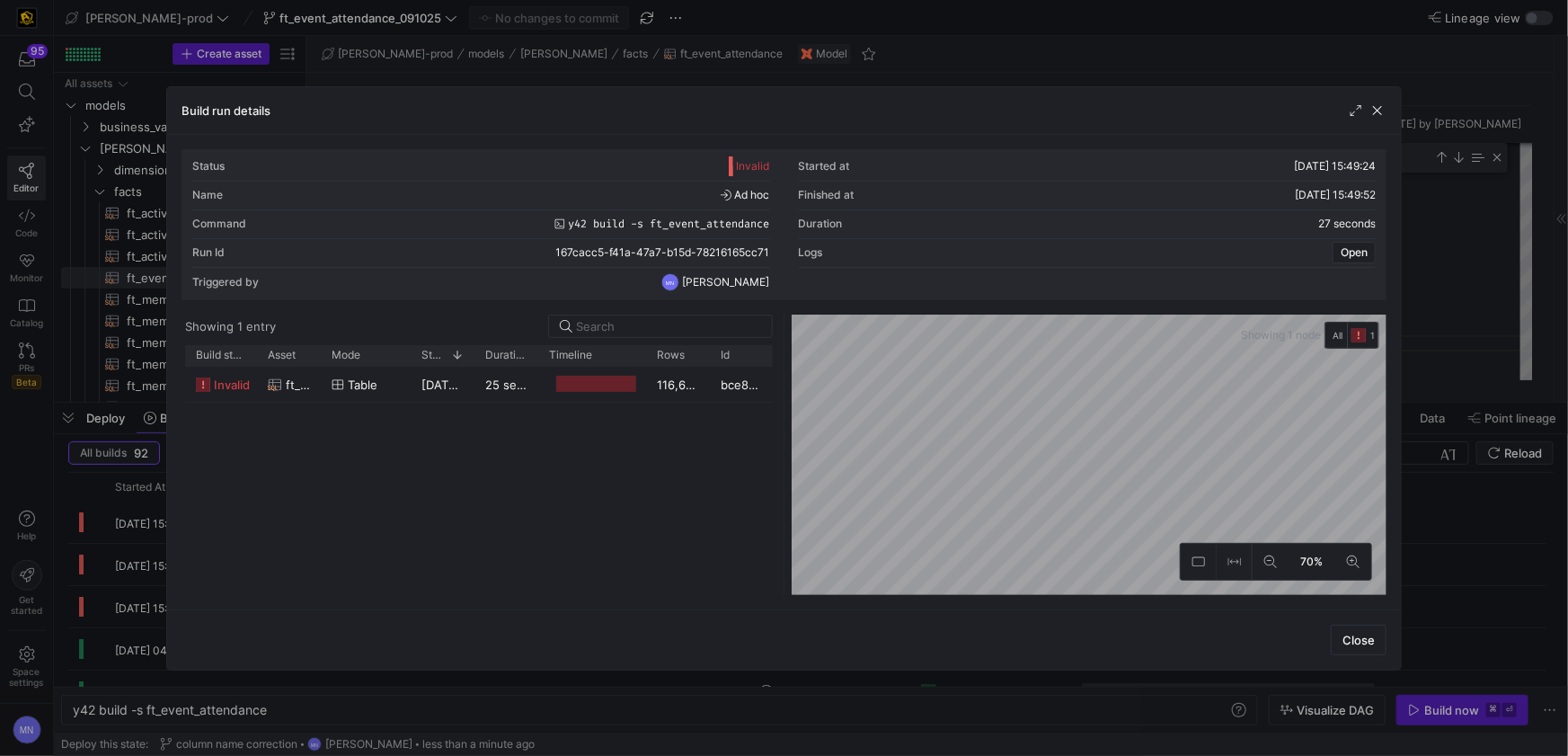
click at [1377, 115] on span "button" at bounding box center [1376, 110] width 18 height 18
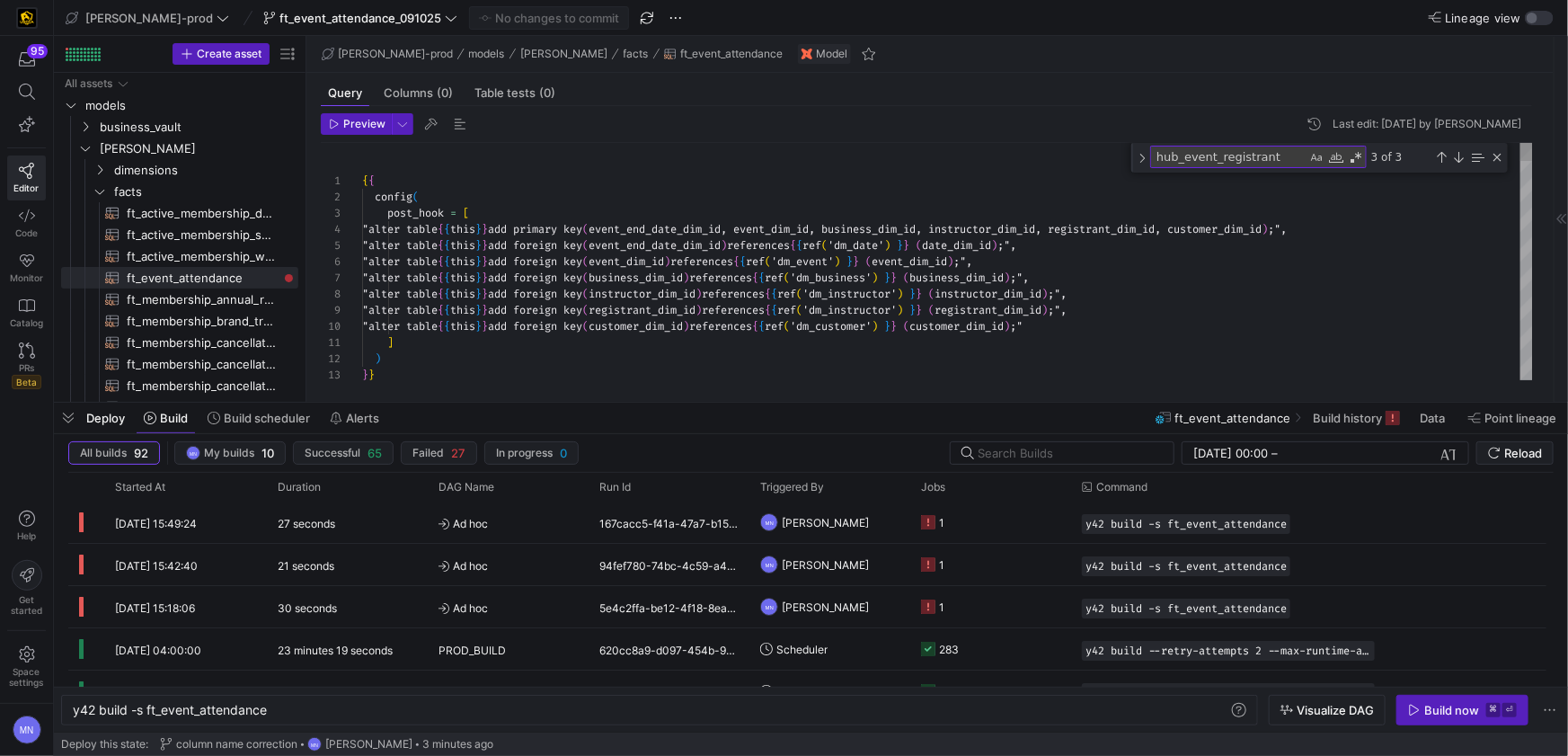
click at [897, 309] on span "'dm_instructor'" at bounding box center [849, 309] width 94 height 14
type textarea "ces {{ ref('dm_date') }} (date_dim_id);", "alter table {{ this }} add foreign k…"
click at [525, 20] on span "Commit & push (1)" at bounding box center [557, 17] width 100 height 14
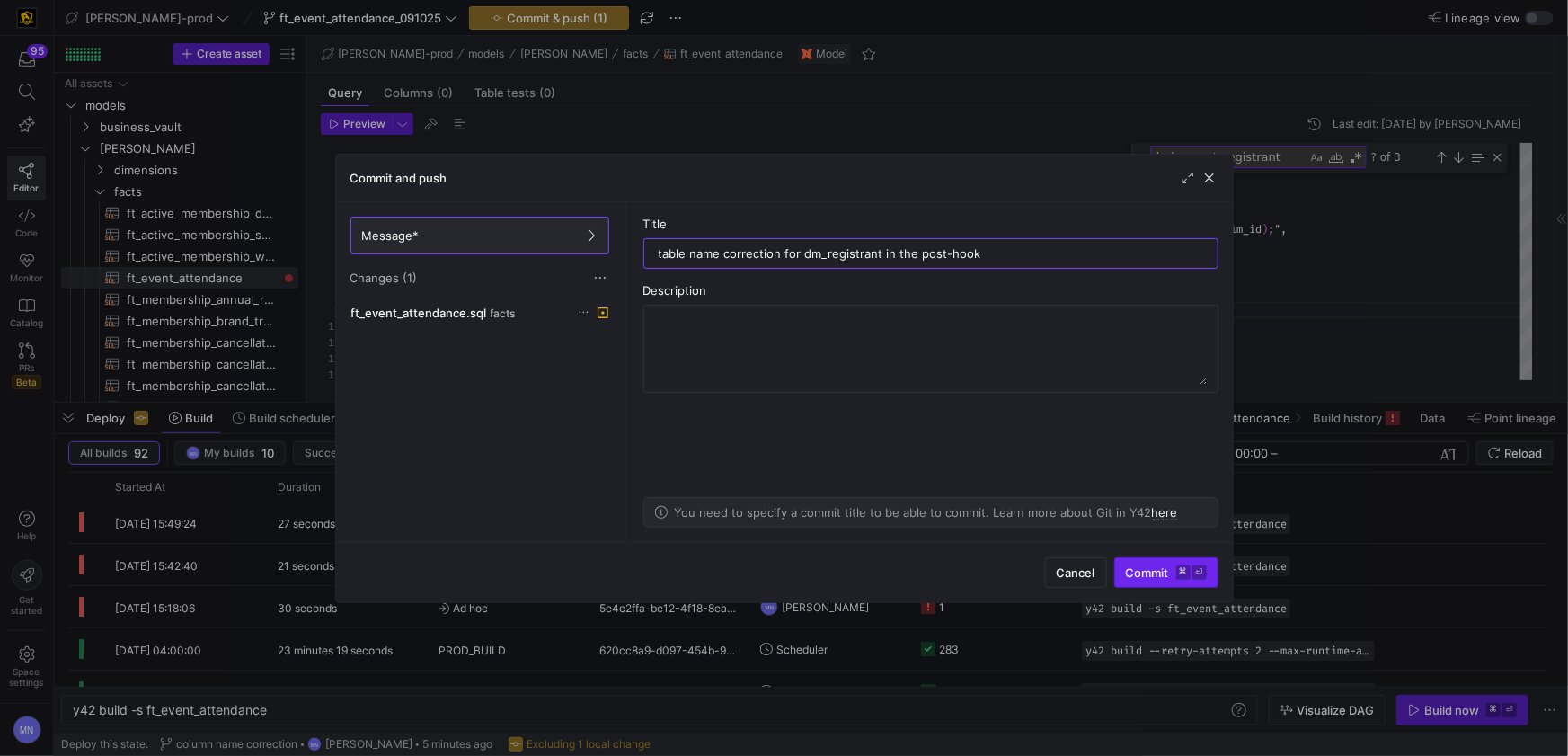
type input "table name correction for dm_registrant in the post-hook"
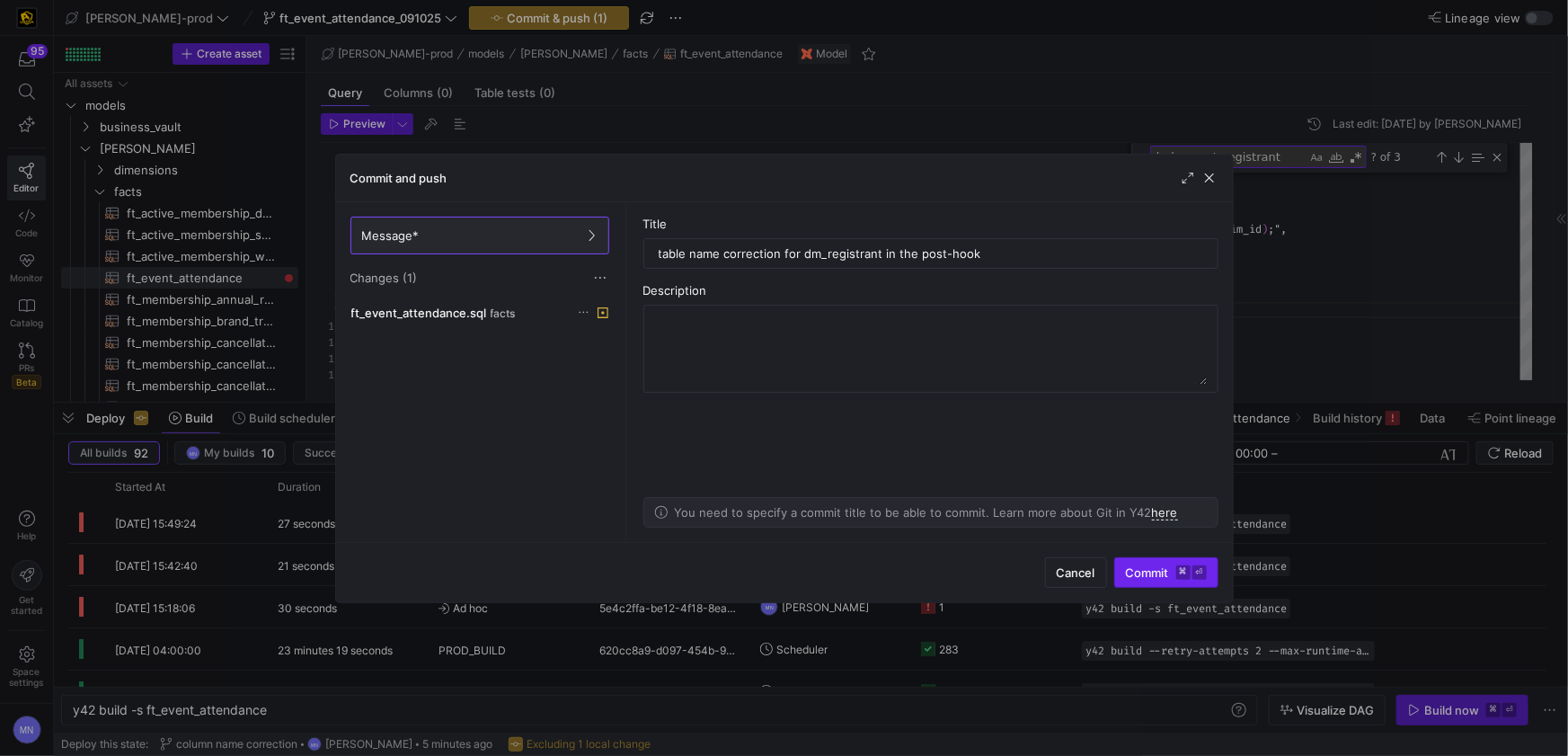
click at [1137, 573] on span "Commit ⌘ ⏎" at bounding box center [1166, 572] width 81 height 14
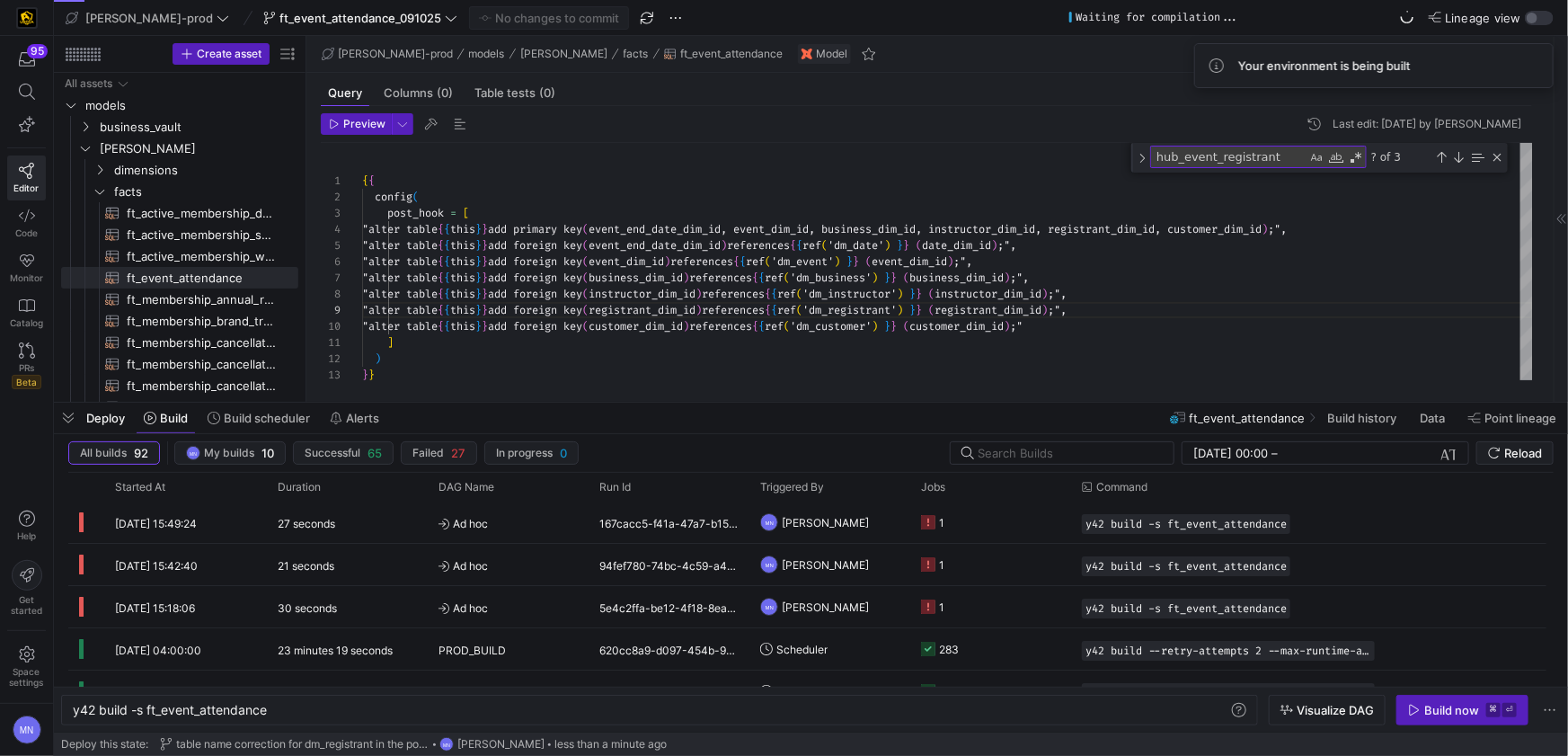
click at [1449, 702] on button "Build now ⌘ ⏎" at bounding box center [1462, 710] width 132 height 31
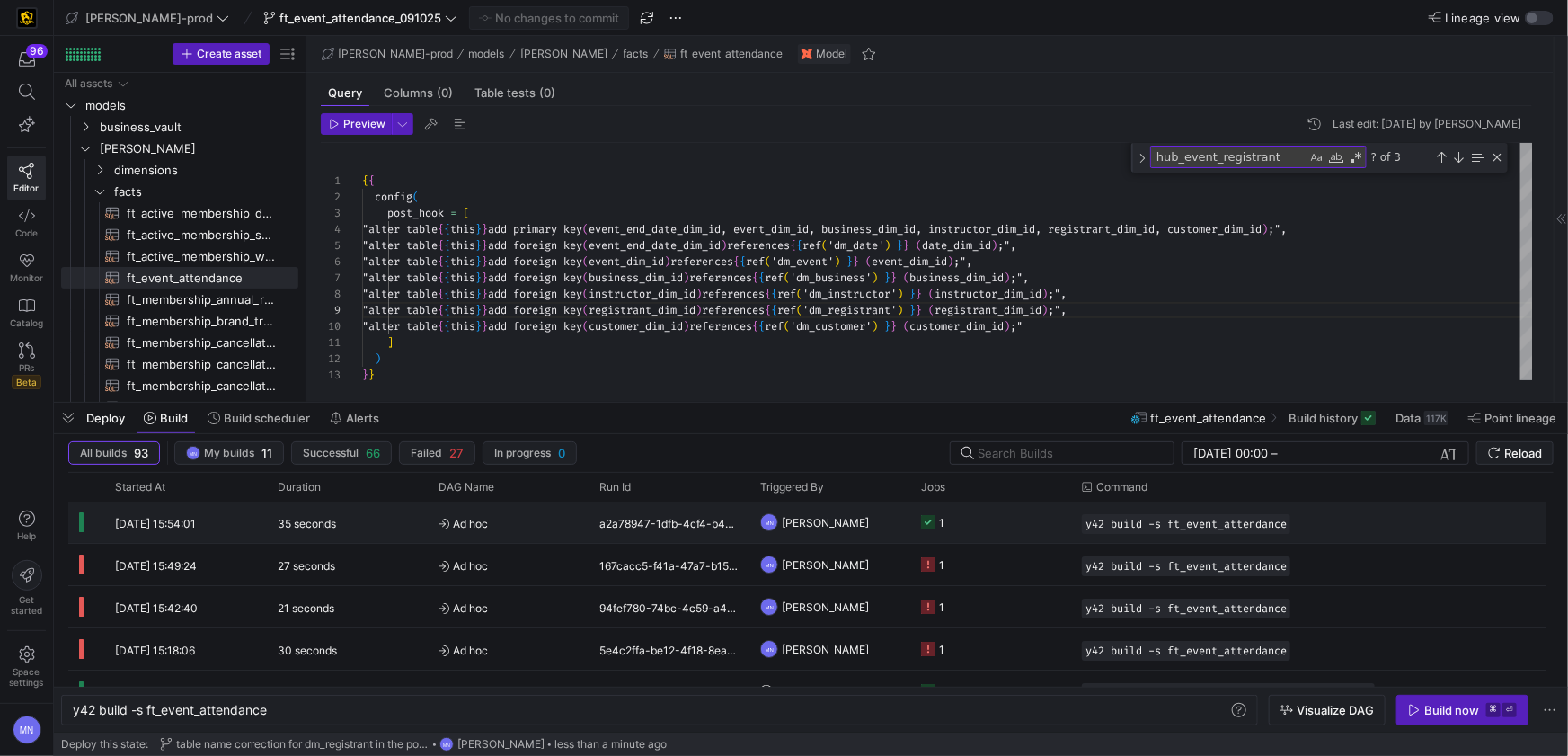
click at [930, 524] on icon "Press SPACE to select this row." at bounding box center [928, 521] width 14 height 14
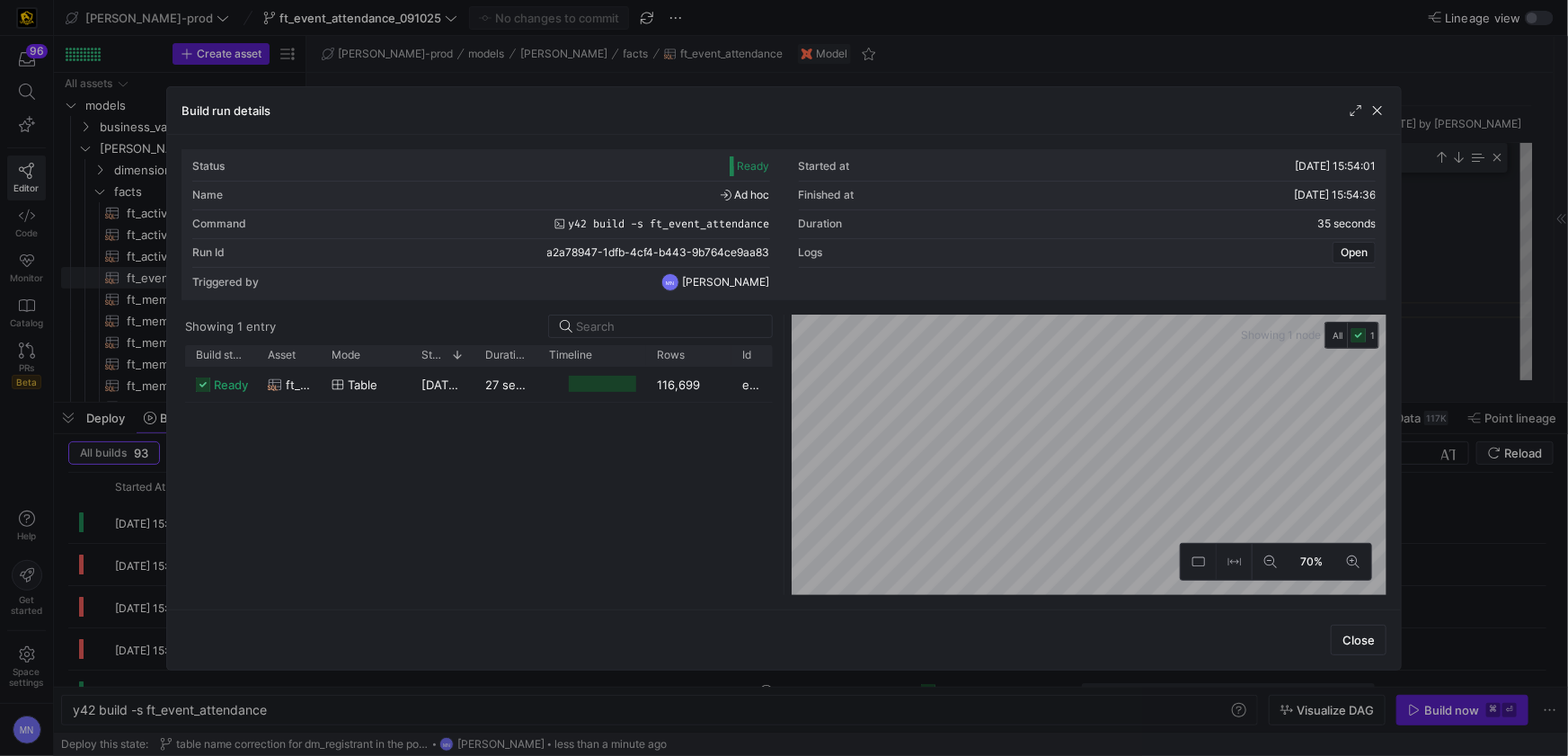
drag, startPoint x: 707, startPoint y: 352, endPoint x: 729, endPoint y: 351, distance: 22.0
click at [729, 351] on div at bounding box center [731, 355] width 8 height 21
click at [242, 385] on span "ready" at bounding box center [231, 384] width 34 height 35
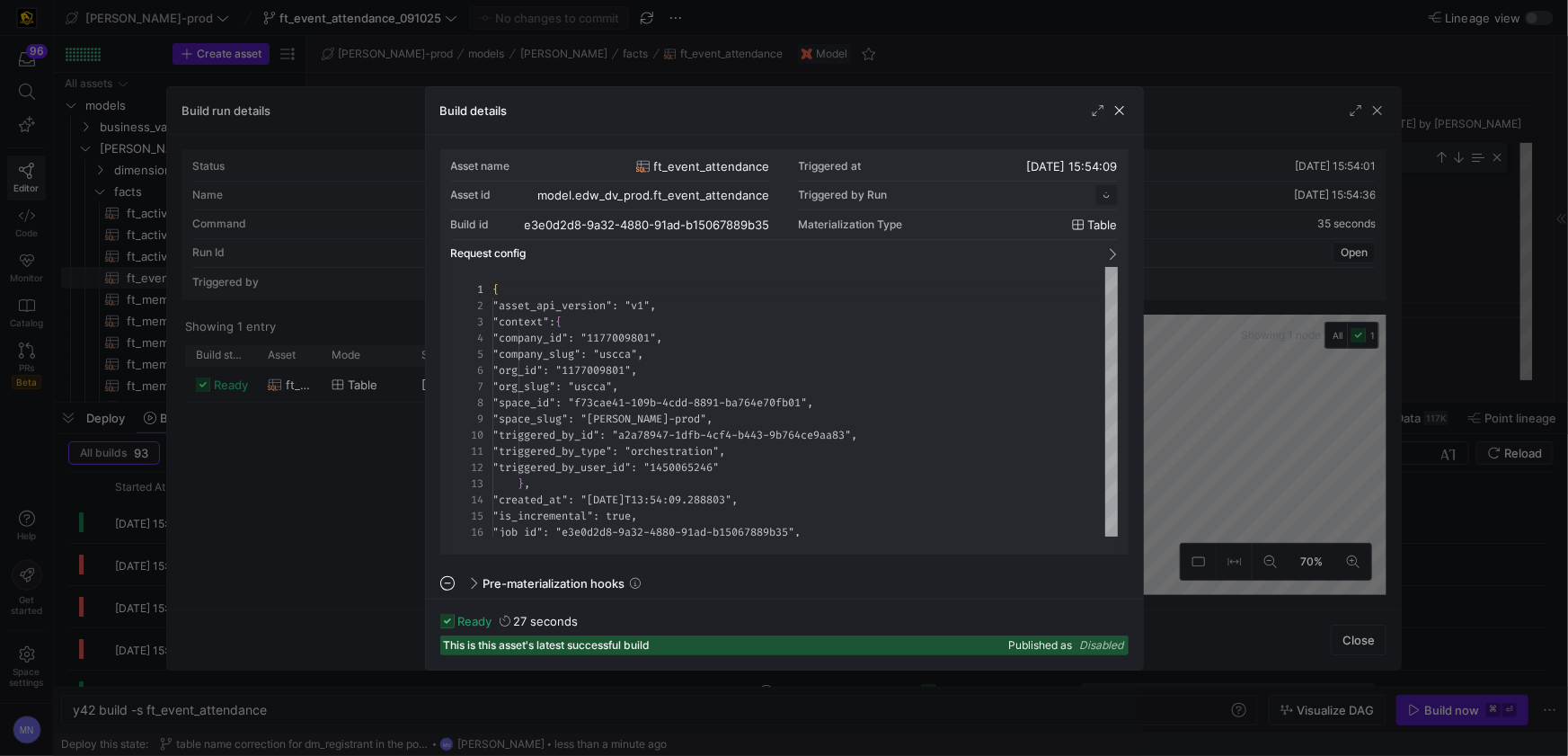
scroll to position [162, 0]
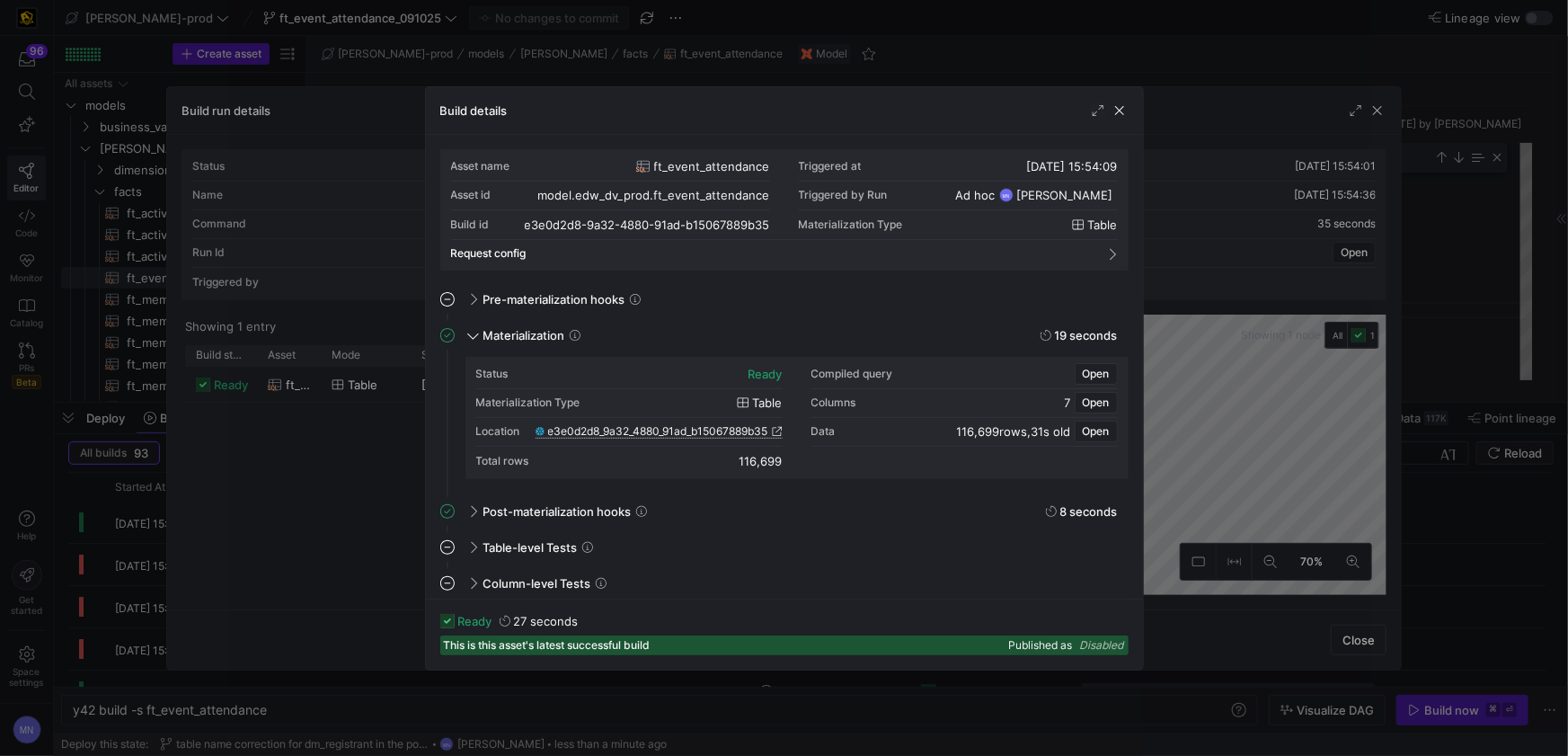
click at [772, 430] on icon at bounding box center [776, 431] width 10 height 10
